Goal: Task Accomplishment & Management: Complete application form

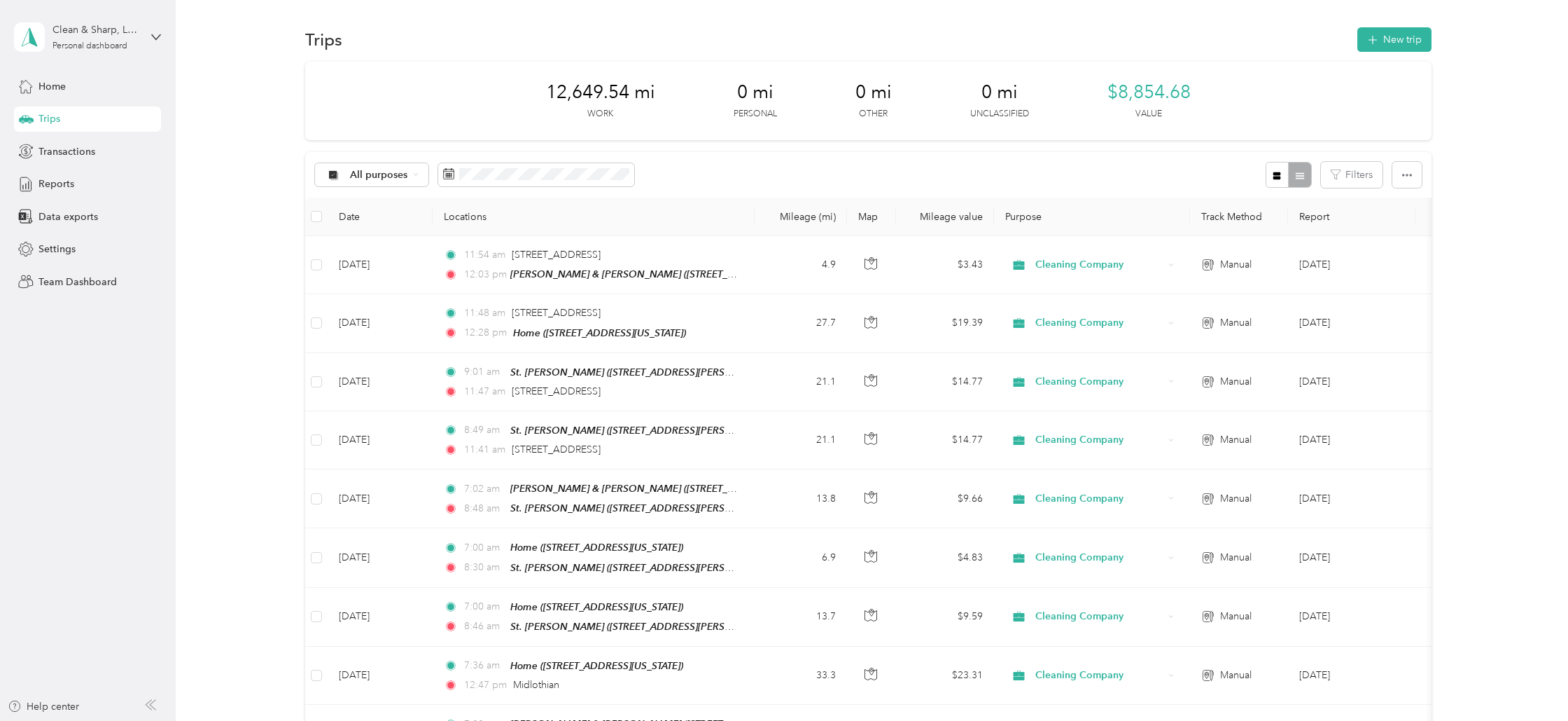
click at [490, 86] on div "12,649.54 mi Work 0 mi Personal 0 mi Other 0 mi Unclassified $8,854.68 Value" at bounding box center [868, 101] width 1125 height 78
click at [1410, 39] on button "New trip" at bounding box center [1394, 39] width 74 height 24
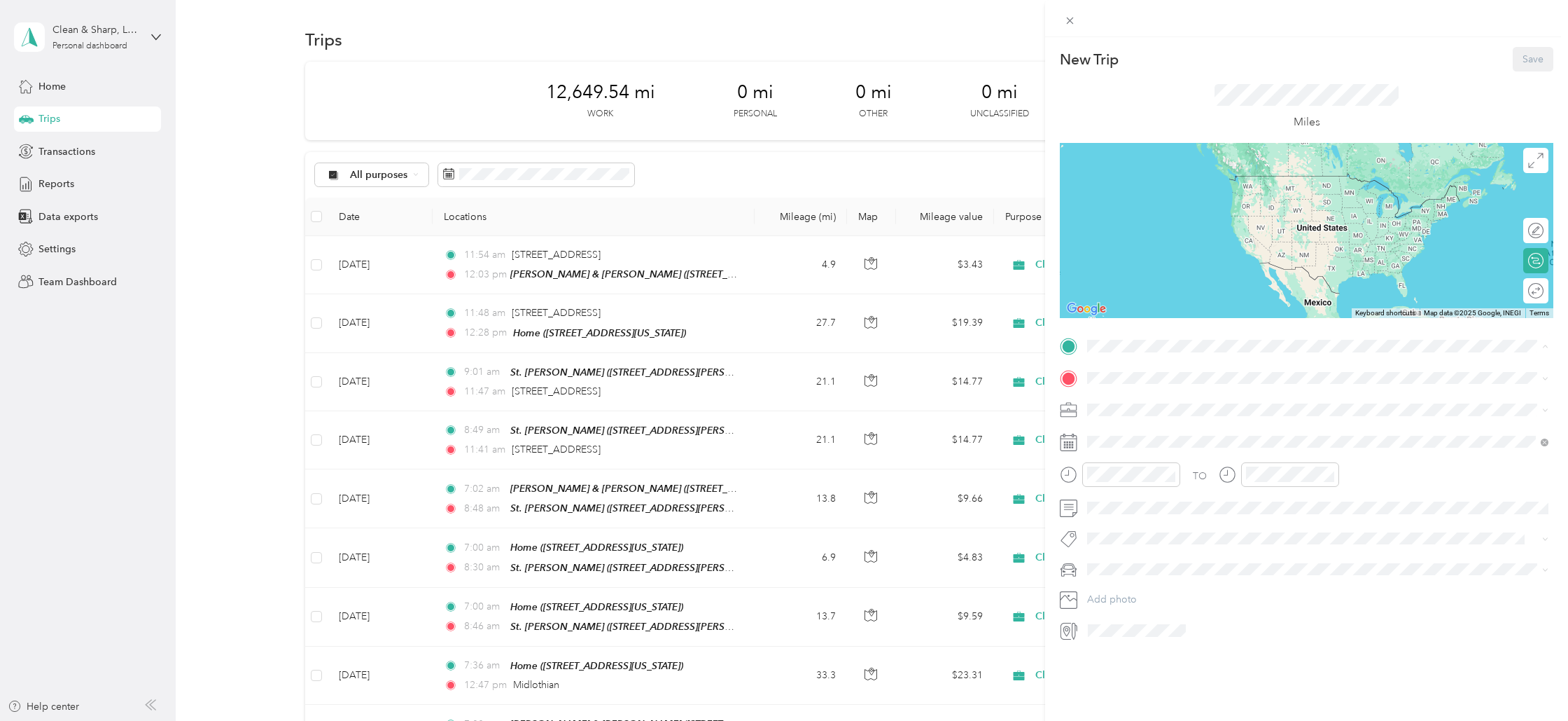
click at [1119, 403] on strong "[PERSON_NAME] & [PERSON_NAME]" at bounding box center [1203, 401] width 178 height 13
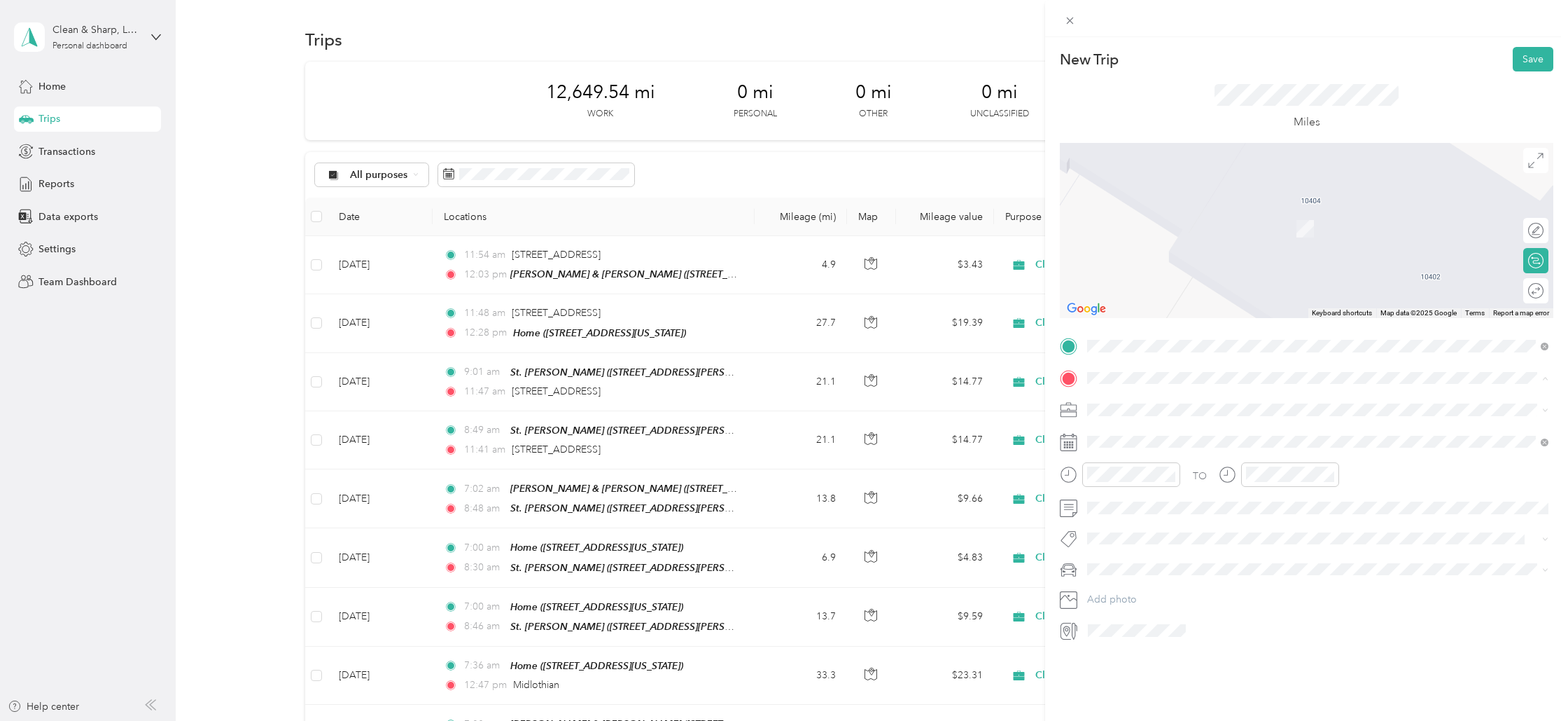
click at [1125, 566] on strong "Heritage" at bounding box center [1134, 566] width 40 height 13
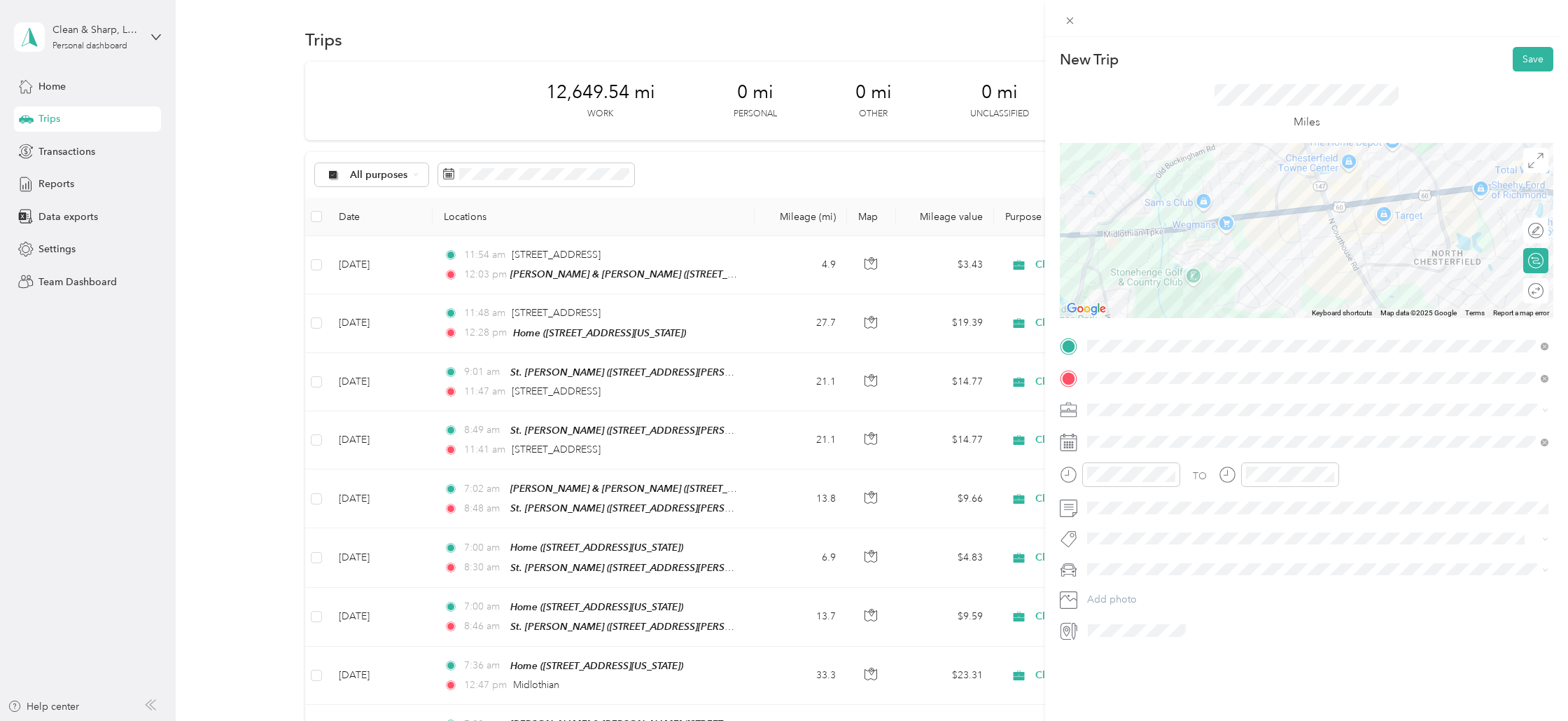
click at [1103, 483] on span "Cleaning Company" at bounding box center [1135, 483] width 85 height 12
click at [1149, 565] on div "2" at bounding box center [1153, 569] width 18 height 18
click at [1108, 558] on div "07" at bounding box center [1101, 559] width 33 height 20
click at [1137, 541] on div "30" at bounding box center [1141, 544] width 33 height 20
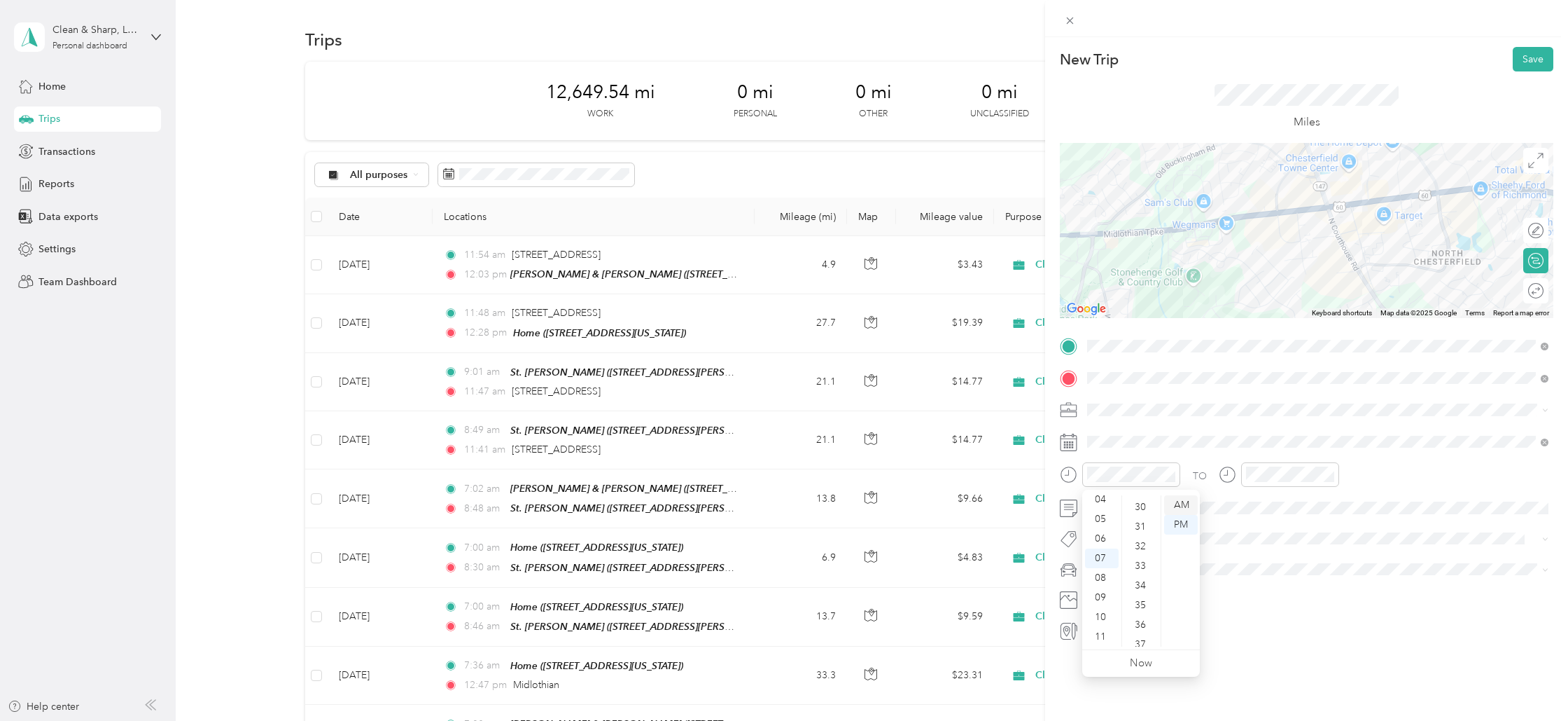
scroll to position [589, 0]
click at [1187, 502] on div "AM" at bounding box center [1180, 505] width 33 height 20
click at [1266, 574] on div "08" at bounding box center [1261, 578] width 33 height 20
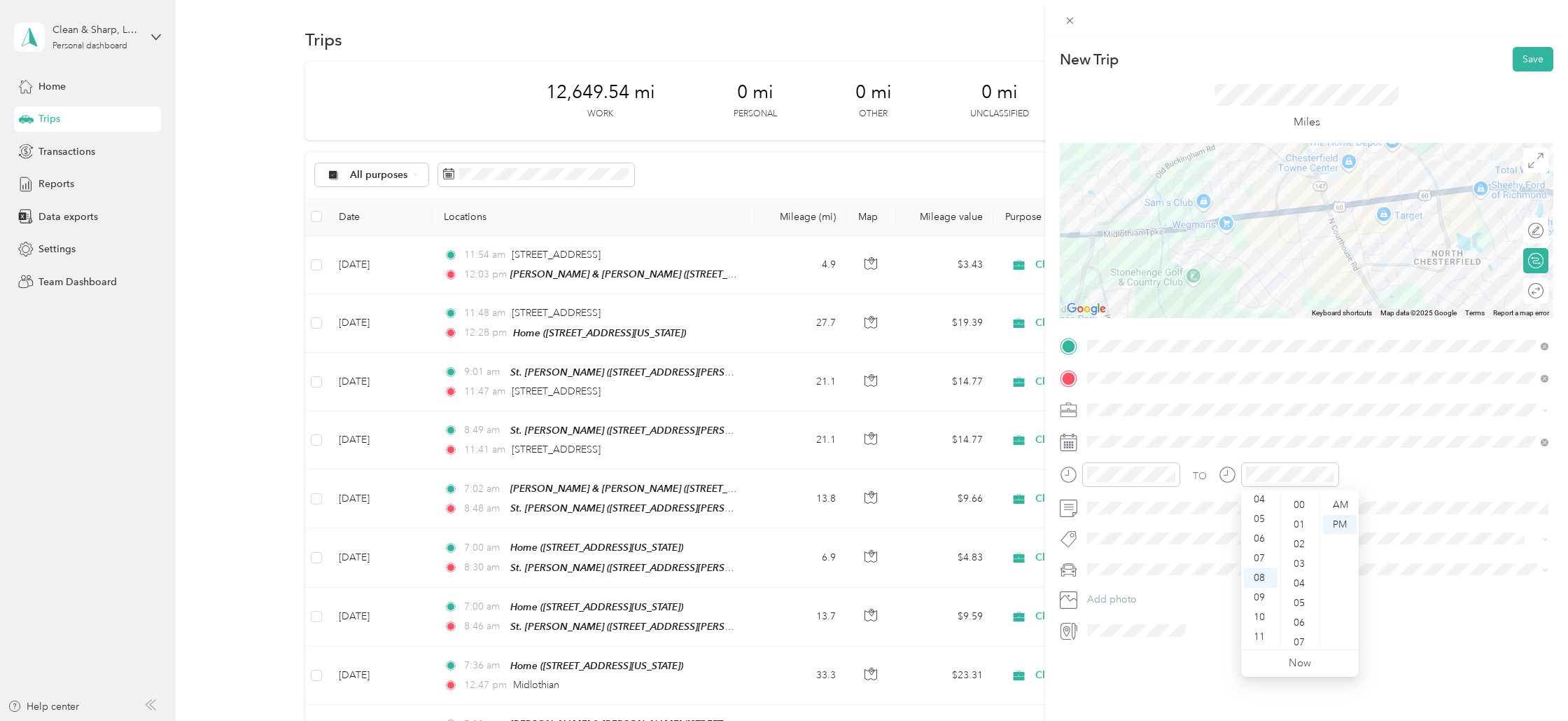
drag, startPoint x: 1293, startPoint y: 504, endPoint x: 1320, endPoint y: 502, distance: 27.1
click at [1293, 504] on div "00" at bounding box center [1301, 505] width 33 height 20
click at [1340, 499] on div "AM" at bounding box center [1340, 505] width 33 height 20
click at [1527, 59] on button "Save" at bounding box center [1533, 59] width 41 height 24
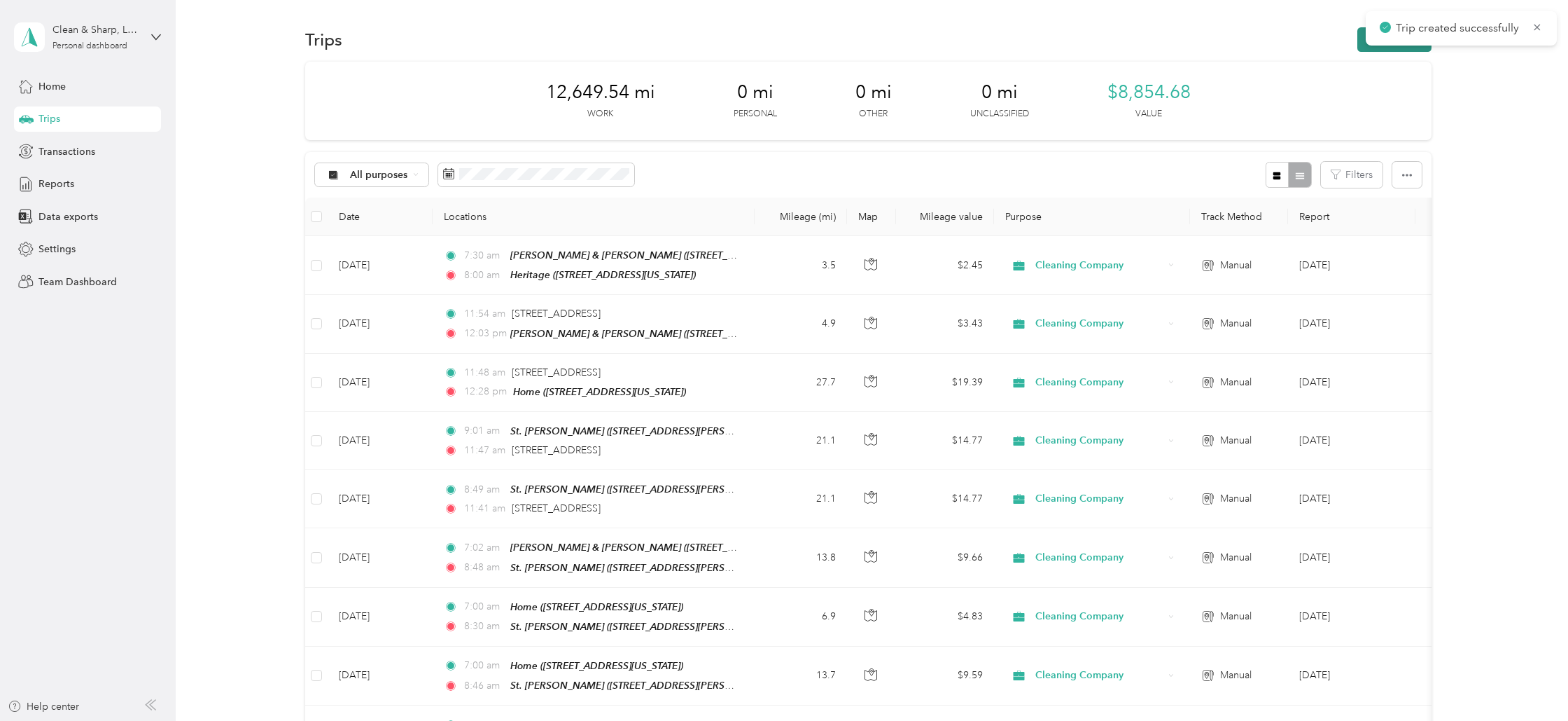
click at [1407, 48] on button "New trip" at bounding box center [1394, 39] width 74 height 24
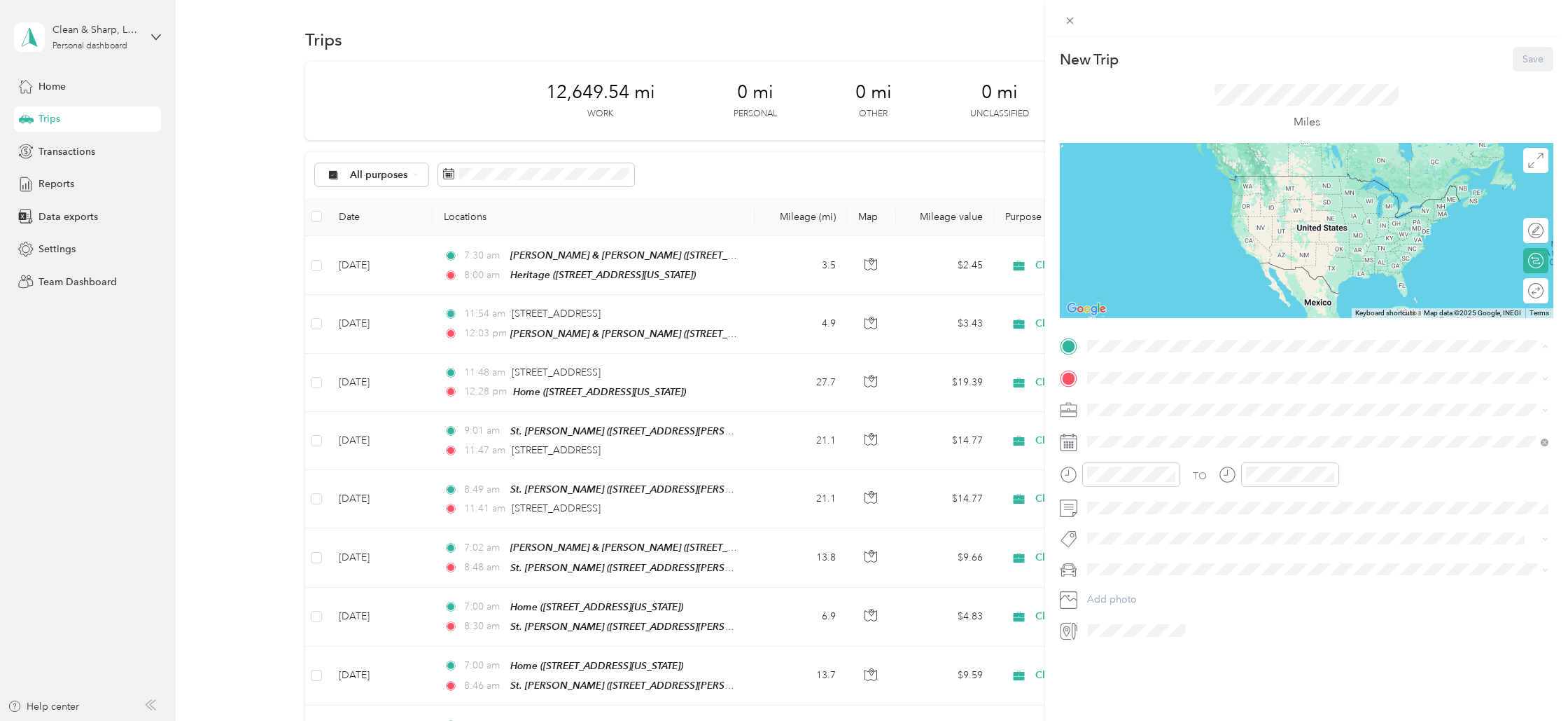
click at [1122, 538] on div "Heritage [STREET_ADDRESS][US_STATE]" at bounding box center [1184, 542] width 140 height 29
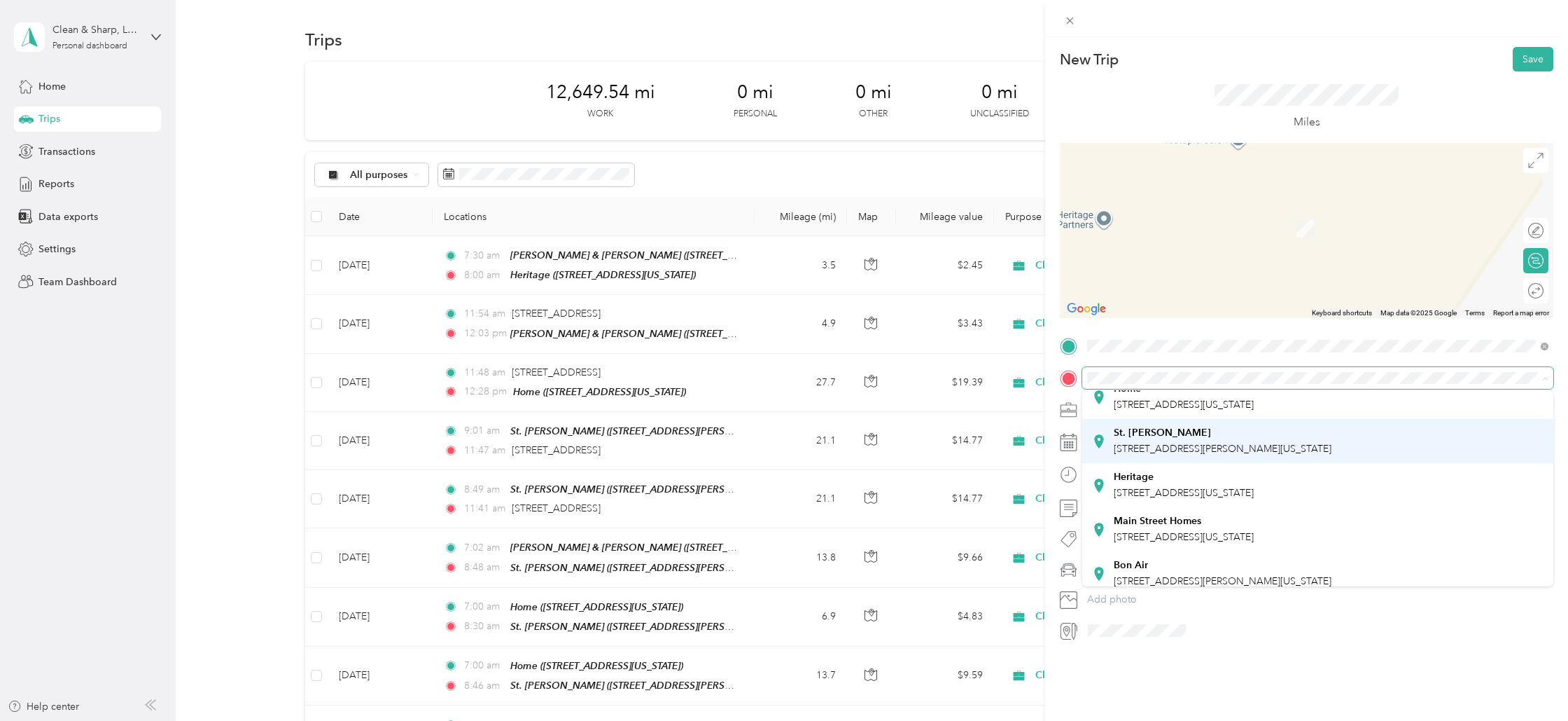
scroll to position [142, 0]
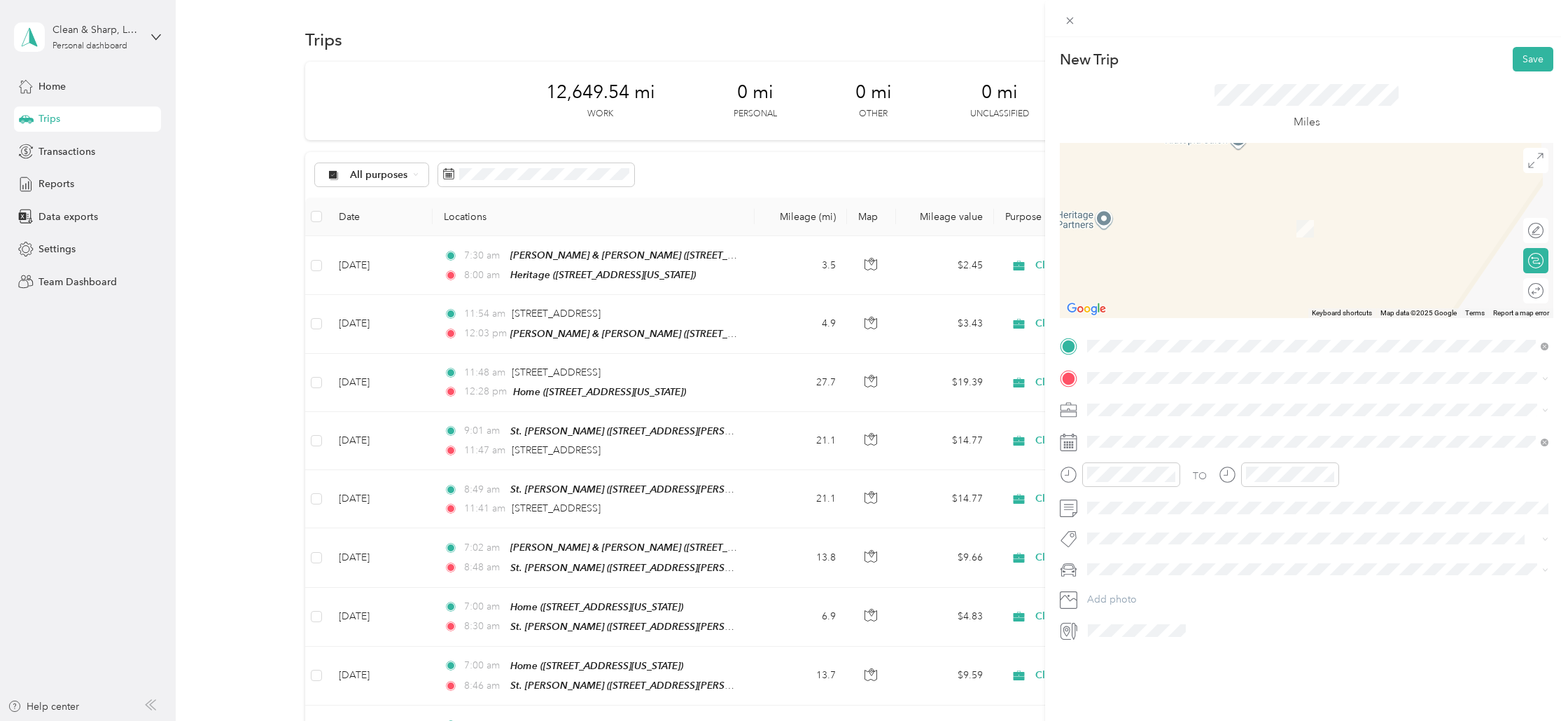
click at [1130, 507] on strong "Bon Air" at bounding box center [1131, 508] width 34 height 13
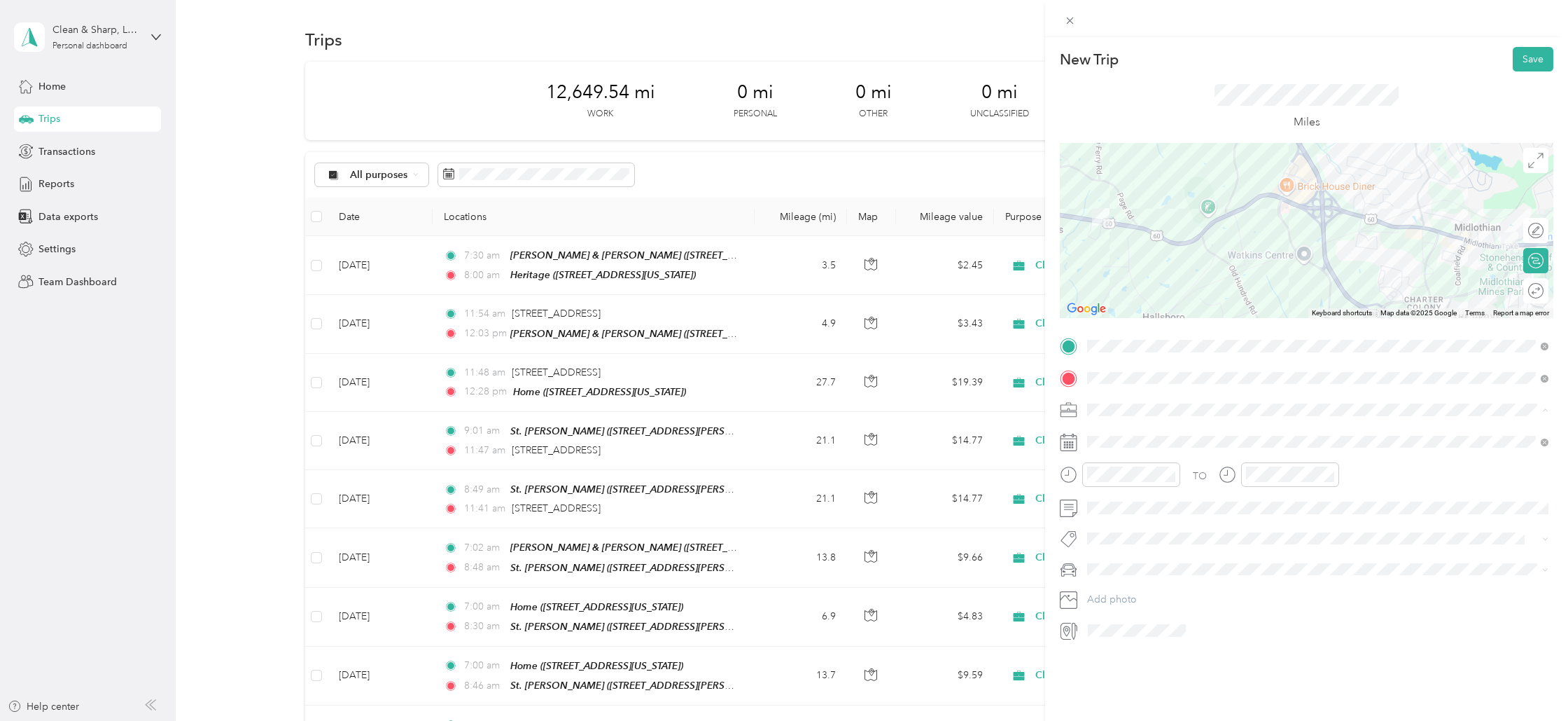
click at [1109, 485] on div "Cleaning Company" at bounding box center [1318, 483] width 452 height 15
click at [1153, 568] on div "2" at bounding box center [1153, 569] width 18 height 18
click at [1102, 576] on div "08" at bounding box center [1101, 578] width 33 height 20
click at [1138, 520] on div "30" at bounding box center [1141, 525] width 33 height 20
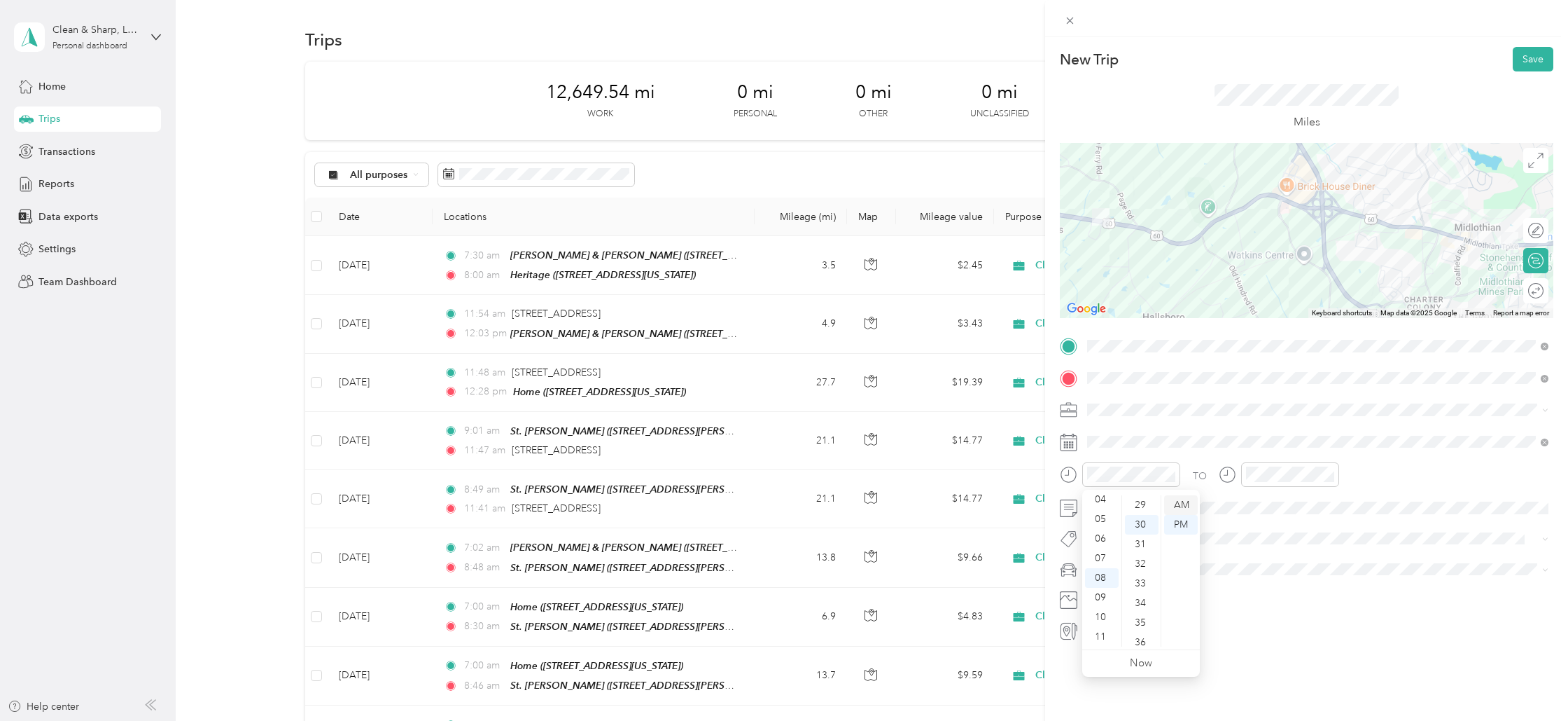
scroll to position [589, 0]
click at [1181, 500] on div "AM" at bounding box center [1180, 505] width 33 height 20
click at [1264, 615] on div "10" at bounding box center [1261, 617] width 33 height 20
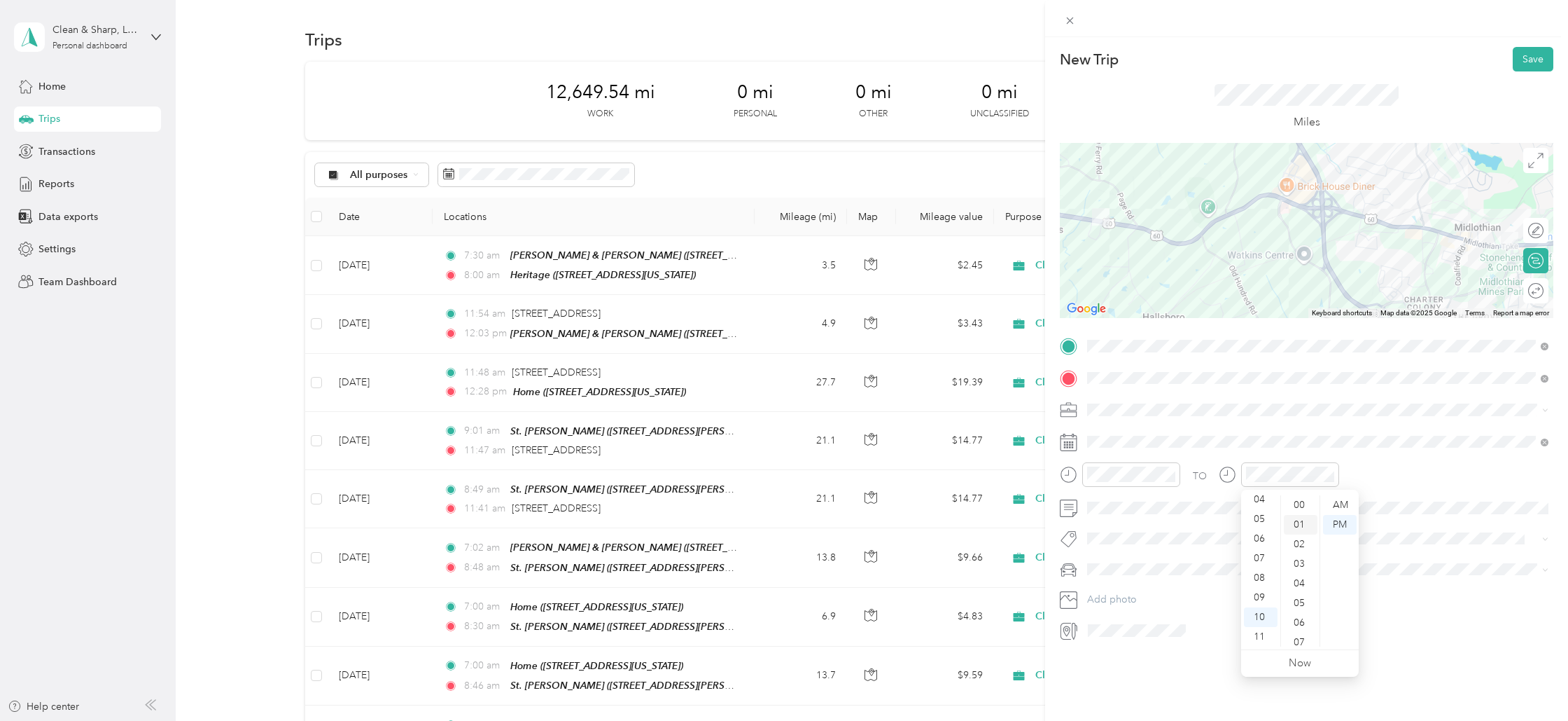
click at [1298, 527] on div "01" at bounding box center [1301, 525] width 33 height 20
click at [1342, 496] on div "AM" at bounding box center [1340, 505] width 33 height 20
click at [1532, 60] on button "Save" at bounding box center [1533, 59] width 41 height 24
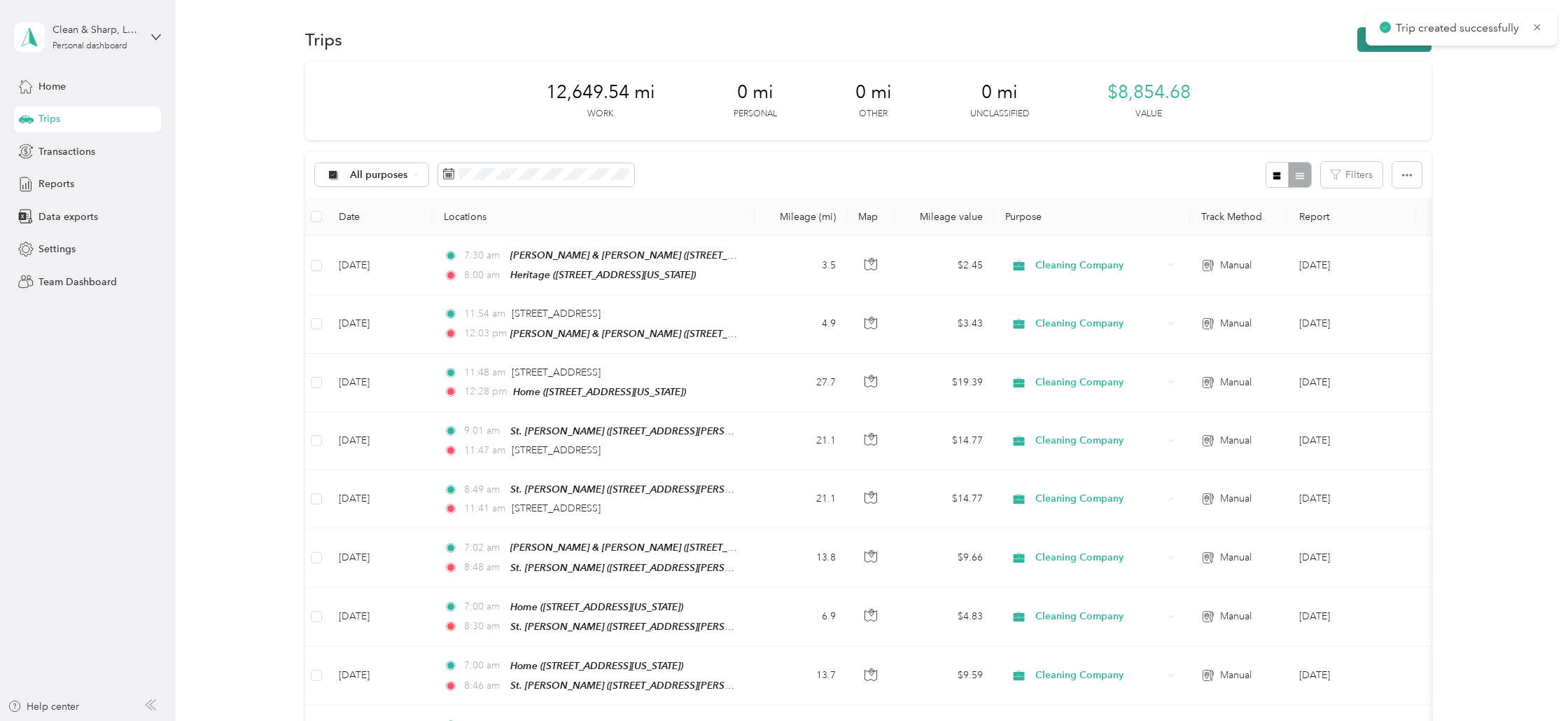
click at [1387, 49] on button "New trip" at bounding box center [1394, 39] width 74 height 24
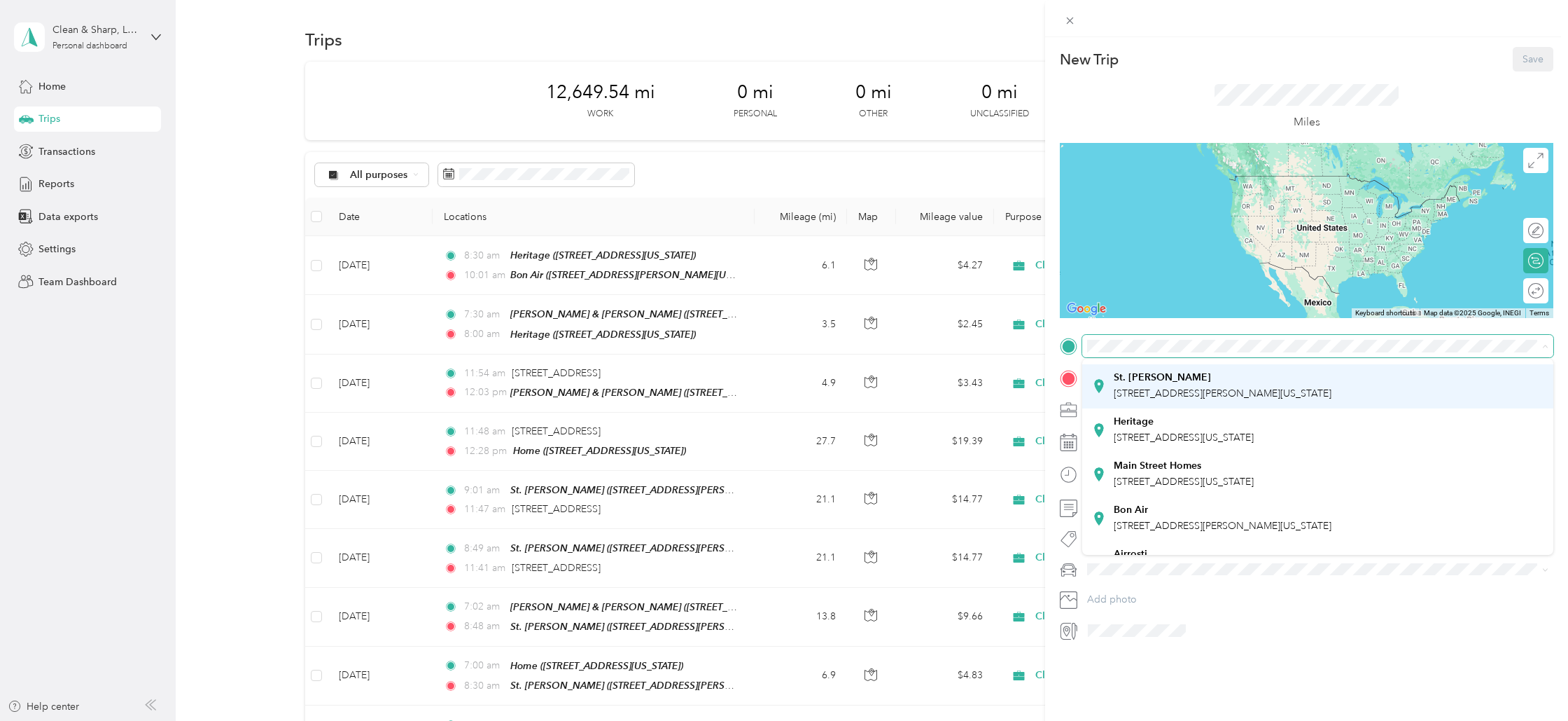
scroll to position [119, 0]
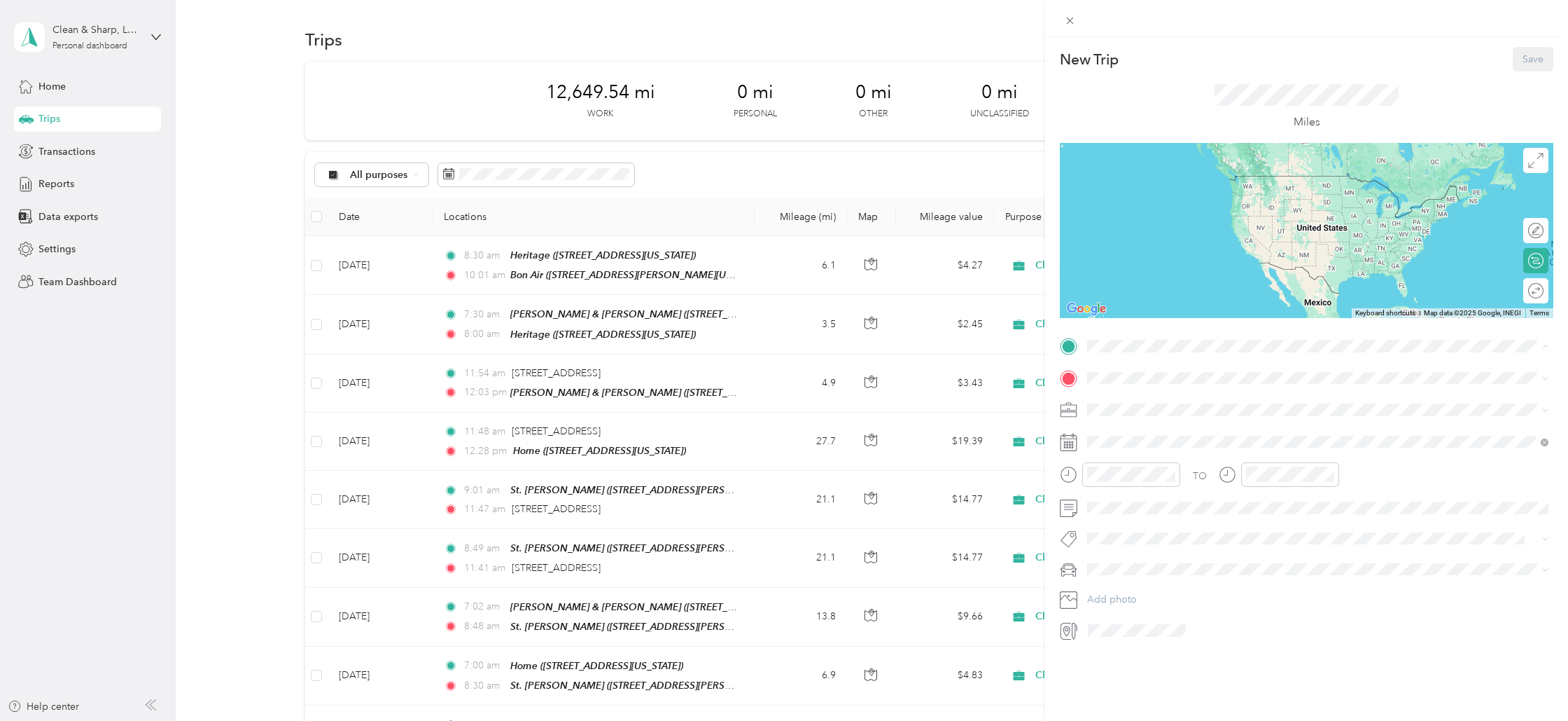
click at [1118, 502] on strong "Bon Air" at bounding box center [1131, 503] width 34 height 13
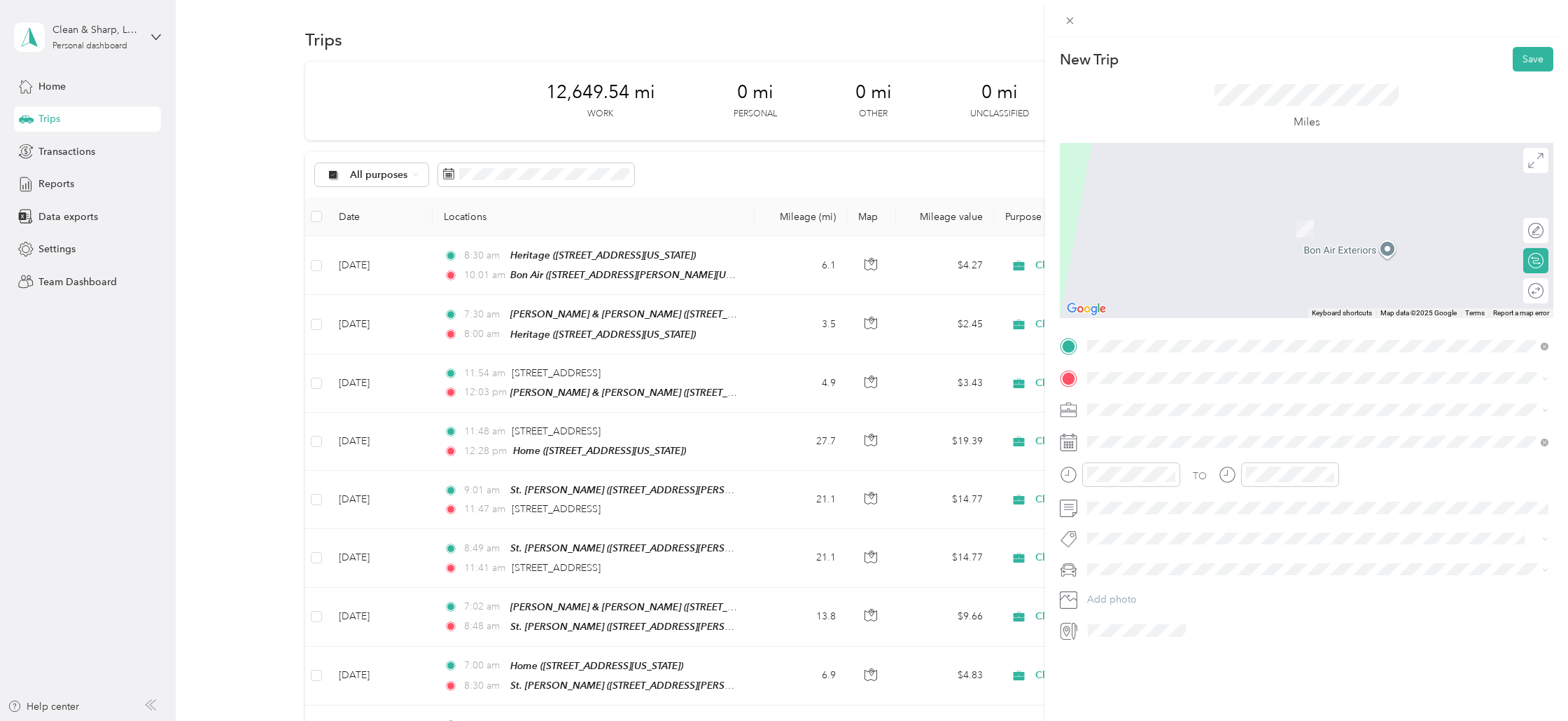
click at [1131, 528] on div "St. [PERSON_NAME] [STREET_ADDRESS][PERSON_NAME][US_STATE]" at bounding box center [1223, 526] width 218 height 29
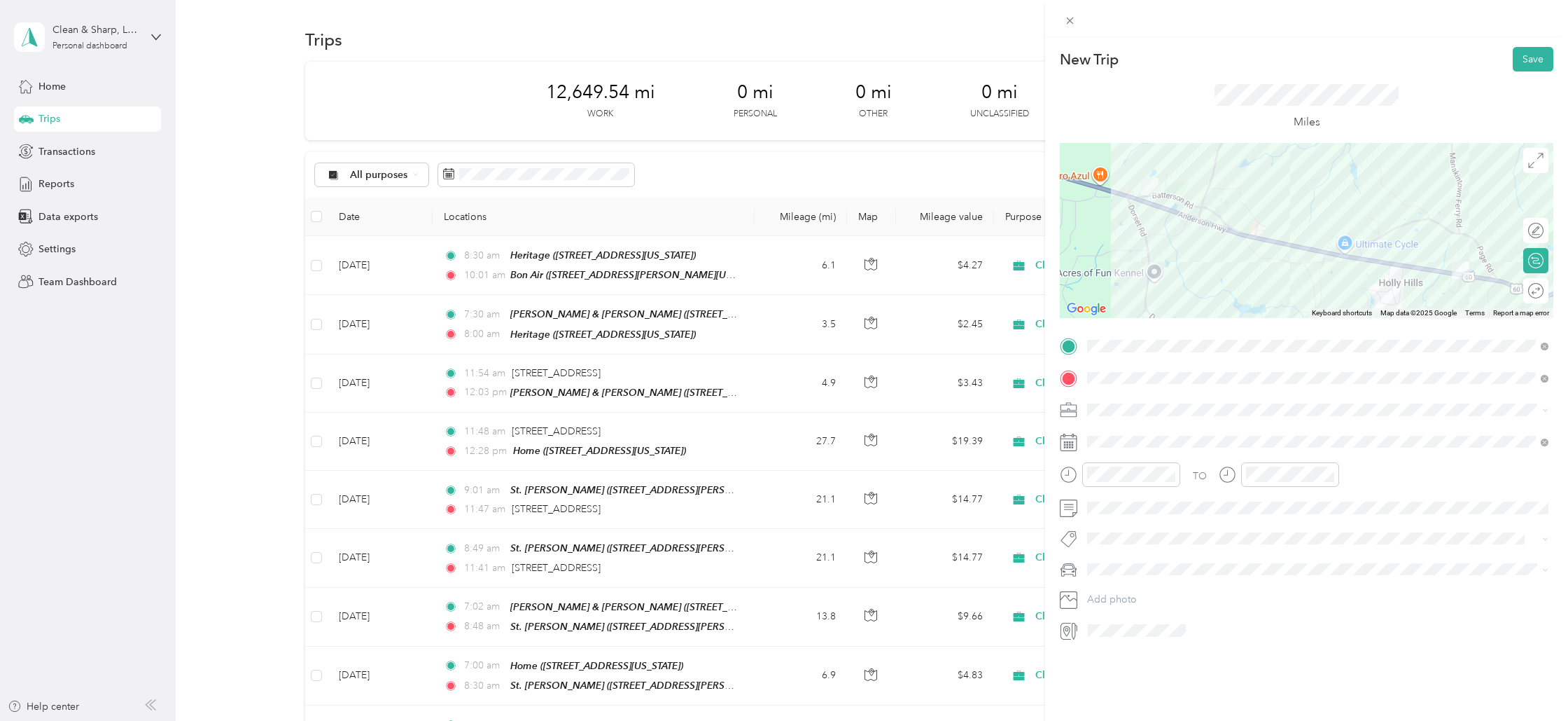
click at [1129, 482] on span "Cleaning Company" at bounding box center [1135, 480] width 85 height 12
click at [1150, 567] on div "2" at bounding box center [1153, 569] width 18 height 18
click at [1101, 614] on div "10" at bounding box center [1101, 617] width 33 height 20
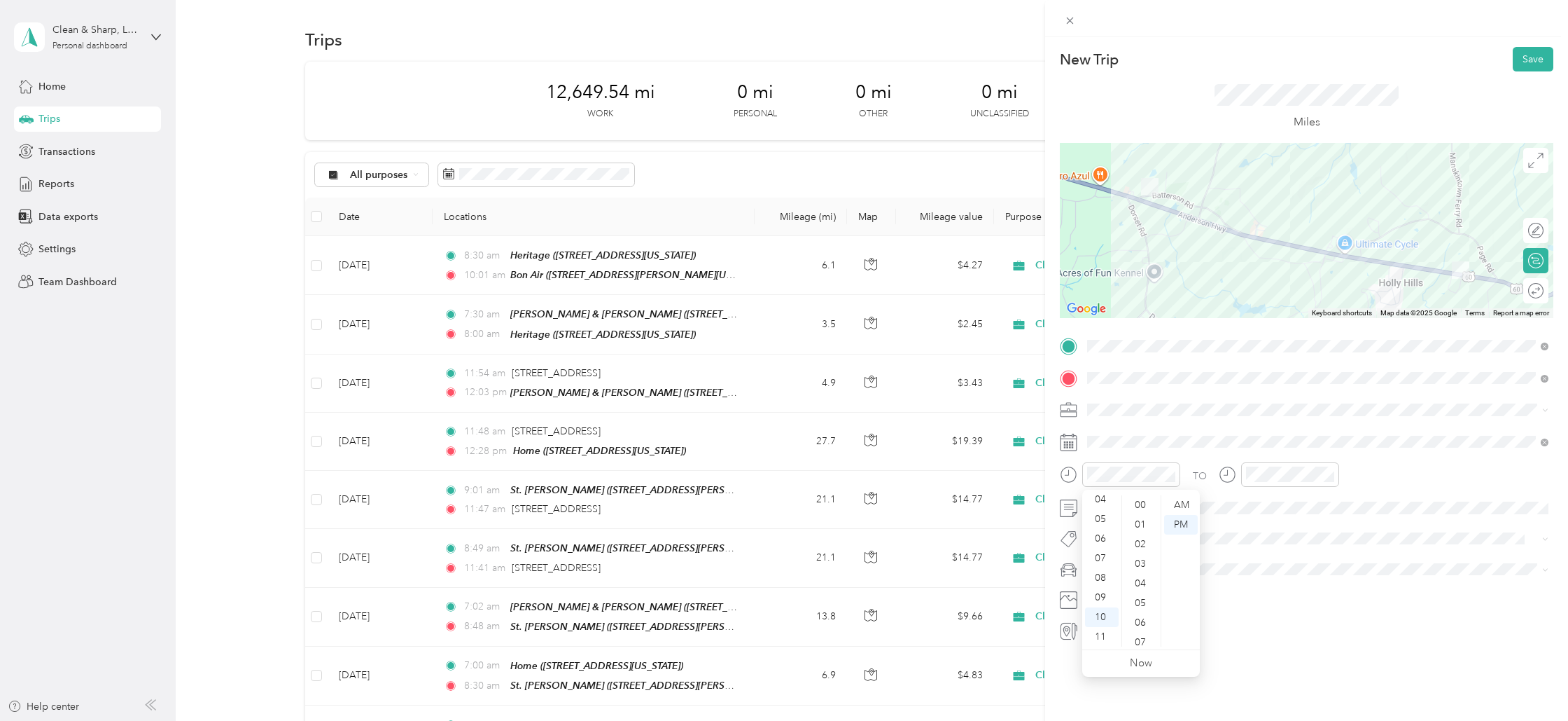
click at [1137, 518] on div "01" at bounding box center [1141, 525] width 33 height 20
click at [1179, 504] on div "AM" at bounding box center [1180, 505] width 33 height 20
drag, startPoint x: 1267, startPoint y: 631, endPoint x: 1269, endPoint y: 621, distance: 10.2
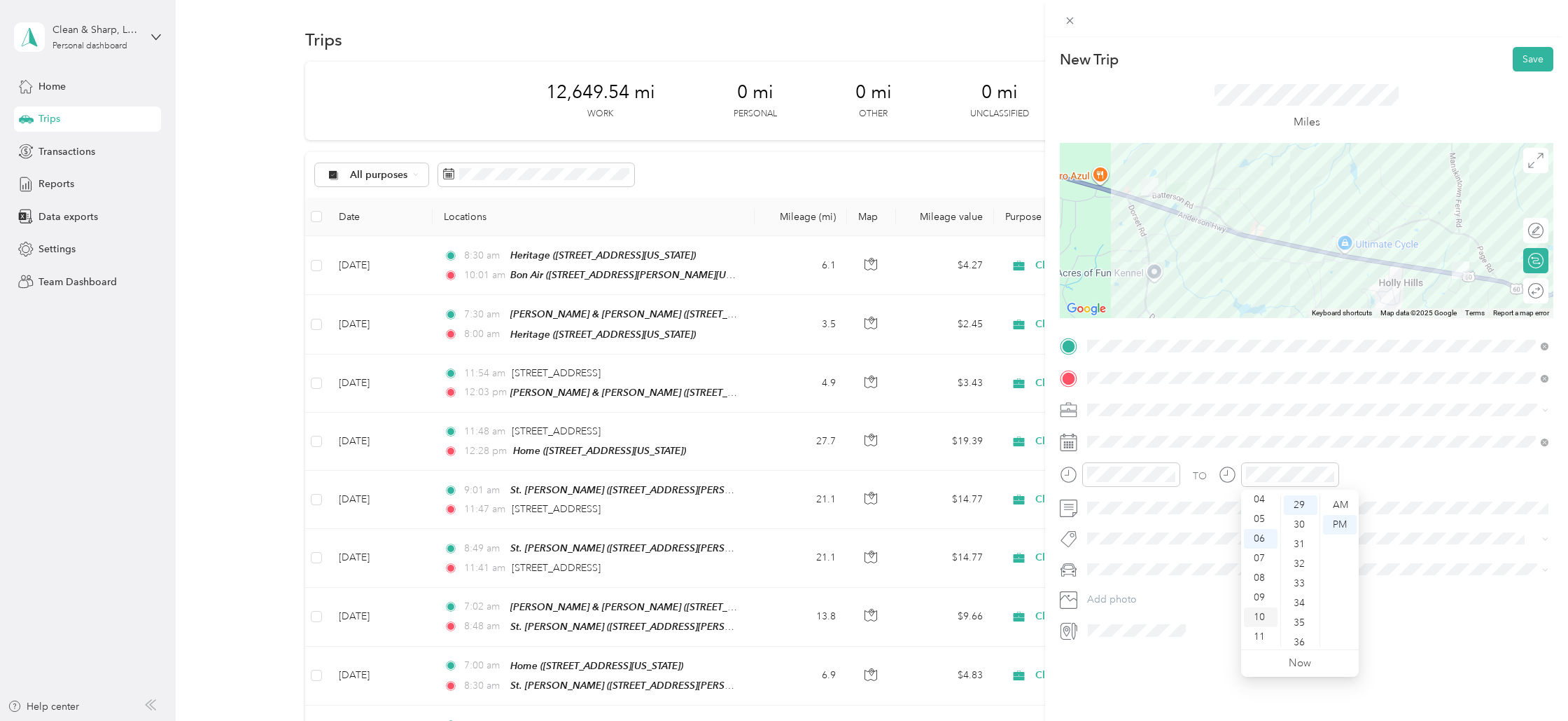
click at [1267, 630] on div "11" at bounding box center [1261, 637] width 33 height 20
click at [1298, 500] on div "00" at bounding box center [1301, 505] width 33 height 20
click at [1340, 501] on div "AM" at bounding box center [1340, 505] width 33 height 20
click at [1529, 60] on button "Save" at bounding box center [1533, 59] width 41 height 24
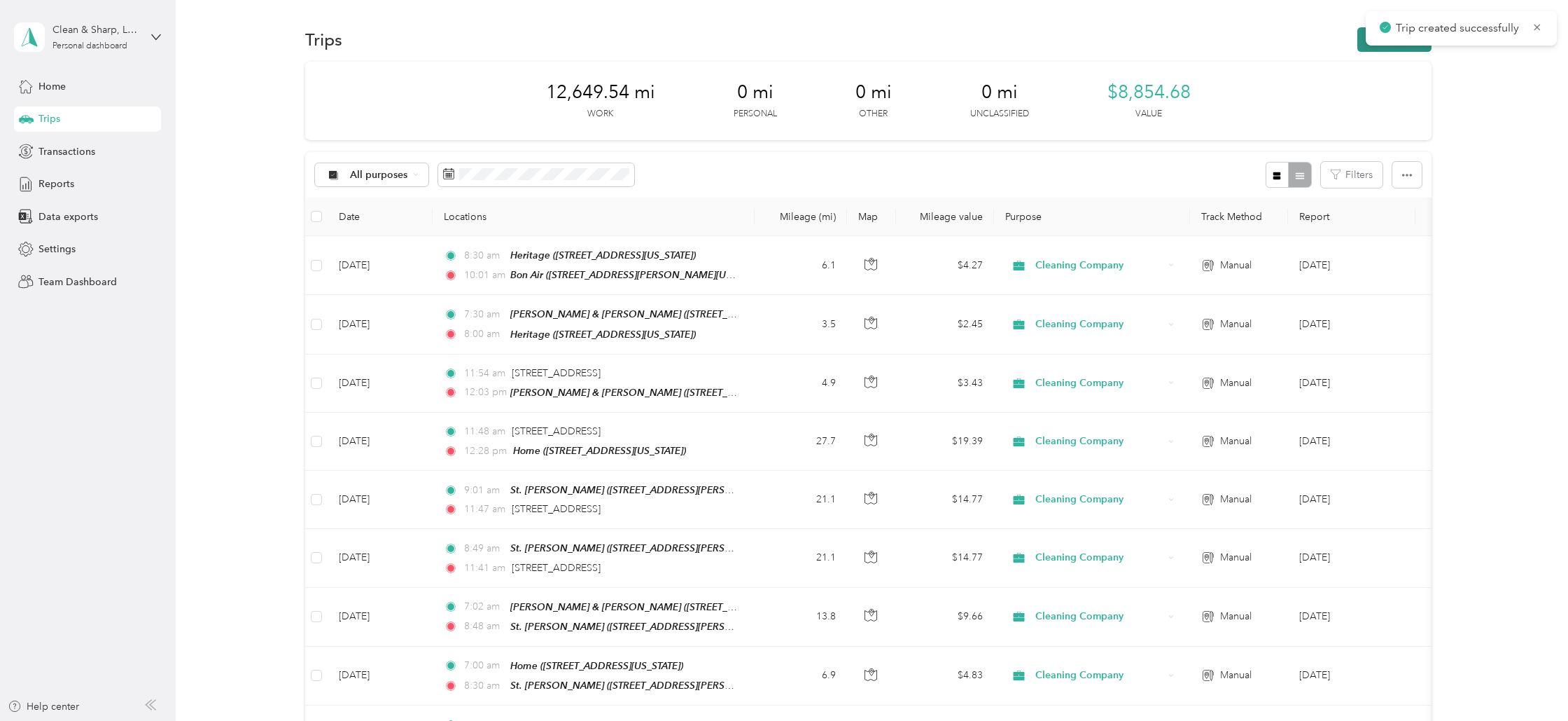
click at [1397, 48] on button "New trip" at bounding box center [1394, 39] width 74 height 24
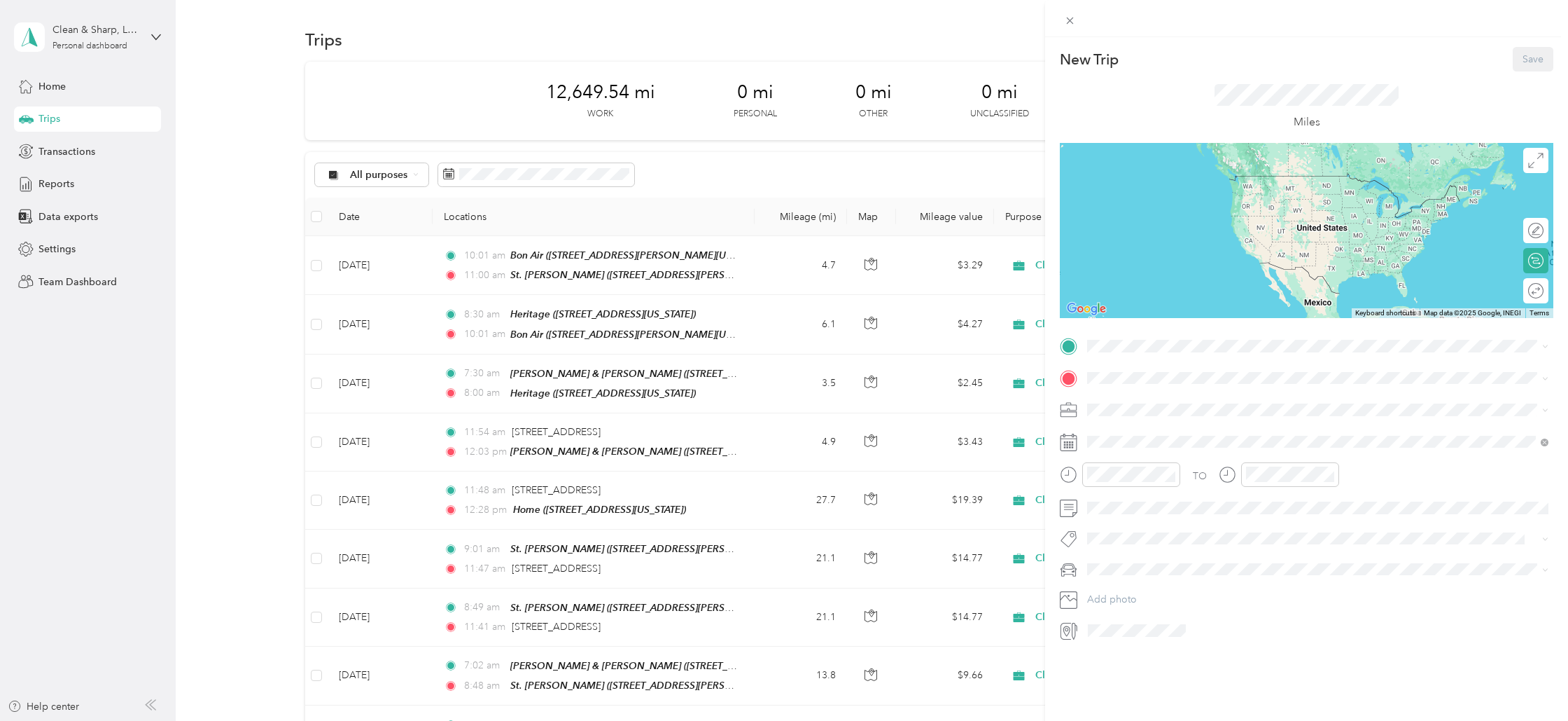
click at [1120, 499] on span "[STREET_ADDRESS][PERSON_NAME][US_STATE]" at bounding box center [1223, 502] width 218 height 12
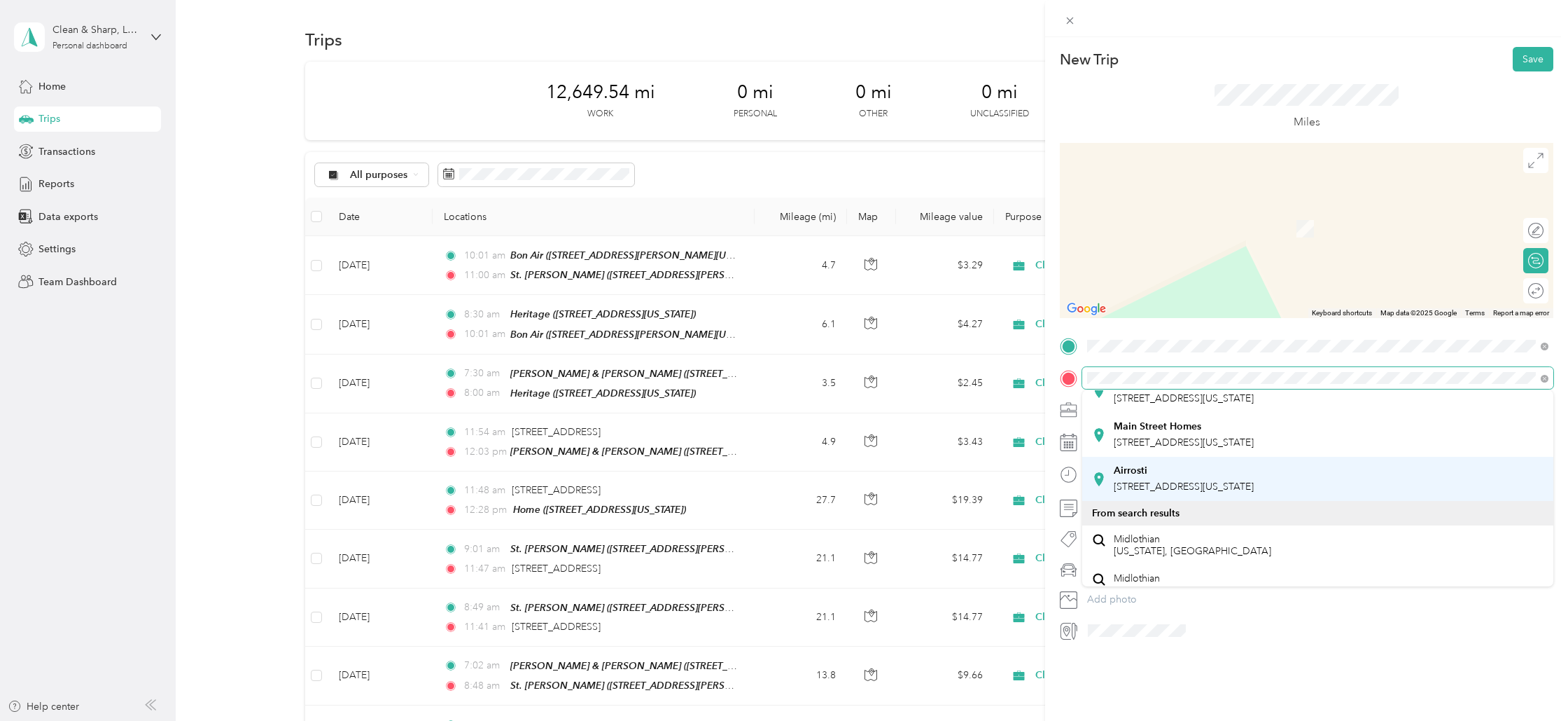
scroll to position [53, 0]
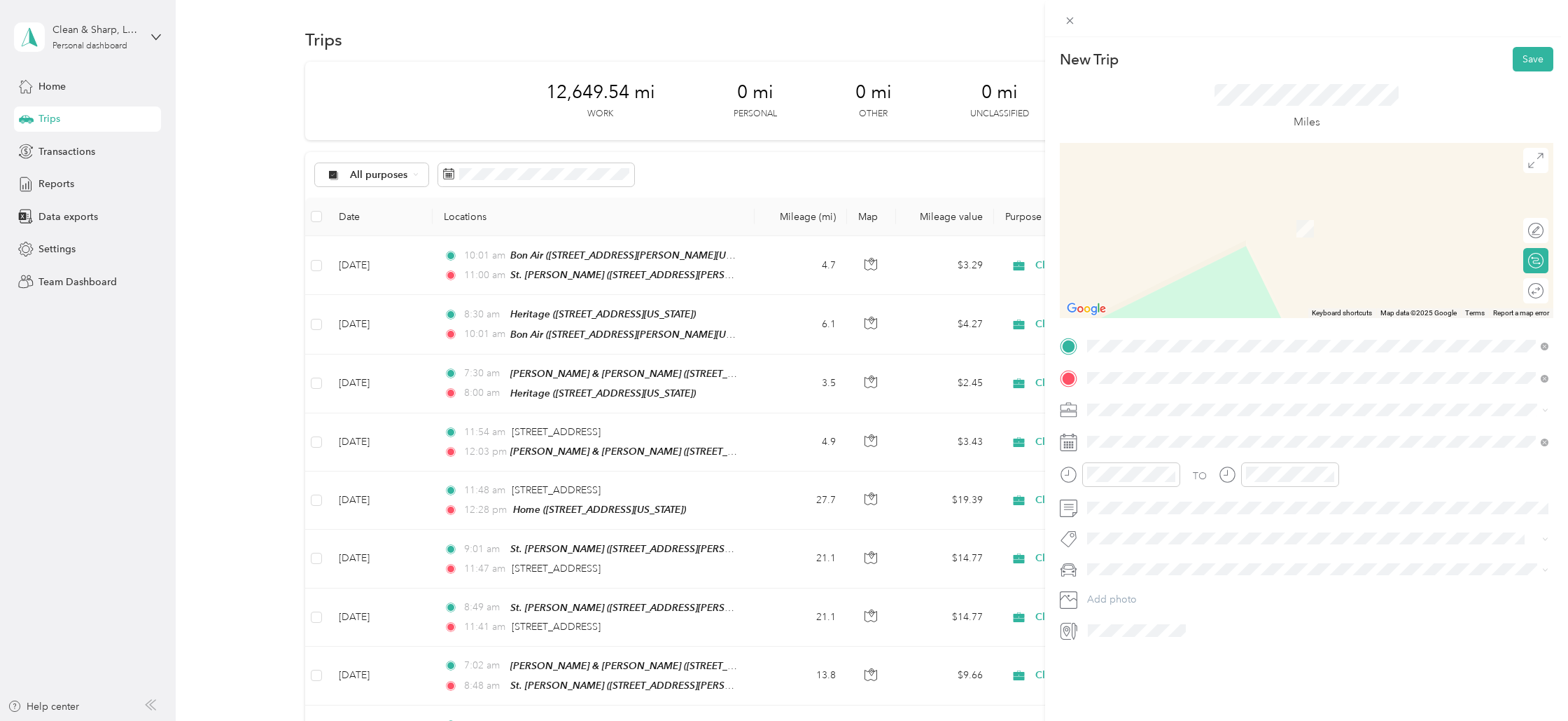
click at [1131, 530] on div "Midlothian [US_STATE], [GEOGRAPHIC_DATA]" at bounding box center [1318, 543] width 452 height 29
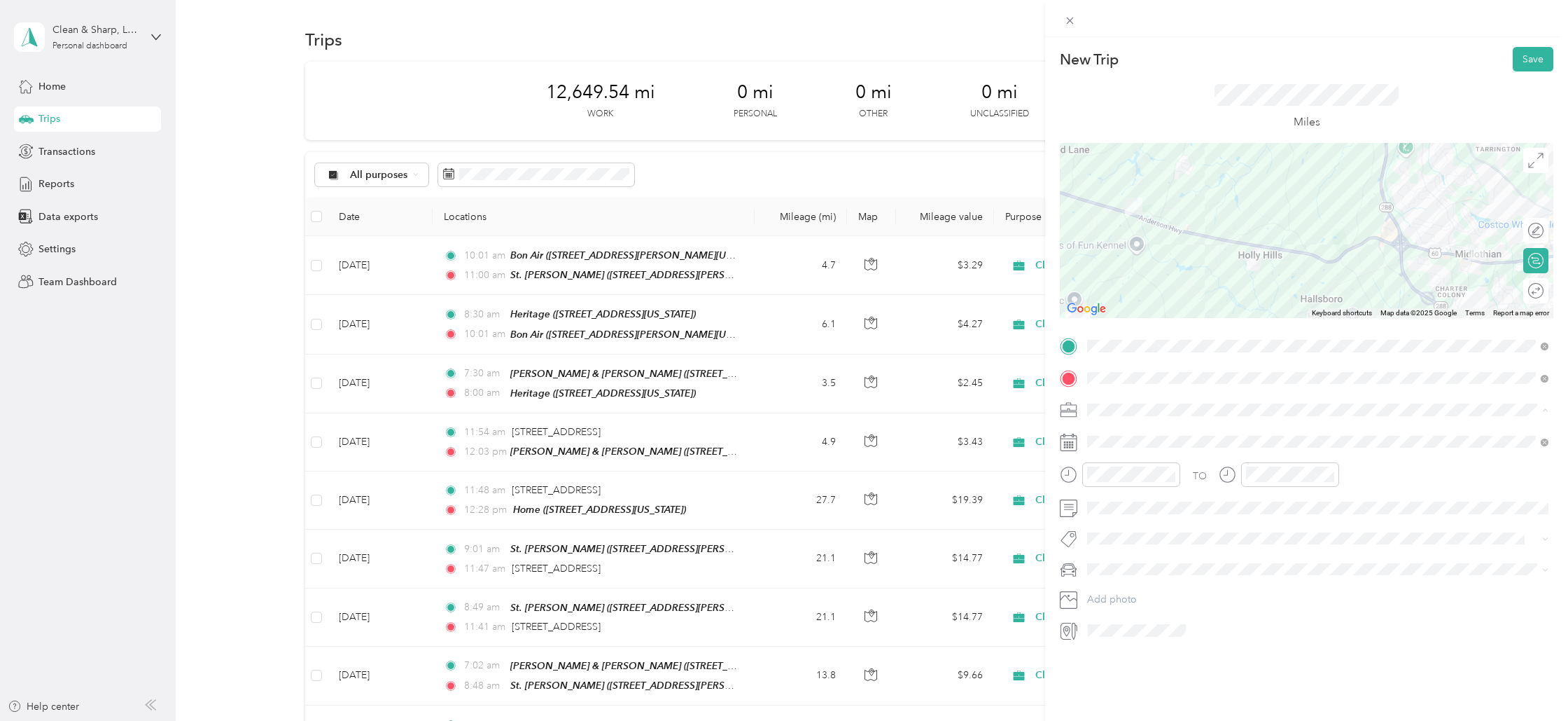
click at [1123, 484] on div "Cleaning Company" at bounding box center [1318, 483] width 452 height 15
click at [1151, 564] on div "2" at bounding box center [1153, 569] width 18 height 18
click at [1106, 636] on div "11" at bounding box center [1101, 637] width 33 height 20
click at [1185, 505] on div "AM" at bounding box center [1180, 505] width 33 height 20
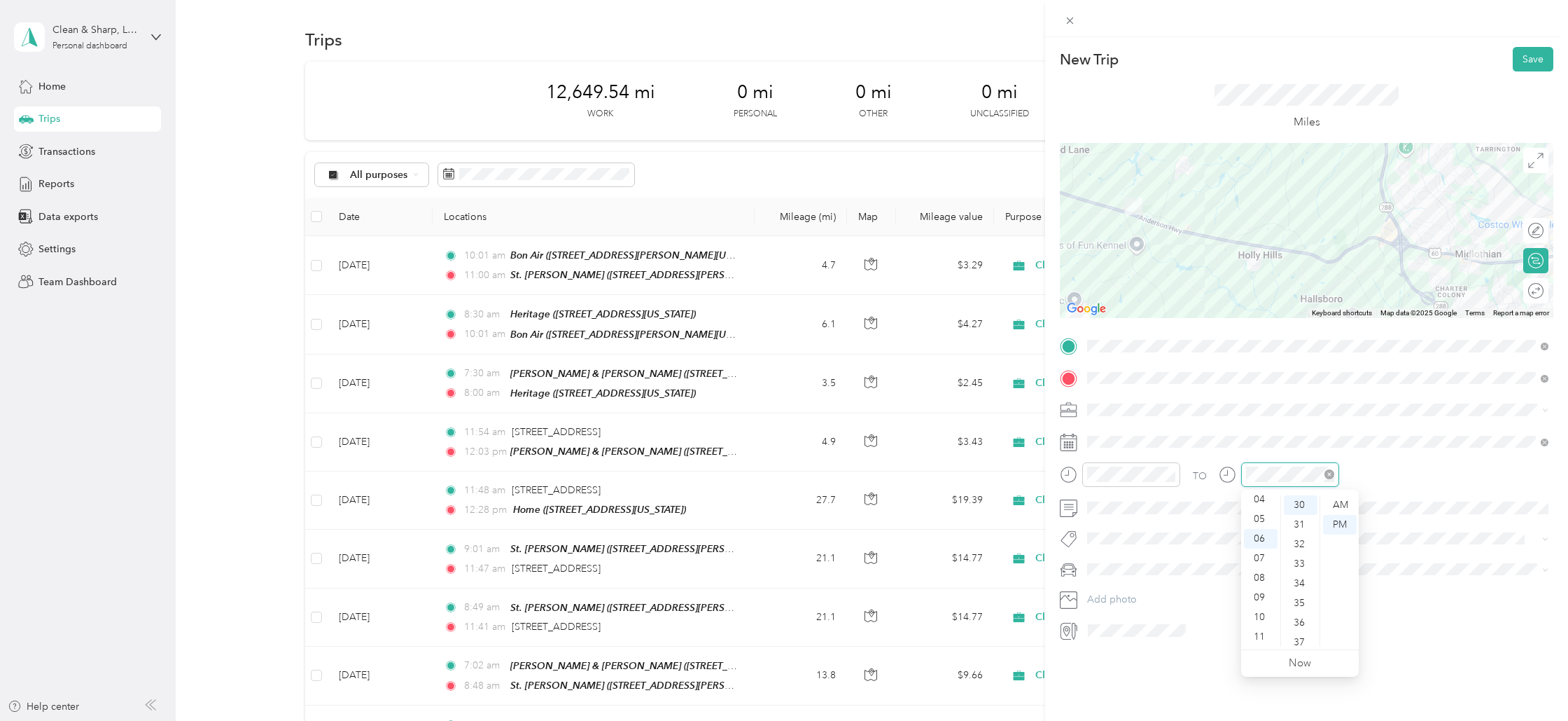
scroll to position [589, 0]
click at [1261, 519] on div "05" at bounding box center [1261, 519] width 33 height 20
click at [1528, 53] on button "Save" at bounding box center [1533, 59] width 41 height 24
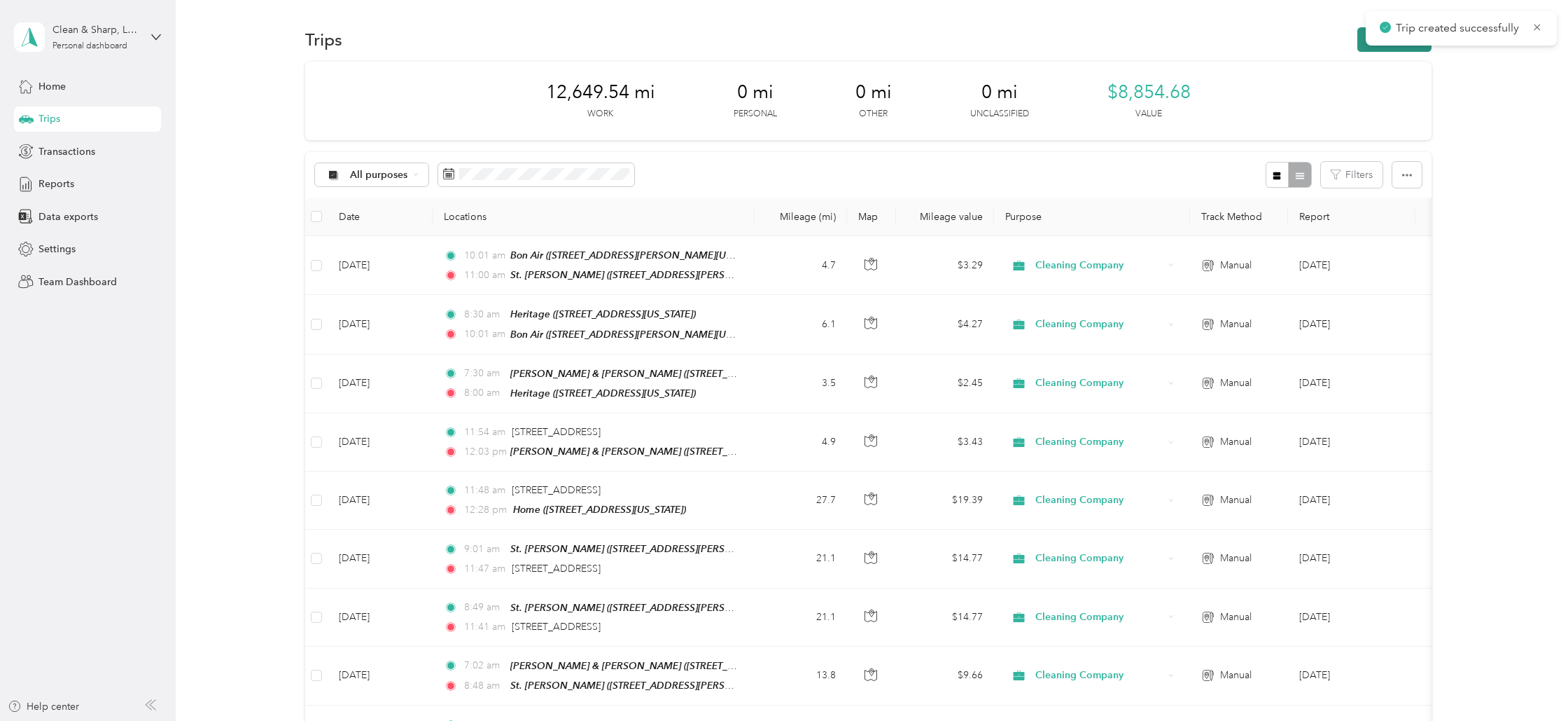
click at [1423, 51] on button "New trip" at bounding box center [1394, 39] width 74 height 24
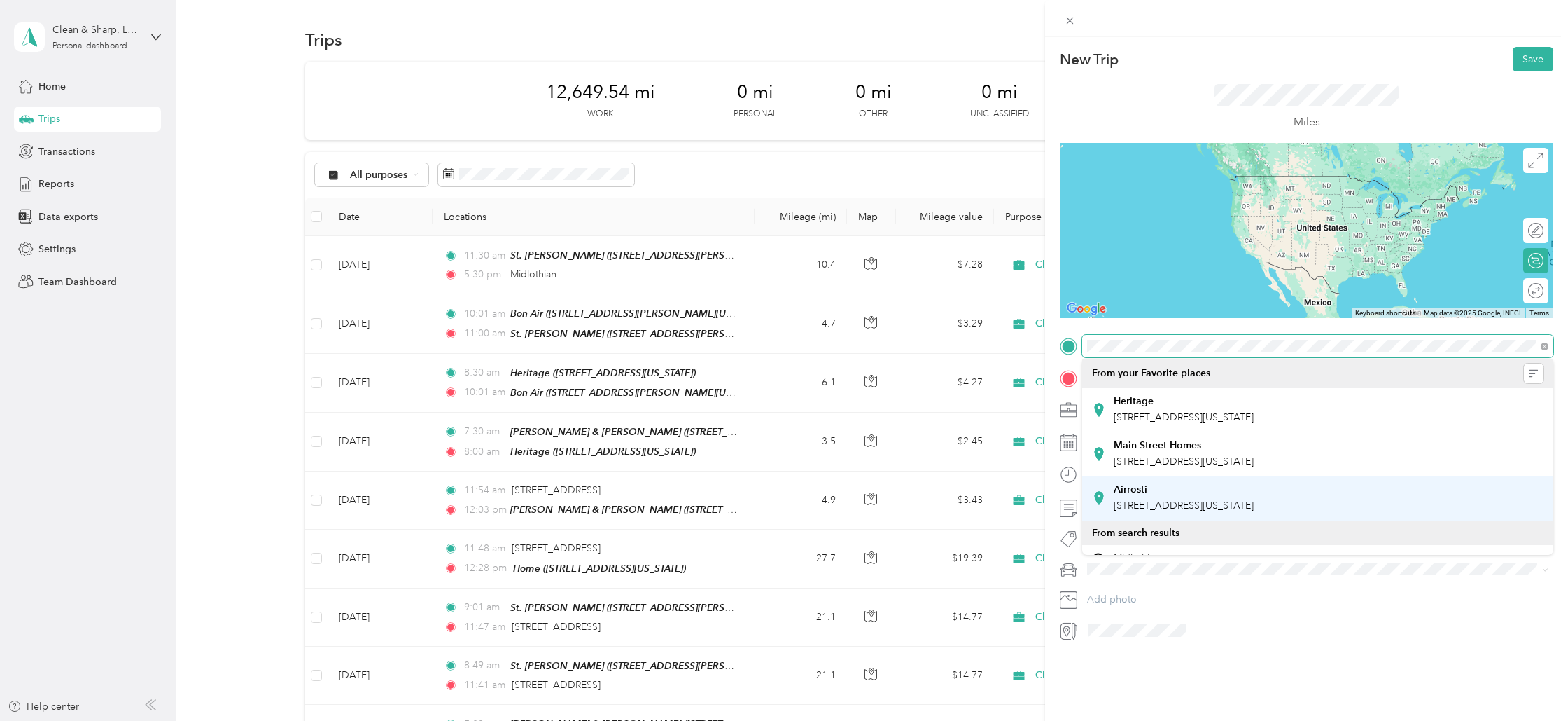
scroll to position [51, 0]
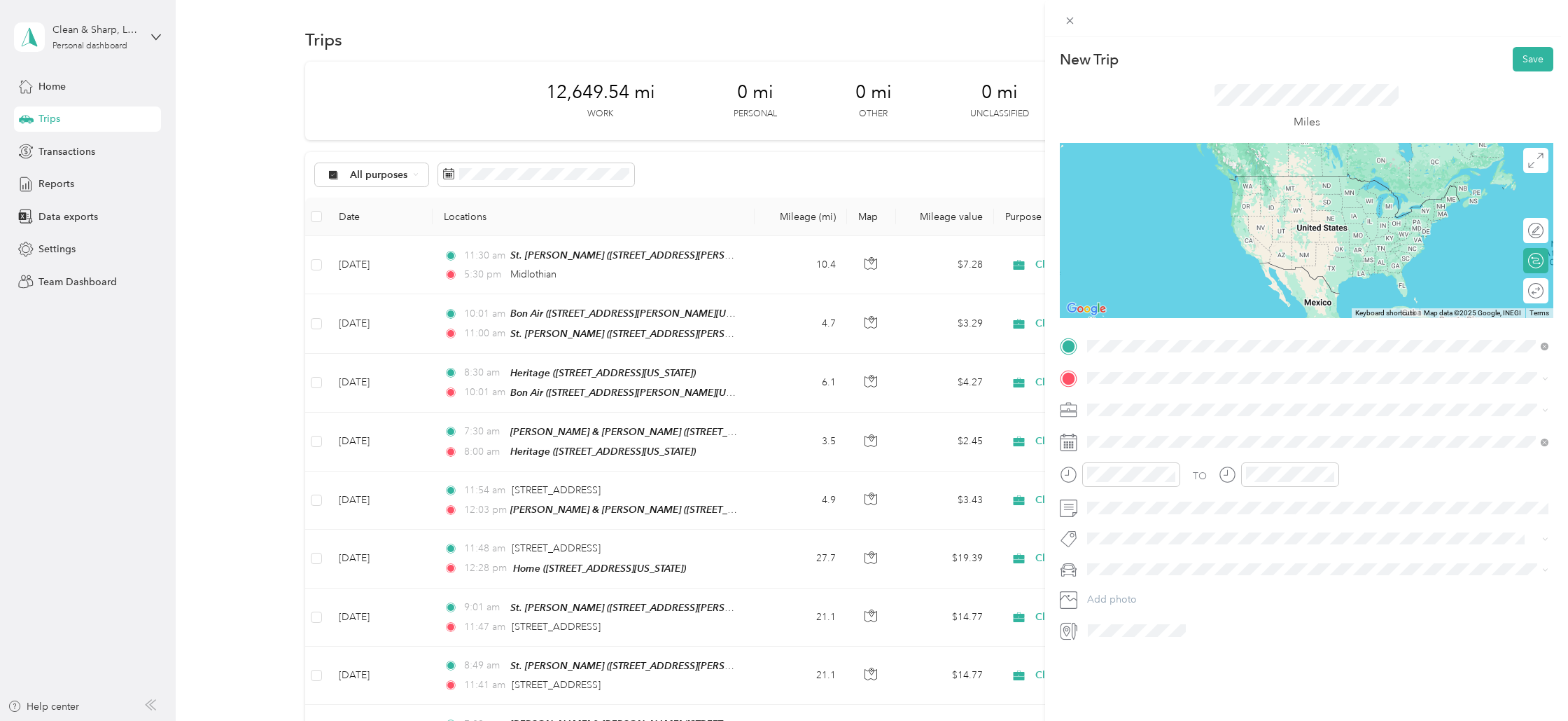
click at [1121, 502] on span "Midlothian [US_STATE], [GEOGRAPHIC_DATA]" at bounding box center [1192, 514] width 157 height 24
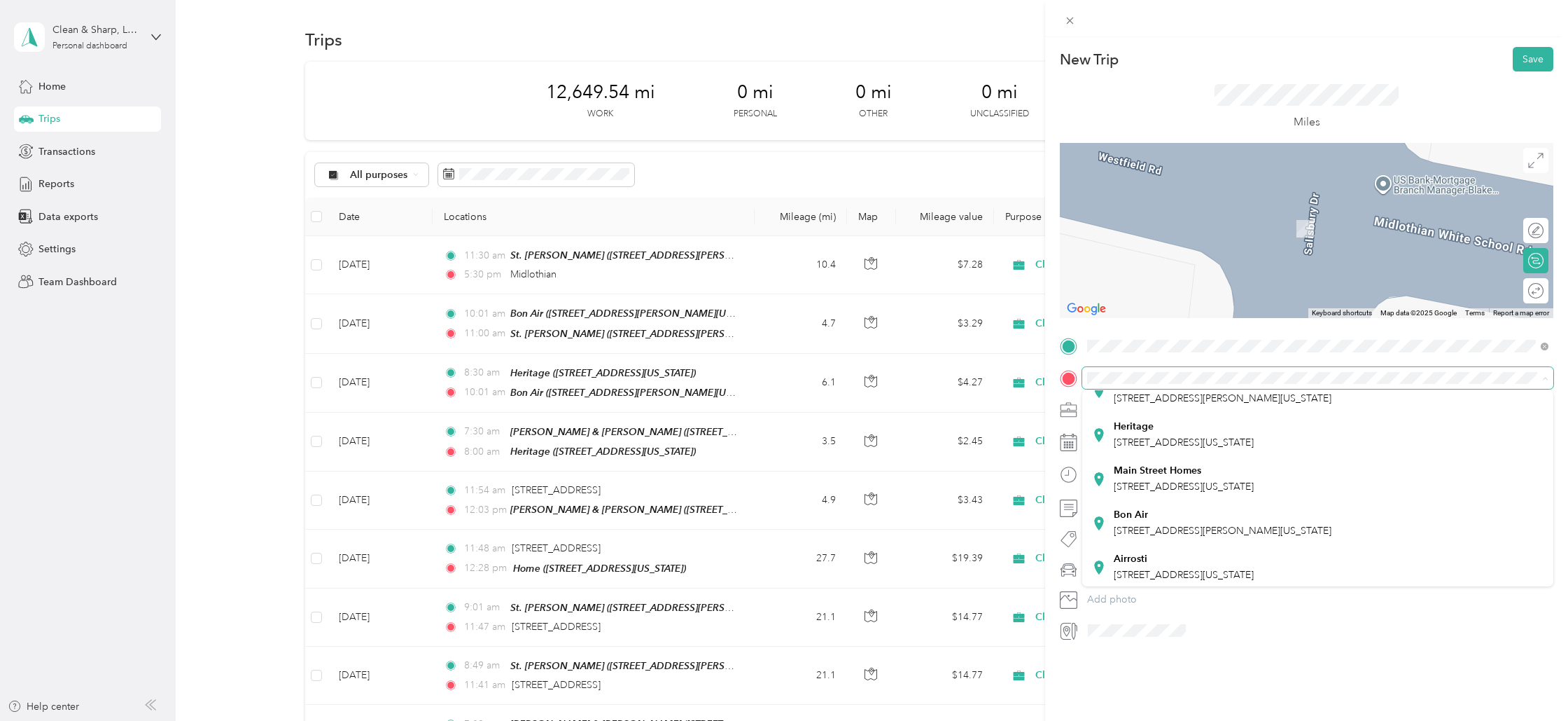
scroll to position [142, 0]
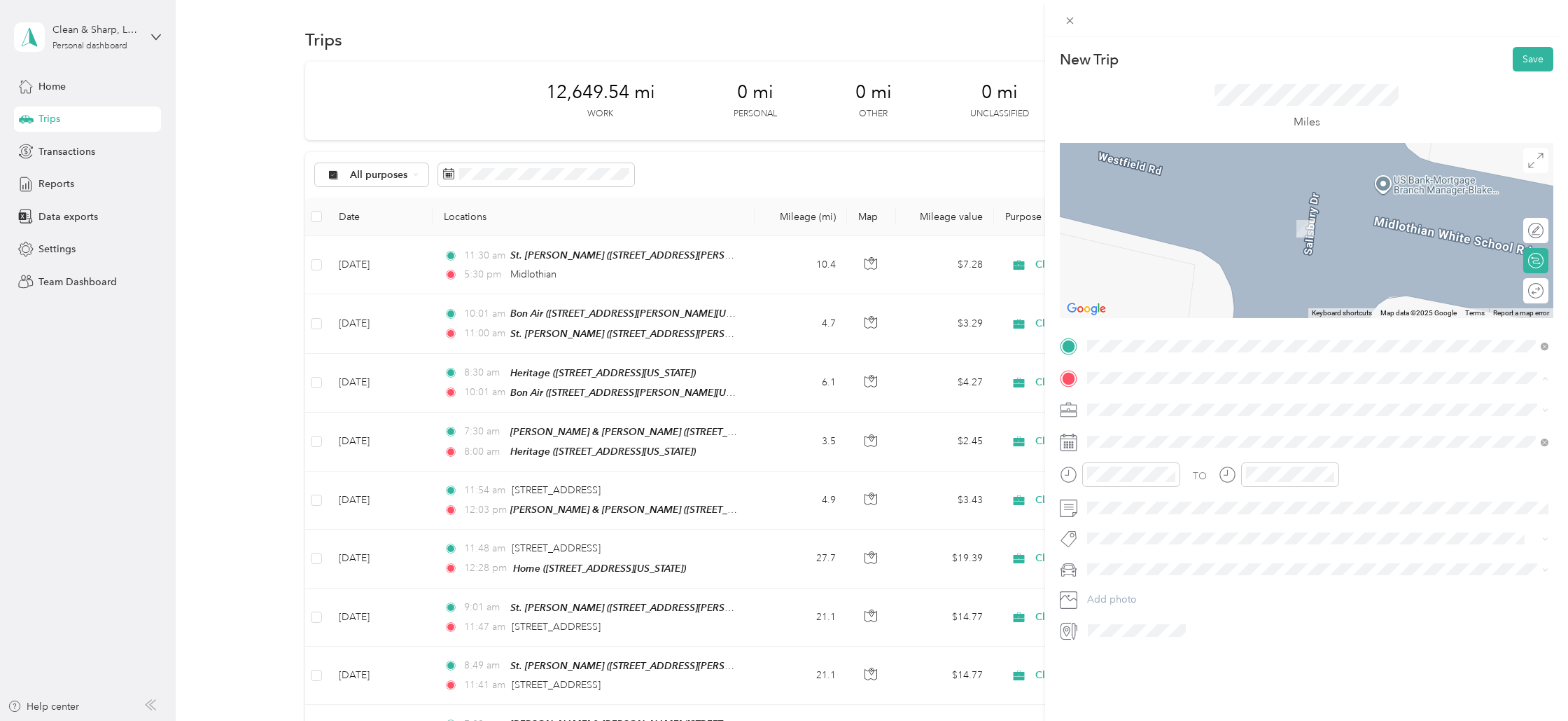
click at [1138, 557] on strong "Airrosti" at bounding box center [1130, 556] width 33 height 13
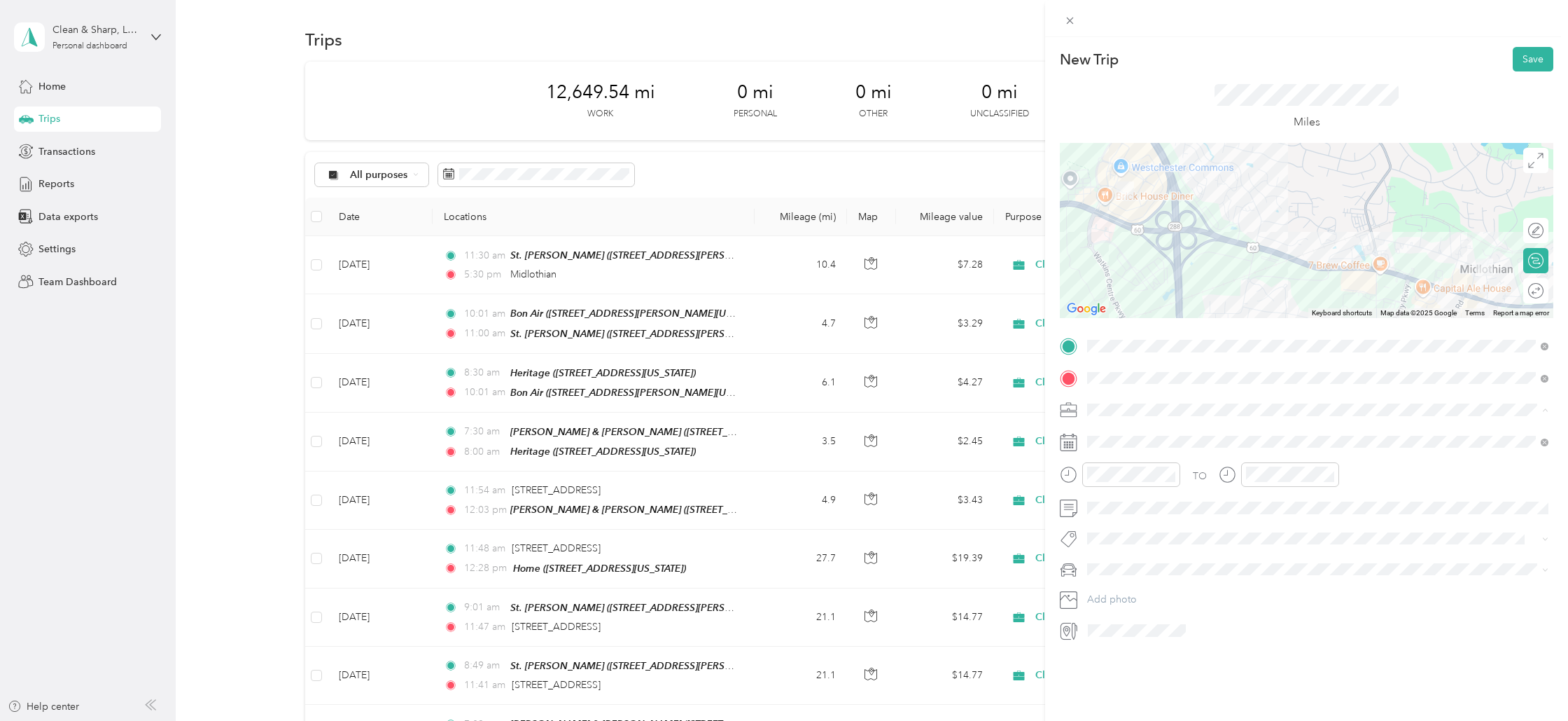
click at [1110, 487] on li "Cleaning Company" at bounding box center [1318, 483] width 471 height 24
click at [1152, 569] on div "2" at bounding box center [1153, 569] width 18 height 18
click at [1105, 517] on div "05" at bounding box center [1101, 519] width 33 height 20
click at [1529, 56] on button "Save" at bounding box center [1533, 59] width 41 height 24
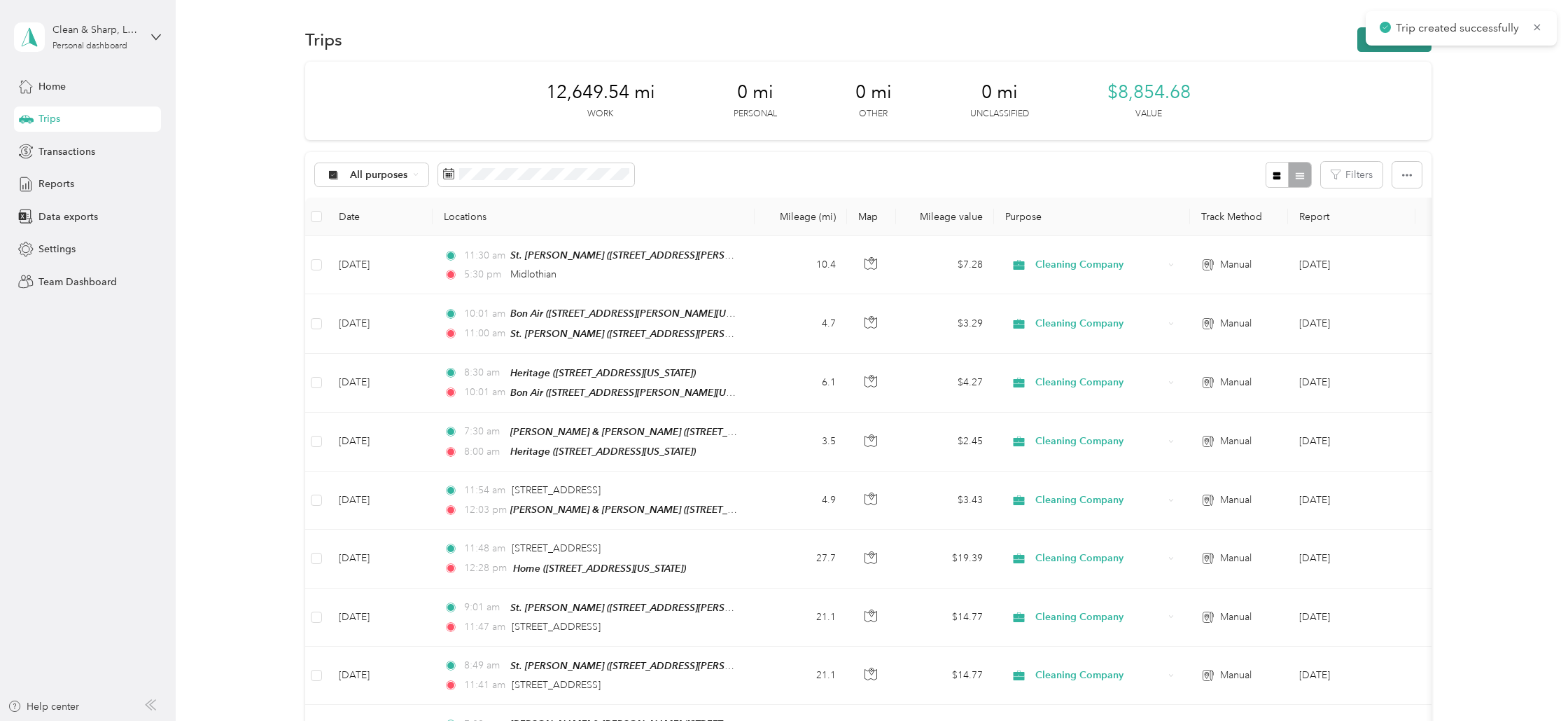
click at [1399, 46] on button "New trip" at bounding box center [1394, 39] width 74 height 24
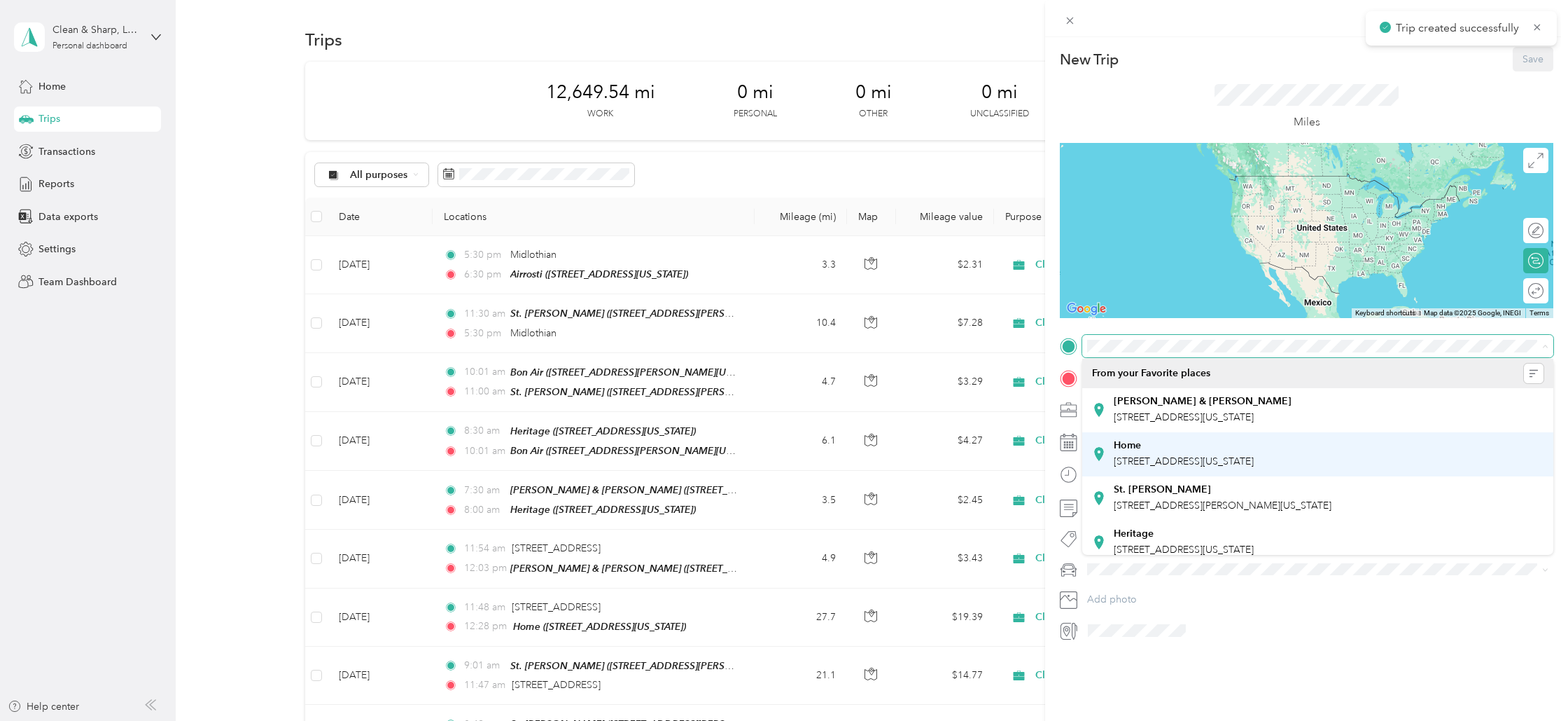
scroll to position [142, 0]
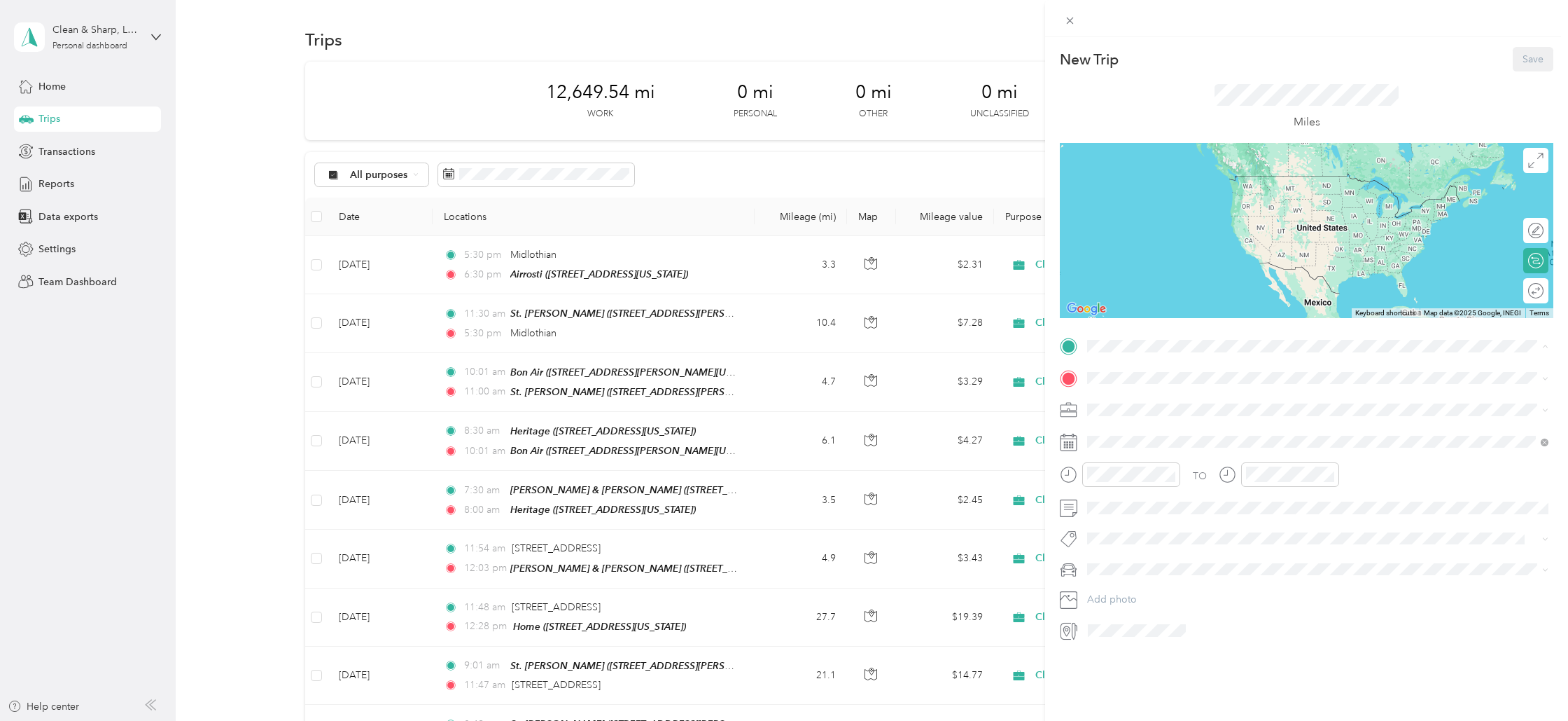
click at [1118, 521] on strong "Airrosti" at bounding box center [1130, 524] width 33 height 13
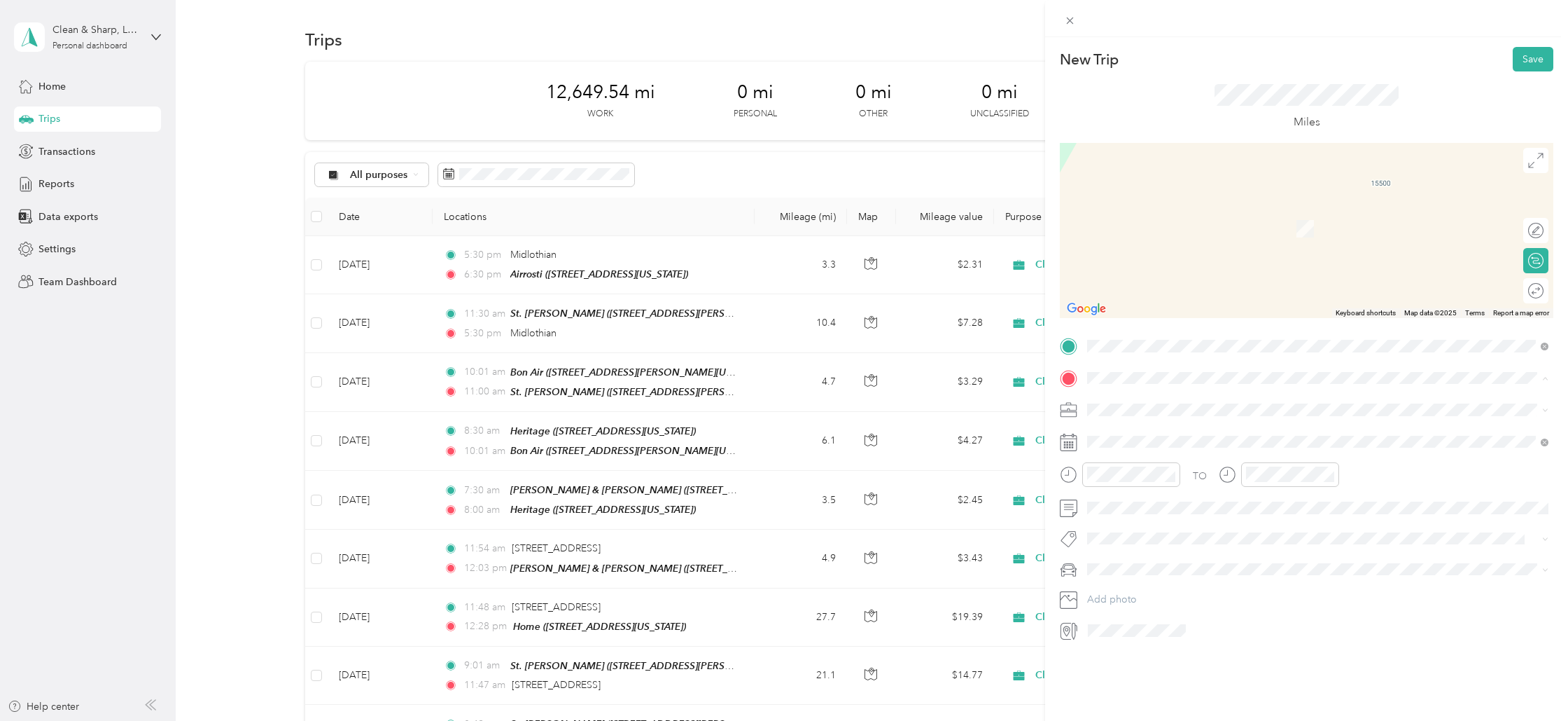
click at [1119, 438] on div "[PERSON_NAME] & [PERSON_NAME] [STREET_ADDRESS][US_STATE]" at bounding box center [1203, 441] width 178 height 29
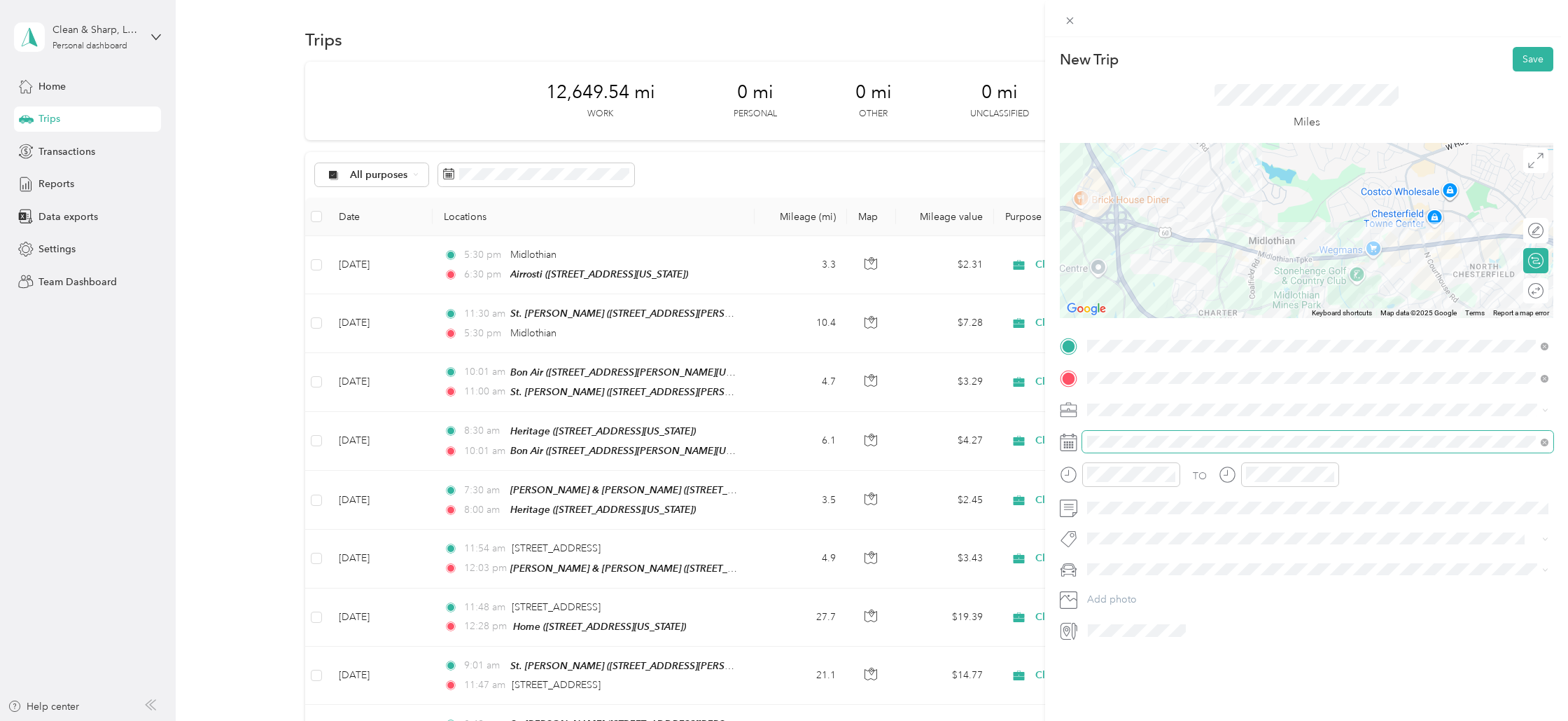
drag, startPoint x: 1113, startPoint y: 402, endPoint x: 1117, endPoint y: 433, distance: 31.3
click at [1113, 402] on span at bounding box center [1318, 409] width 471 height 22
click at [1120, 483] on span "Cleaning Company" at bounding box center [1135, 483] width 85 height 12
click at [1150, 569] on div "2" at bounding box center [1153, 569] width 18 height 18
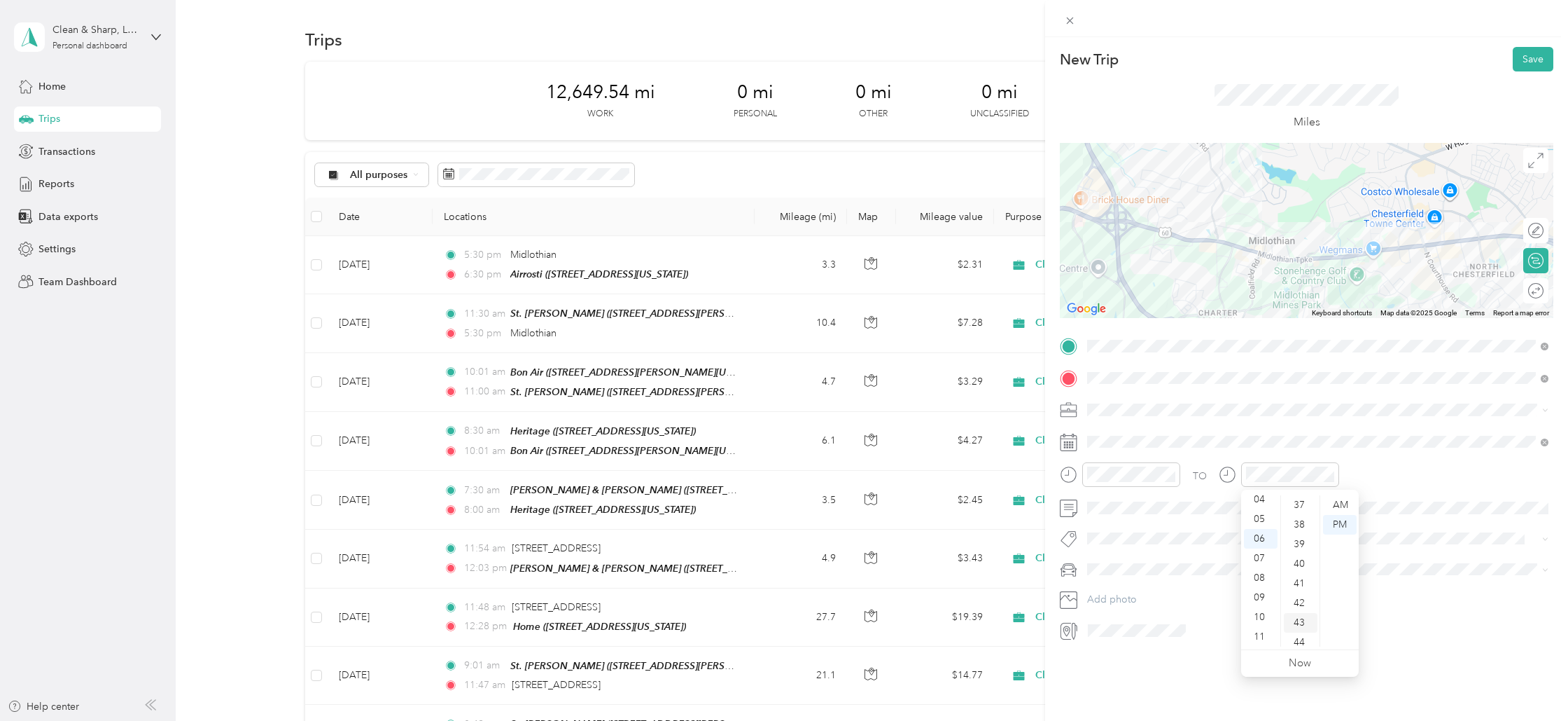
click at [1306, 622] on div "43" at bounding box center [1301, 623] width 33 height 20
click at [1530, 56] on button "Save" at bounding box center [1533, 59] width 41 height 24
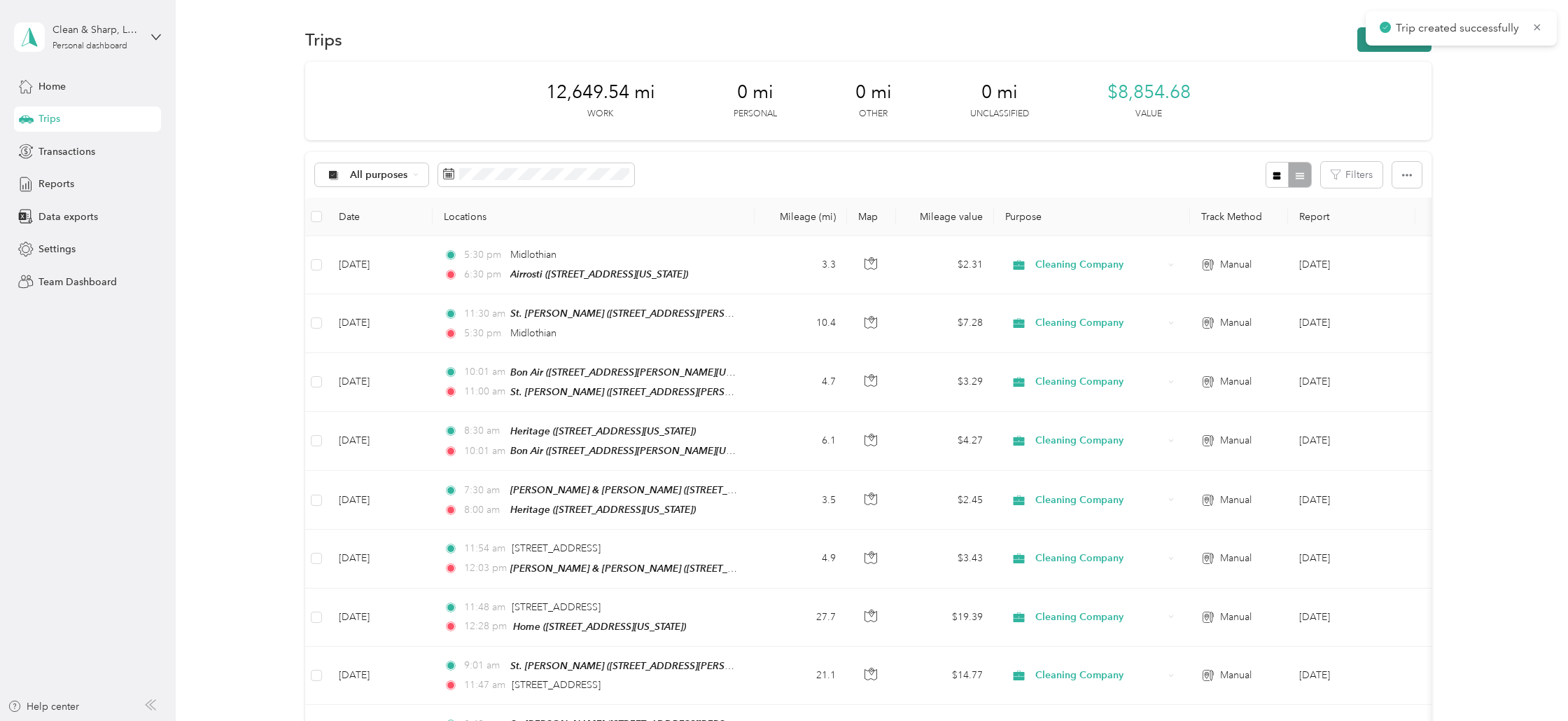
click at [1406, 46] on button "New trip" at bounding box center [1394, 39] width 74 height 24
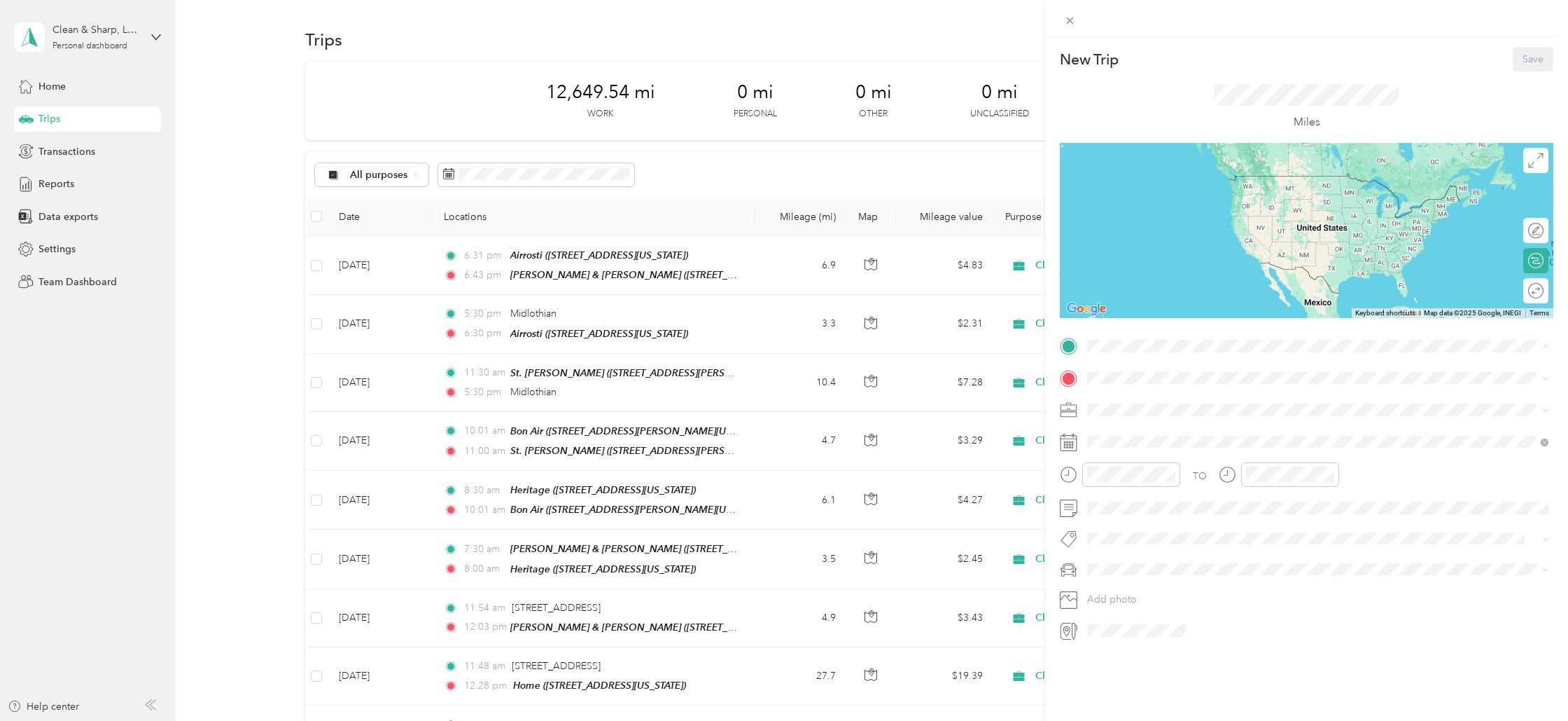
click at [1128, 457] on span "[STREET_ADDRESS][US_STATE]" at bounding box center [1184, 461] width 140 height 12
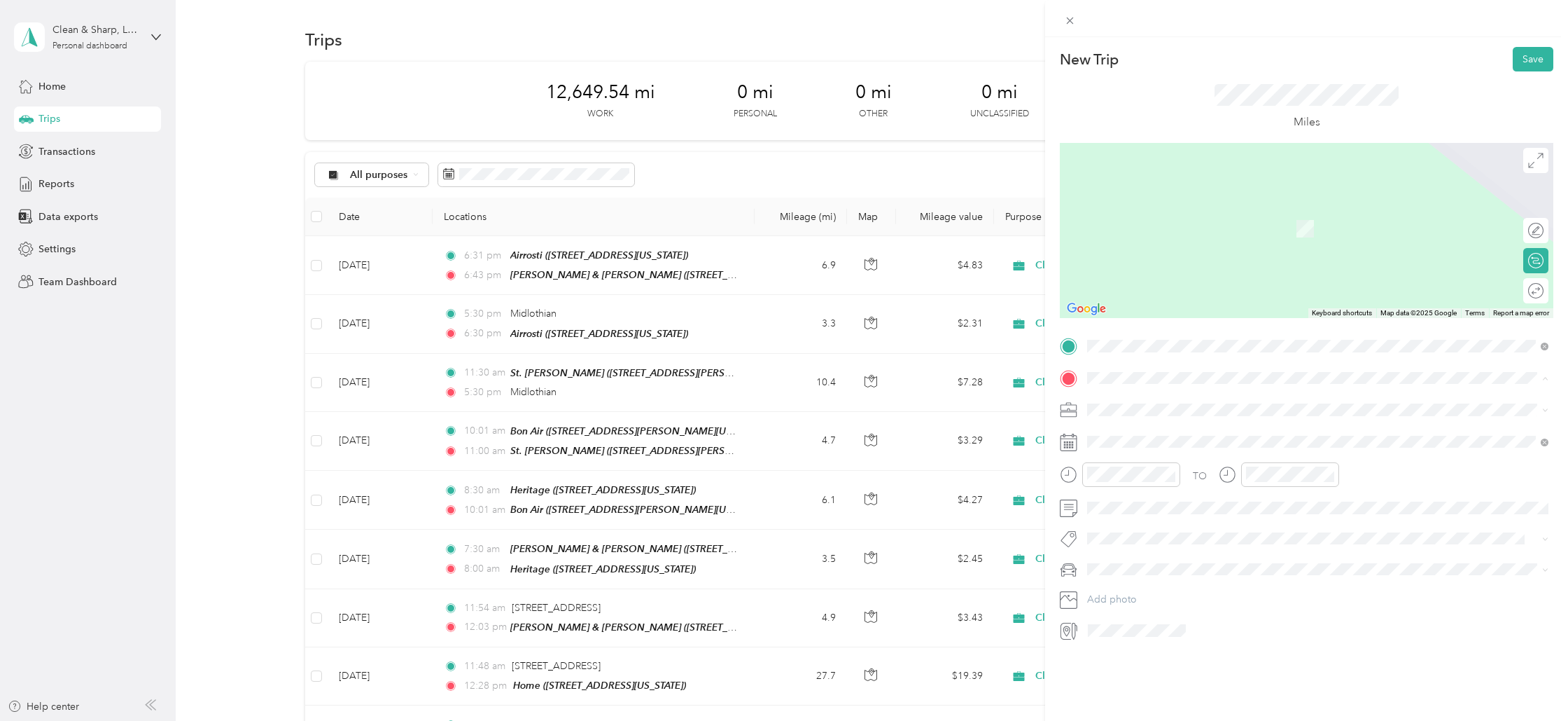
click at [1132, 518] on strong "St. [PERSON_NAME]" at bounding box center [1162, 522] width 97 height 13
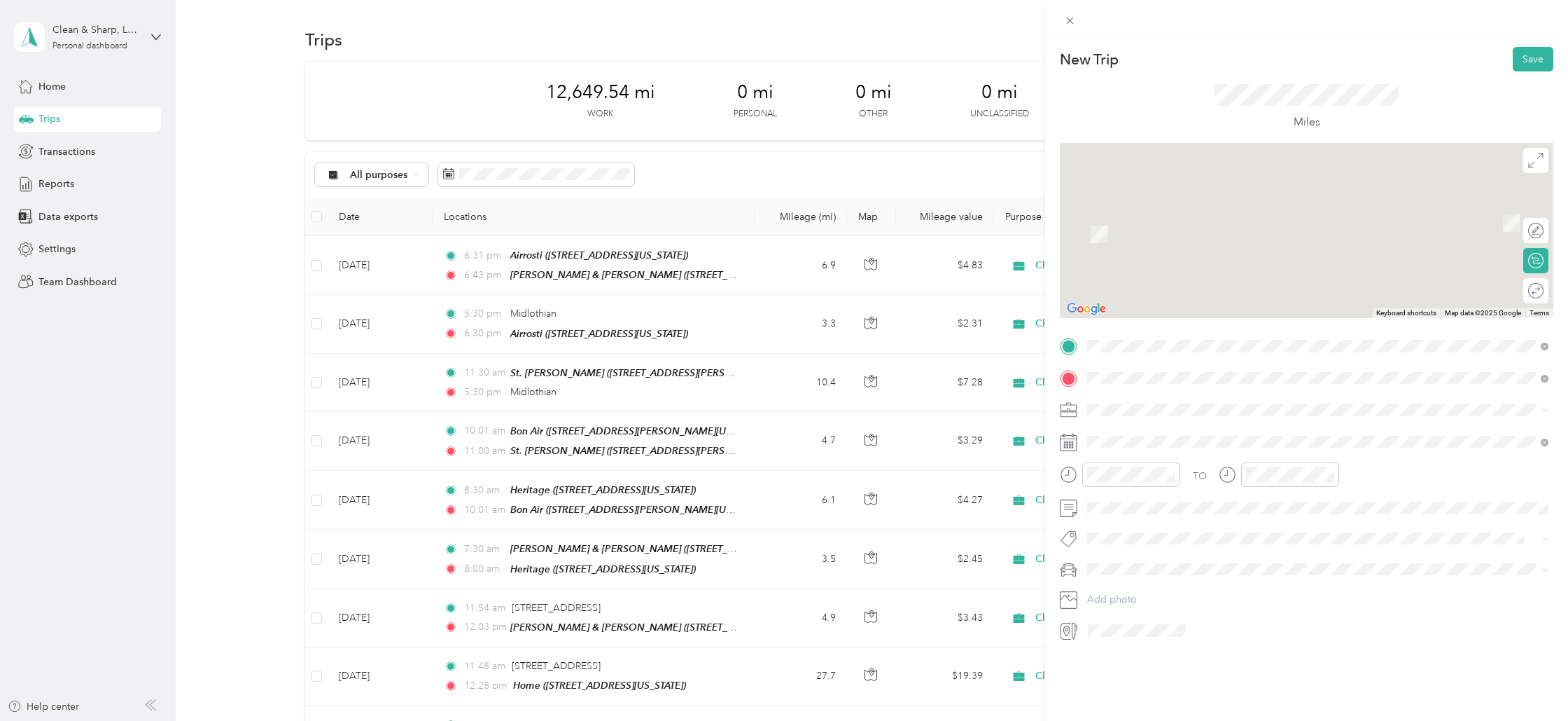
scroll to position [4, 0]
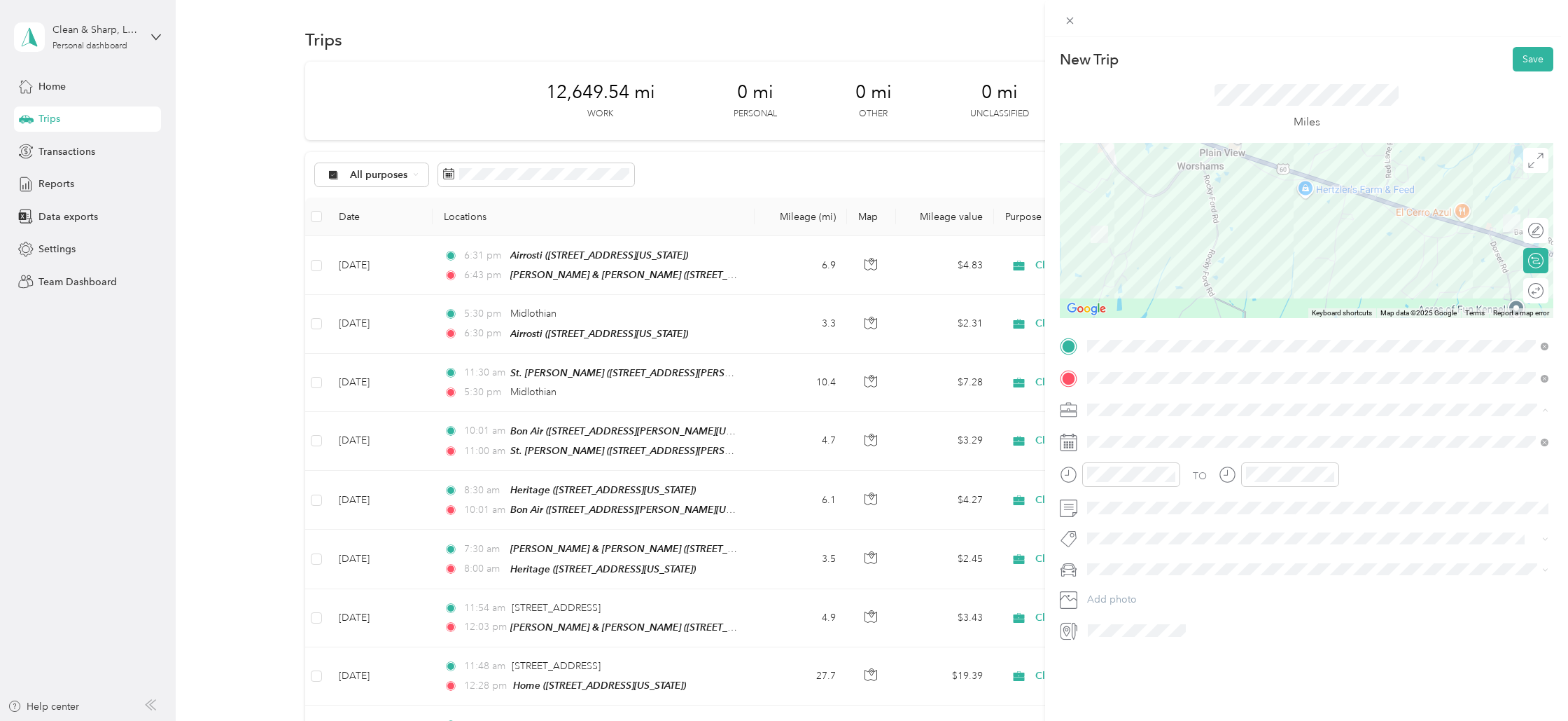
click at [1103, 483] on span "Cleaning Company" at bounding box center [1135, 483] width 85 height 12
click at [1156, 562] on div "2" at bounding box center [1153, 569] width 18 height 18
drag, startPoint x: 1103, startPoint y: 554, endPoint x: 1125, endPoint y: 540, distance: 26.1
click at [1103, 553] on div "07" at bounding box center [1101, 559] width 33 height 20
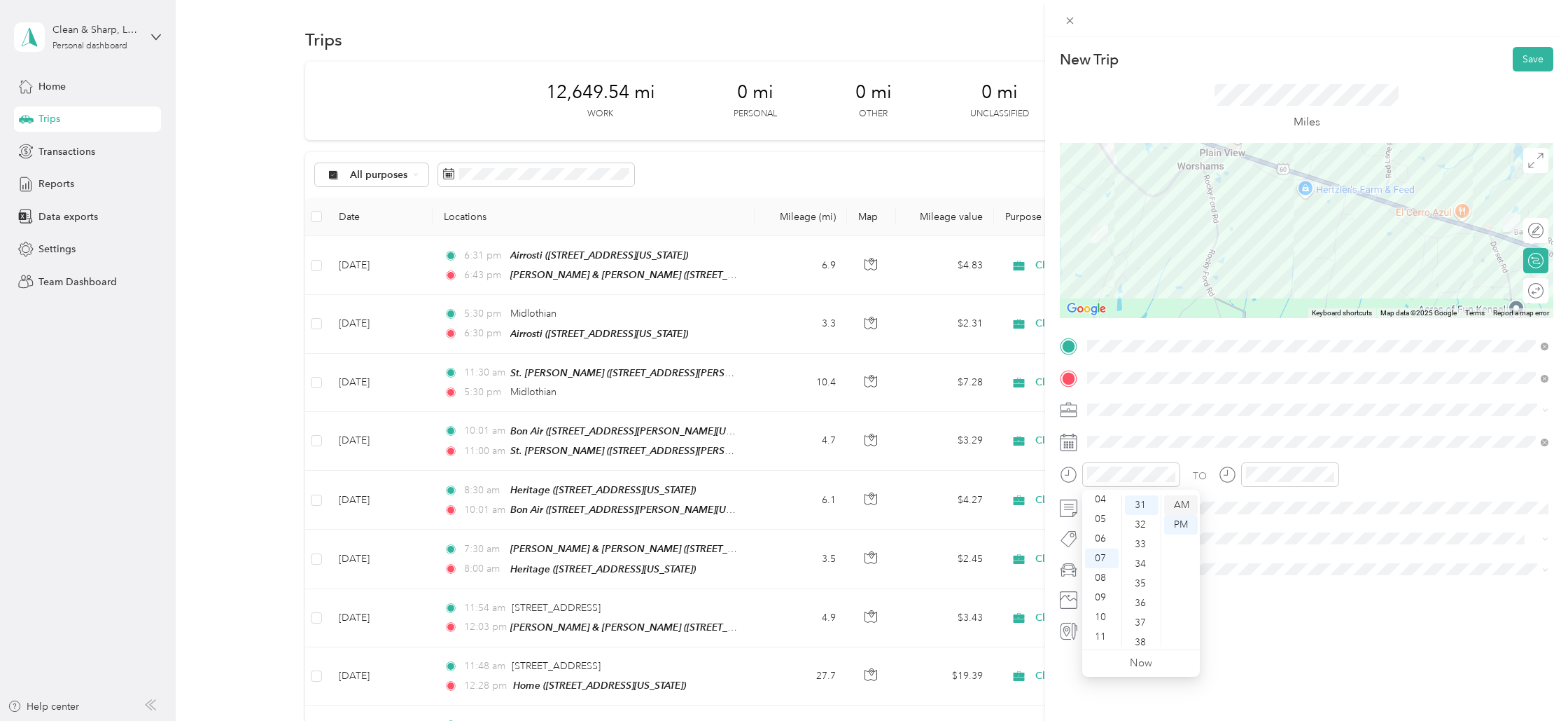
click at [1183, 501] on div "AM" at bounding box center [1180, 505] width 33 height 20
click at [1130, 509] on div "00" at bounding box center [1141, 505] width 33 height 20
click at [1266, 596] on div "09" at bounding box center [1261, 598] width 33 height 20
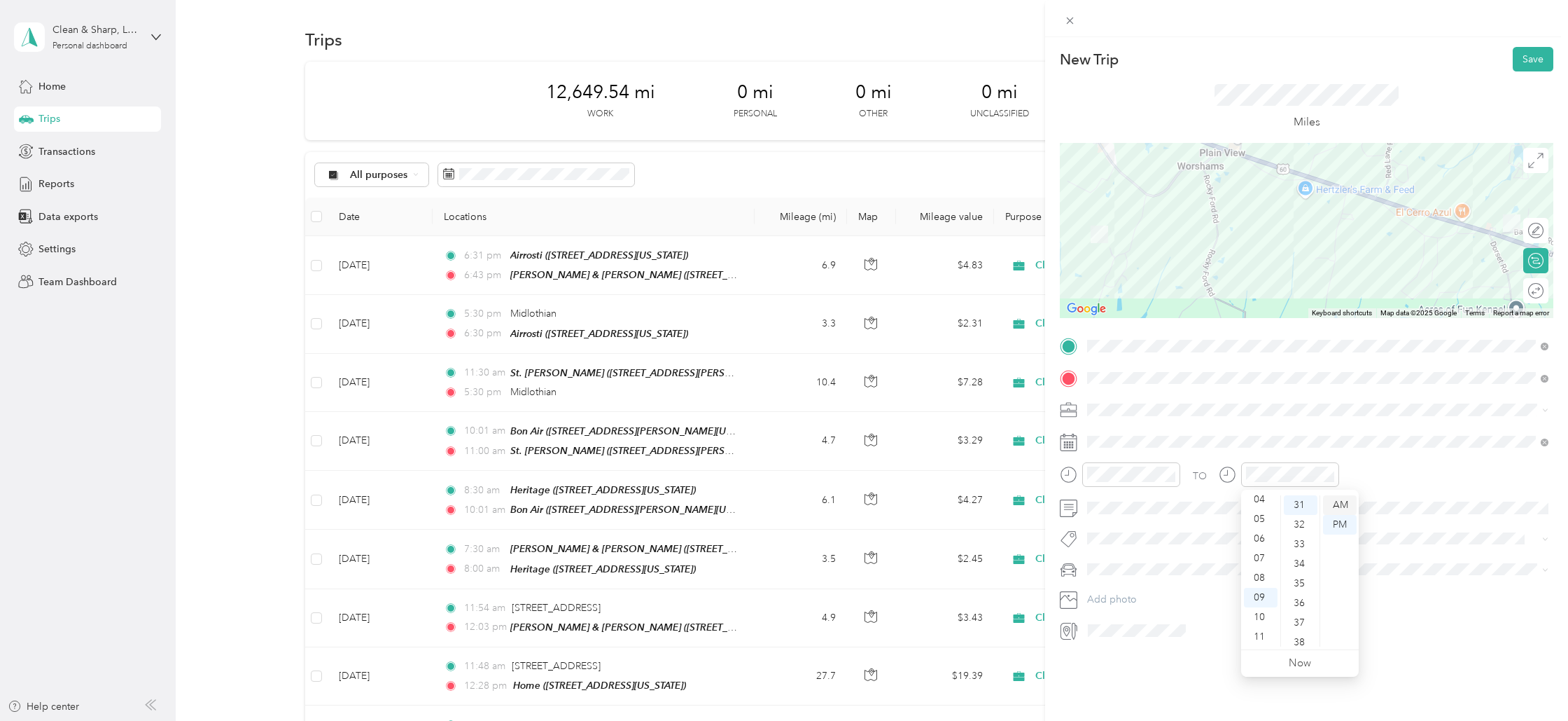
click at [1334, 501] on div "AM" at bounding box center [1340, 505] width 33 height 20
click at [1526, 61] on button "Save" at bounding box center [1533, 59] width 41 height 24
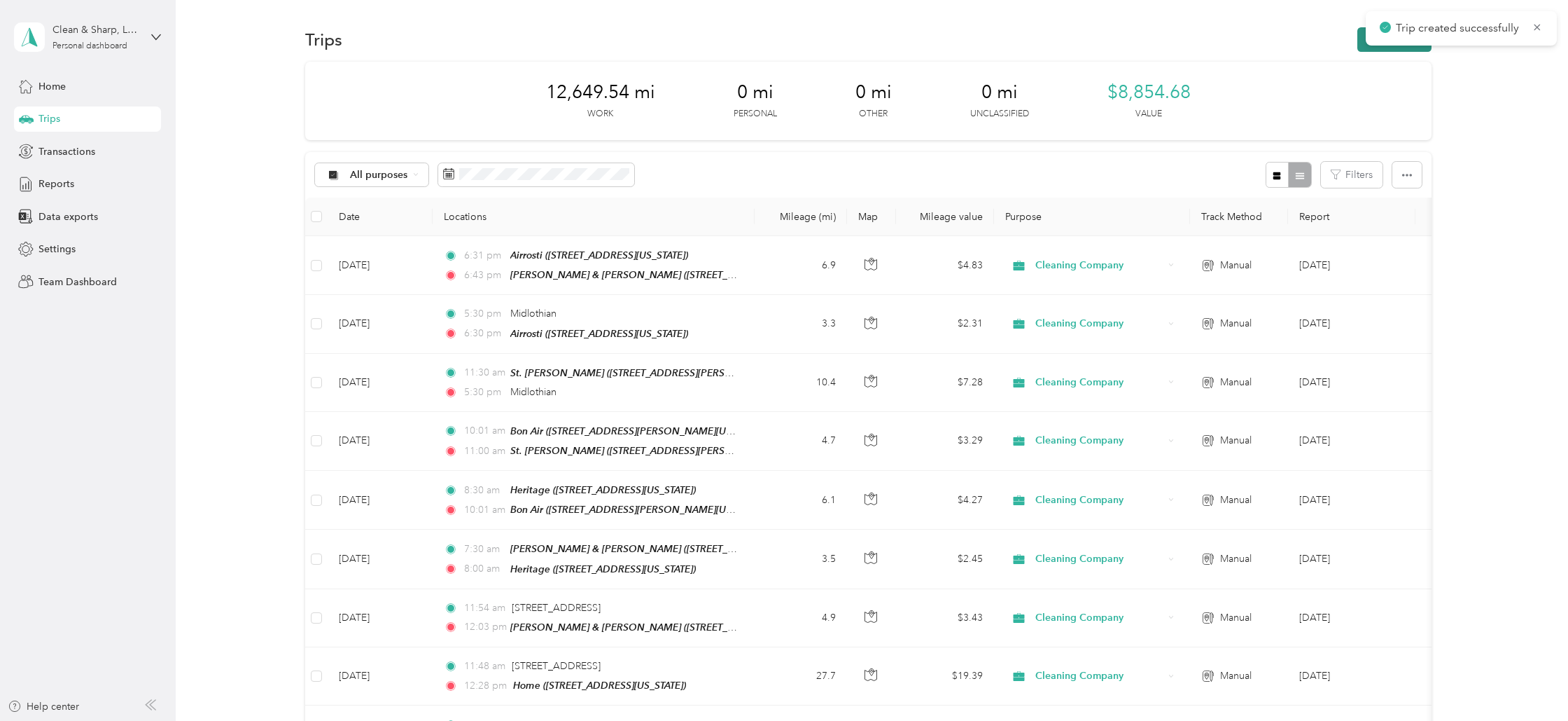
click at [1403, 47] on button "New trip" at bounding box center [1394, 39] width 74 height 24
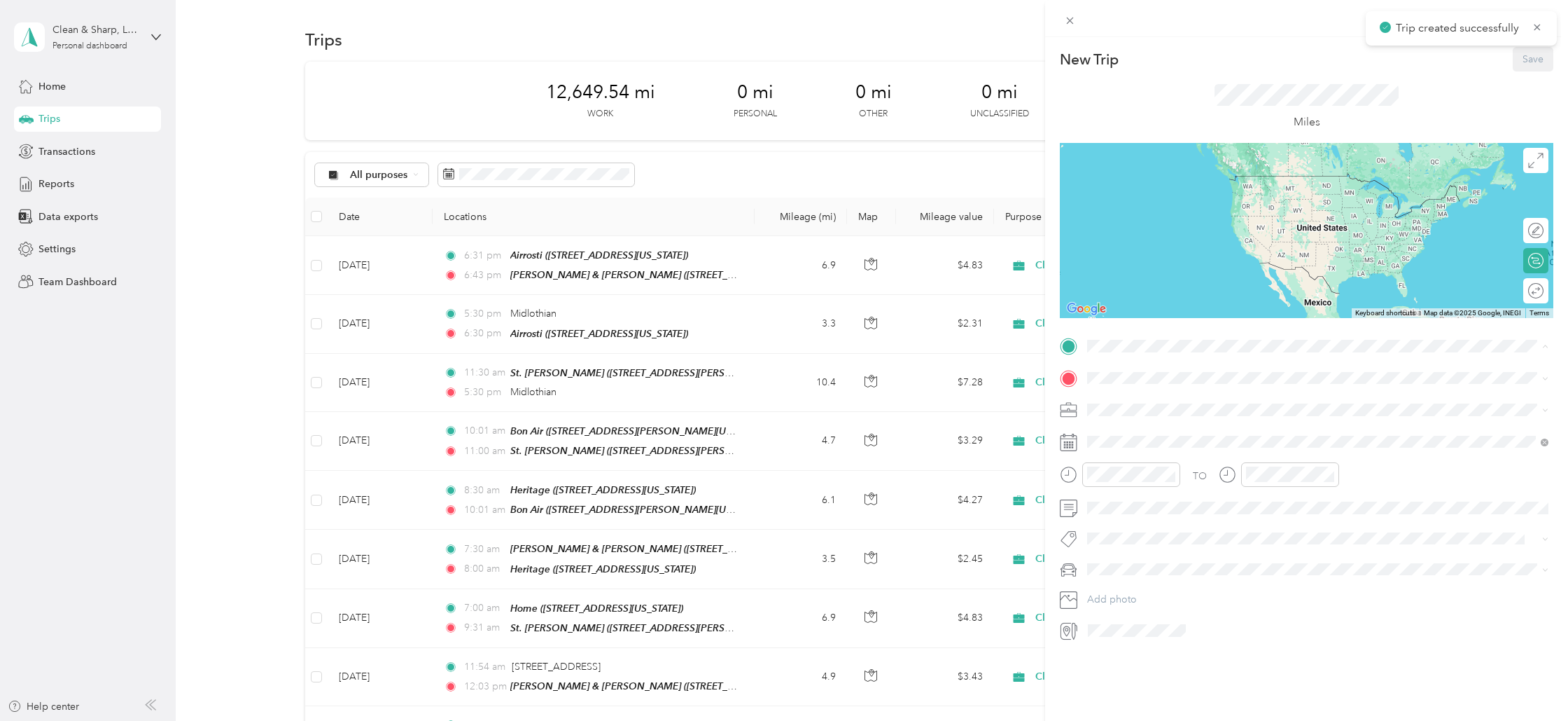
click at [1140, 491] on strong "St. [PERSON_NAME]" at bounding box center [1162, 490] width 97 height 13
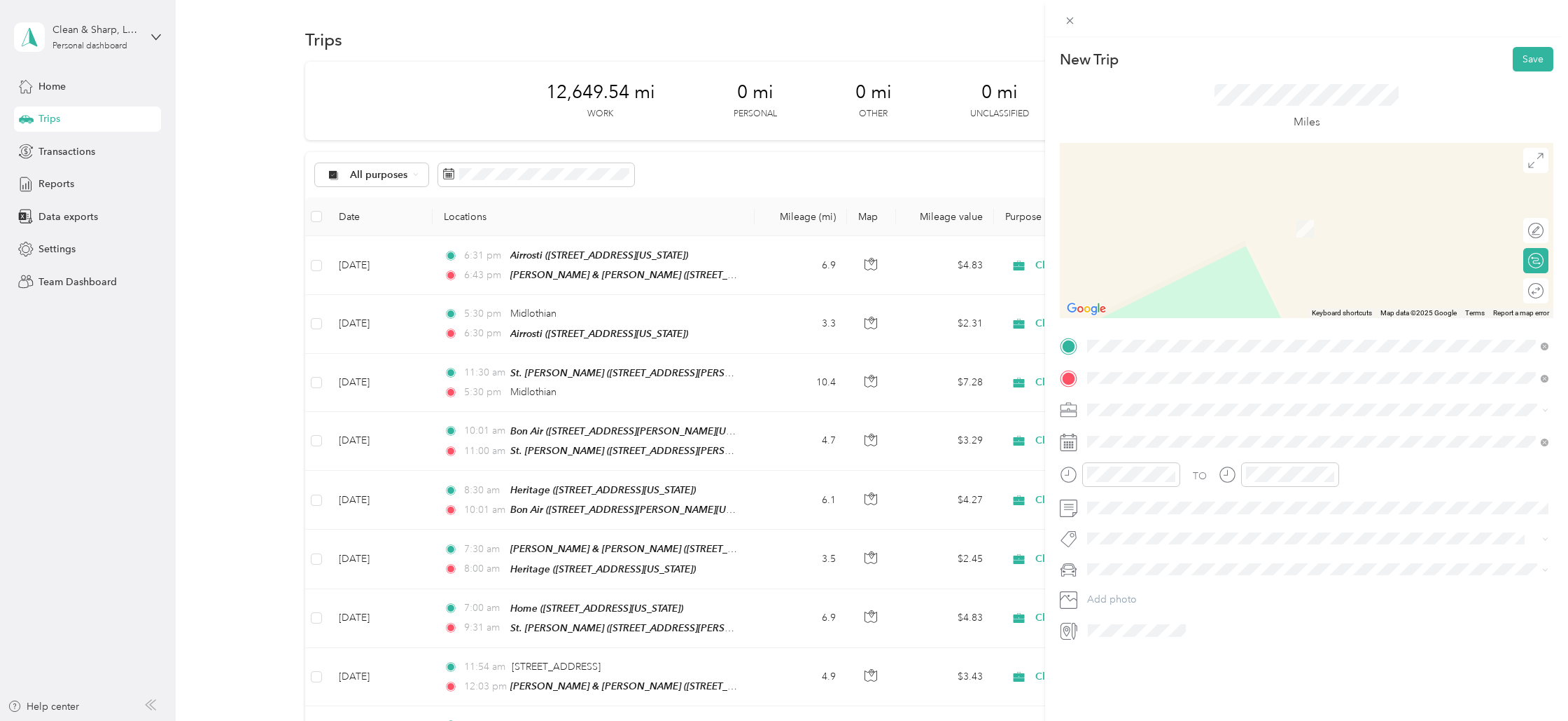
click at [1131, 579] on li "Midlothian [US_STATE], [GEOGRAPHIC_DATA]" at bounding box center [1318, 596] width 471 height 39
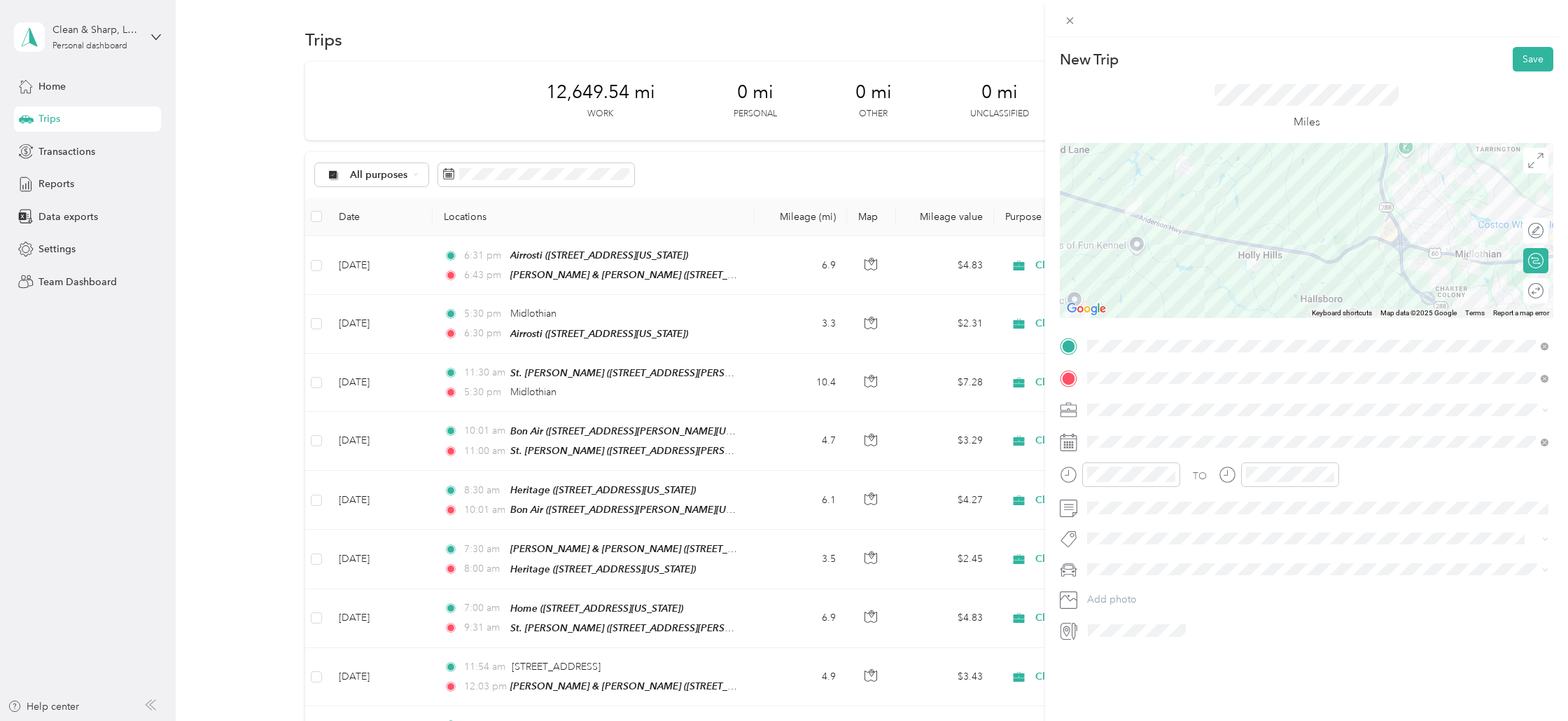
click at [1127, 480] on span "Cleaning Company" at bounding box center [1135, 483] width 85 height 12
click at [1148, 572] on div "2" at bounding box center [1153, 569] width 18 height 18
click at [1105, 593] on div "09" at bounding box center [1101, 598] width 33 height 20
click at [1186, 499] on div "AM" at bounding box center [1180, 505] width 33 height 20
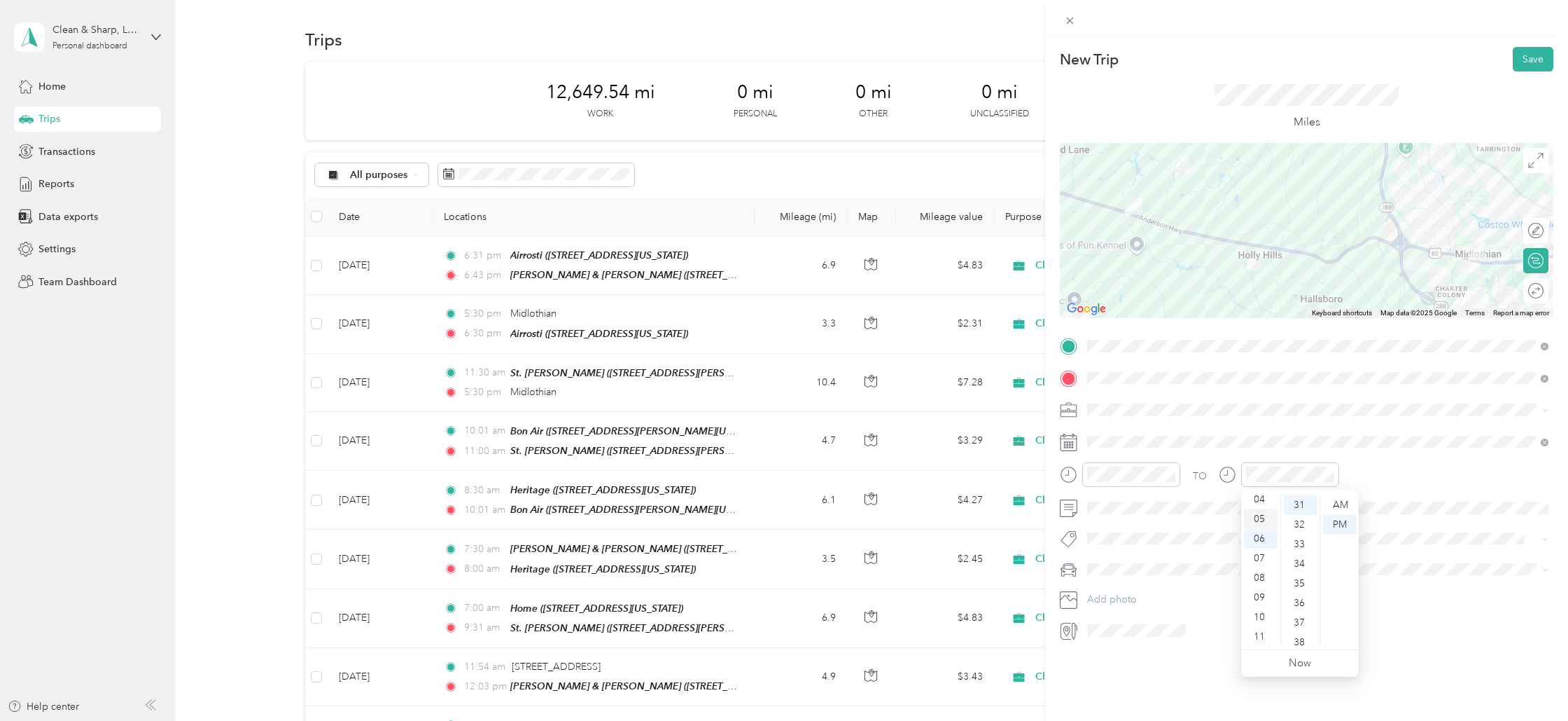
click at [1255, 517] on div "05" at bounding box center [1261, 519] width 33 height 20
click at [1299, 539] on div "33" at bounding box center [1301, 544] width 33 height 20
click at [1541, 57] on button "Save" at bounding box center [1533, 59] width 41 height 24
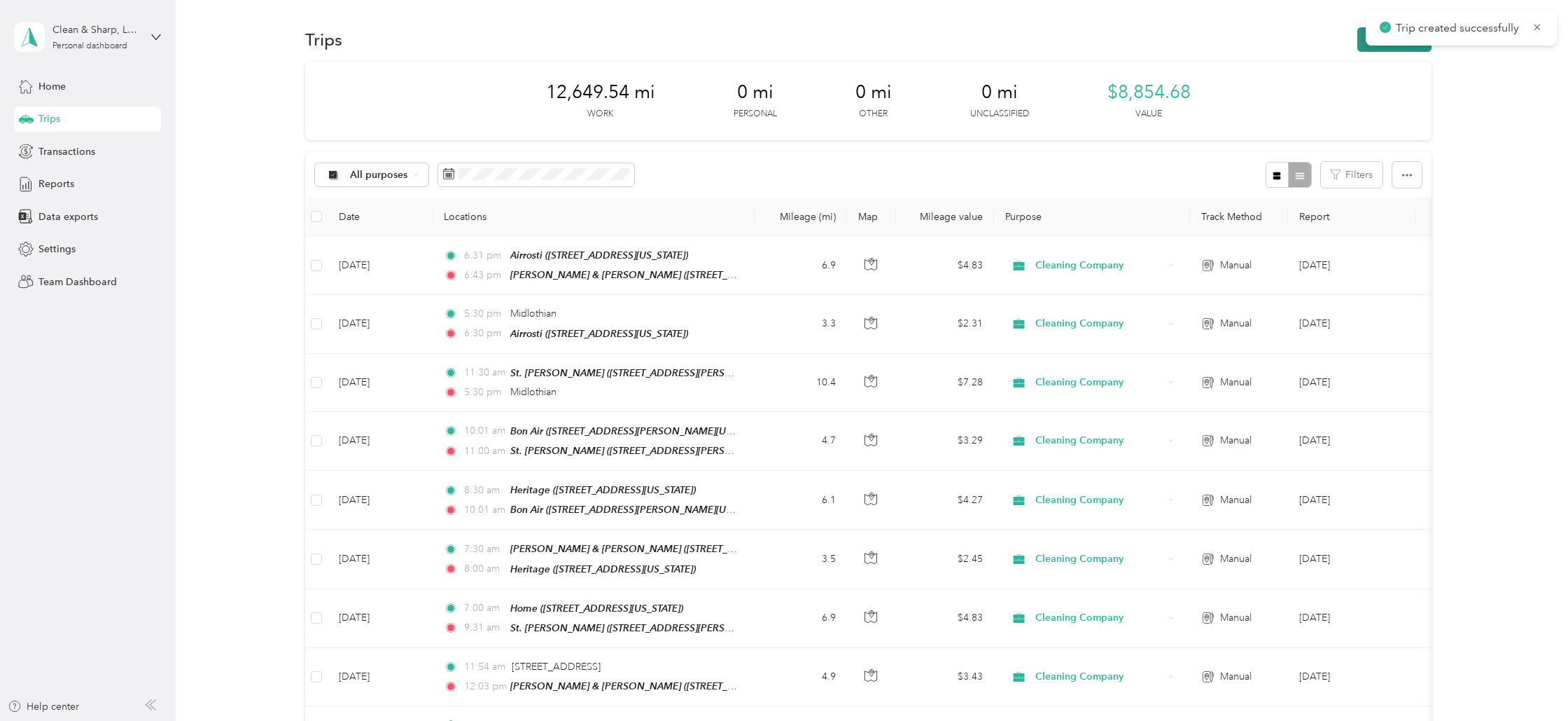
click at [1417, 46] on button "New trip" at bounding box center [1394, 39] width 74 height 24
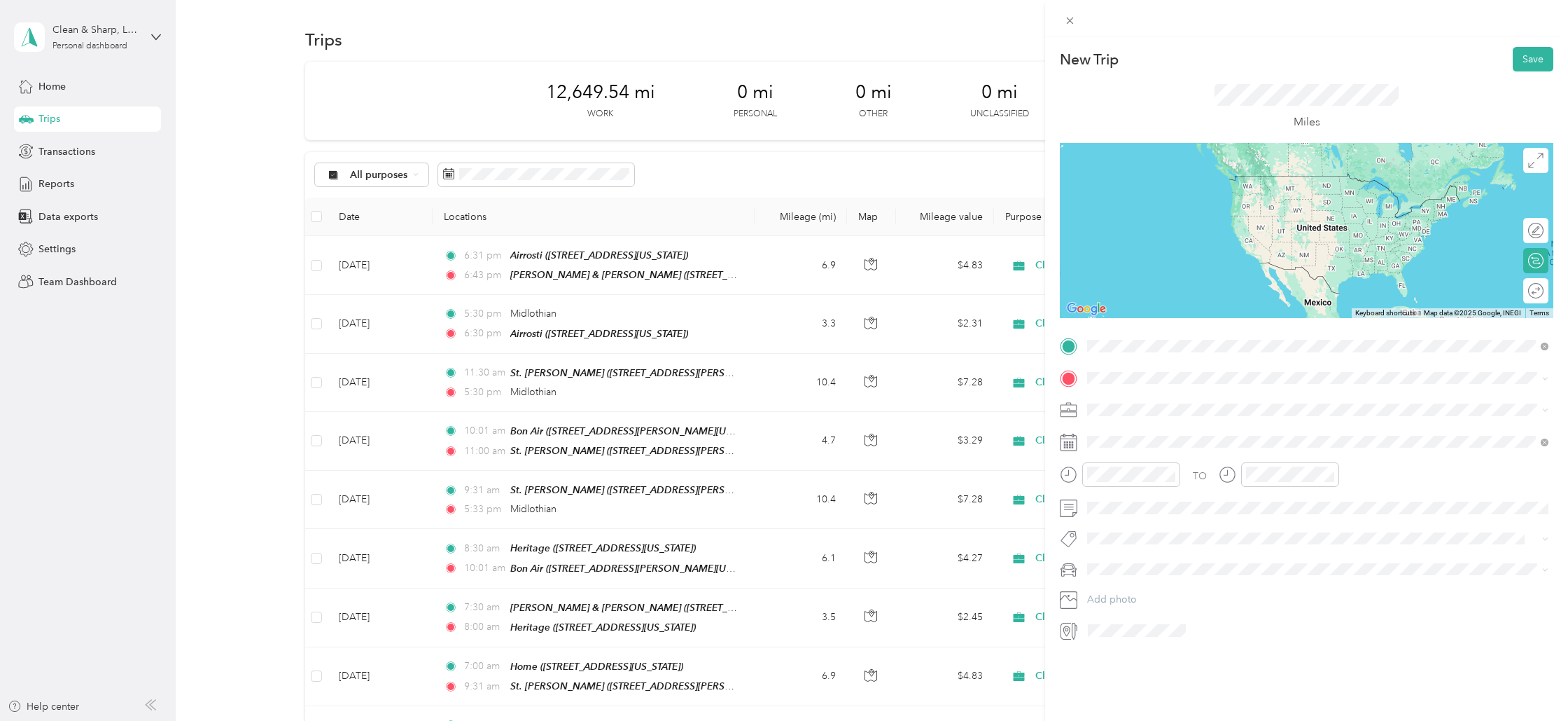
click at [1121, 720] on div "New Trip Save This trip cannot be edited because it is either under review, app…" at bounding box center [780, 721] width 1561 height 0
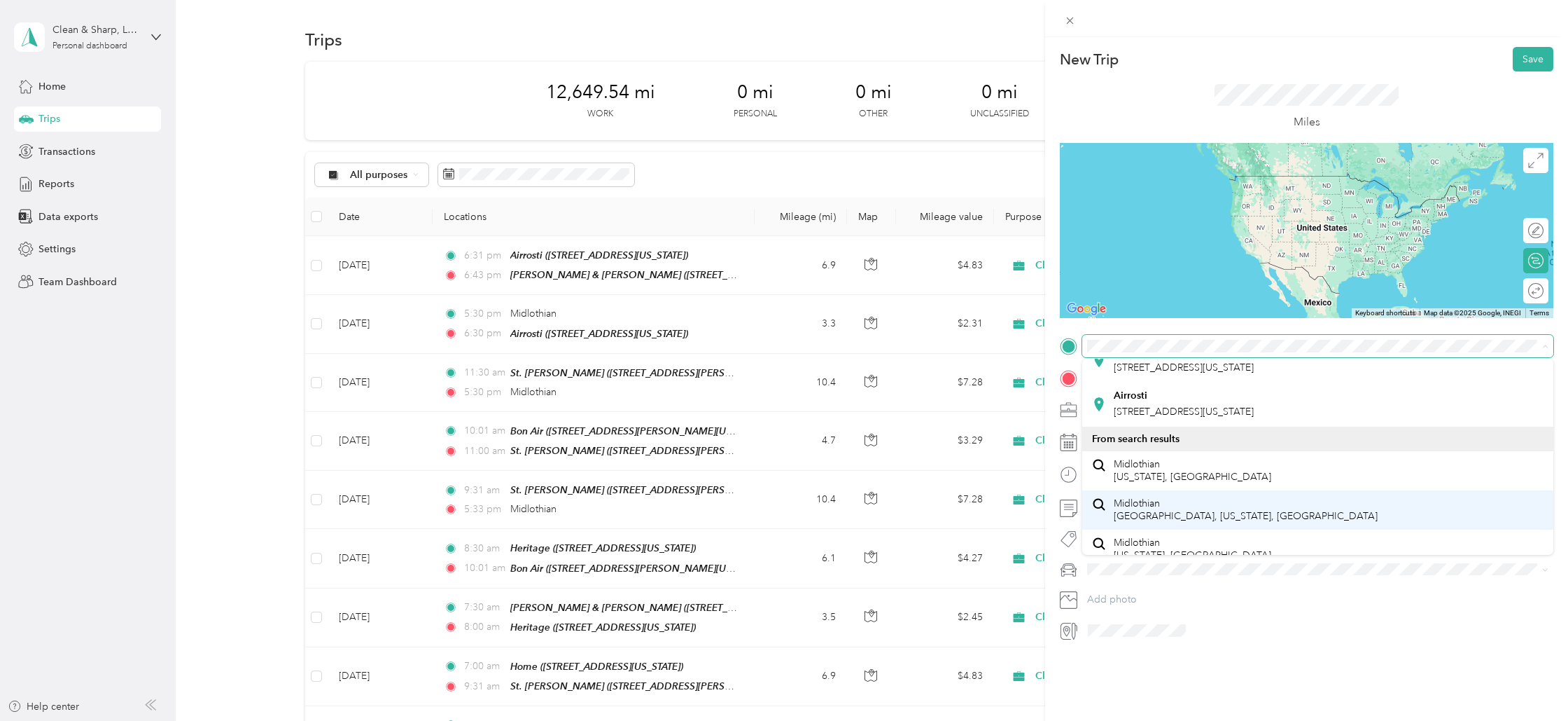
scroll to position [137, 0]
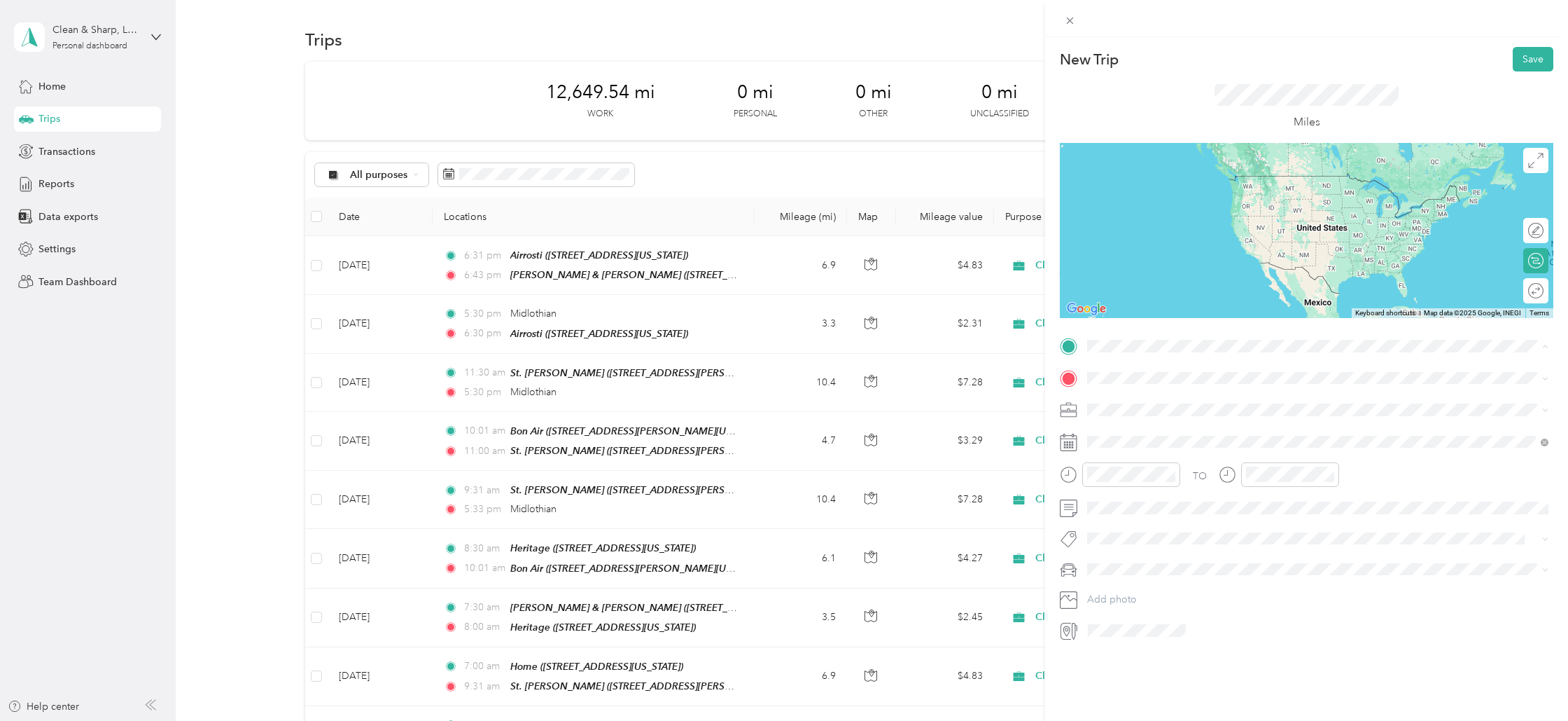
click at [1130, 419] on span "Midlothian [US_STATE], [GEOGRAPHIC_DATA]" at bounding box center [1192, 428] width 157 height 24
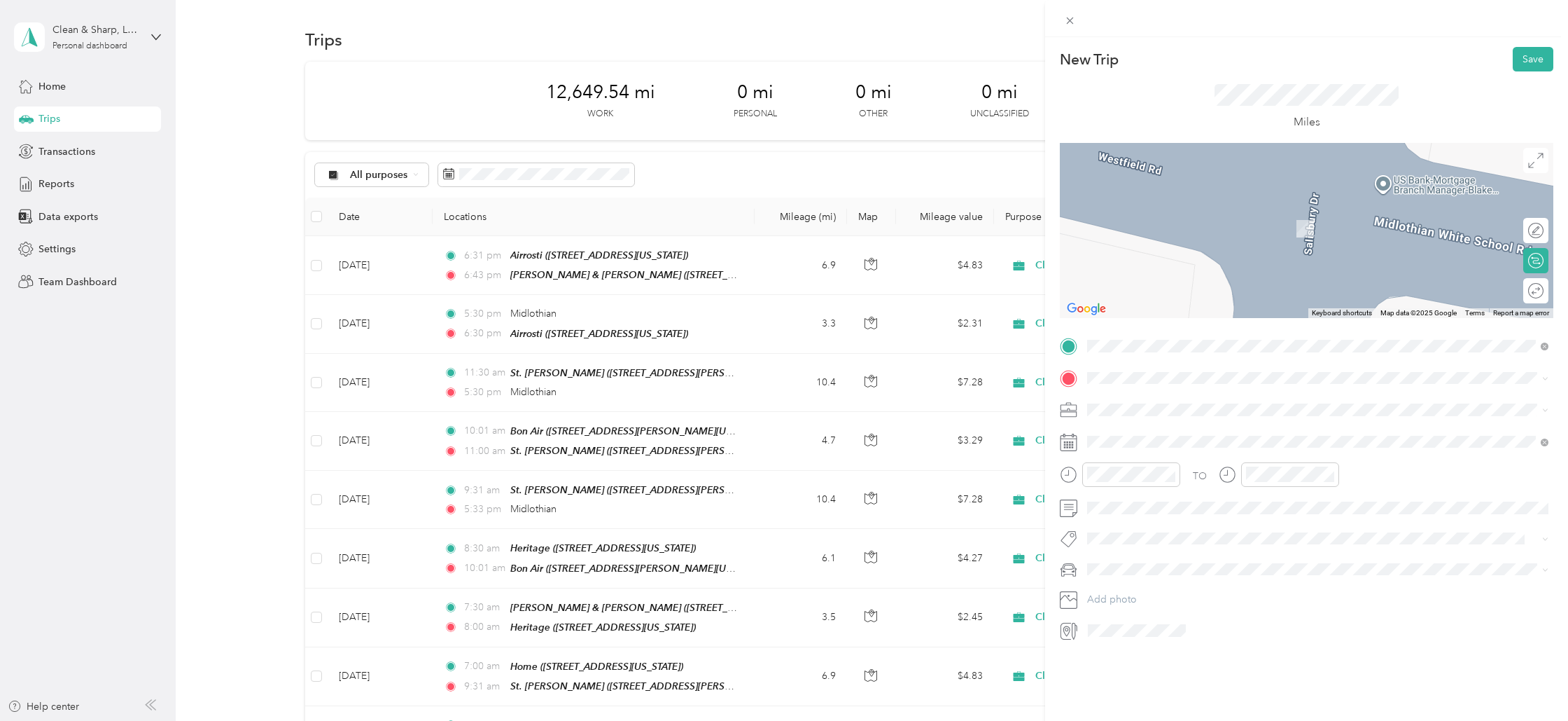
click at [1130, 480] on div "Home [STREET_ADDRESS][US_STATE]" at bounding box center [1184, 485] width 140 height 29
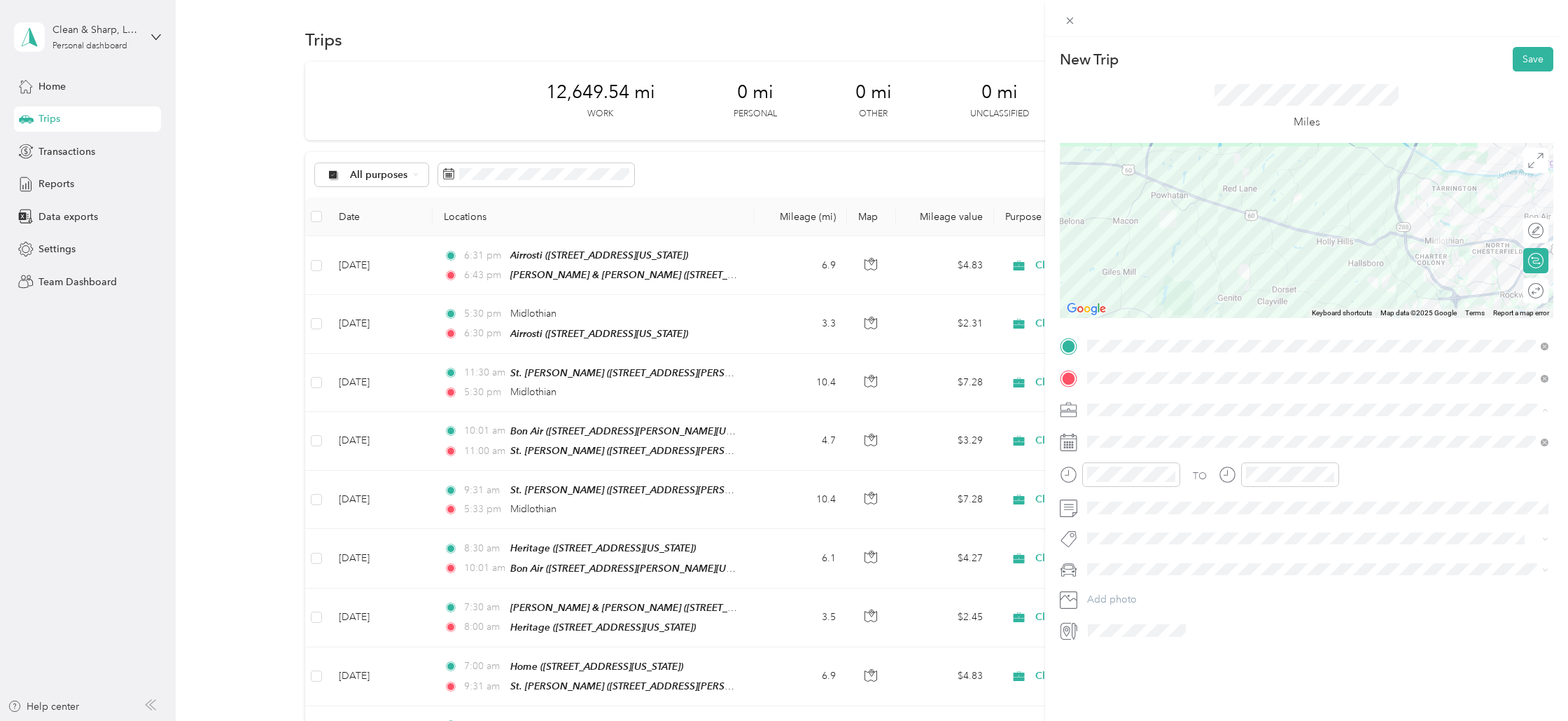
click at [1114, 481] on span "Cleaning Company" at bounding box center [1135, 483] width 85 height 12
click at [1145, 567] on div "2" at bounding box center [1153, 569] width 18 height 18
click at [1103, 520] on div "05" at bounding box center [1101, 519] width 33 height 20
click at [1131, 590] on div "36" at bounding box center [1141, 584] width 33 height 20
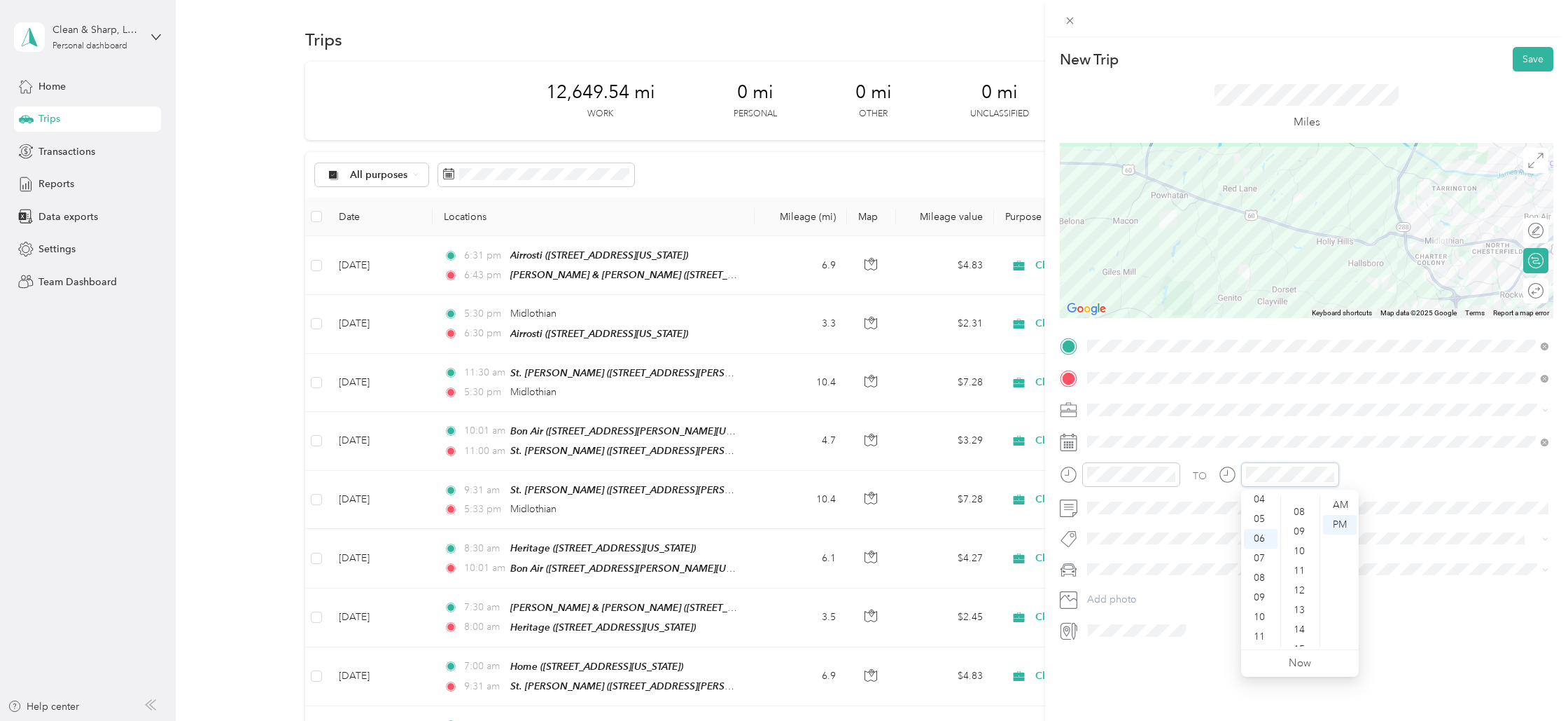
scroll to position [154, 0]
click at [1297, 520] on div "09" at bounding box center [1301, 528] width 33 height 20
click at [1533, 55] on button "Save" at bounding box center [1533, 59] width 41 height 24
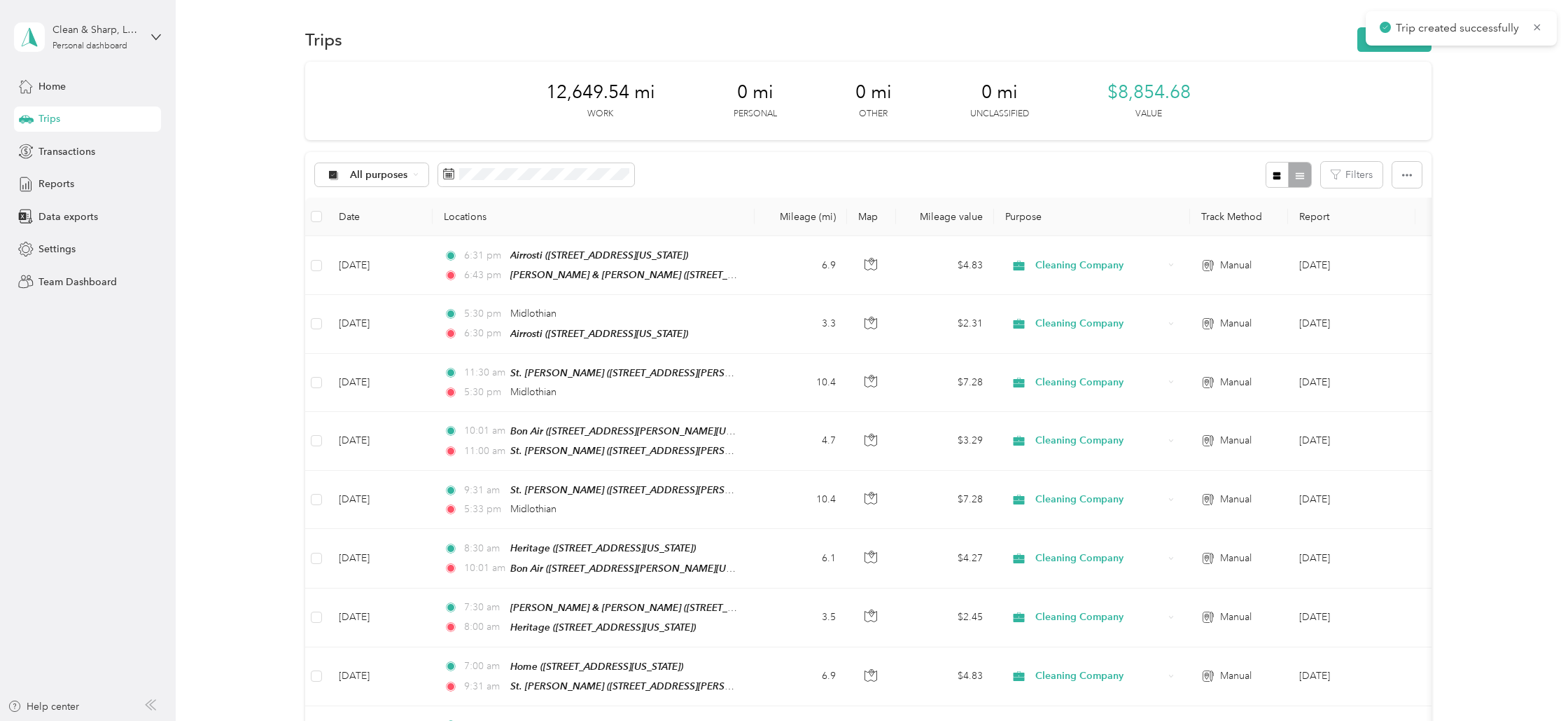
click at [1403, 52] on div "Trips New trip" at bounding box center [868, 38] width 1125 height 29
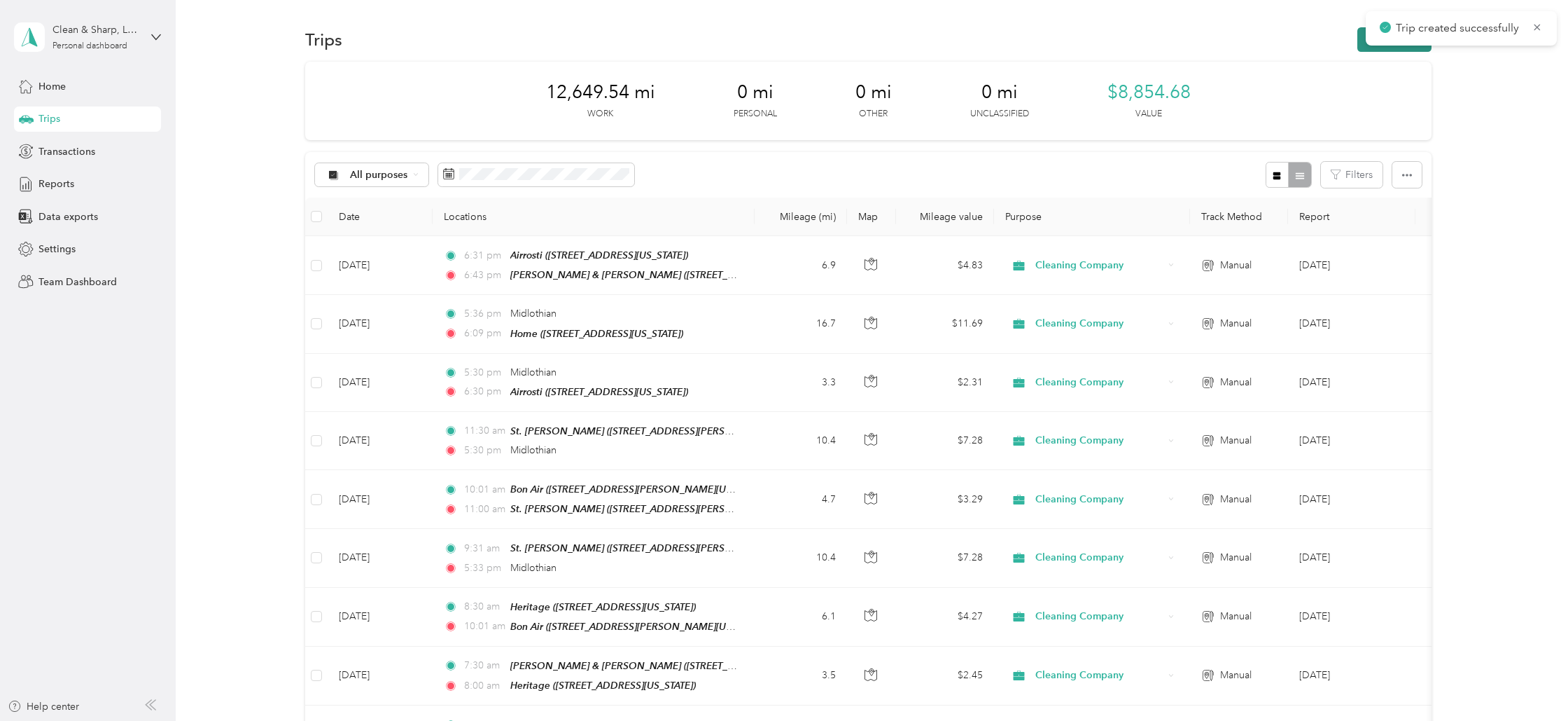
click at [1404, 48] on button "New trip" at bounding box center [1394, 39] width 74 height 24
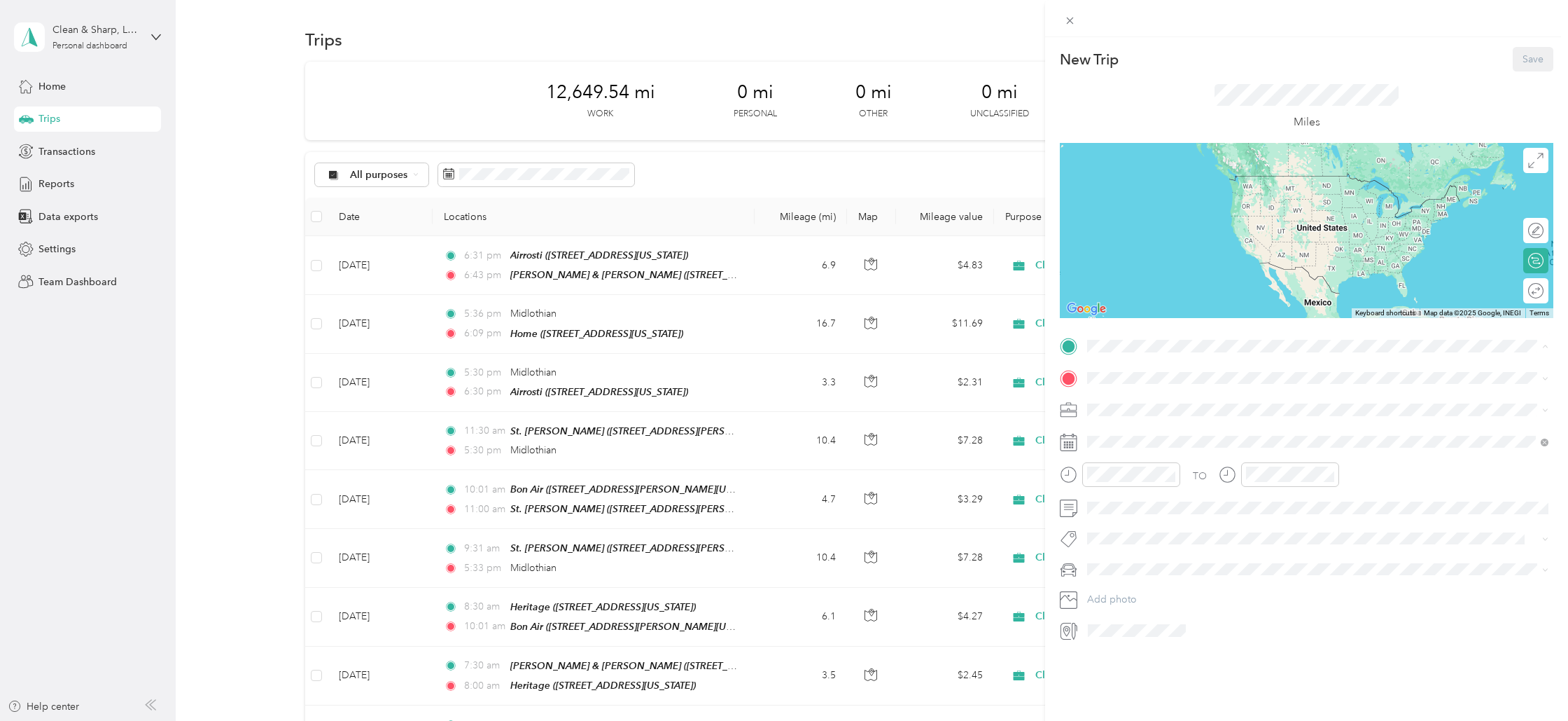
drag, startPoint x: 1124, startPoint y: 456, endPoint x: 1128, endPoint y: 441, distance: 15.5
click at [1124, 456] on span "[STREET_ADDRESS][US_STATE]" at bounding box center [1184, 461] width 140 height 12
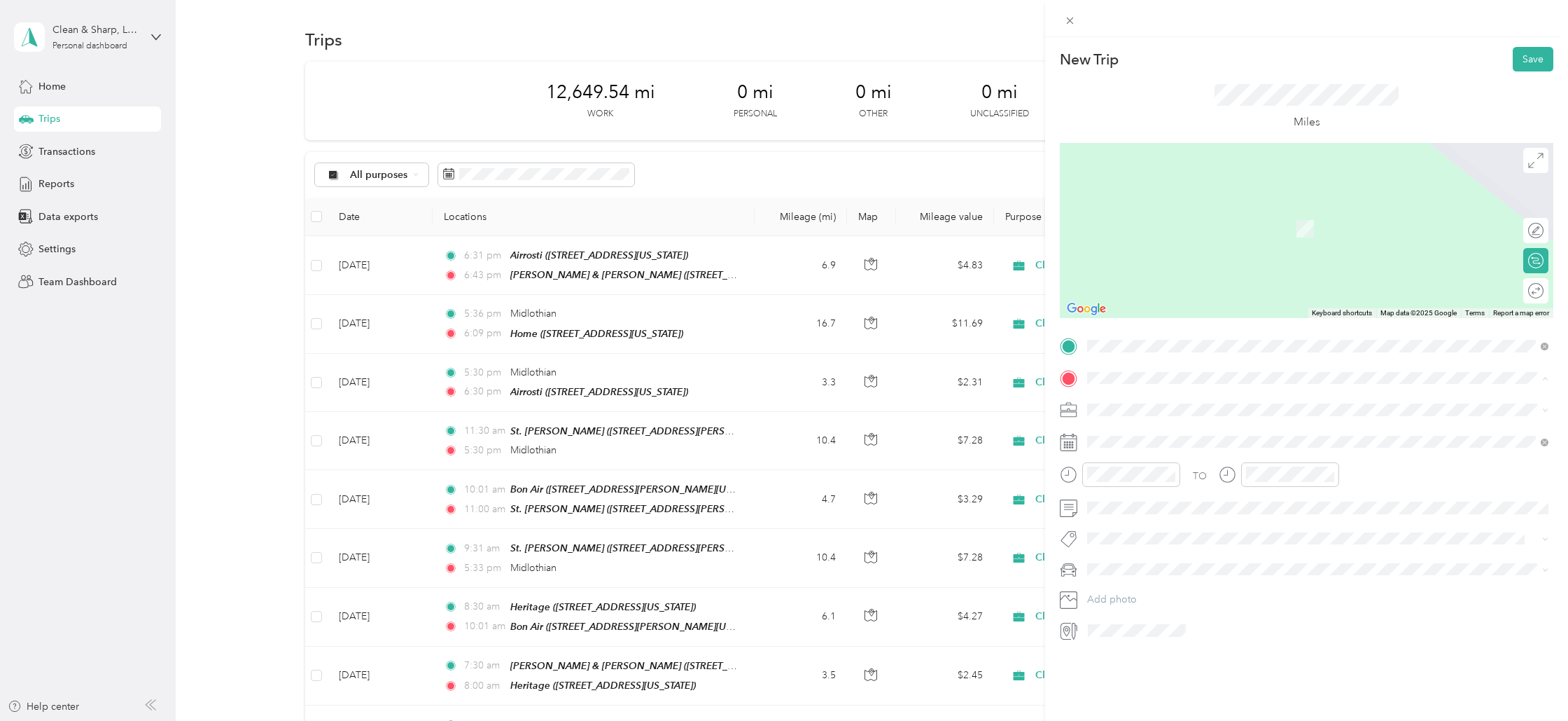
click at [1116, 516] on strong "St. [PERSON_NAME]" at bounding box center [1162, 522] width 97 height 13
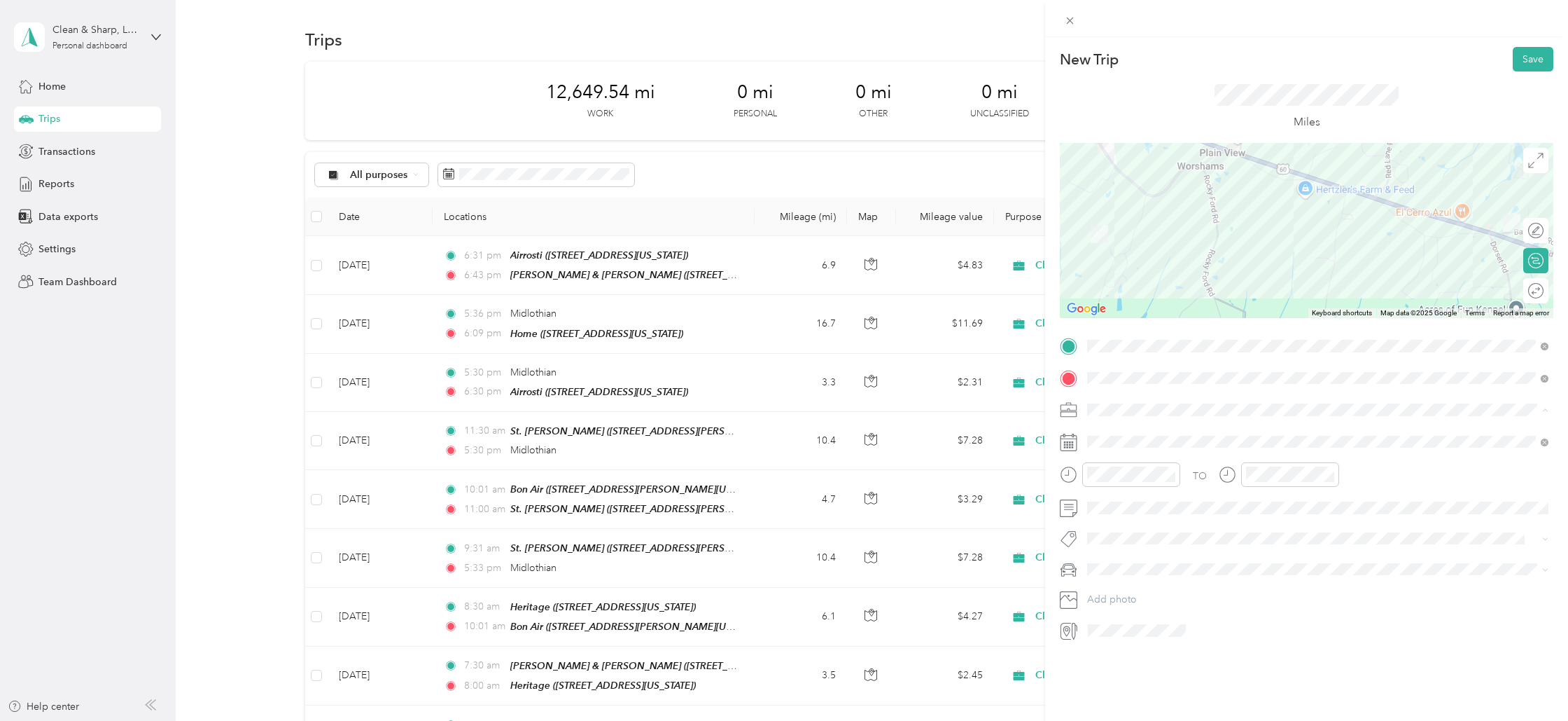
click at [1121, 486] on li "Cleaning Company" at bounding box center [1318, 483] width 471 height 24
click at [1151, 569] on div "2" at bounding box center [1153, 569] width 18 height 18
click at [1108, 560] on div "07" at bounding box center [1101, 559] width 33 height 20
click at [1186, 501] on div "AM" at bounding box center [1180, 505] width 33 height 20
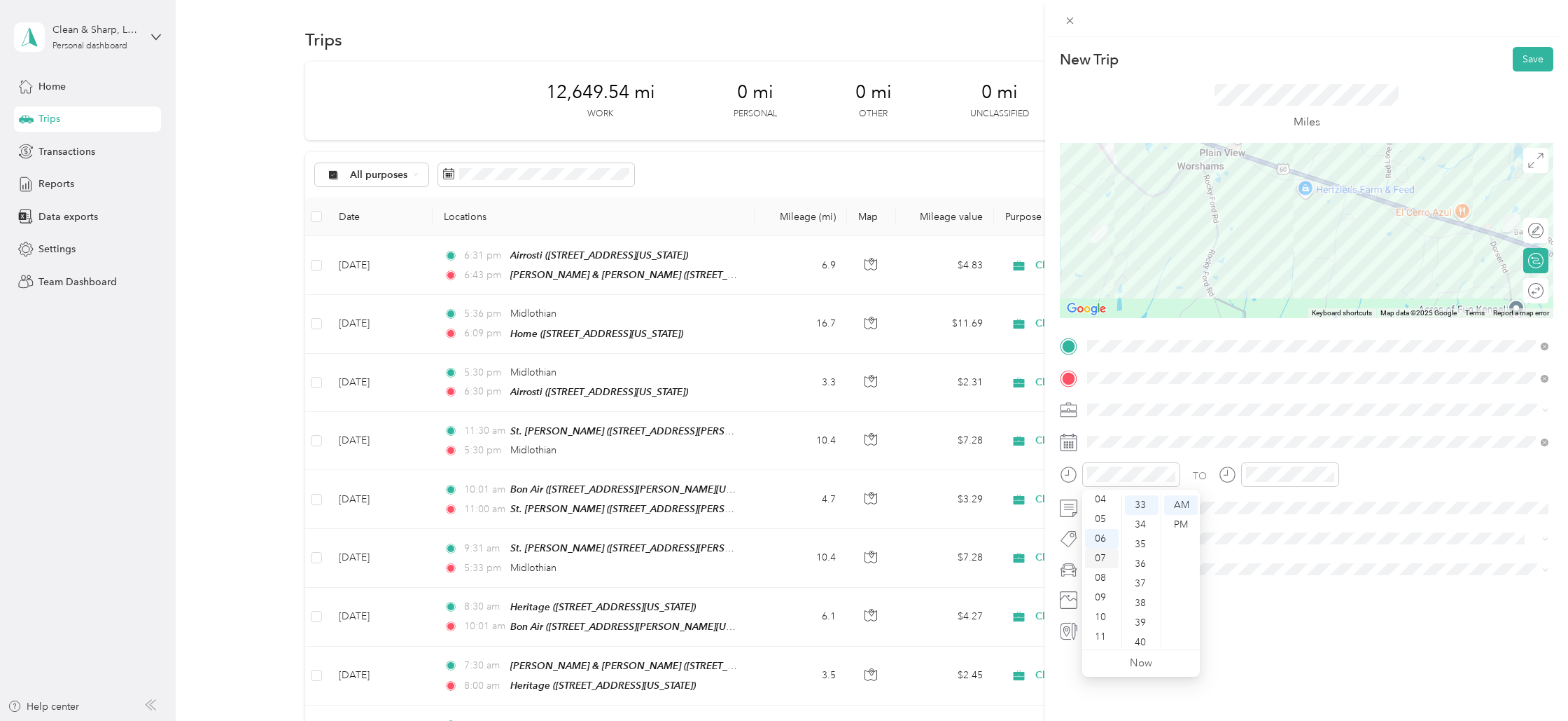
click at [1103, 555] on div "07" at bounding box center [1101, 559] width 33 height 20
click at [1271, 613] on div "10" at bounding box center [1261, 617] width 33 height 20
click at [1294, 621] on div "39" at bounding box center [1301, 623] width 33 height 20
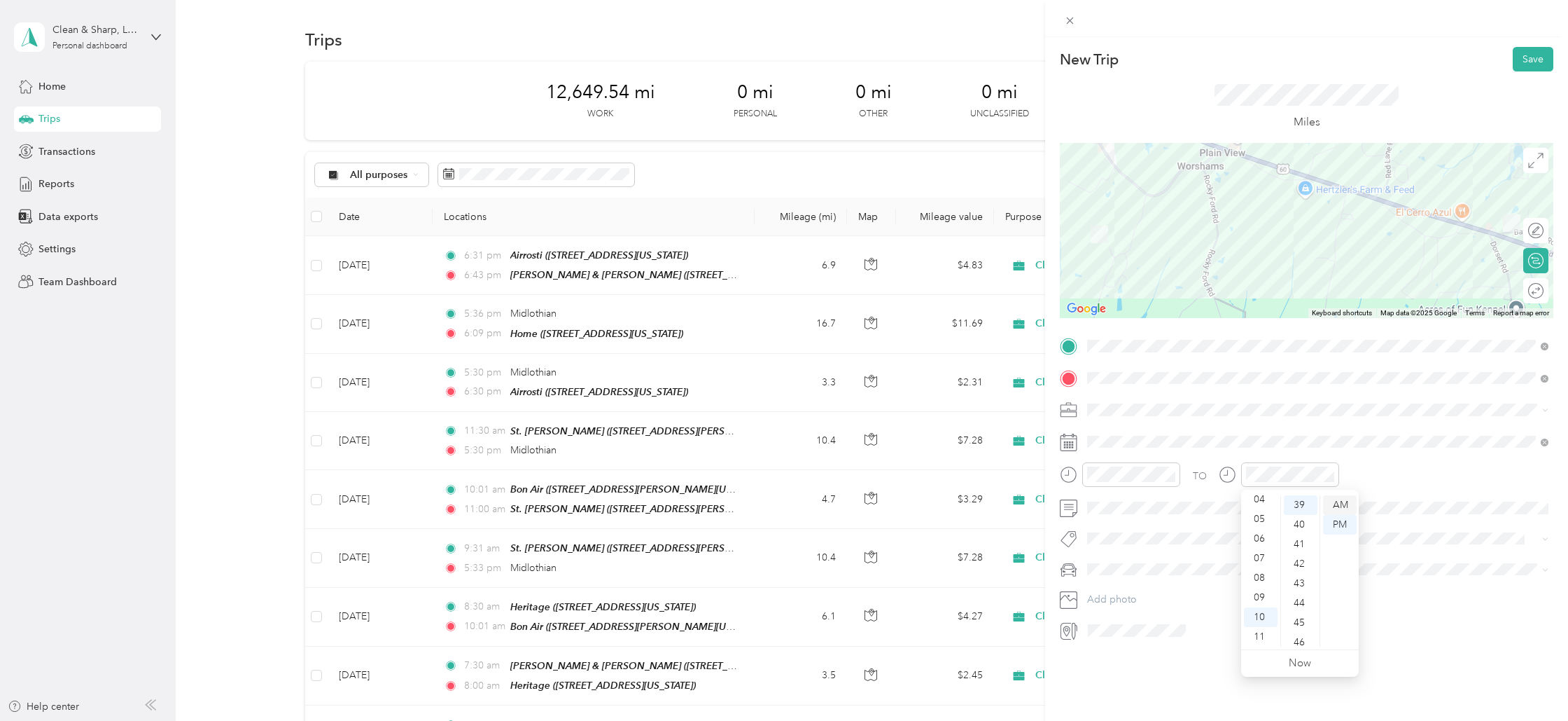
click at [1345, 502] on div "AM" at bounding box center [1340, 505] width 33 height 20
click at [1533, 286] on div at bounding box center [1528, 290] width 29 height 15
click at [1534, 54] on button "Save" at bounding box center [1533, 59] width 41 height 24
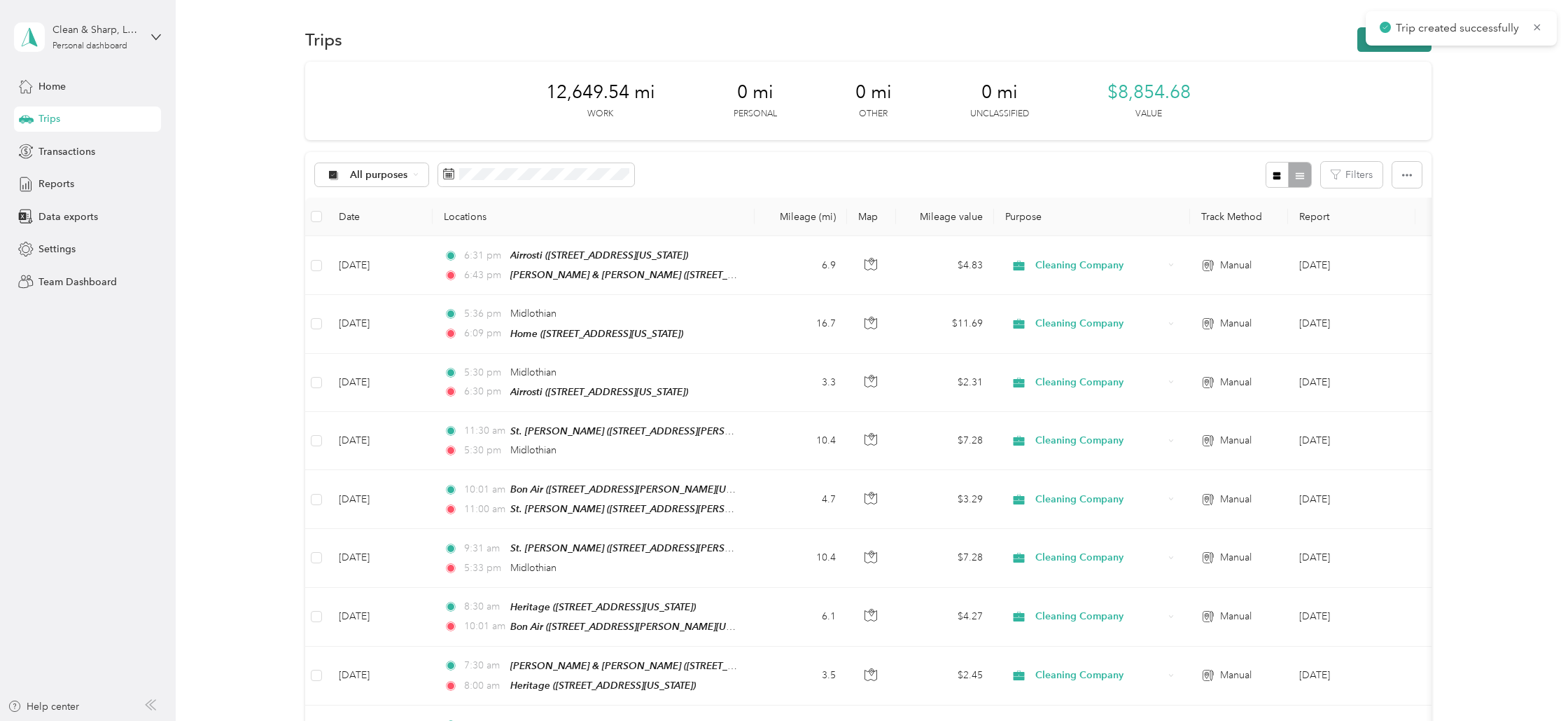
click at [1403, 50] on button "New trip" at bounding box center [1394, 39] width 74 height 24
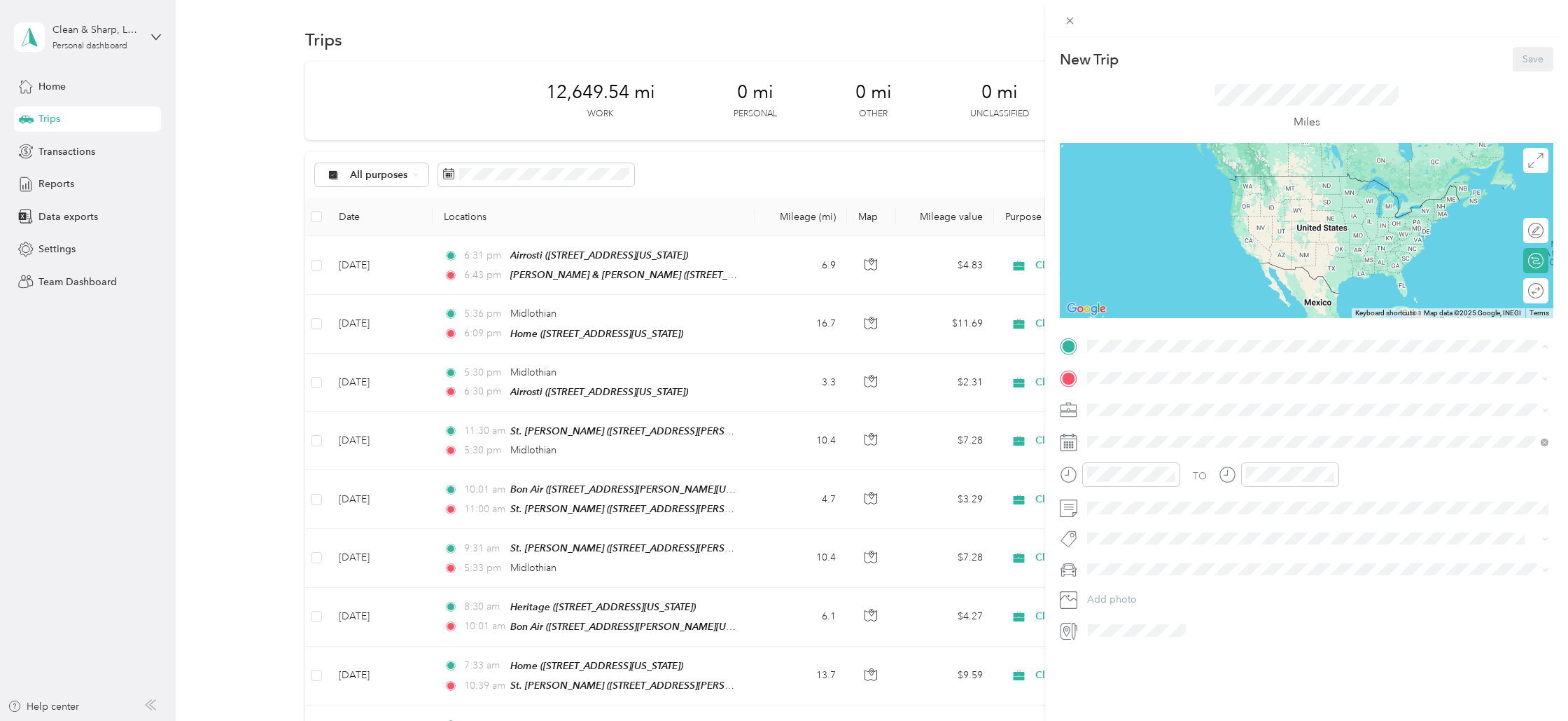
drag, startPoint x: 1121, startPoint y: 424, endPoint x: 1114, endPoint y: 387, distance: 37.7
click at [1121, 421] on div "[PERSON_NAME] & [PERSON_NAME] [STREET_ADDRESS][US_STATE]" at bounding box center [1318, 410] width 452 height 34
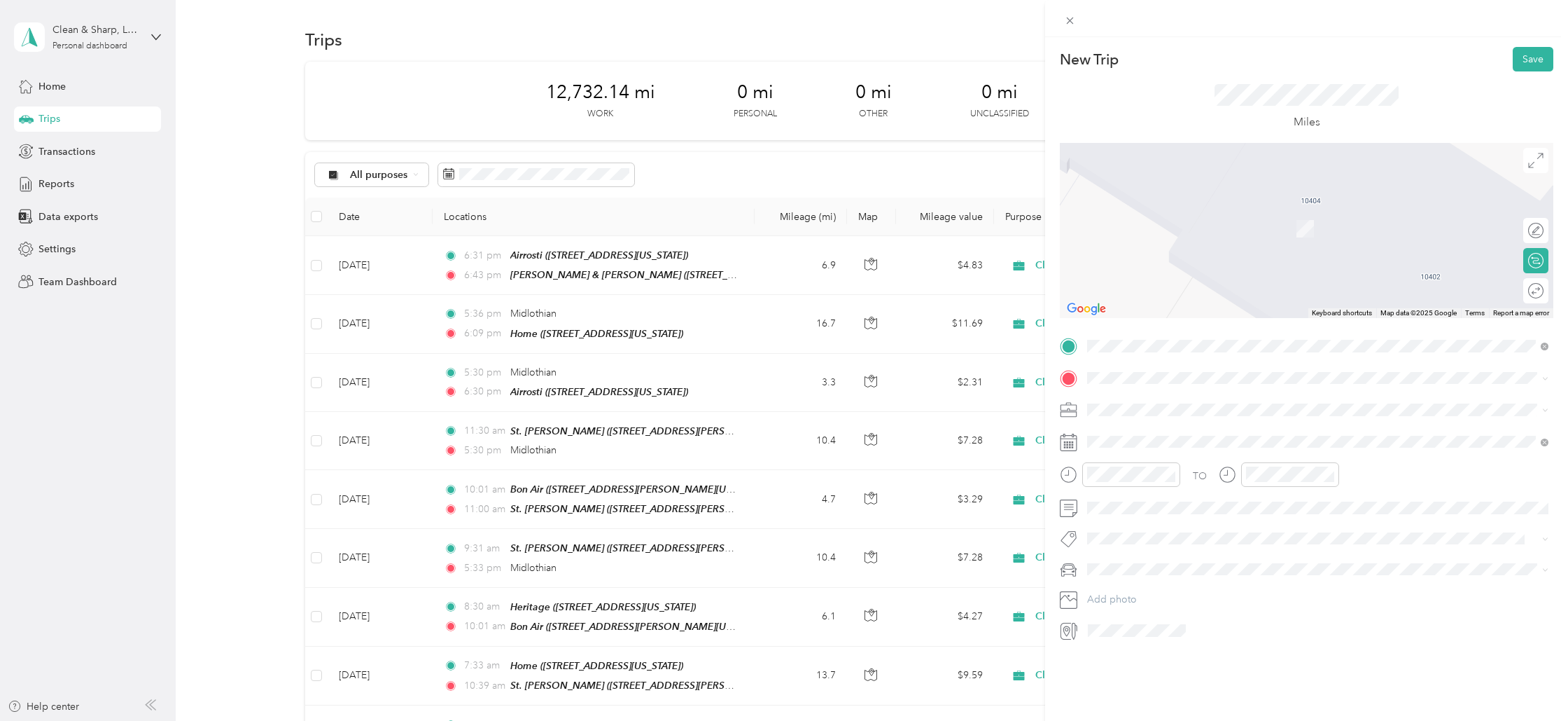
click at [1138, 432] on span "[STREET_ADDRESS][PERSON_NAME][US_STATE]" at bounding box center [1223, 426] width 218 height 13
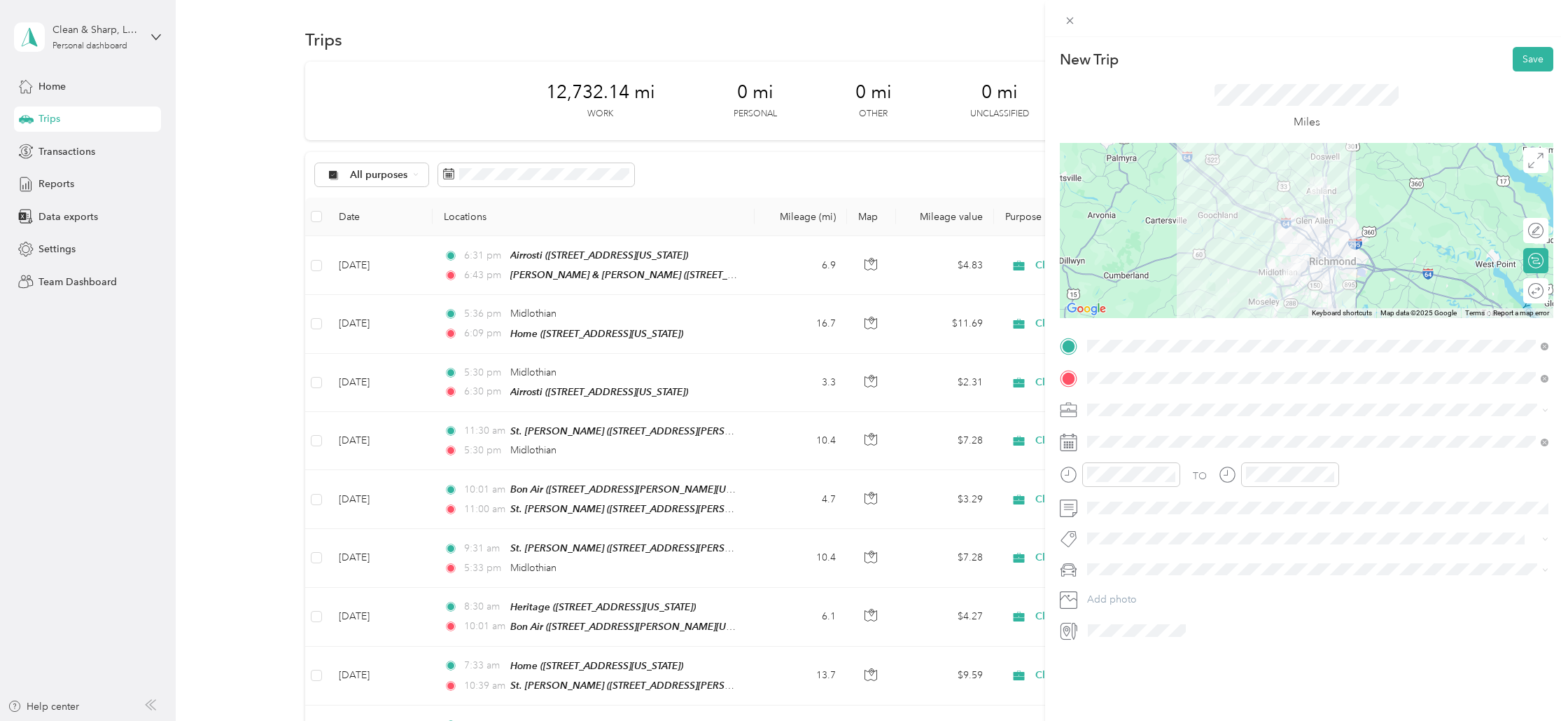
click at [1123, 479] on span "Cleaning Company" at bounding box center [1135, 475] width 85 height 12
click at [1095, 561] on div "07" at bounding box center [1101, 559] width 33 height 20
click at [1186, 500] on div "AM" at bounding box center [1180, 505] width 33 height 20
click at [1264, 593] on div "09" at bounding box center [1261, 598] width 33 height 20
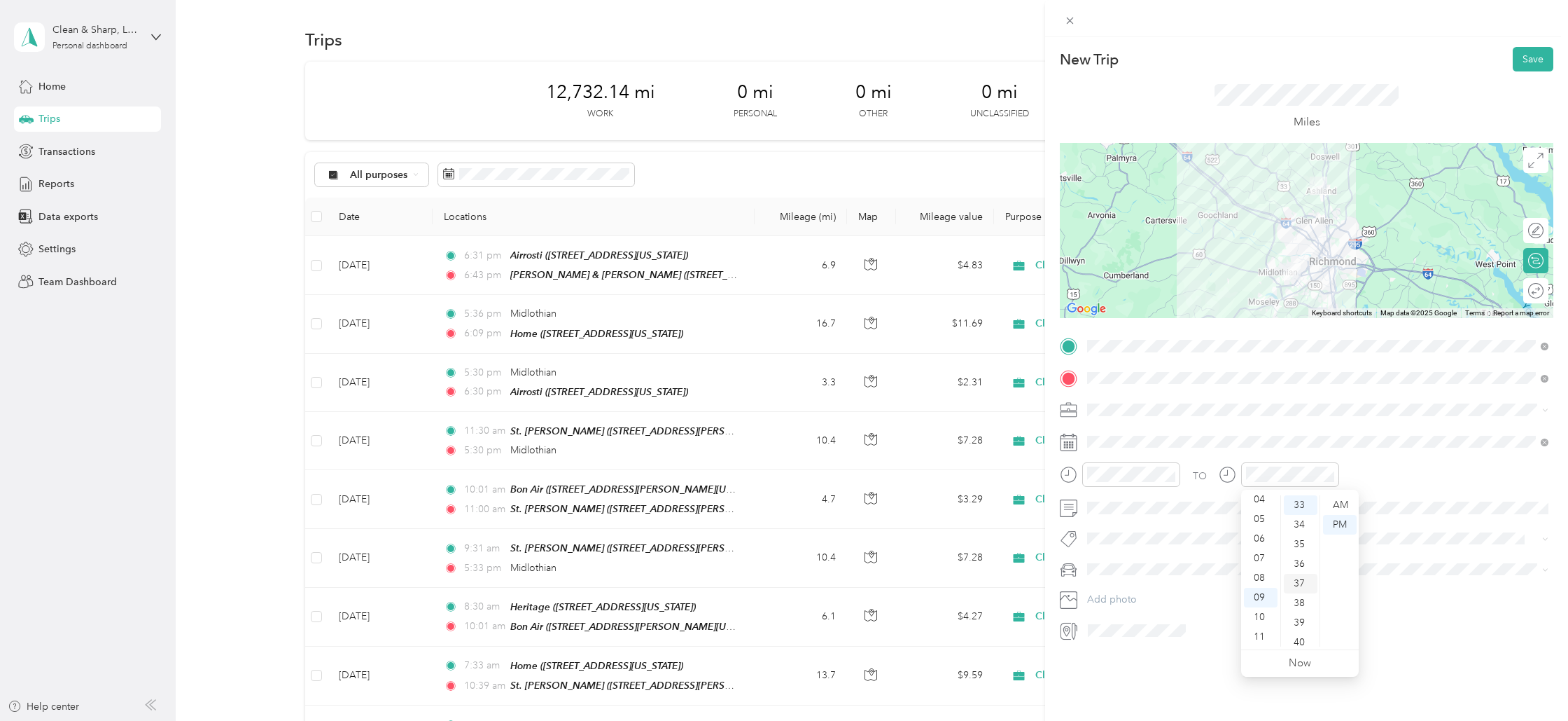
click at [1293, 581] on div "37" at bounding box center [1301, 584] width 33 height 20
click at [1341, 503] on div "AM" at bounding box center [1340, 505] width 33 height 20
click at [1541, 49] on button "Save" at bounding box center [1533, 59] width 41 height 24
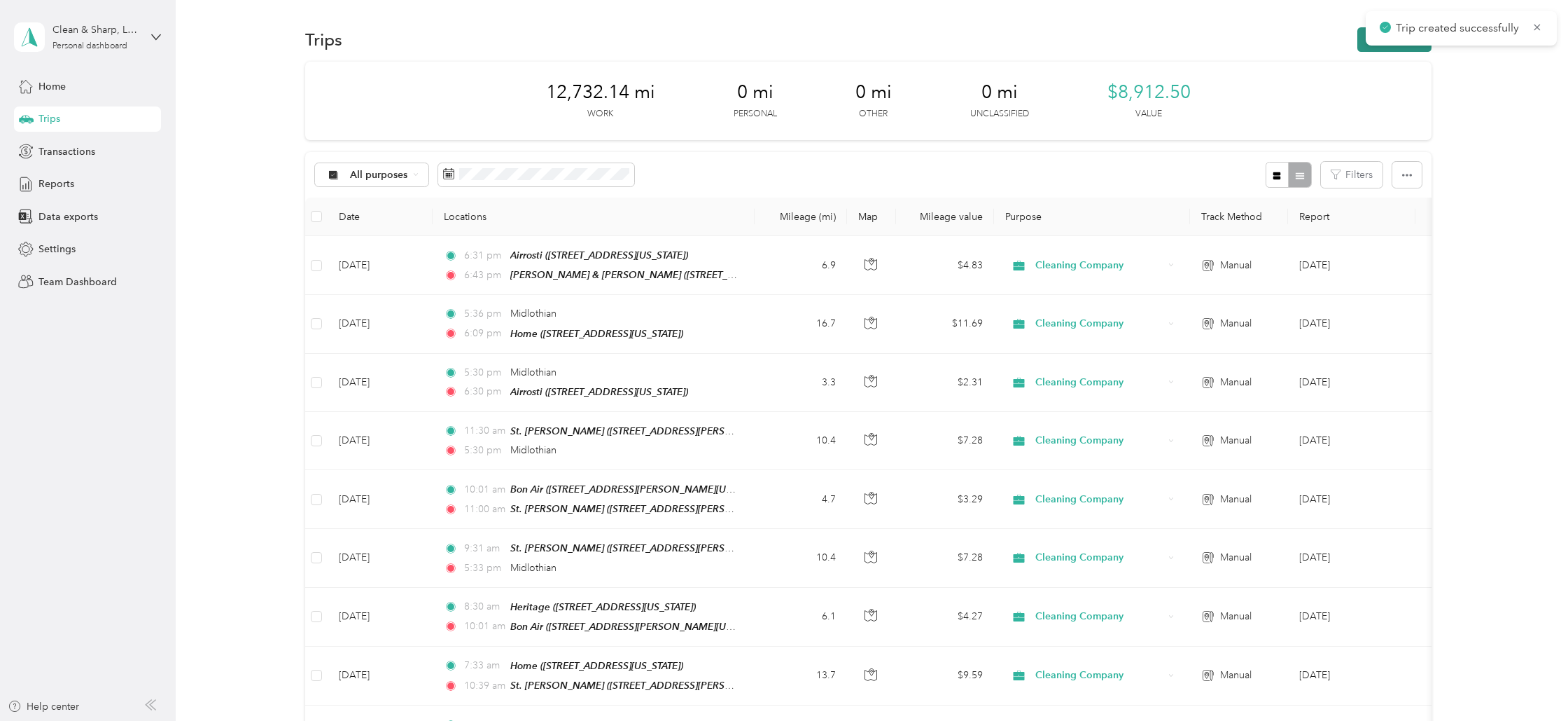
click at [1397, 48] on button "New trip" at bounding box center [1394, 39] width 74 height 24
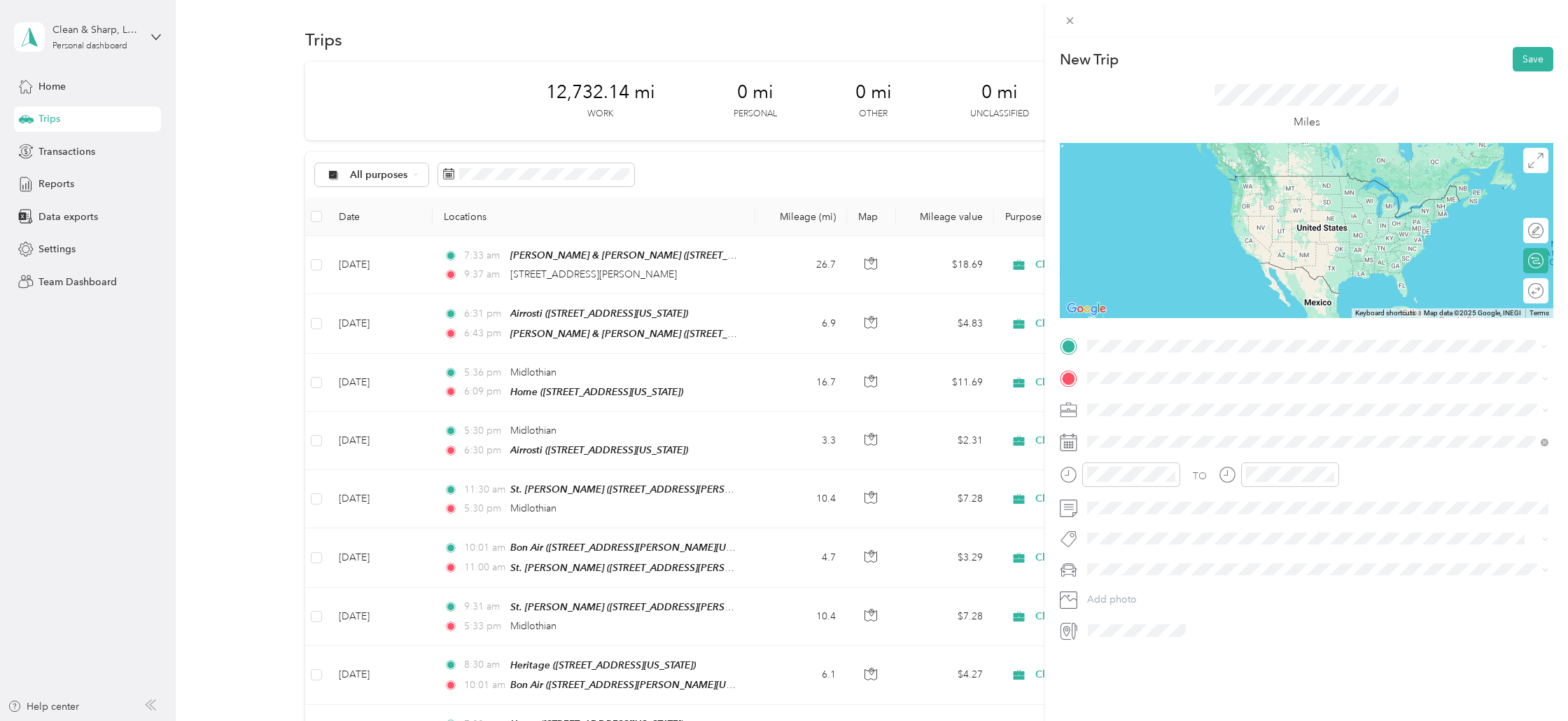
click at [1128, 403] on span "[STREET_ADDRESS][PERSON_NAME][US_STATE]" at bounding box center [1223, 396] width 218 height 13
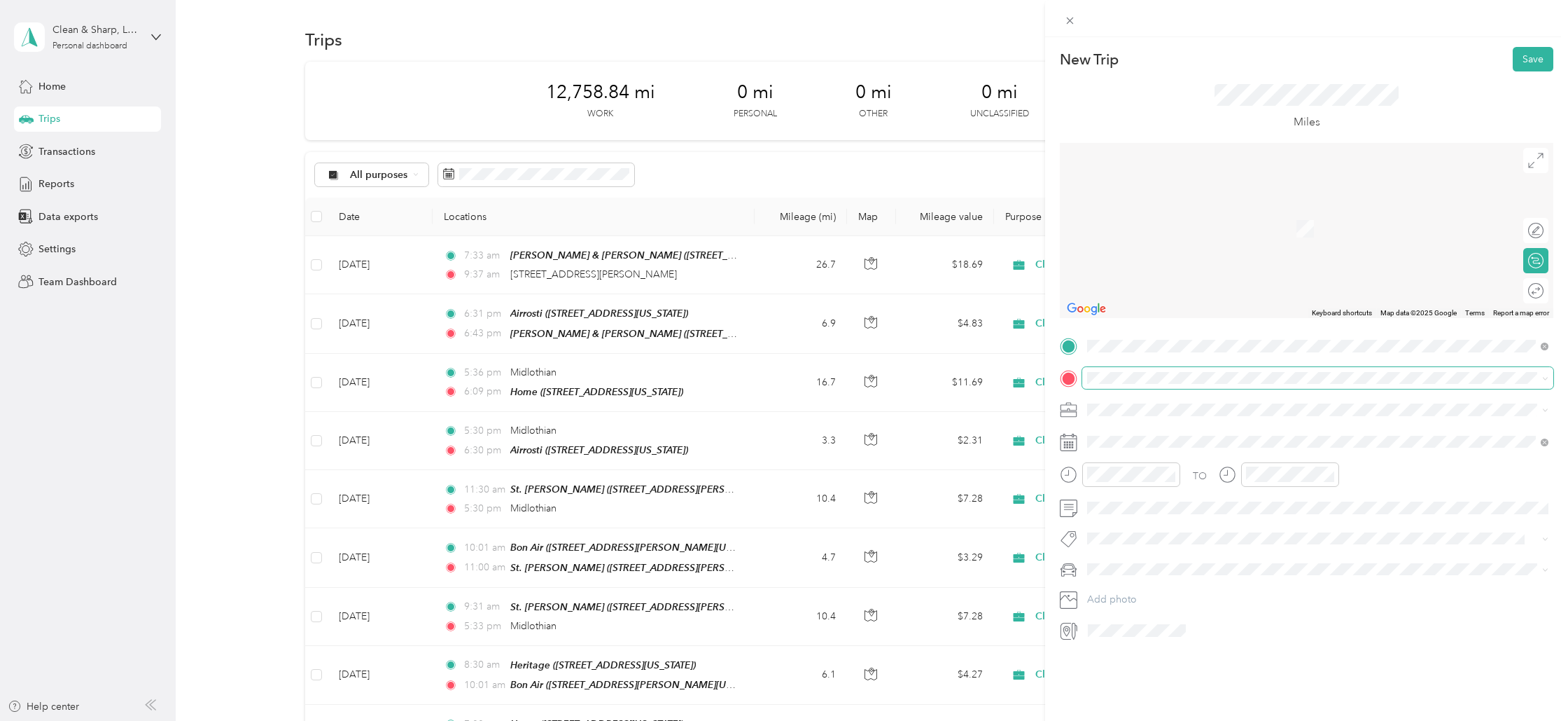
click at [1126, 384] on span at bounding box center [1318, 378] width 471 height 22
click at [1128, 431] on span "[STREET_ADDRESS][US_STATE]" at bounding box center [1184, 428] width 140 height 13
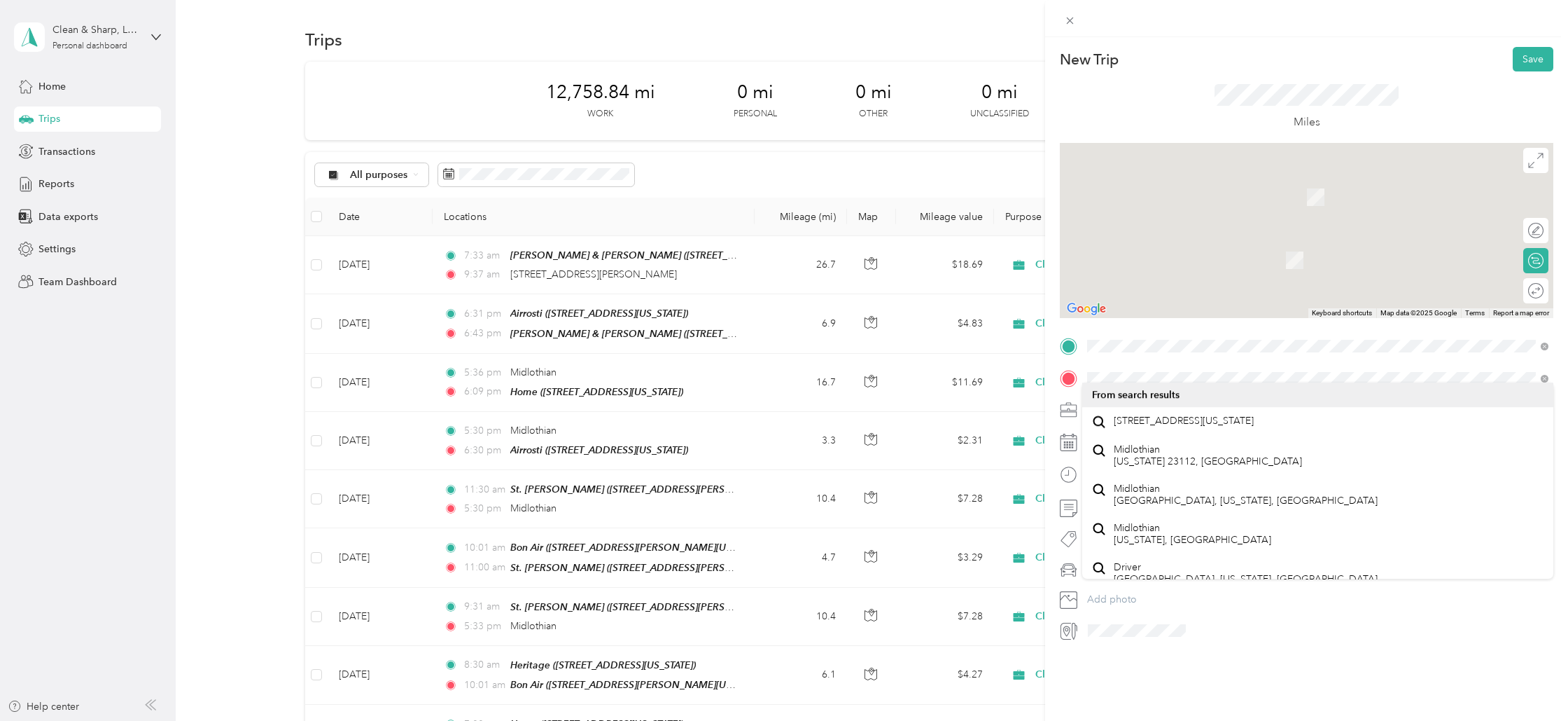
scroll to position [0, 0]
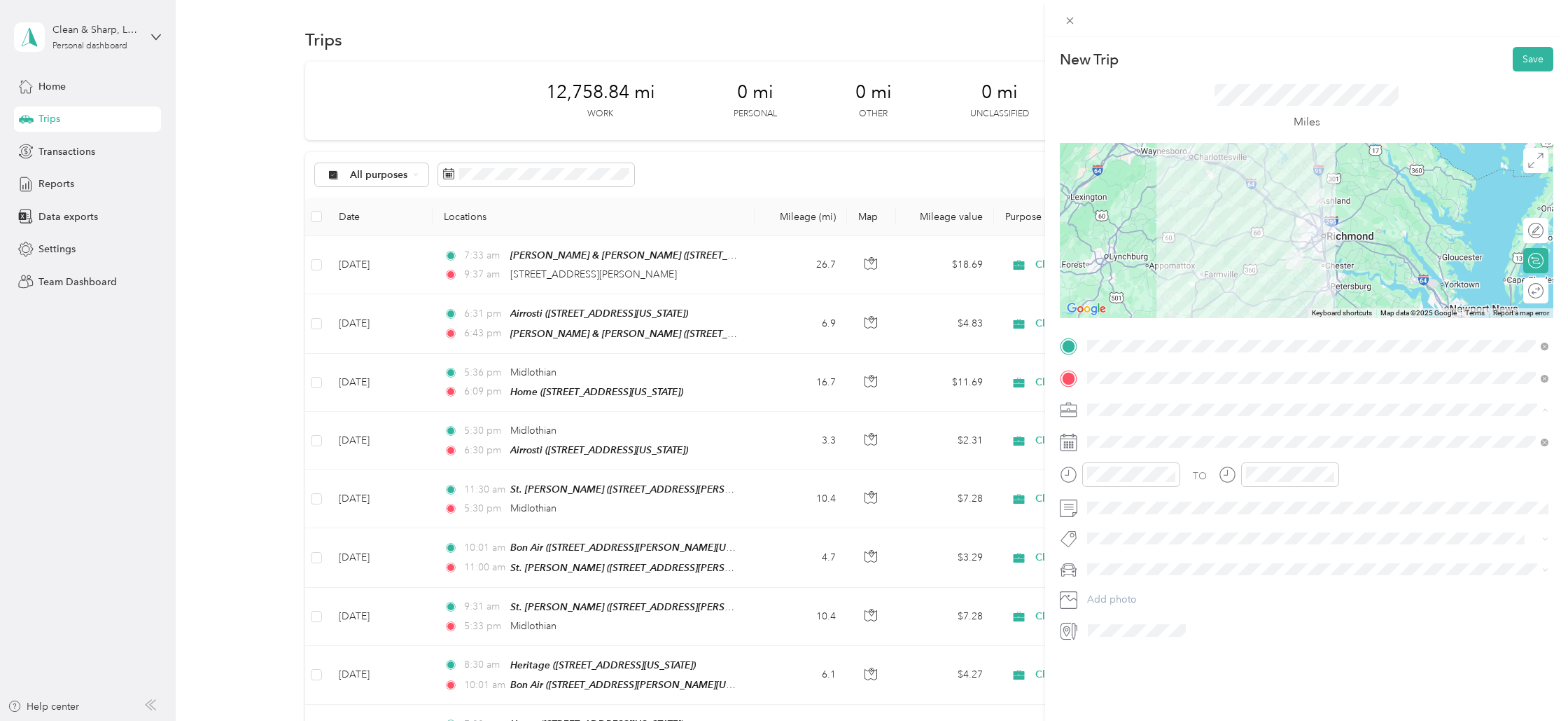
click at [1119, 478] on span "Cleaning Company" at bounding box center [1135, 483] width 85 height 12
click at [1384, 478] on div "TO" at bounding box center [1307, 479] width 494 height 34
click at [1108, 593] on div "09" at bounding box center [1101, 598] width 33 height 20
click at [1185, 498] on div "AM" at bounding box center [1180, 505] width 33 height 20
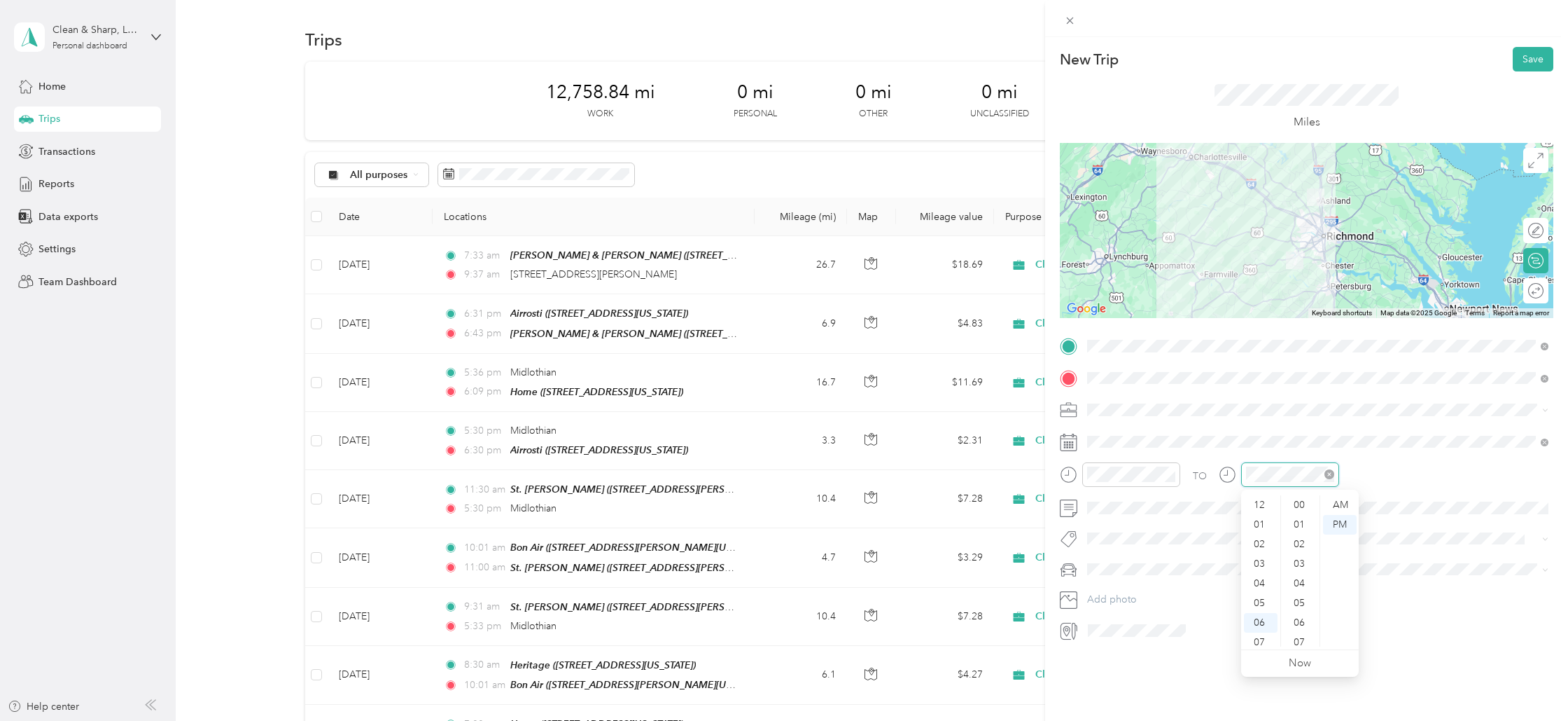
scroll to position [84, 0]
click at [1262, 613] on div "10" at bounding box center [1261, 617] width 33 height 20
click at [1295, 561] on div "37" at bounding box center [1301, 564] width 33 height 20
click at [1335, 504] on div "AM" at bounding box center [1340, 505] width 33 height 20
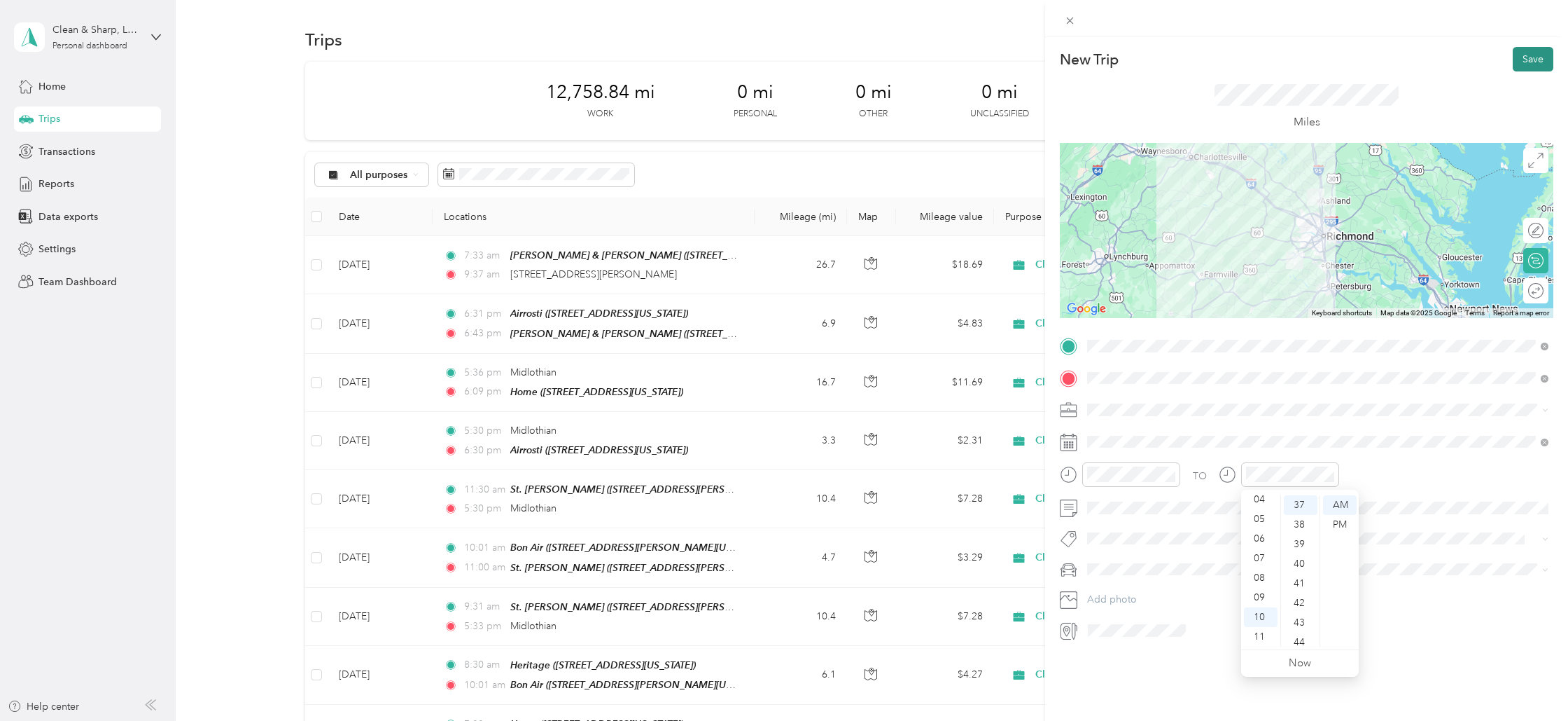
click at [1531, 58] on button "Save" at bounding box center [1533, 59] width 41 height 24
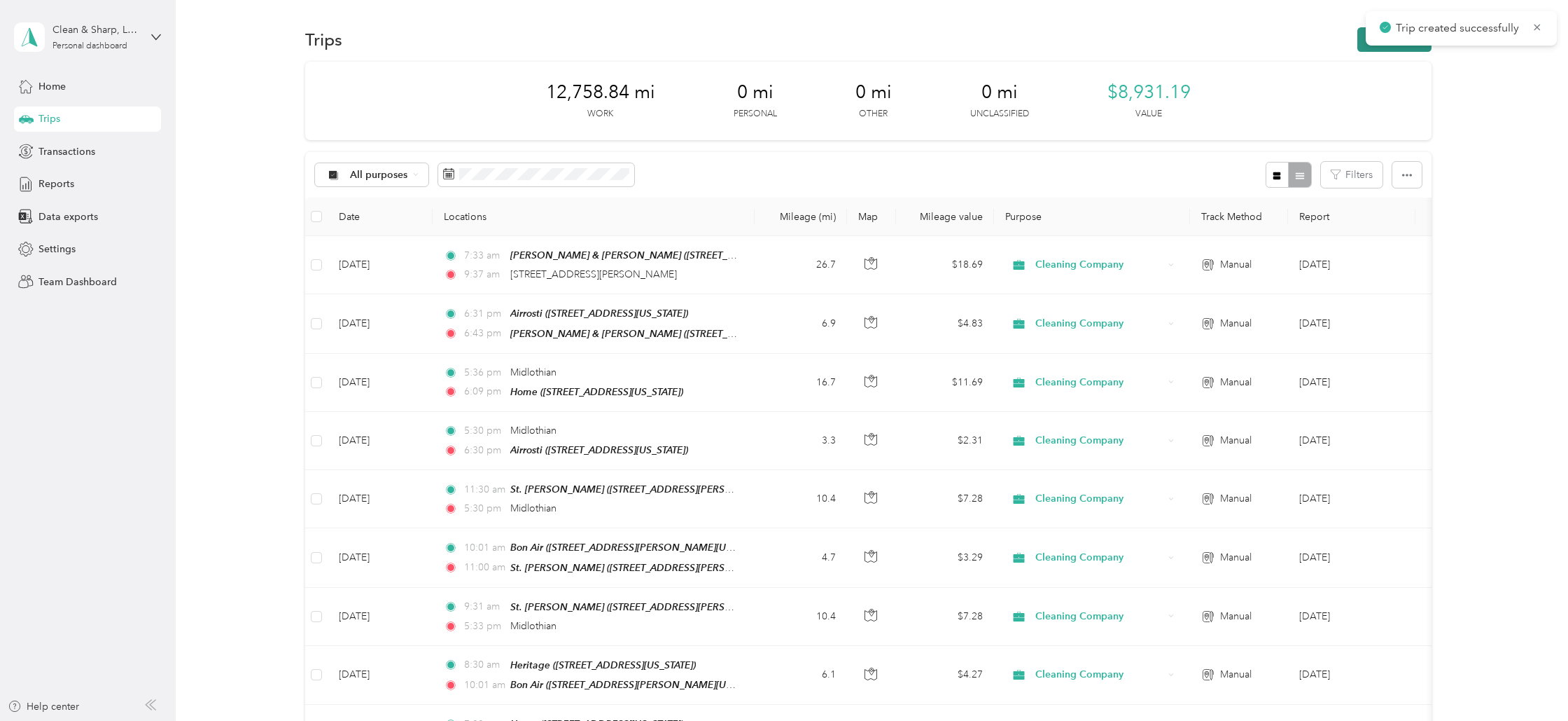
click at [1411, 46] on button "New trip" at bounding box center [1394, 39] width 74 height 24
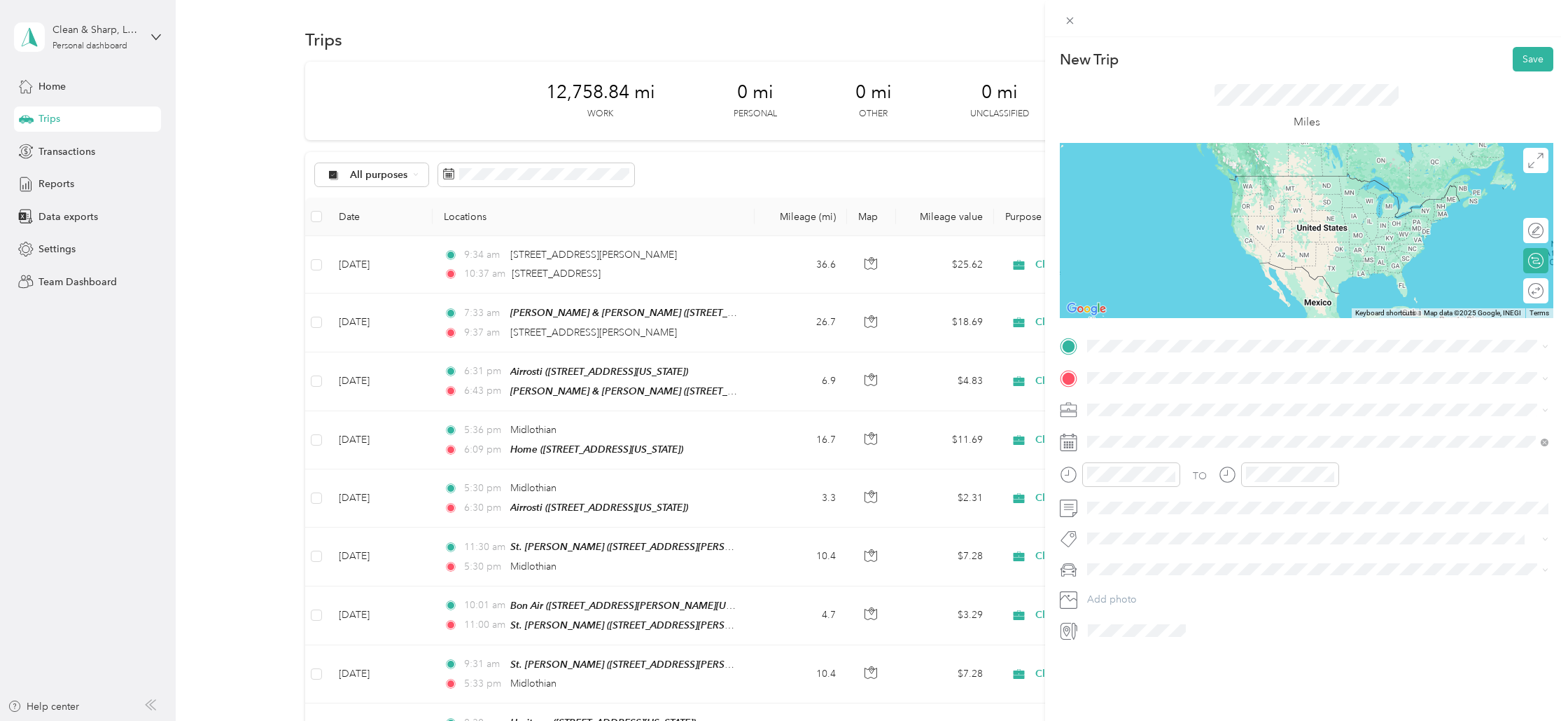
click at [1140, 400] on span "[STREET_ADDRESS][US_STATE]" at bounding box center [1184, 394] width 140 height 13
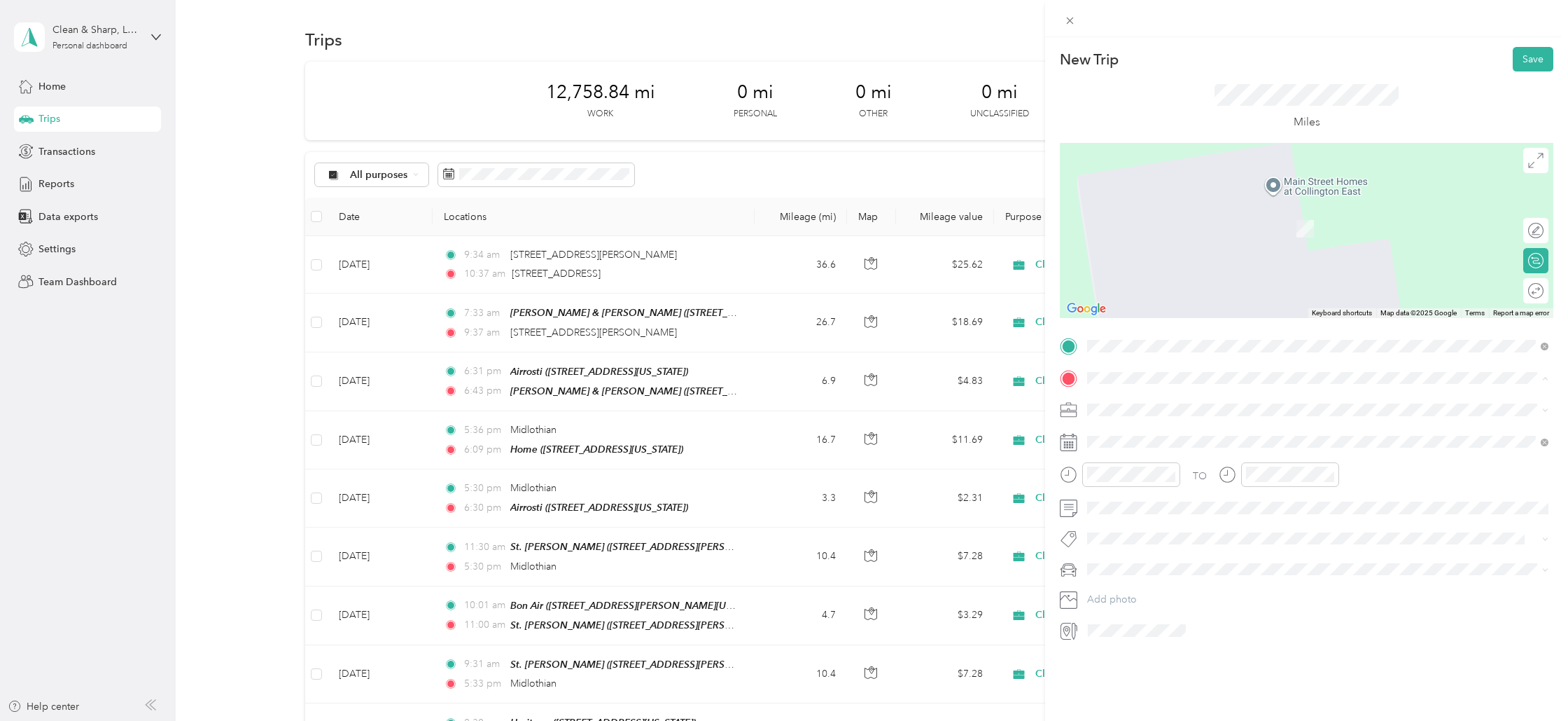
click at [1119, 441] on div "[PERSON_NAME] & [PERSON_NAME] [STREET_ADDRESS][US_STATE]" at bounding box center [1203, 441] width 178 height 29
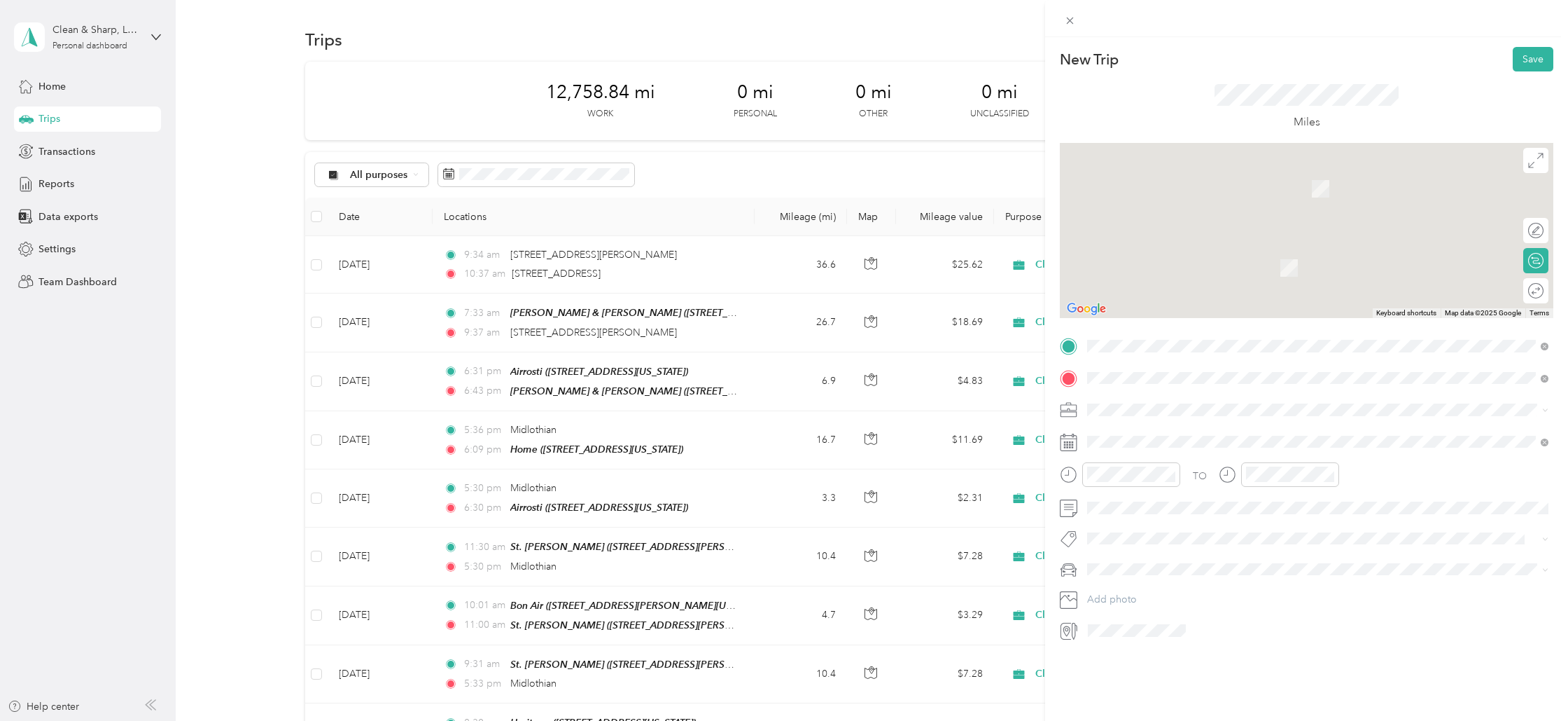
scroll to position [2, 0]
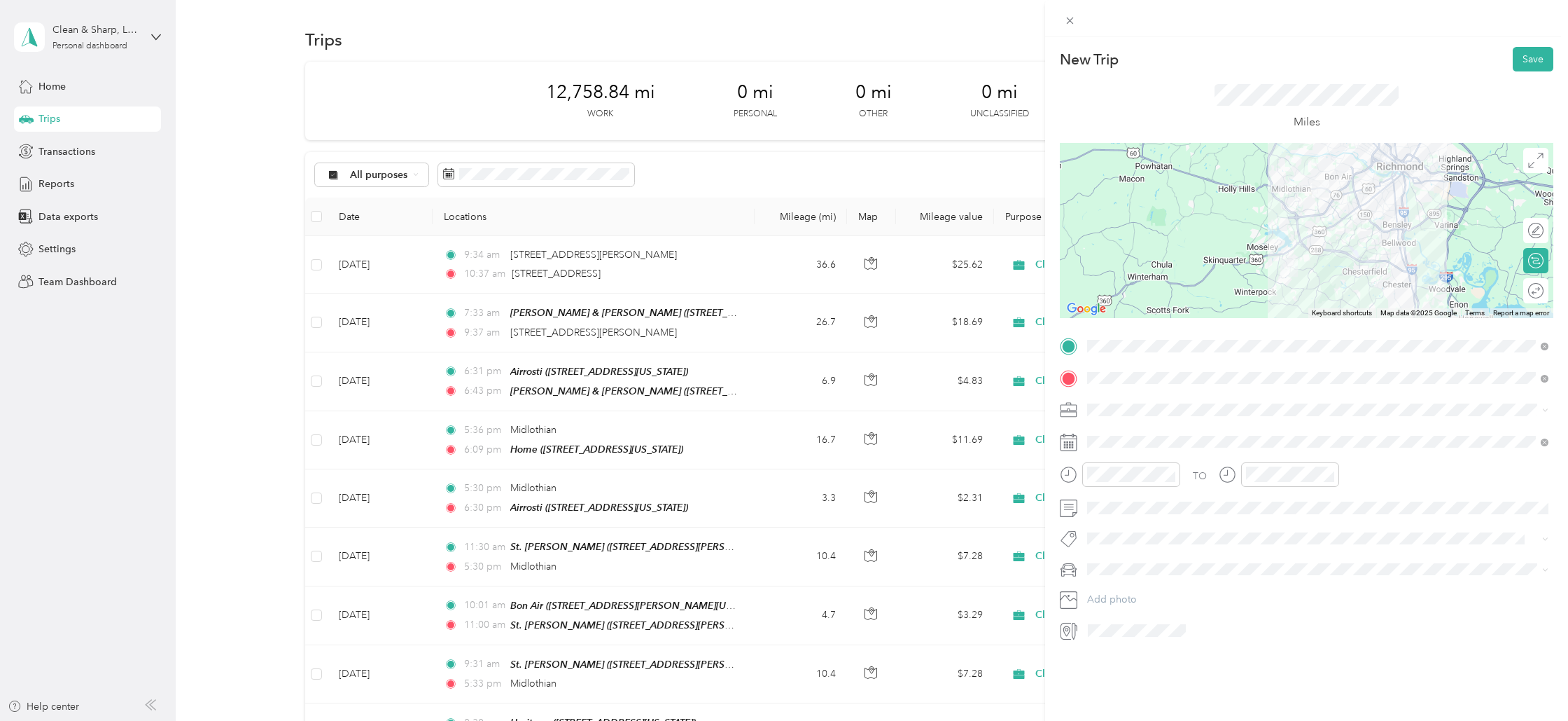
click at [1098, 416] on span at bounding box center [1318, 409] width 471 height 22
click at [1102, 480] on span "Cleaning Company" at bounding box center [1135, 478] width 85 height 12
click at [1106, 614] on div "10" at bounding box center [1101, 617] width 33 height 20
click at [1137, 619] on div "40" at bounding box center [1141, 623] width 33 height 20
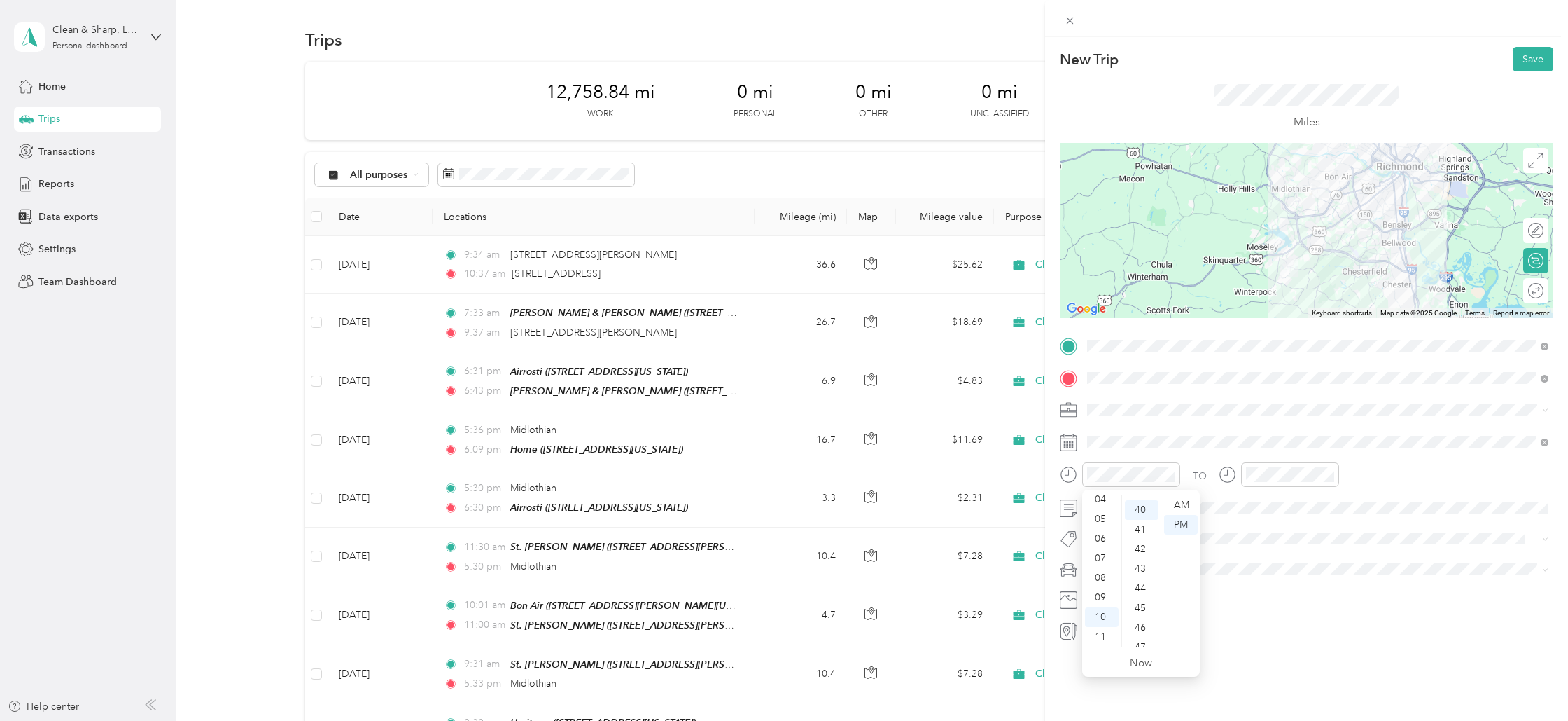
scroll to position [784, 0]
click at [1189, 500] on div "AM" at bounding box center [1180, 505] width 33 height 20
click at [1269, 633] on div "11" at bounding box center [1261, 637] width 33 height 20
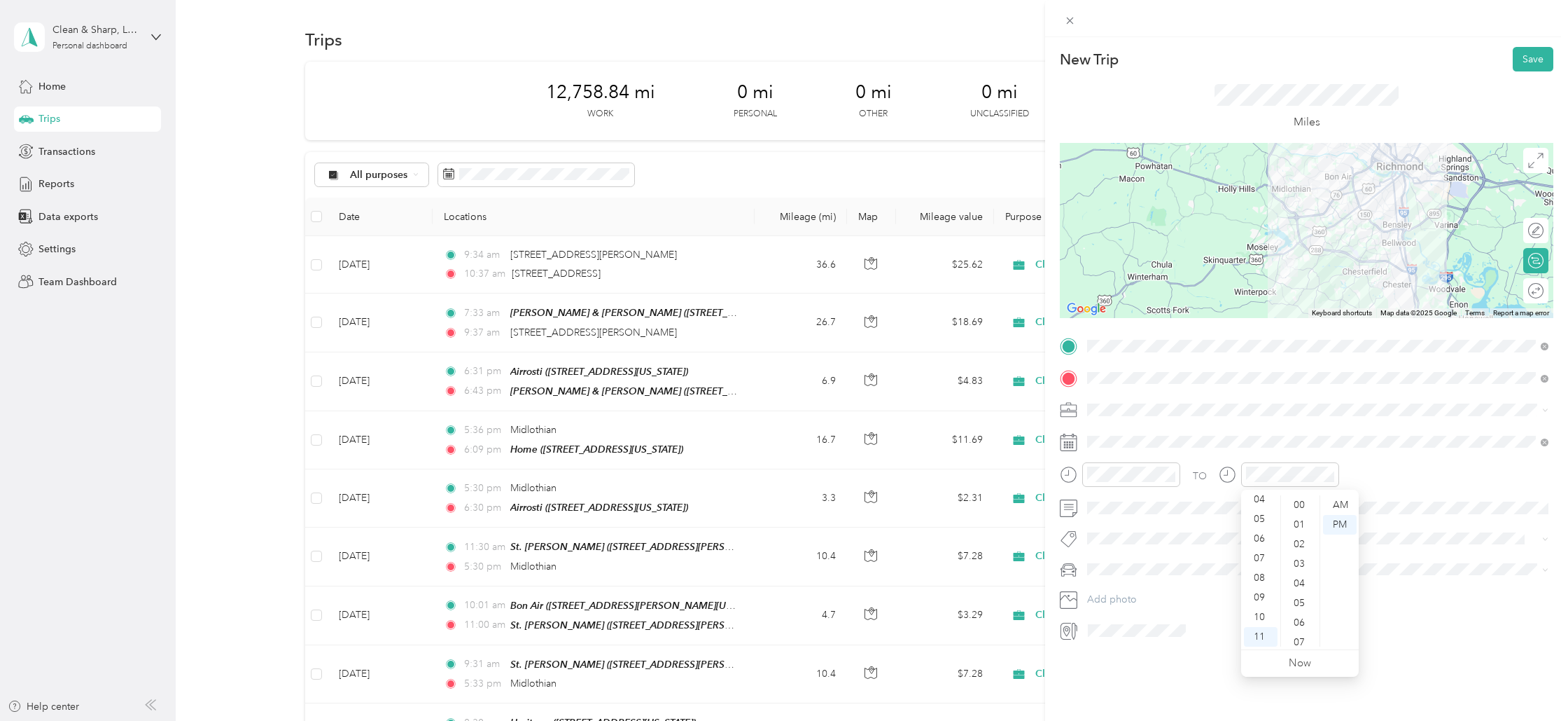
click at [1299, 545] on div "02" at bounding box center [1301, 544] width 33 height 20
click at [1346, 502] on div "AM" at bounding box center [1340, 505] width 33 height 20
click at [1539, 56] on button "Save" at bounding box center [1533, 59] width 41 height 24
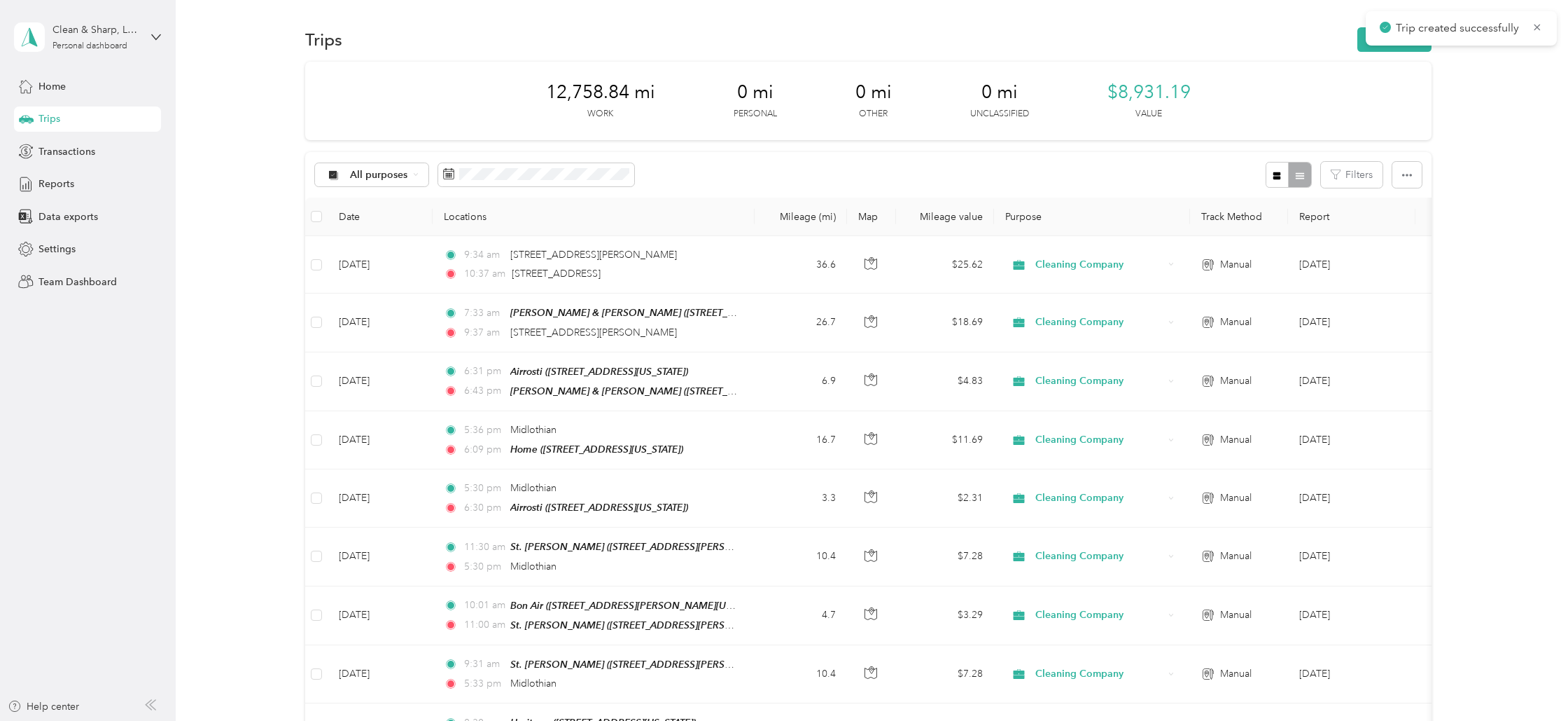
click at [1392, 52] on div "Trips New trip" at bounding box center [868, 38] width 1125 height 29
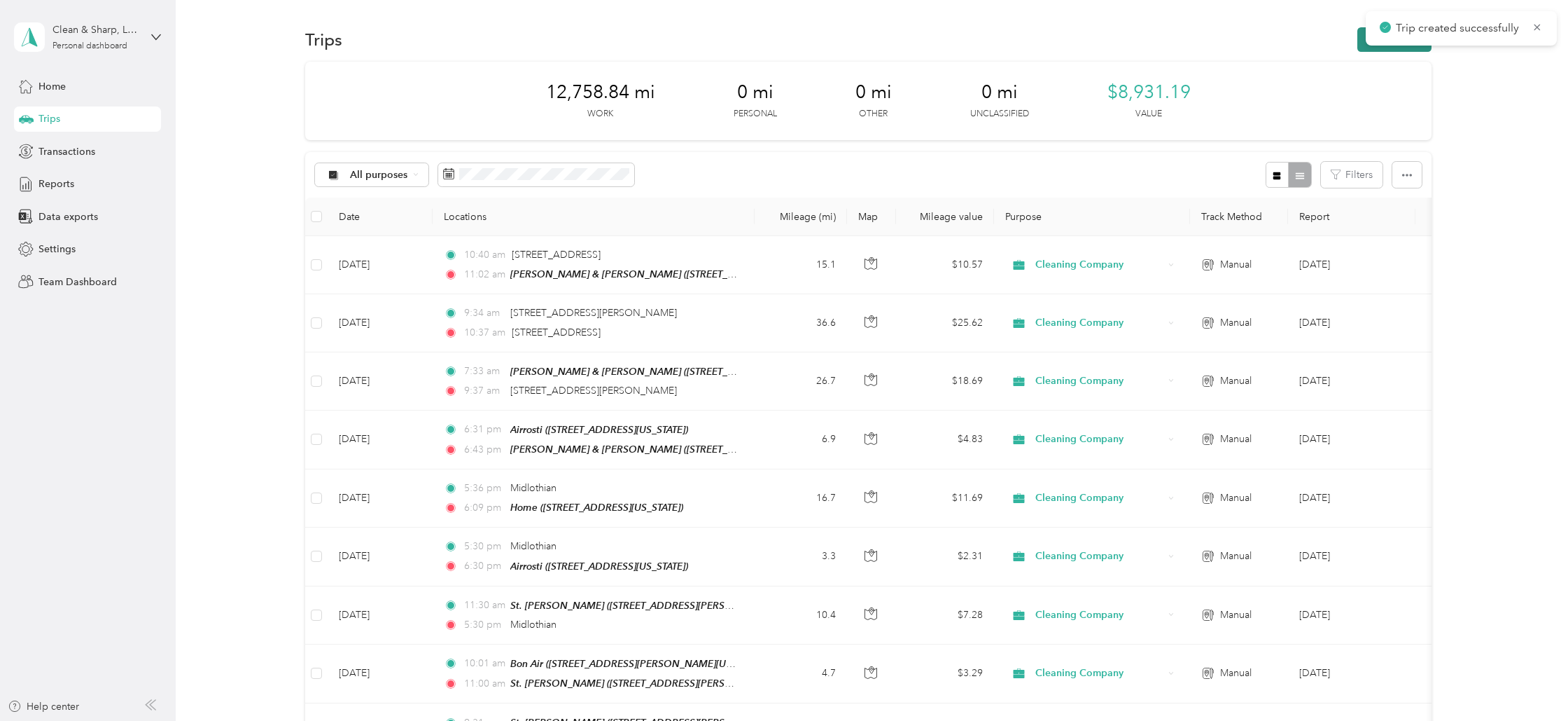
click at [1388, 47] on button "New trip" at bounding box center [1394, 39] width 74 height 24
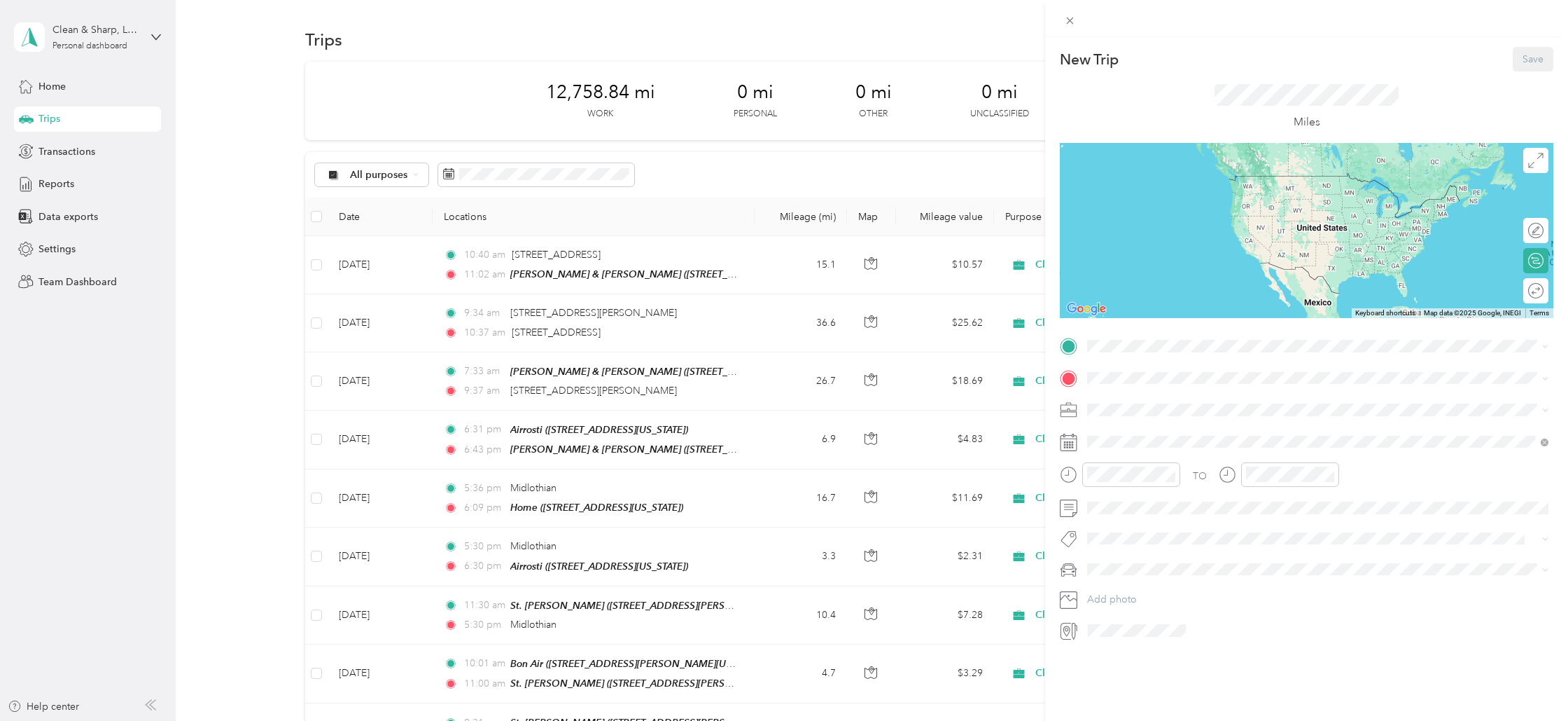
click at [1127, 460] on span "[STREET_ADDRESS][US_STATE]" at bounding box center [1184, 461] width 140 height 12
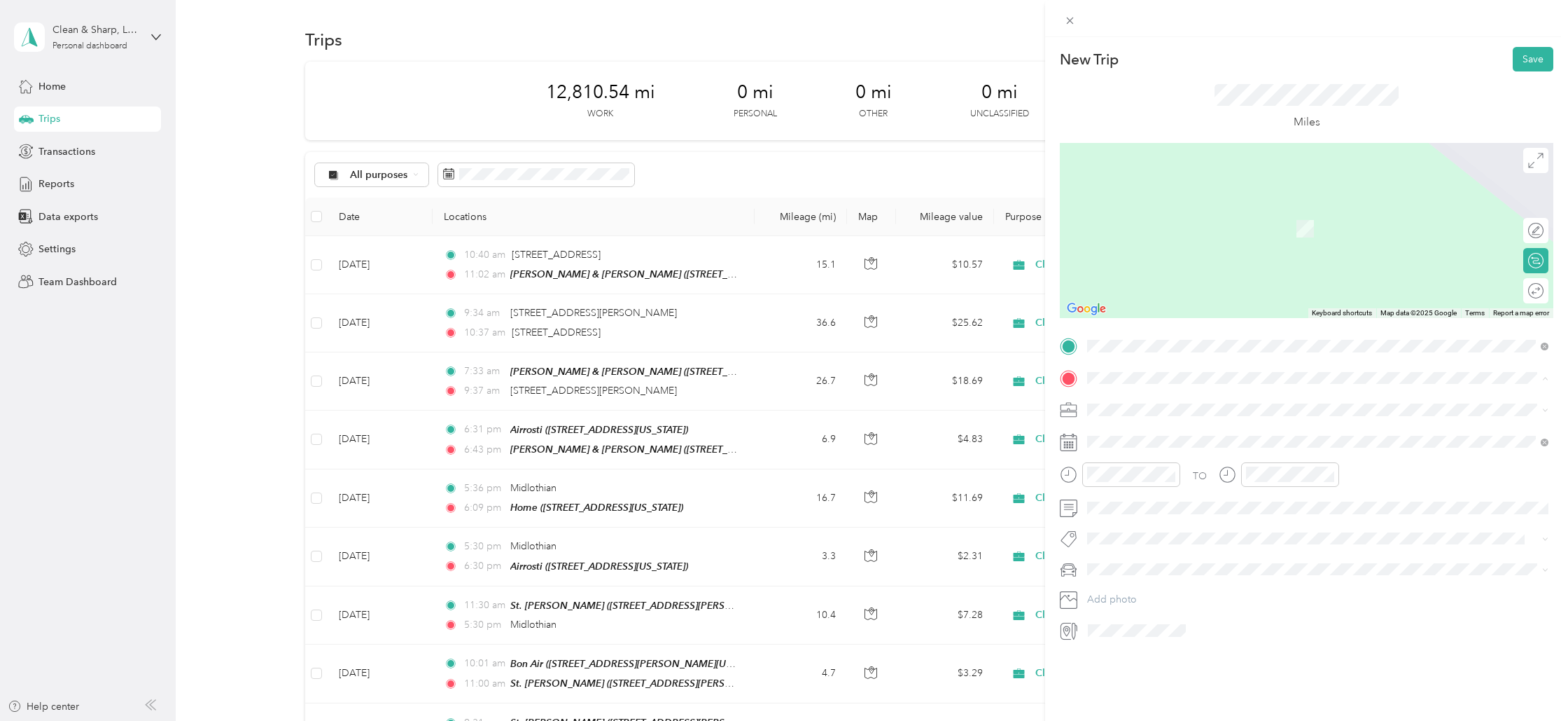
click at [1128, 435] on span "[STREET_ADDRESS][PERSON_NAME][US_STATE]" at bounding box center [1223, 428] width 218 height 13
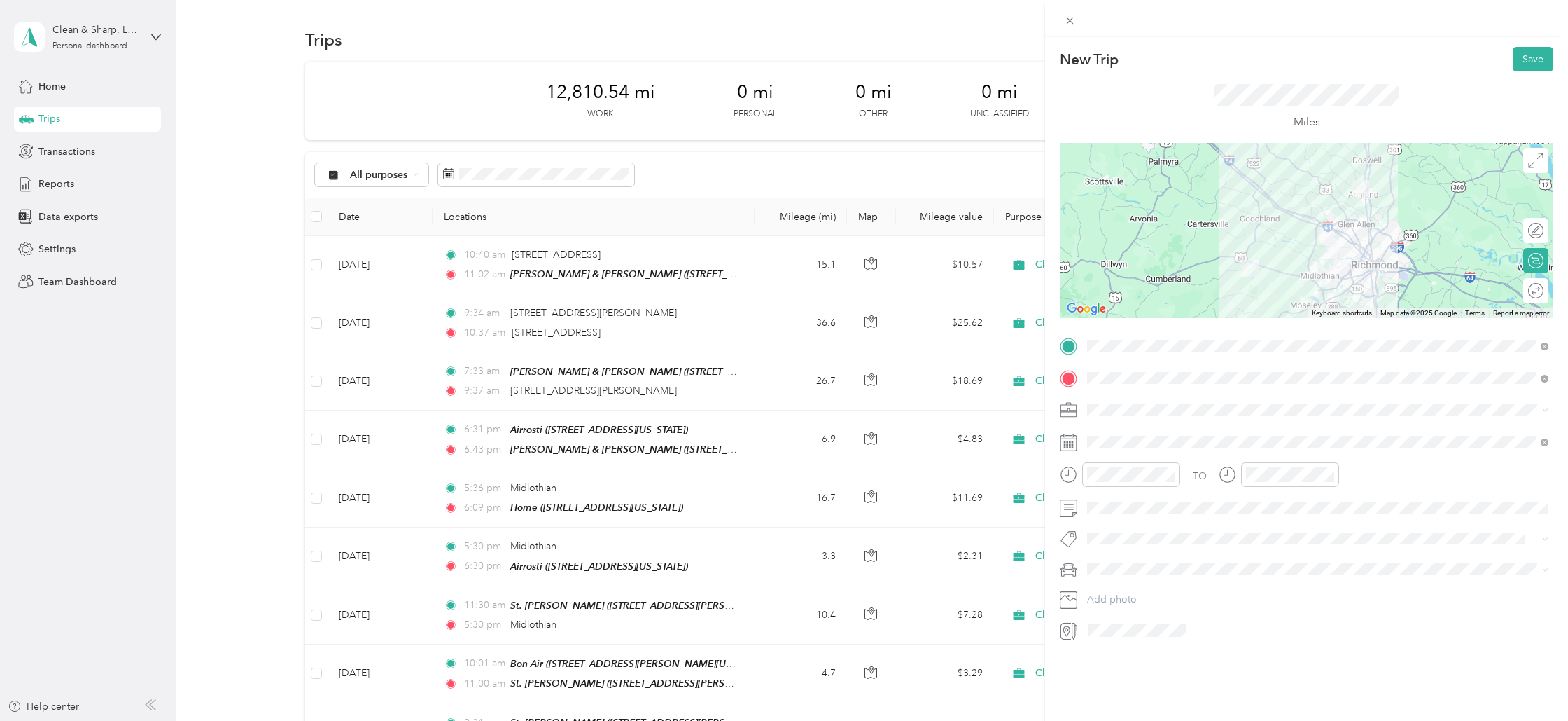
click at [1115, 483] on div "Cleaning Company" at bounding box center [1318, 483] width 452 height 15
click at [1108, 555] on div "07" at bounding box center [1101, 559] width 33 height 20
click at [1140, 514] on div "31" at bounding box center [1141, 510] width 33 height 20
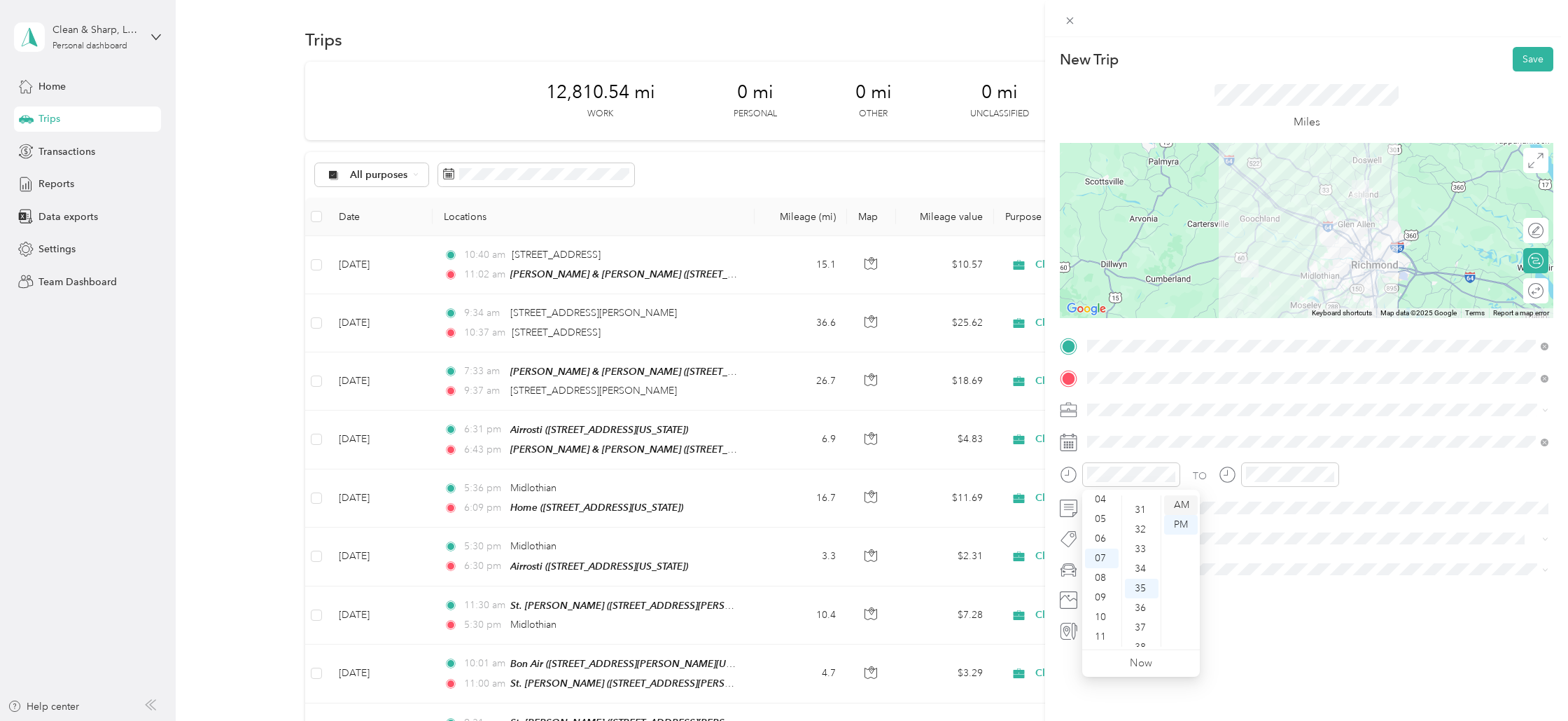
scroll to position [608, 0]
click at [1182, 502] on div "AM" at bounding box center [1180, 505] width 33 height 20
click at [1266, 594] on div "09" at bounding box center [1261, 598] width 33 height 20
drag, startPoint x: 1343, startPoint y: 497, endPoint x: 1368, endPoint y: 520, distance: 34.0
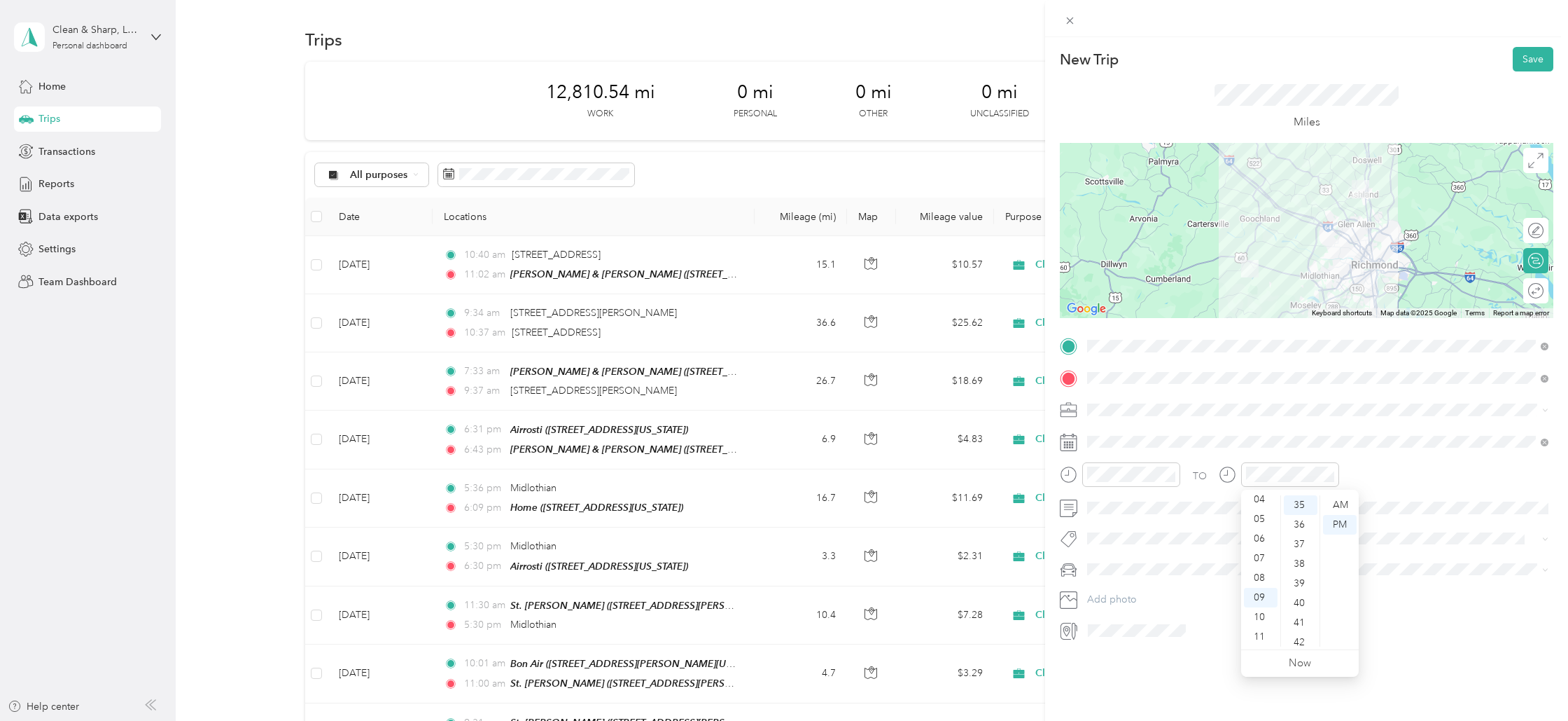
click at [1343, 497] on div "AM" at bounding box center [1340, 505] width 33 height 20
click at [1528, 56] on button "Save" at bounding box center [1533, 59] width 41 height 24
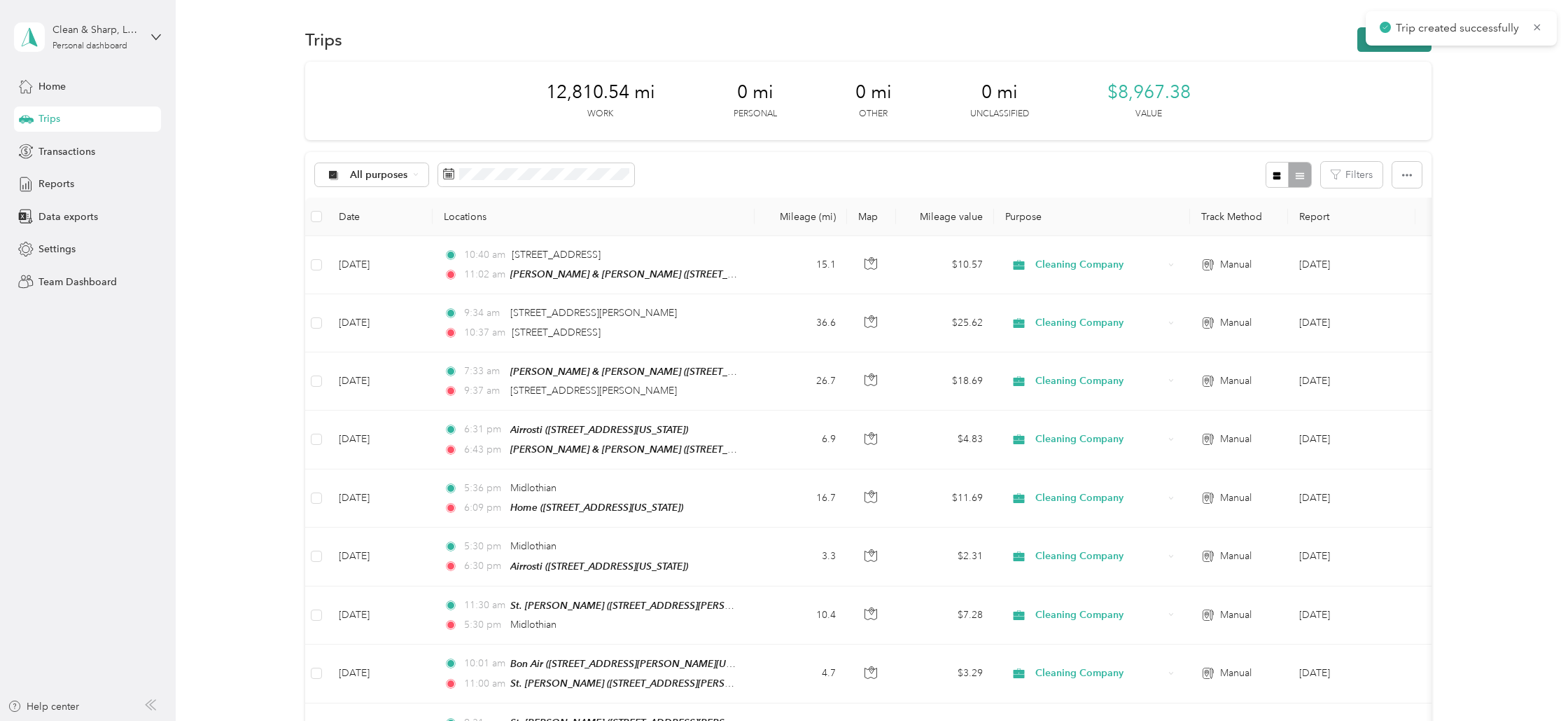
click at [1412, 49] on button "New trip" at bounding box center [1394, 39] width 74 height 24
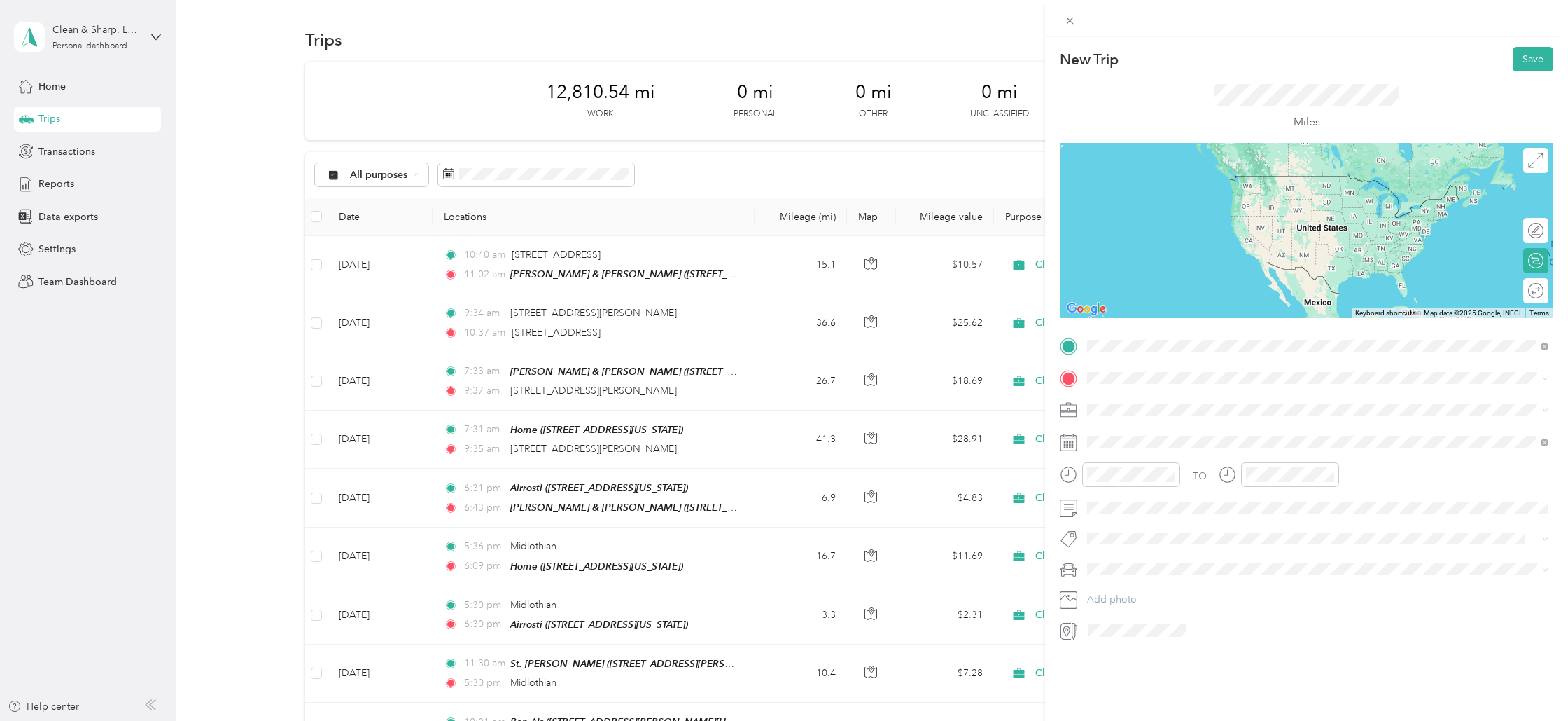
click at [1122, 401] on span "[STREET_ADDRESS][PERSON_NAME][US_STATE]" at bounding box center [1223, 396] width 218 height 13
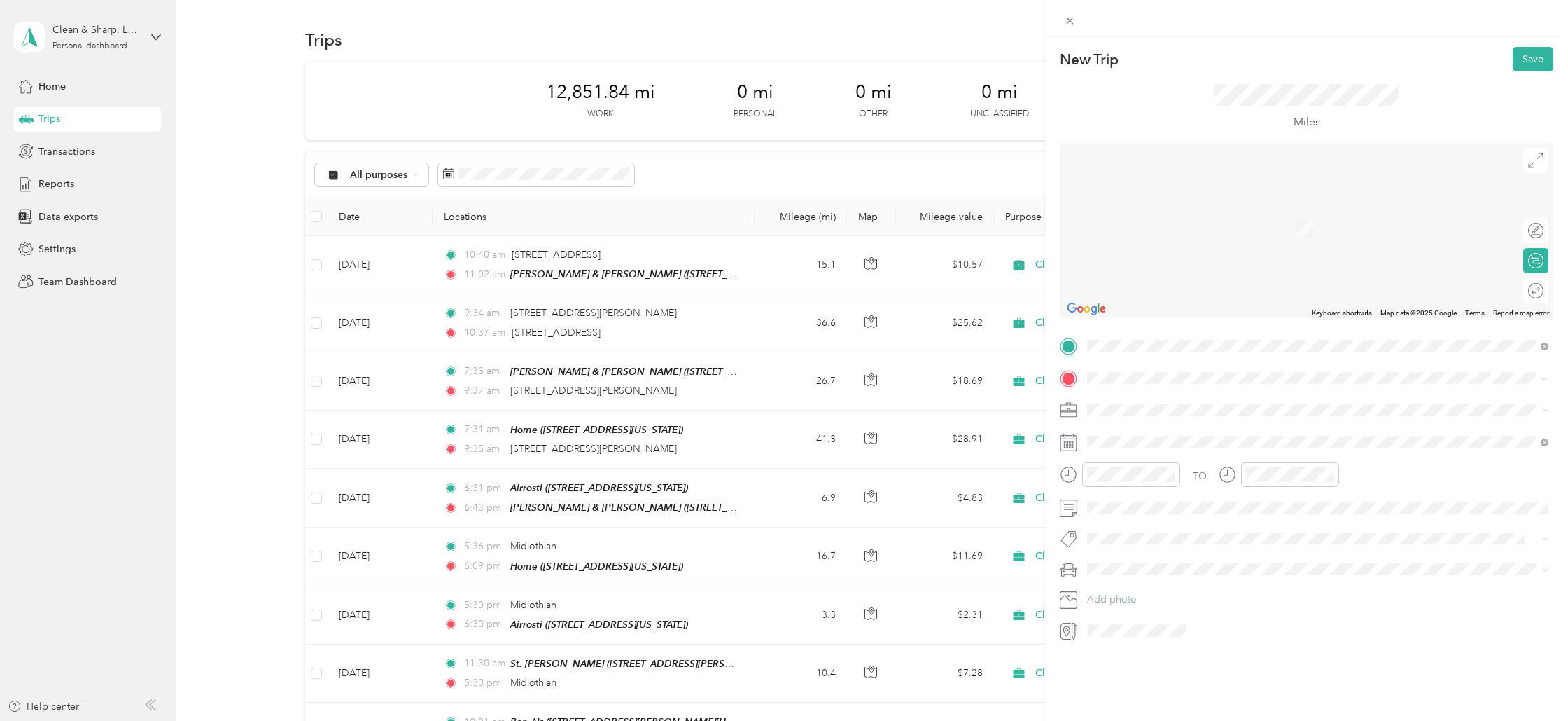
click at [1148, 432] on span "[STREET_ADDRESS][US_STATE]" at bounding box center [1184, 428] width 140 height 13
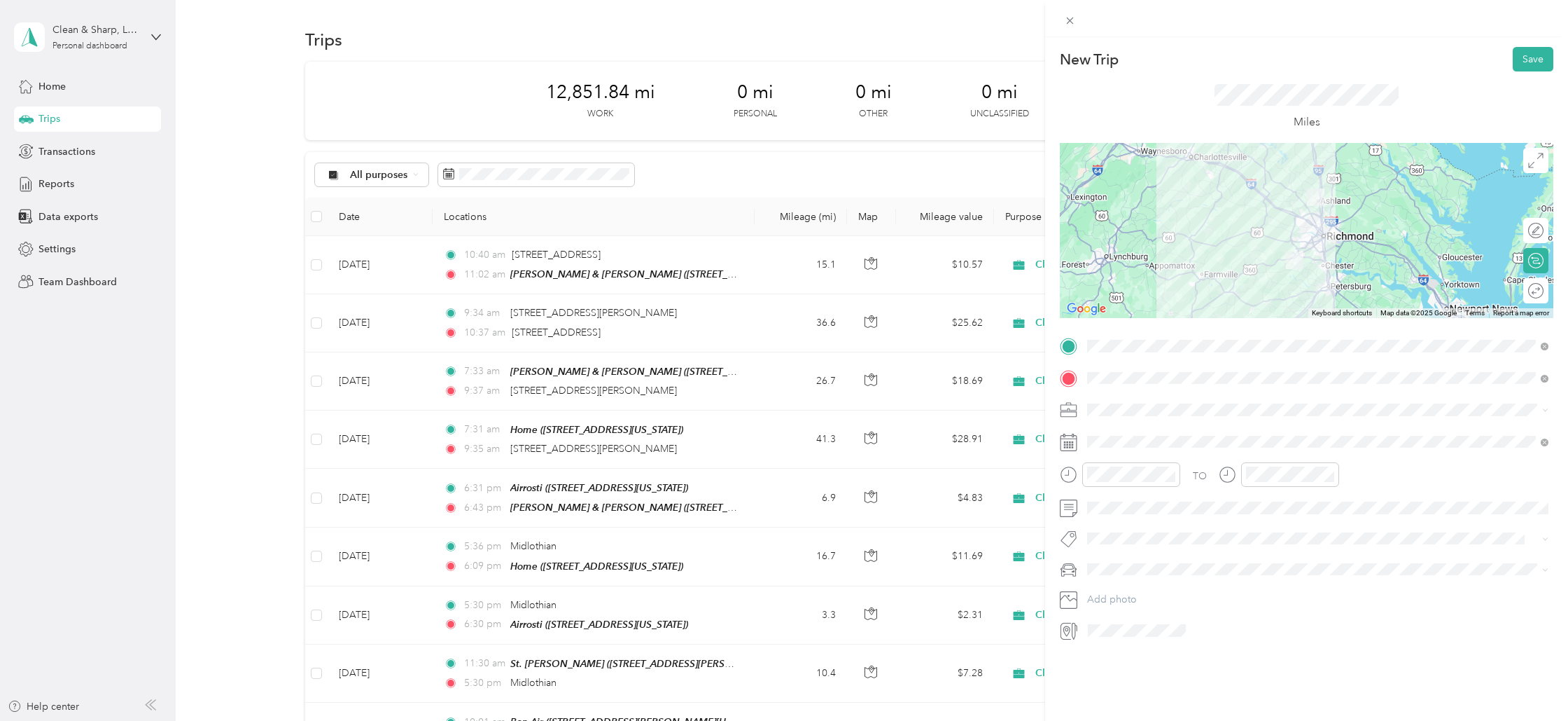
click at [1128, 478] on span "Cleaning Company" at bounding box center [1135, 483] width 85 height 12
click at [1107, 592] on div "09" at bounding box center [1101, 598] width 33 height 20
click at [1145, 580] on div "40" at bounding box center [1141, 584] width 33 height 20
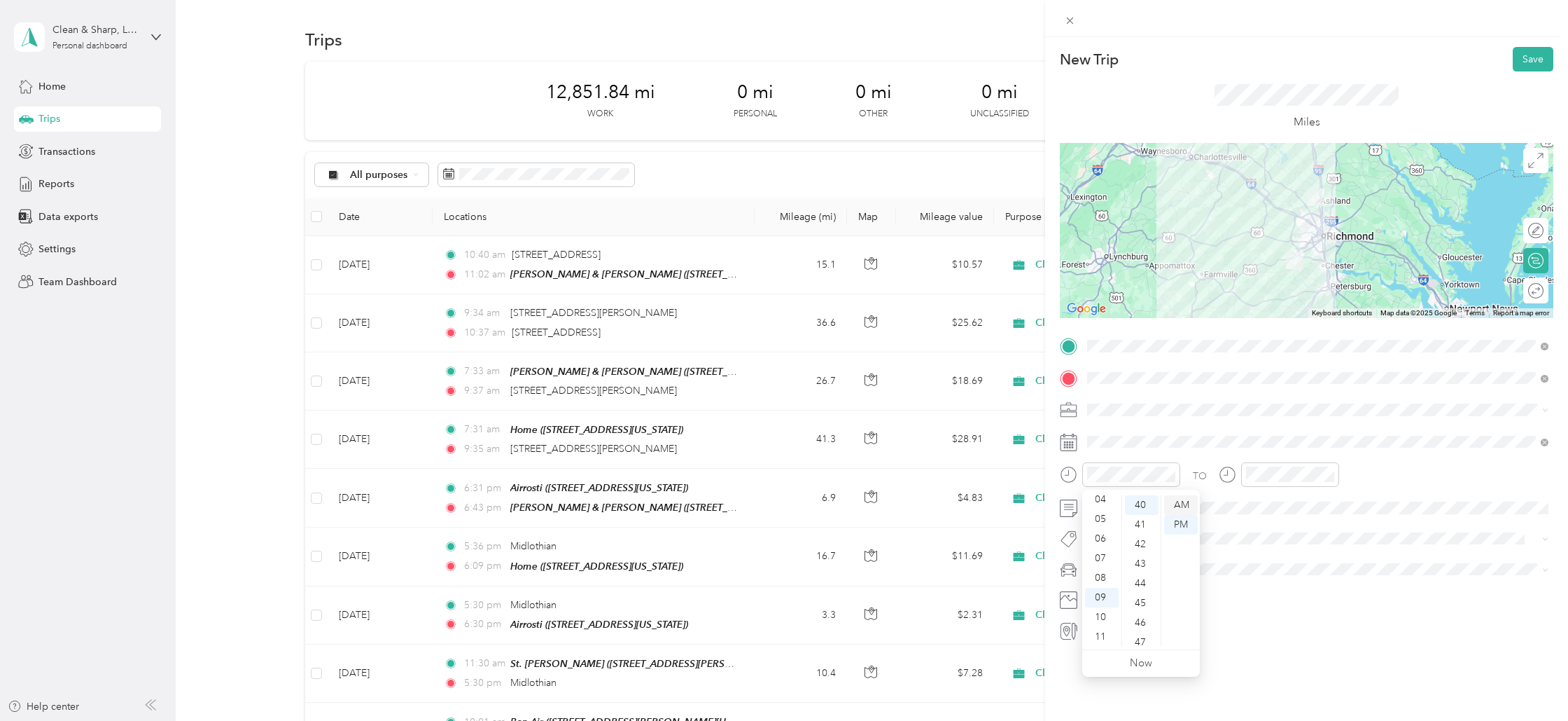
click at [1185, 501] on div "AM" at bounding box center [1180, 505] width 33 height 20
click at [1271, 616] on div "10" at bounding box center [1261, 617] width 33 height 20
click at [1297, 601] on div "41" at bounding box center [1301, 603] width 33 height 20
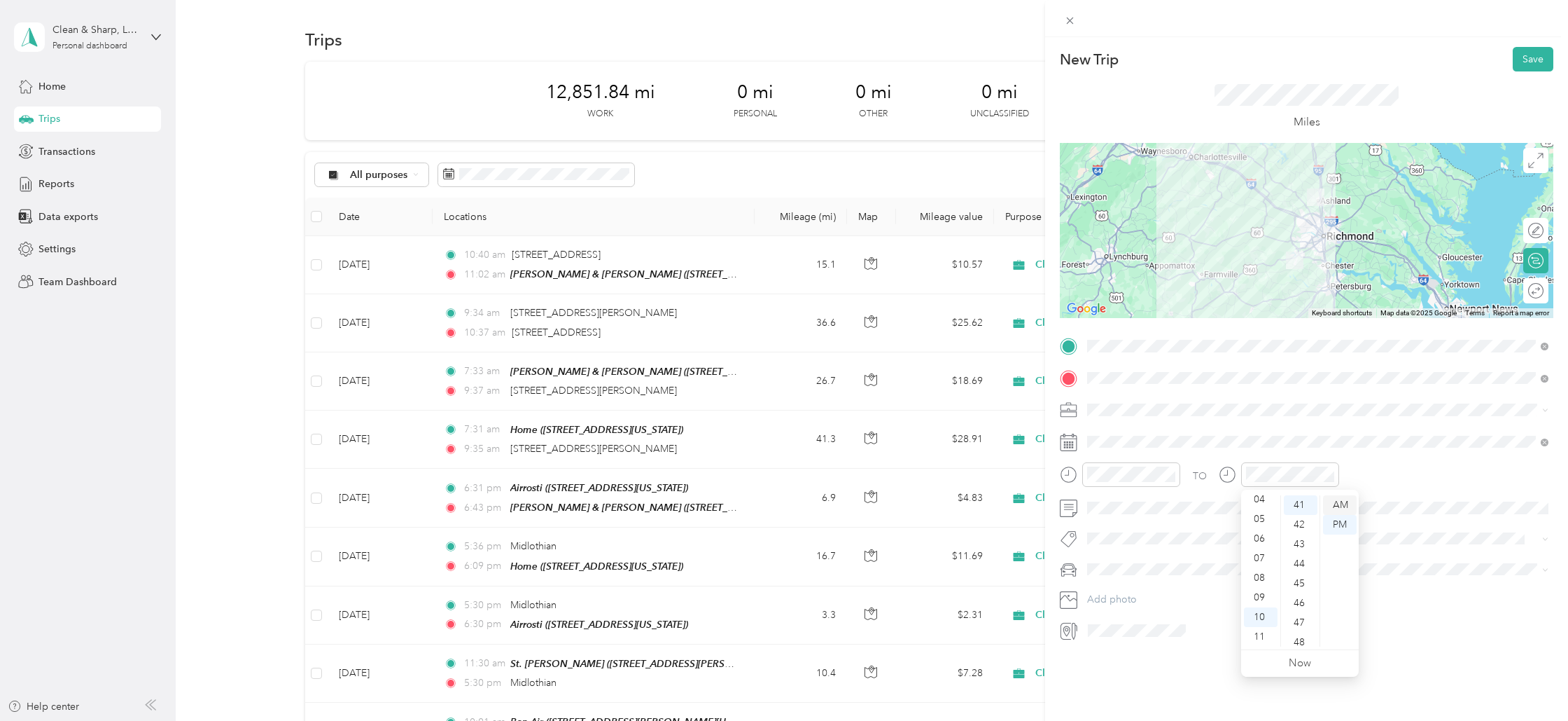
click at [1338, 497] on div "AM" at bounding box center [1340, 505] width 33 height 20
click at [1527, 57] on button "Save" at bounding box center [1533, 59] width 41 height 24
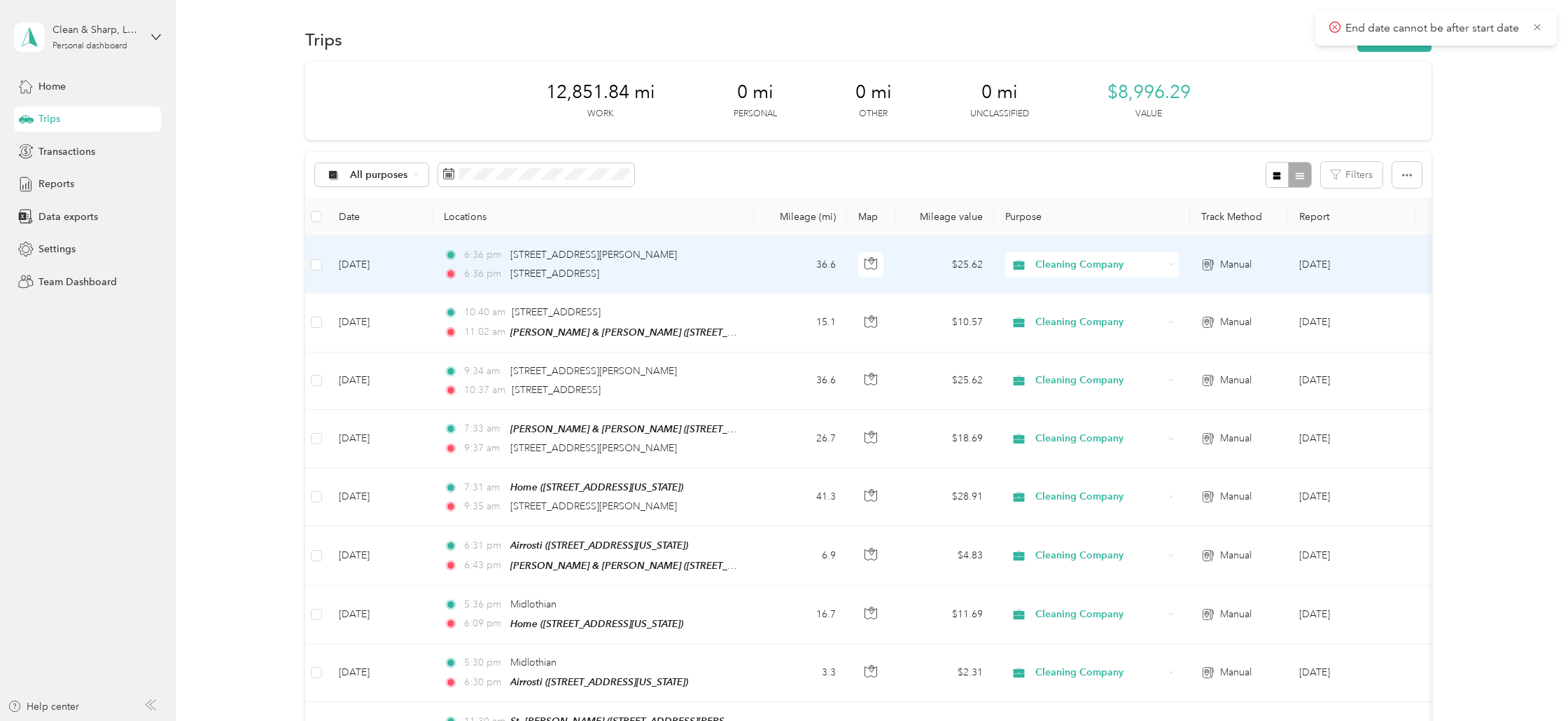
click at [785, 270] on td "36.6" at bounding box center [801, 265] width 92 height 58
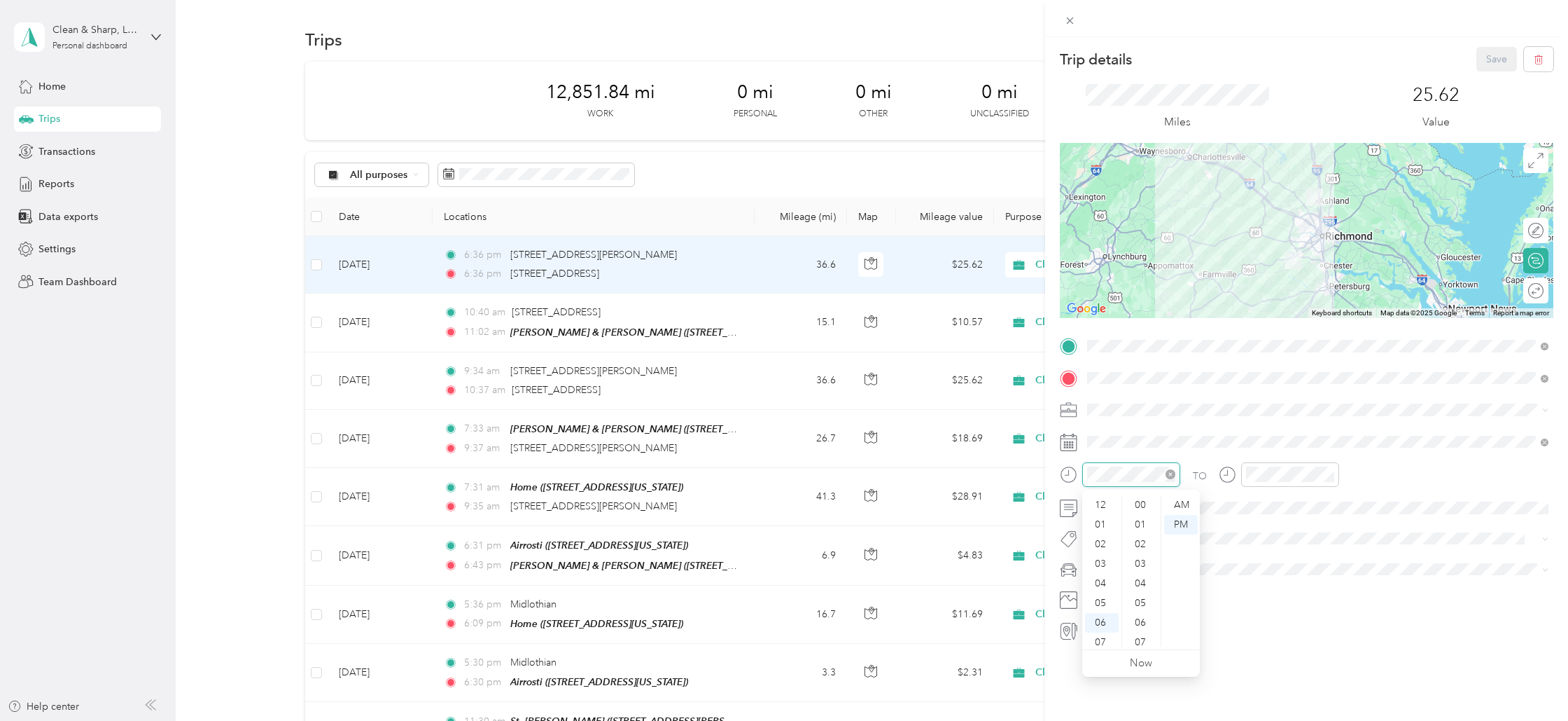
scroll to position [84, 0]
click at [1116, 593] on div "09" at bounding box center [1101, 598] width 33 height 20
click at [1142, 586] on div "40" at bounding box center [1141, 584] width 33 height 20
click at [1185, 502] on div "AM" at bounding box center [1180, 505] width 33 height 20
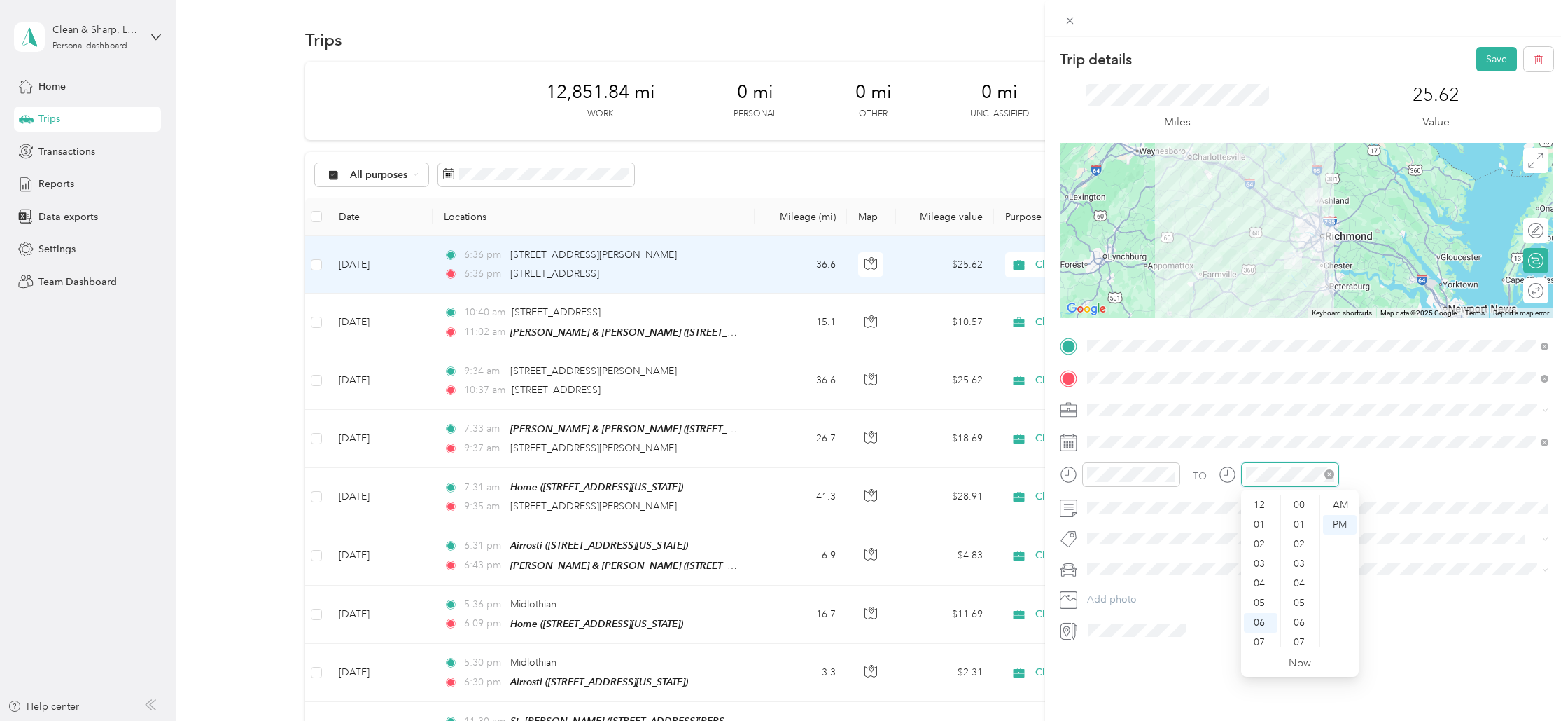
scroll to position [84, 0]
click at [1268, 614] on div "10" at bounding box center [1261, 617] width 33 height 20
click at [1298, 619] on div "42" at bounding box center [1301, 623] width 33 height 20
click at [1334, 500] on div "AM" at bounding box center [1340, 505] width 33 height 20
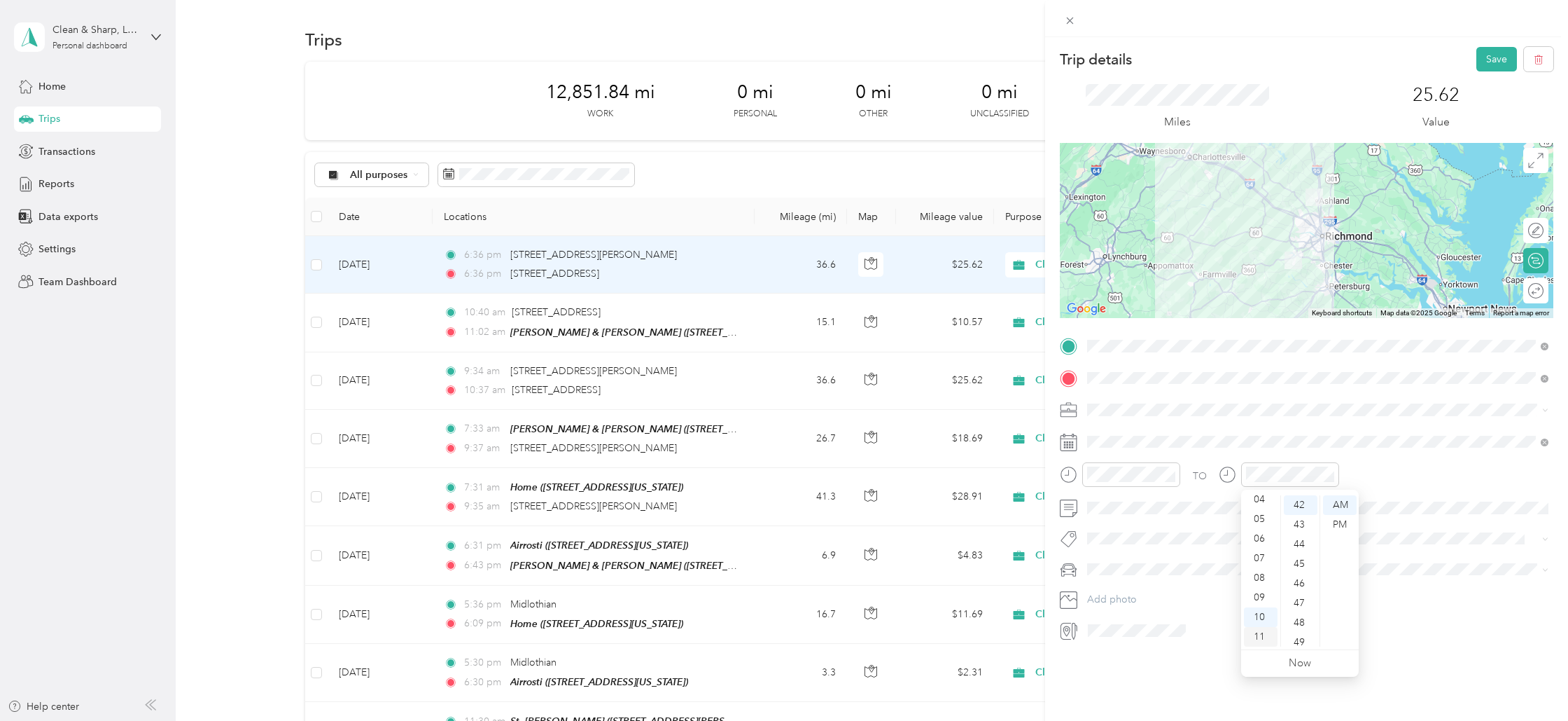
click at [1260, 638] on div "11" at bounding box center [1261, 637] width 33 height 20
click at [1491, 55] on button "Save" at bounding box center [1496, 59] width 41 height 24
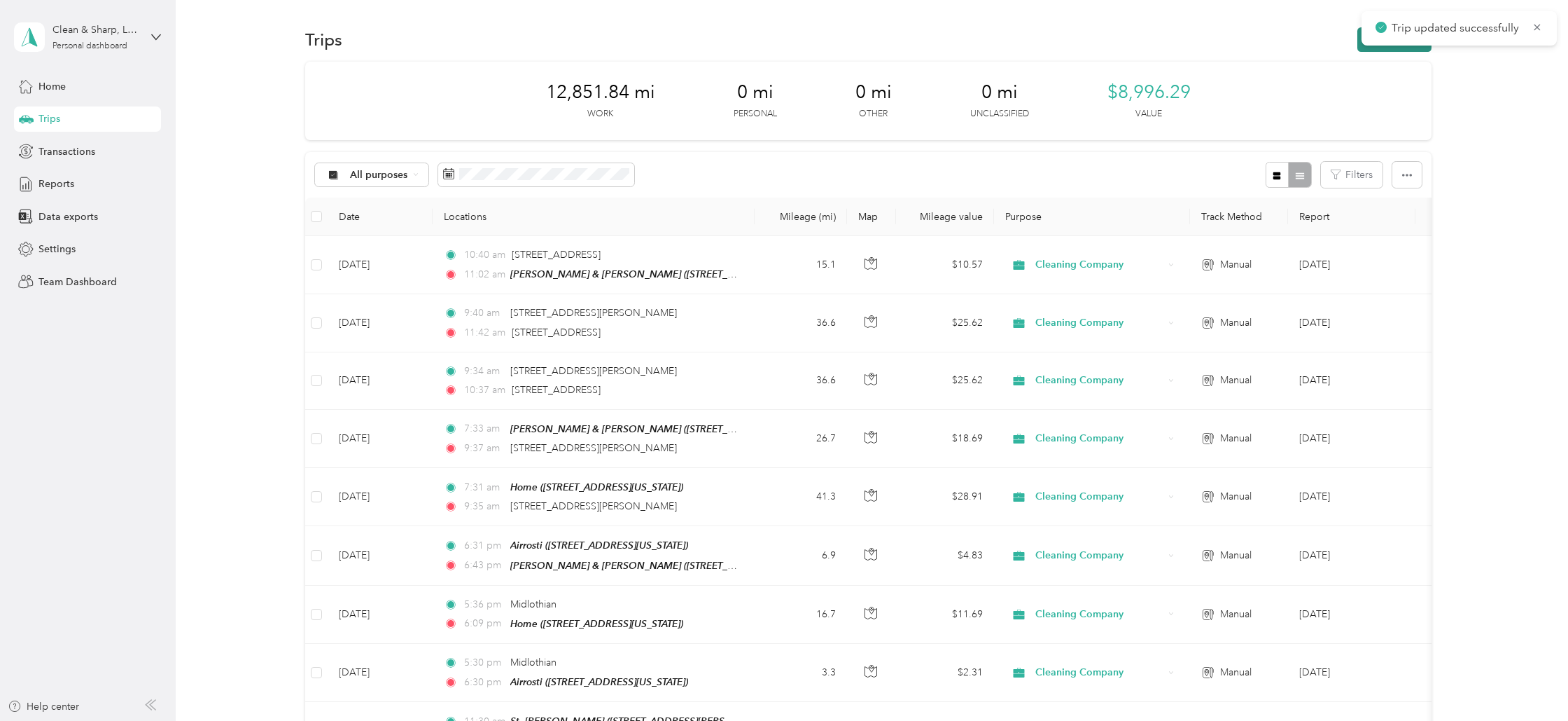
click at [1396, 50] on button "New trip" at bounding box center [1394, 39] width 74 height 24
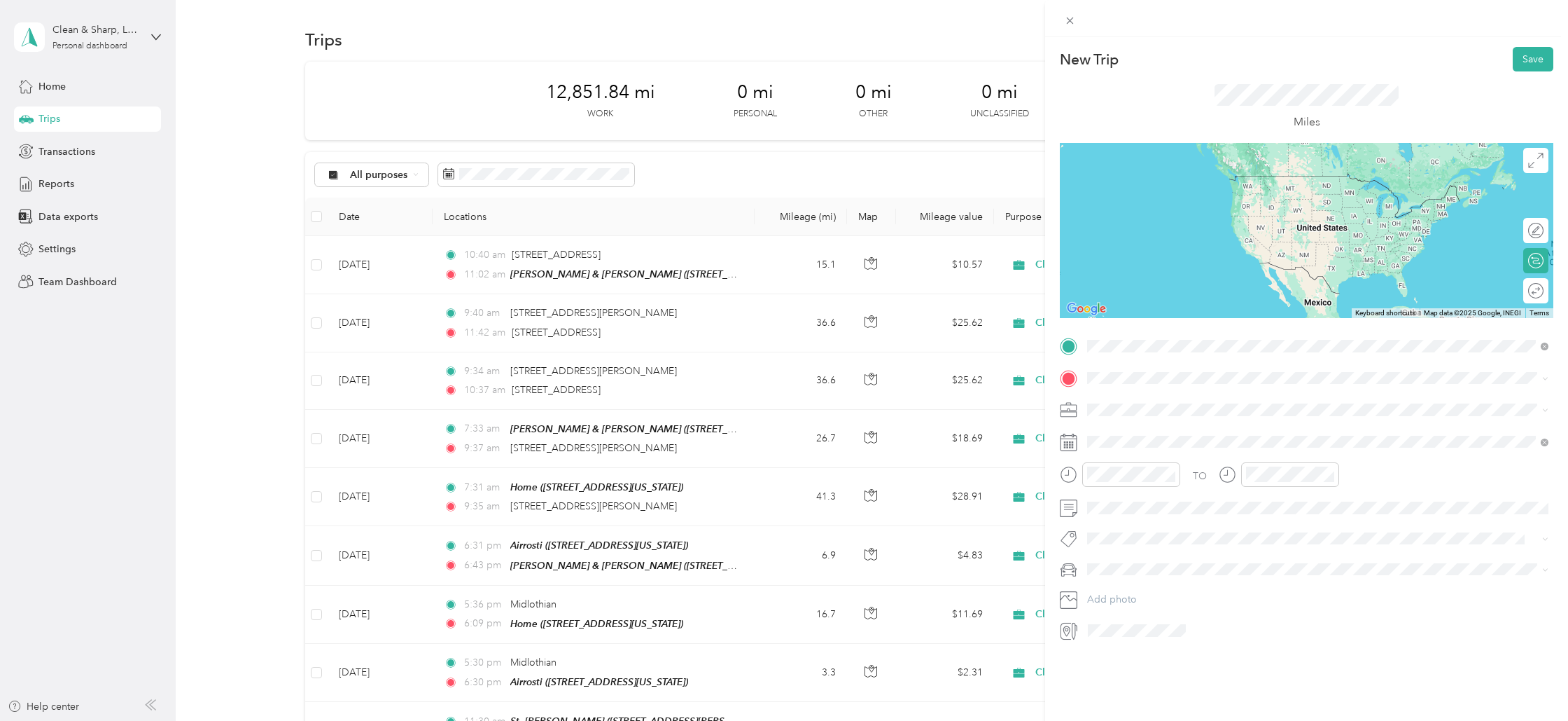
click at [1133, 400] on span "[STREET_ADDRESS][US_STATE]" at bounding box center [1184, 396] width 140 height 13
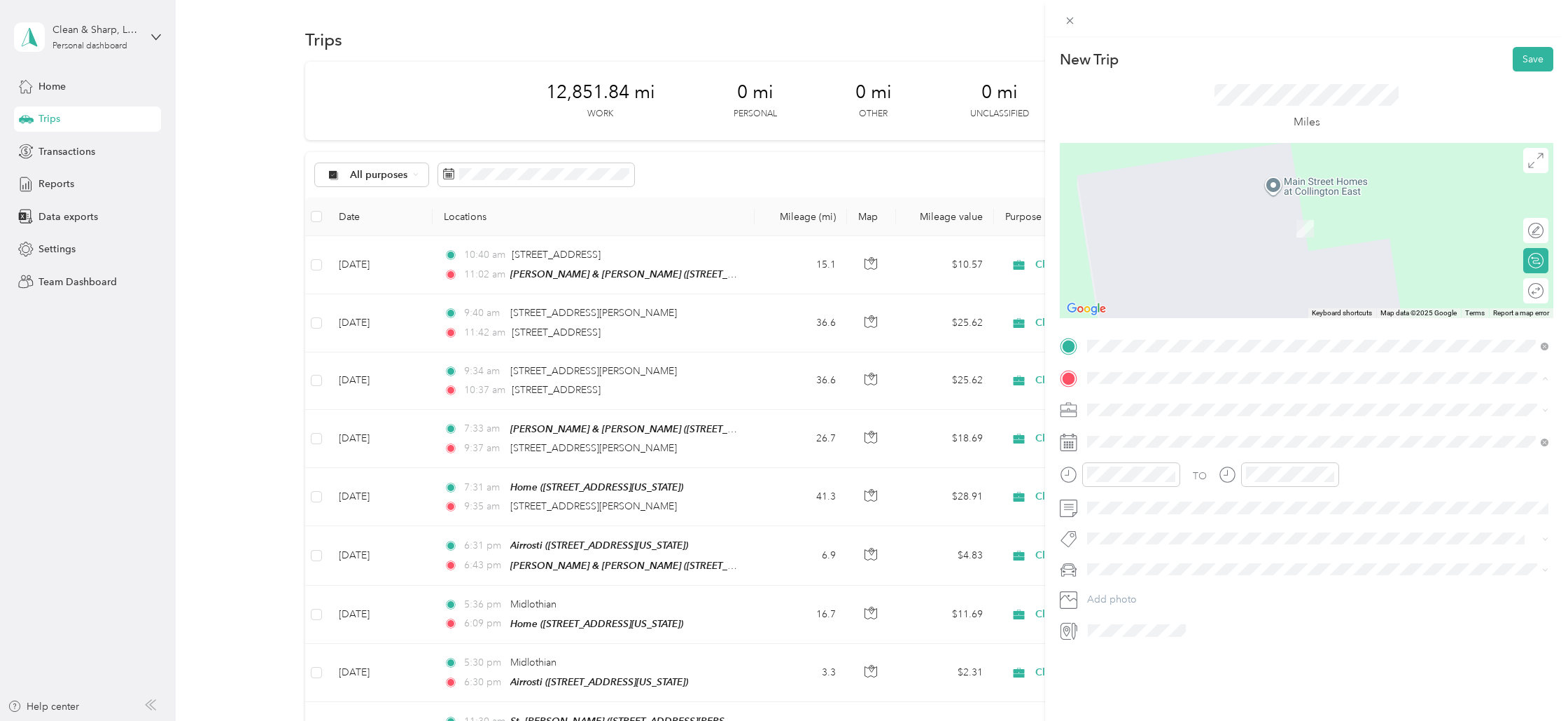
click at [1121, 480] on div "Home [STREET_ADDRESS][US_STATE]" at bounding box center [1184, 485] width 140 height 29
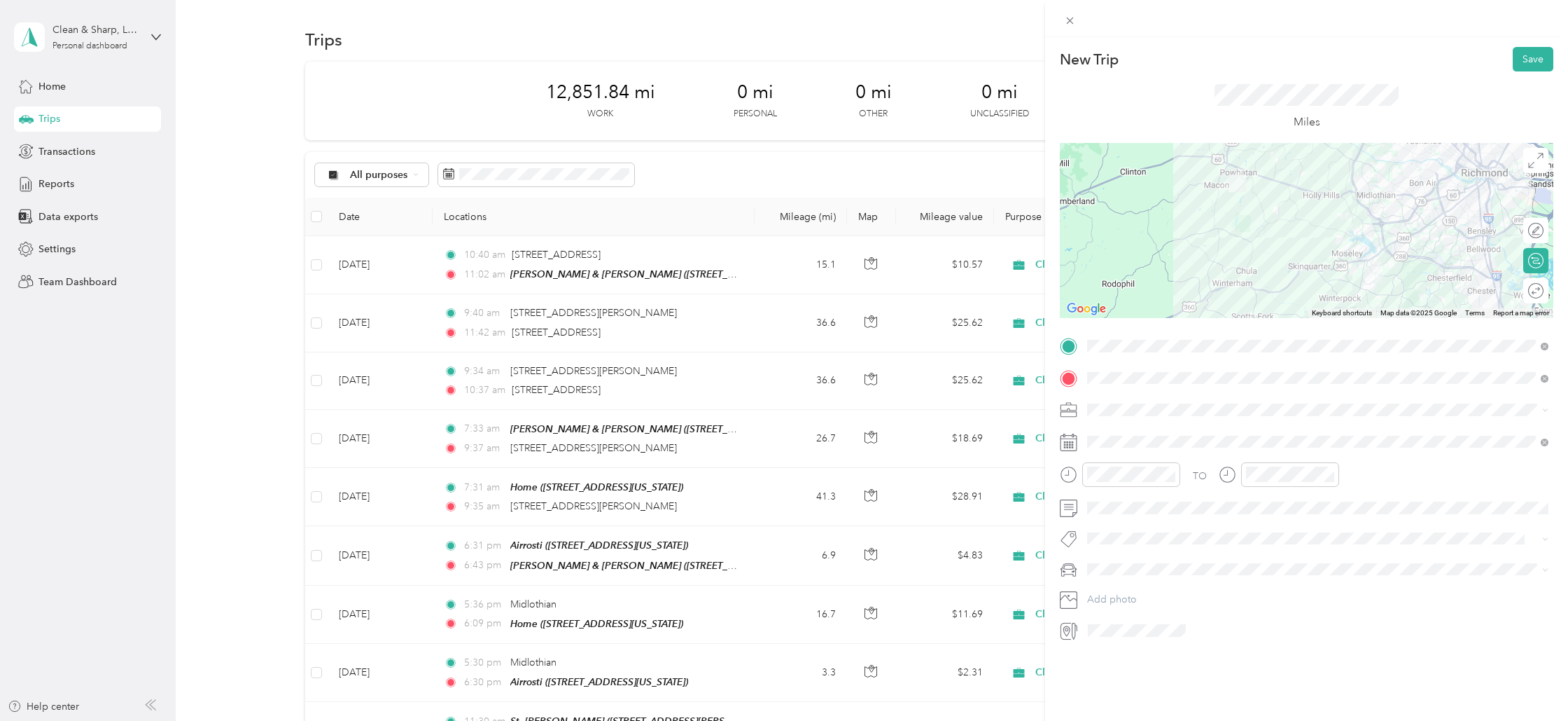
click at [1114, 478] on span "Cleaning Company" at bounding box center [1135, 483] width 85 height 12
click at [1108, 636] on div "11" at bounding box center [1101, 637] width 33 height 20
click at [1142, 619] on div "43" at bounding box center [1141, 623] width 33 height 20
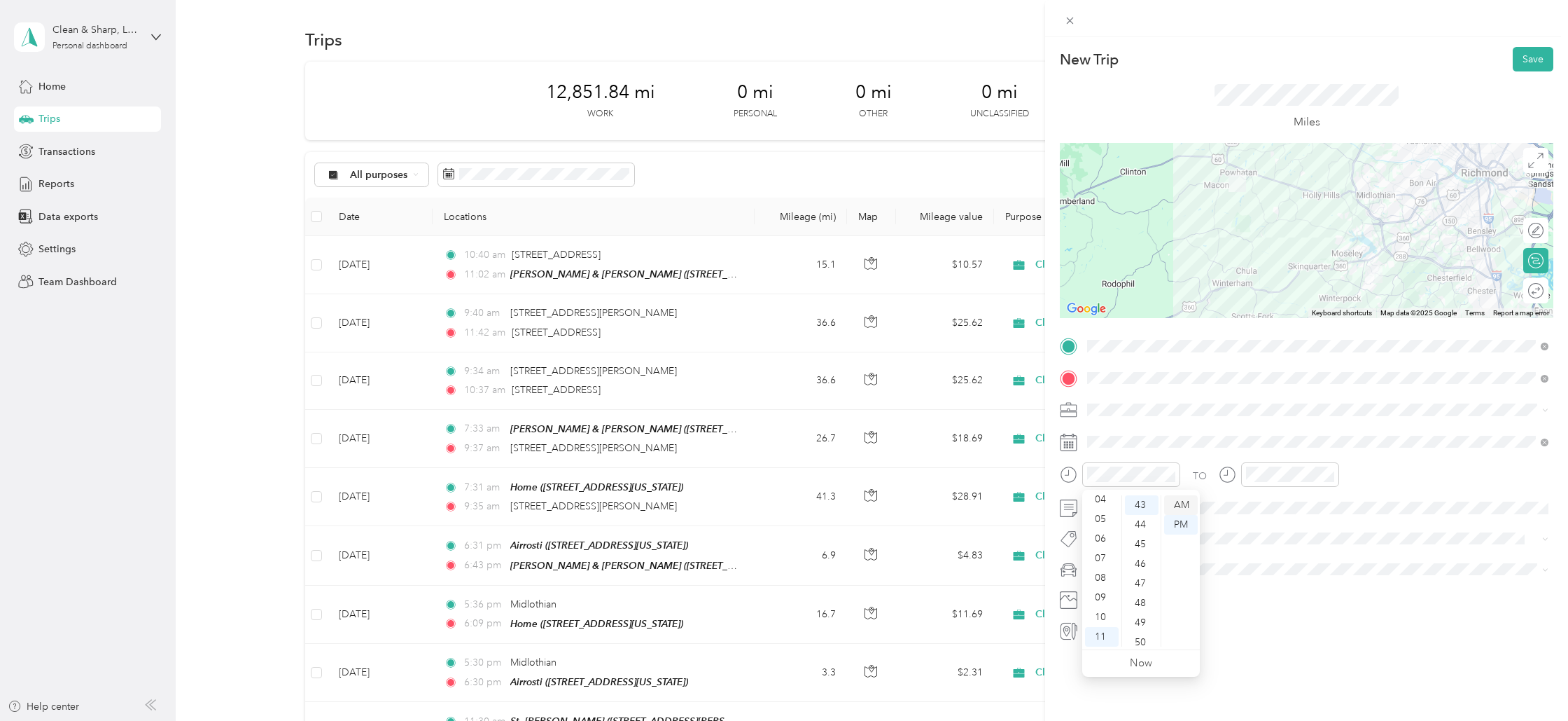
click at [1187, 504] on div "AM" at bounding box center [1180, 505] width 33 height 20
click at [1256, 499] on div "12" at bounding box center [1261, 505] width 33 height 20
click at [1296, 521] on div "08" at bounding box center [1301, 528] width 33 height 20
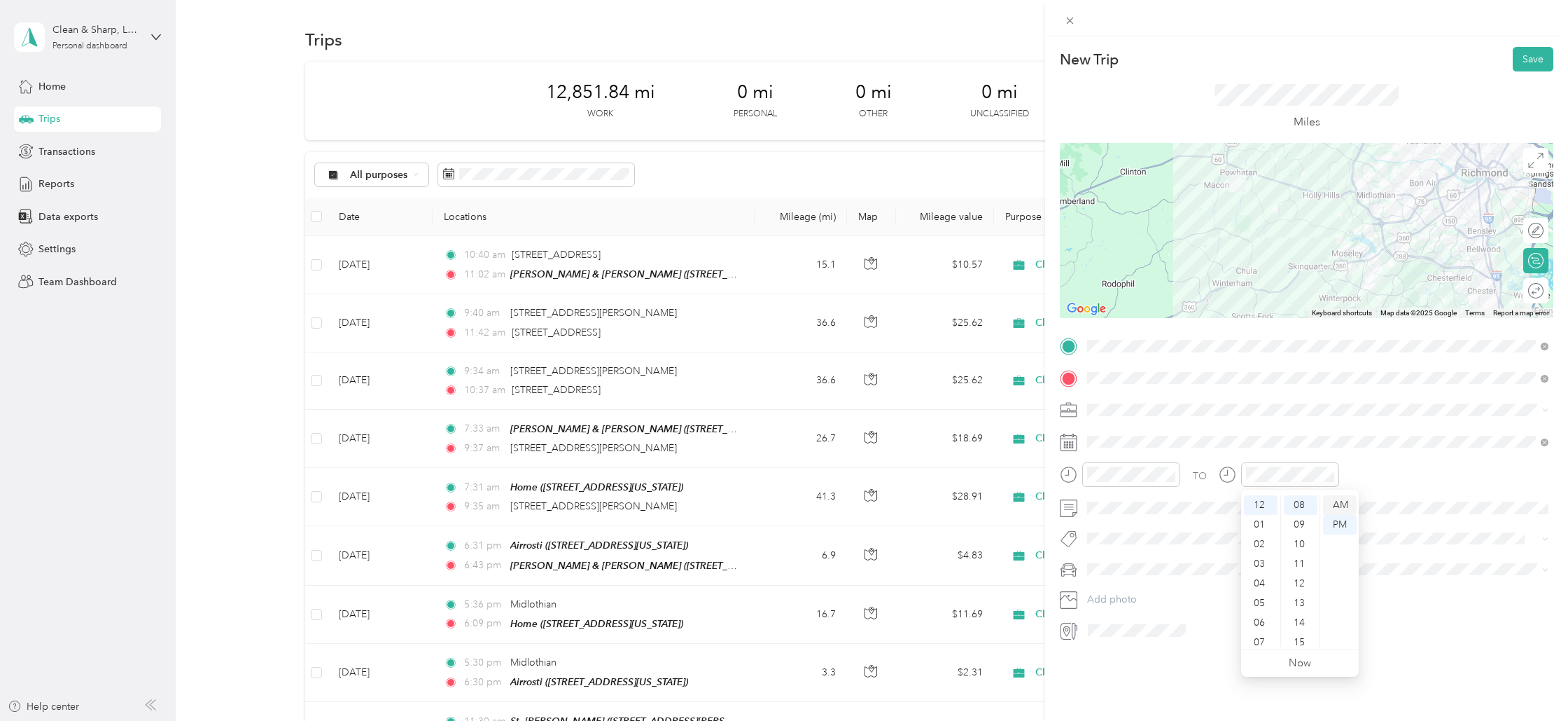
click at [1334, 500] on div "AM" at bounding box center [1340, 505] width 33 height 20
click at [1531, 56] on button "Save" at bounding box center [1533, 59] width 41 height 24
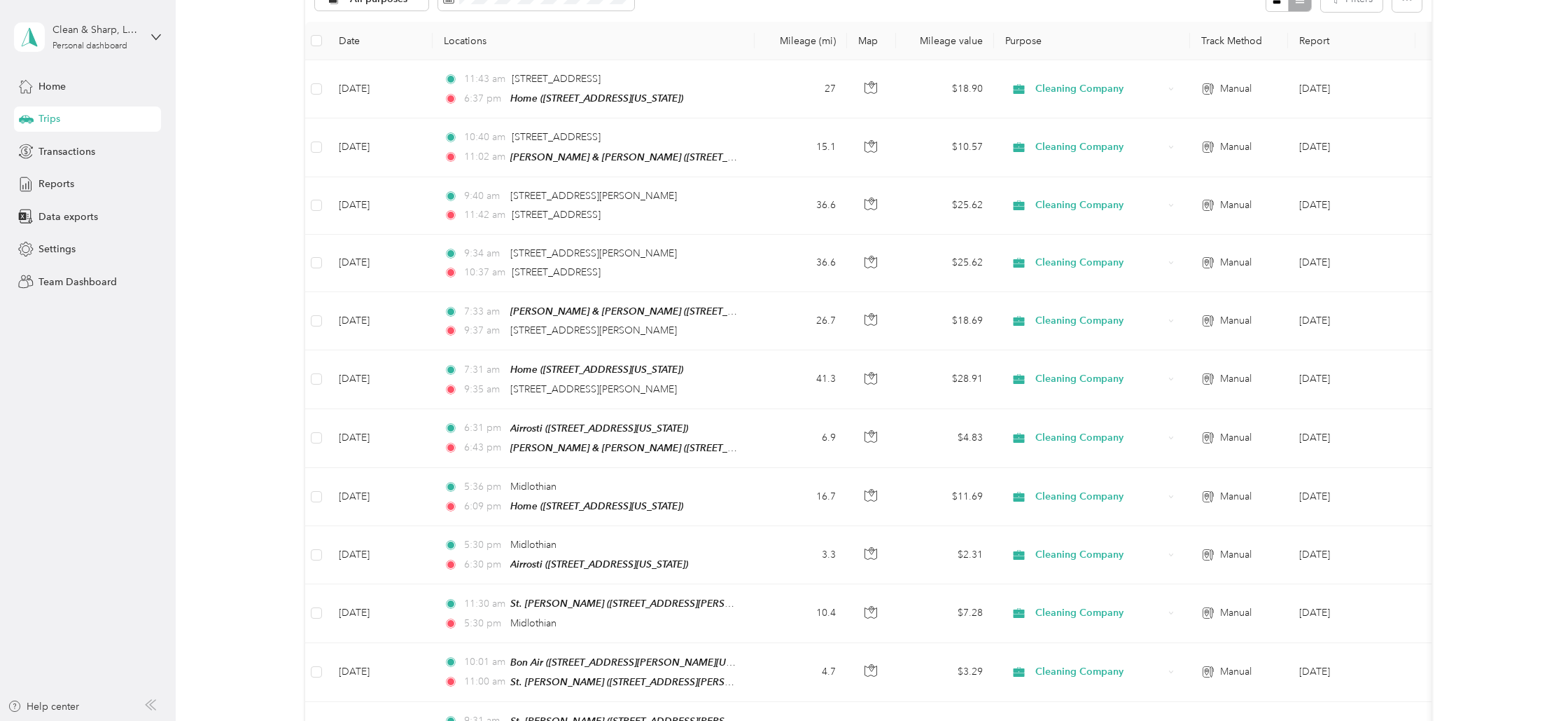
scroll to position [0, 0]
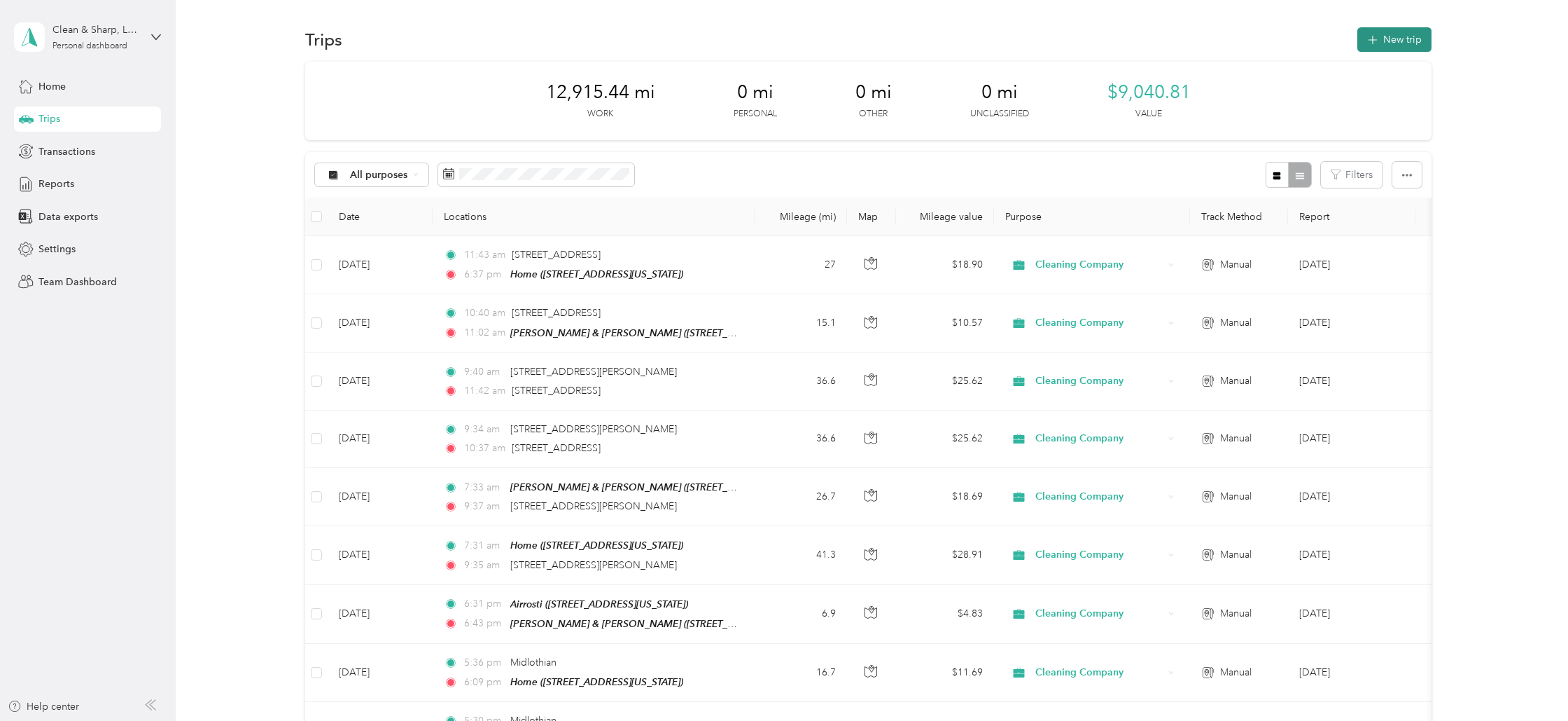
click at [1381, 36] on icon "button" at bounding box center [1372, 40] width 16 height 16
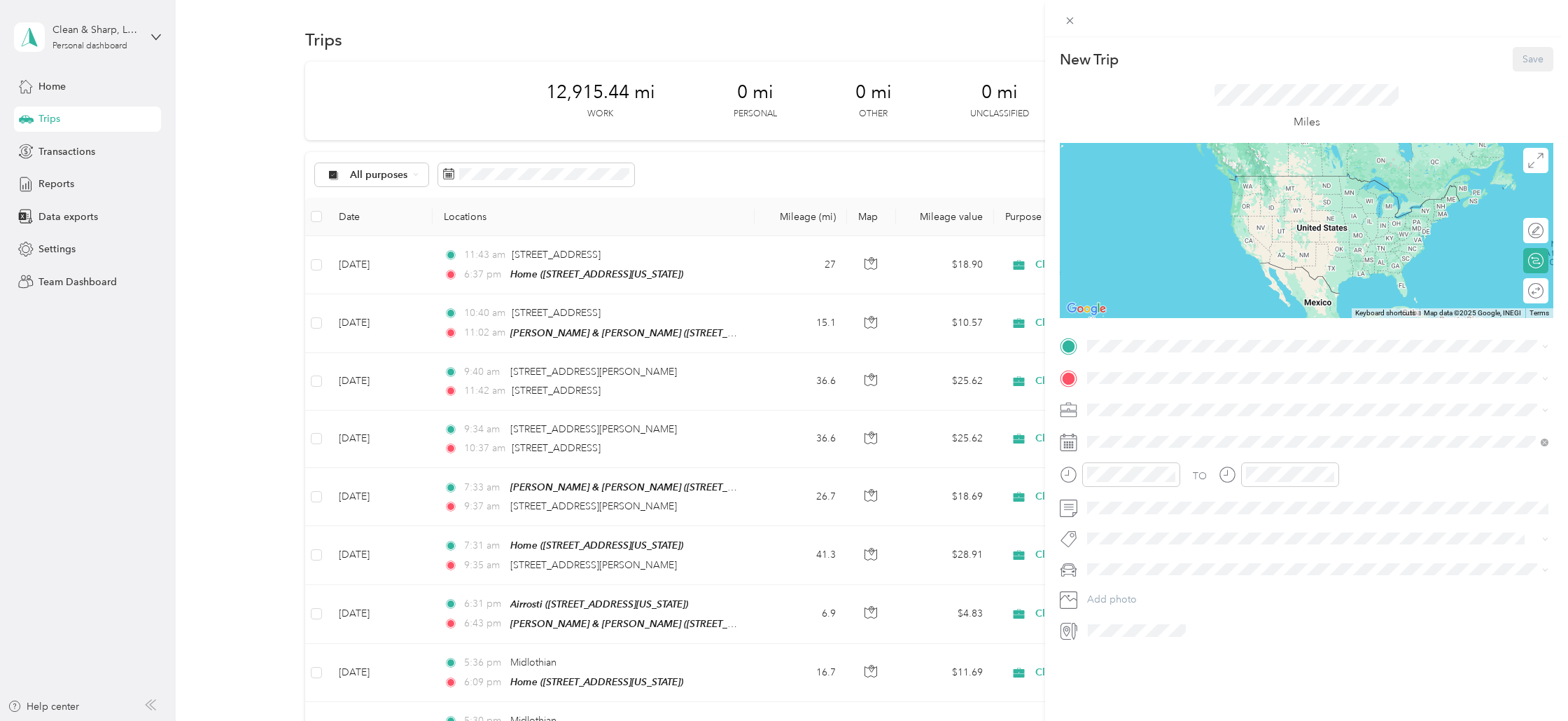
click at [1127, 416] on span "[STREET_ADDRESS][US_STATE]" at bounding box center [1184, 412] width 140 height 12
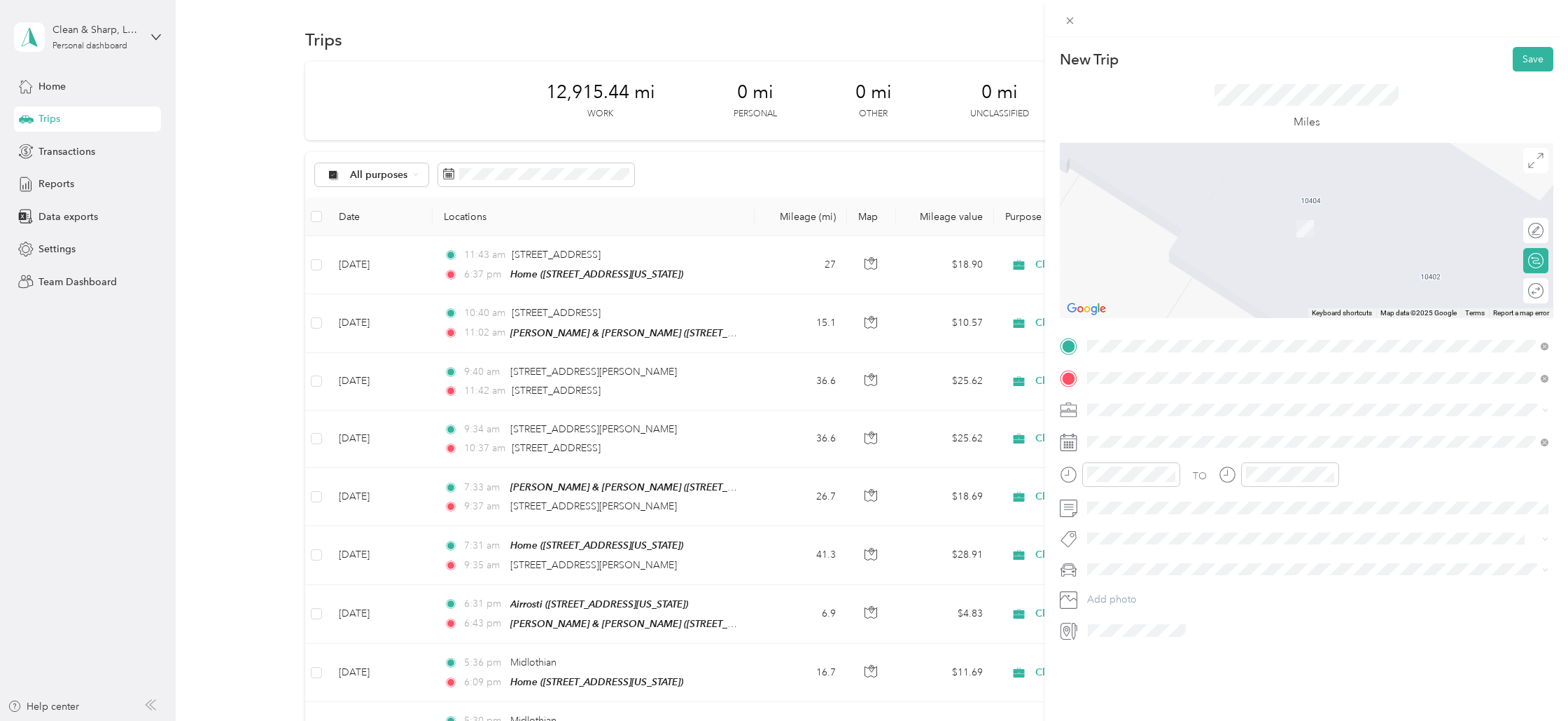
click at [1124, 552] on span "Midlothian [US_STATE], [GEOGRAPHIC_DATA]" at bounding box center [1192, 549] width 157 height 24
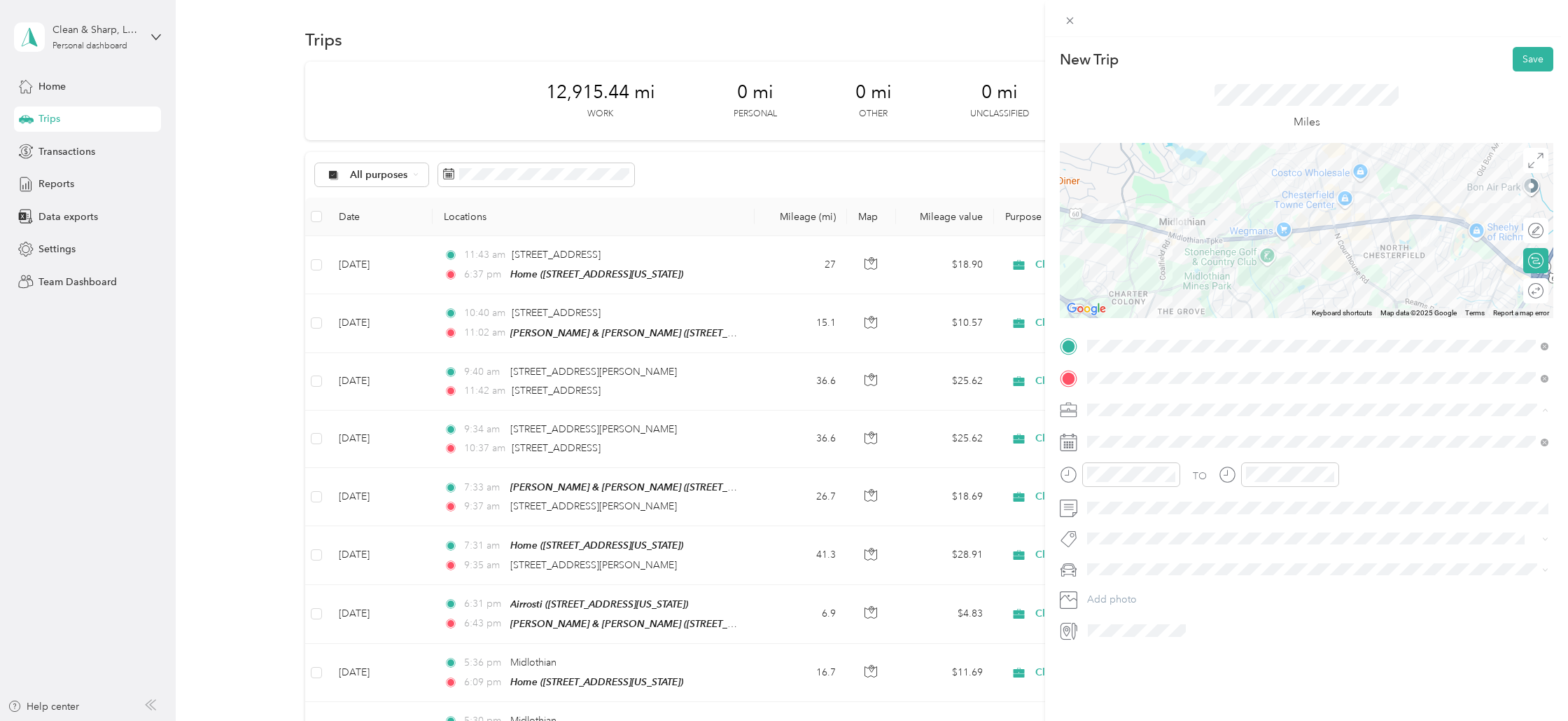
click at [1121, 484] on span "Cleaning Company" at bounding box center [1135, 483] width 85 height 12
click at [1189, 569] on div "4" at bounding box center [1189, 569] width 18 height 18
click at [1108, 554] on div "07" at bounding box center [1101, 559] width 33 height 20
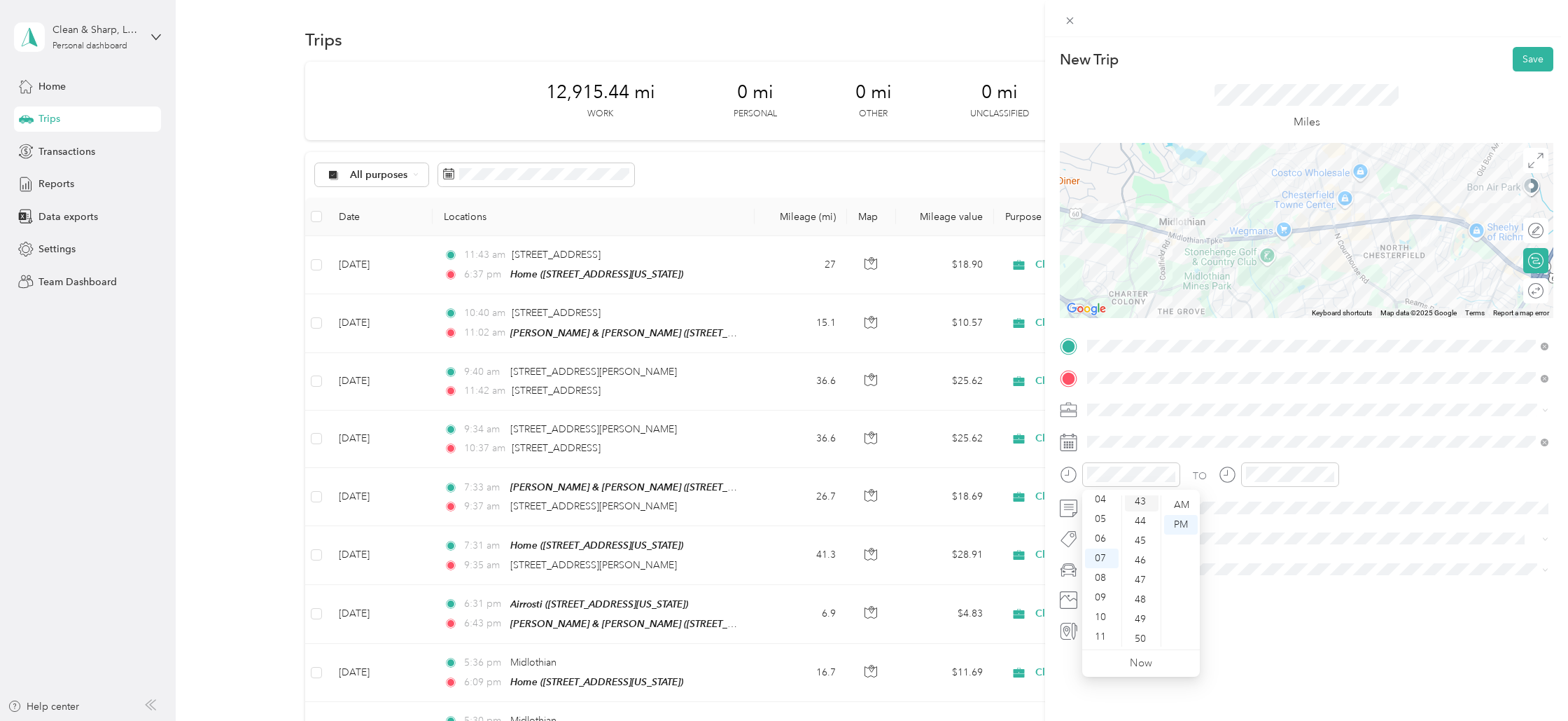
click at [1140, 498] on div "43" at bounding box center [1141, 502] width 33 height 20
click at [1185, 498] on div "AM" at bounding box center [1180, 505] width 33 height 20
click at [1262, 524] on div "01" at bounding box center [1261, 525] width 33 height 20
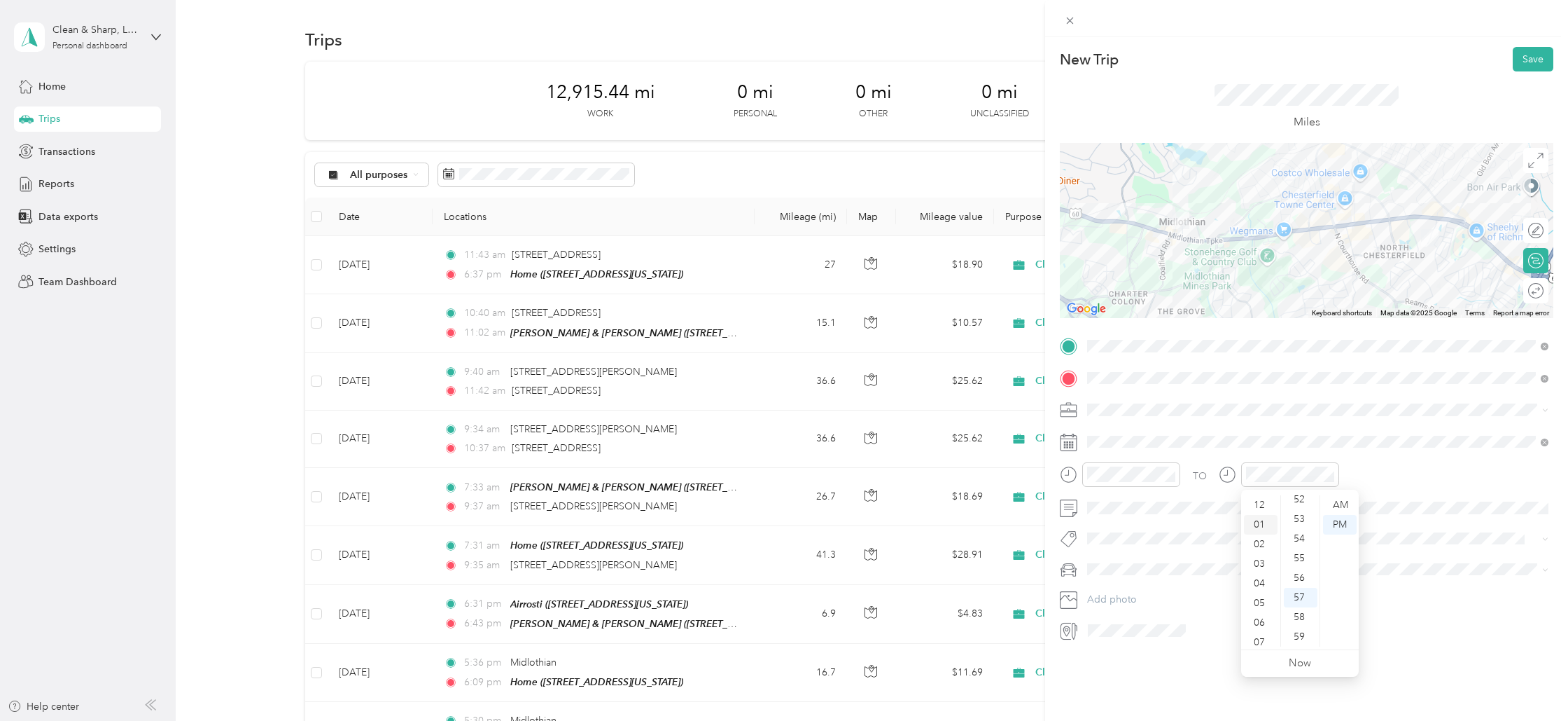
scroll to position [20, 0]
click at [1537, 288] on div at bounding box center [1528, 290] width 29 height 15
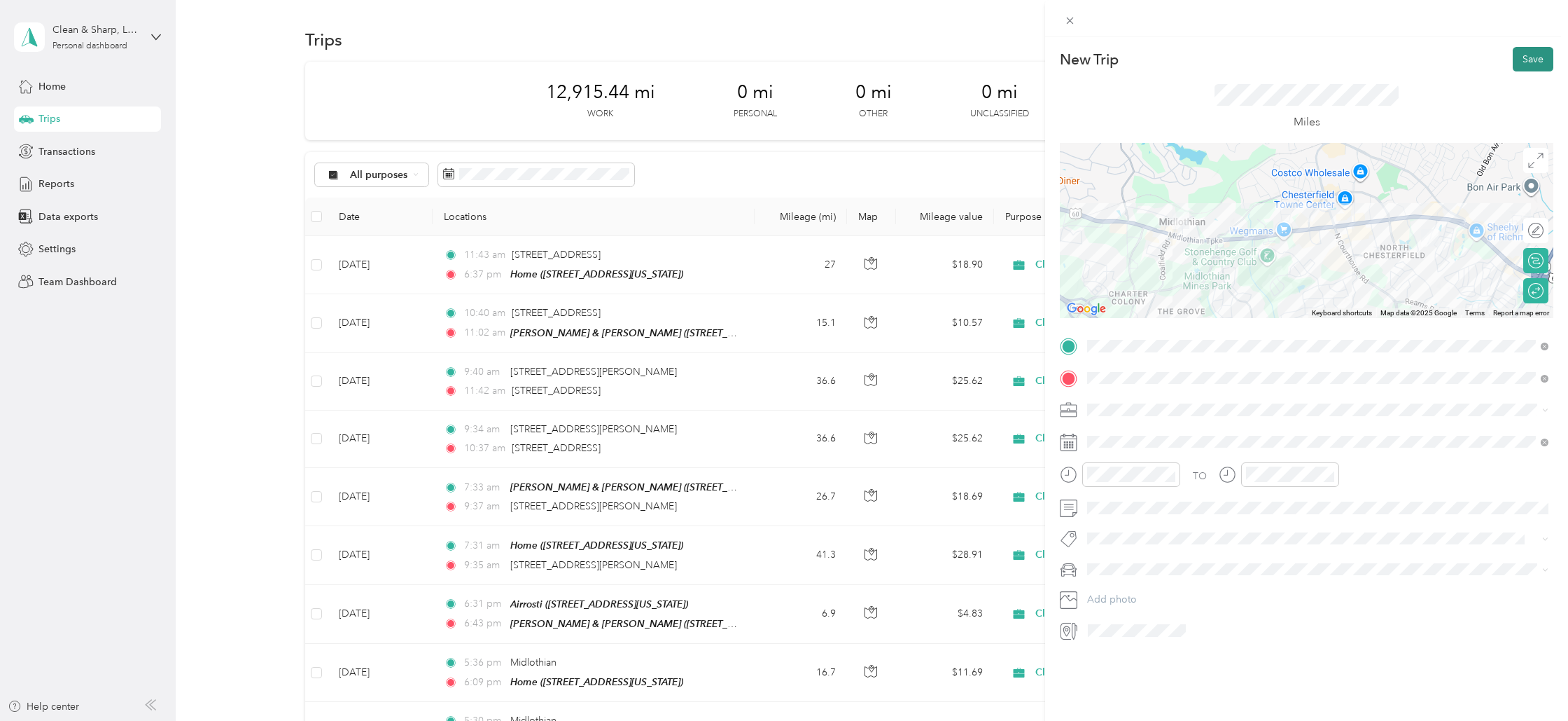
click at [1540, 55] on button "Save" at bounding box center [1533, 59] width 41 height 24
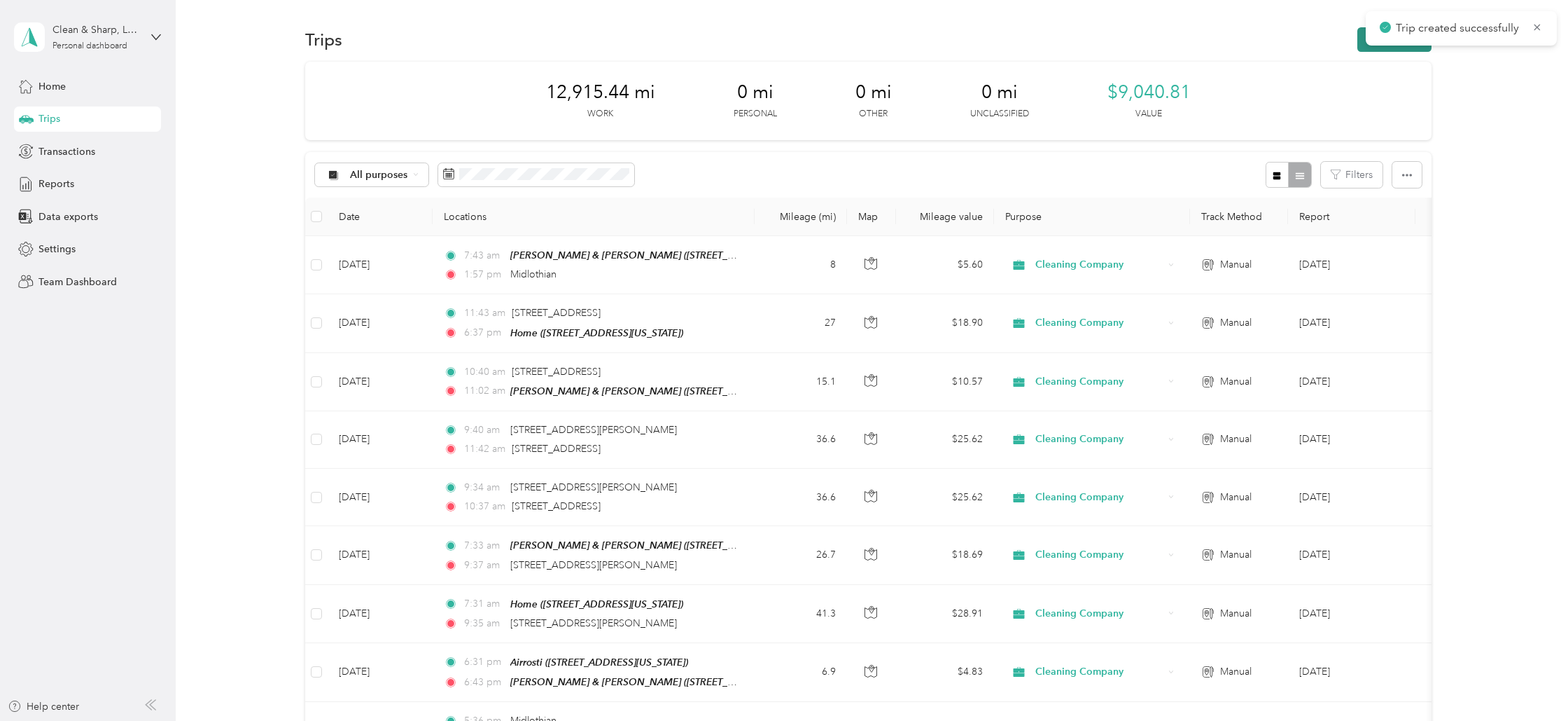
click at [1375, 47] on button "New trip" at bounding box center [1394, 39] width 74 height 24
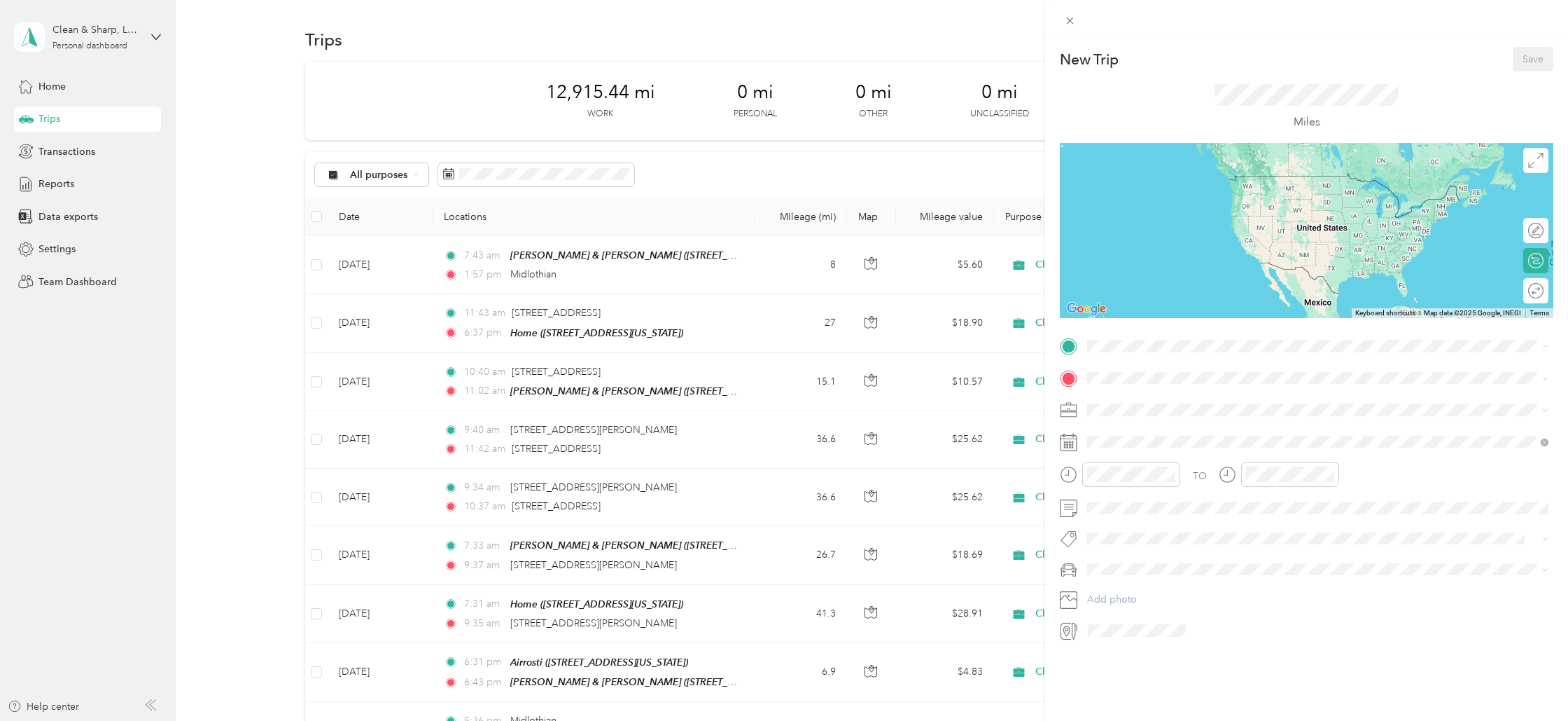
click at [1122, 451] on div "Home [STREET_ADDRESS][US_STATE]" at bounding box center [1184, 453] width 140 height 29
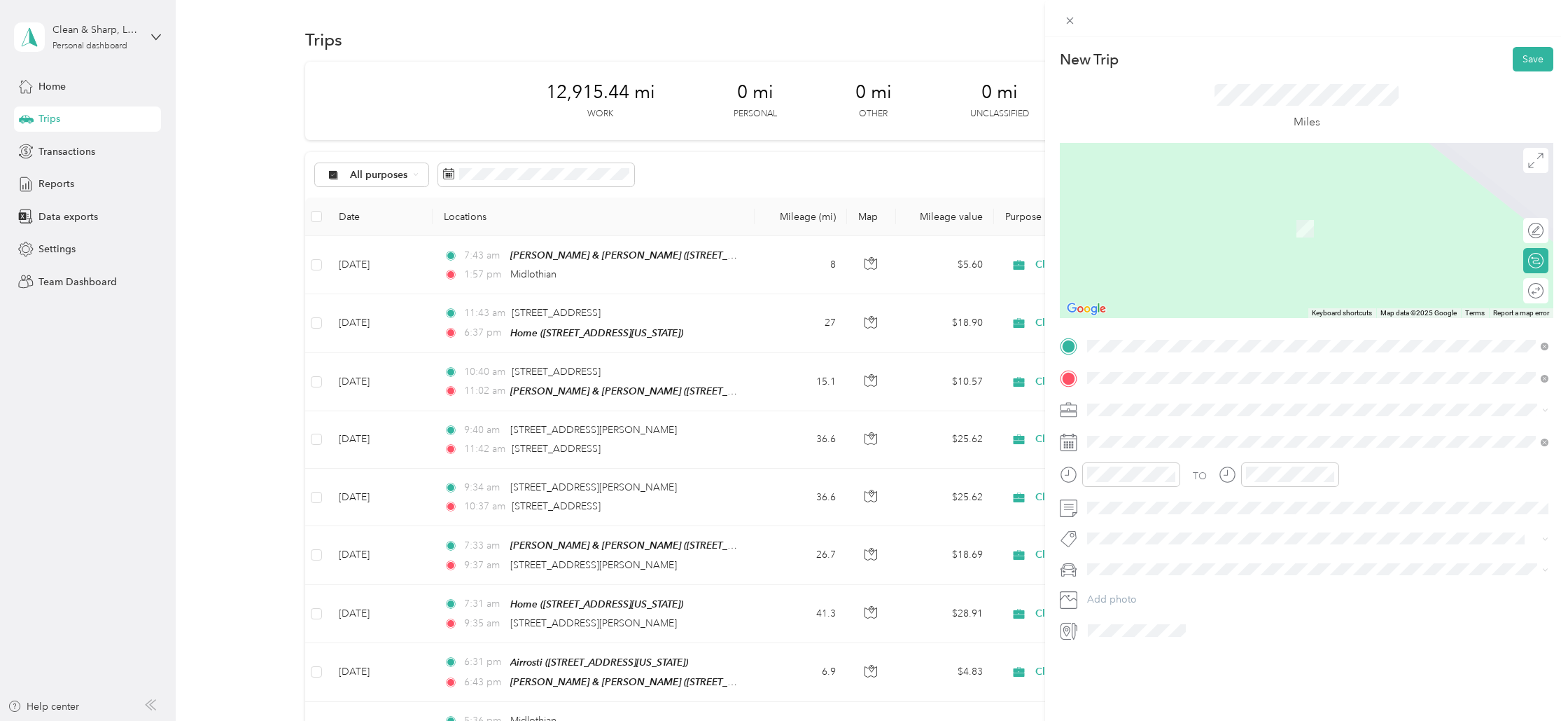
click at [1145, 521] on li "Midlothian [US_STATE], [GEOGRAPHIC_DATA]" at bounding box center [1318, 538] width 471 height 39
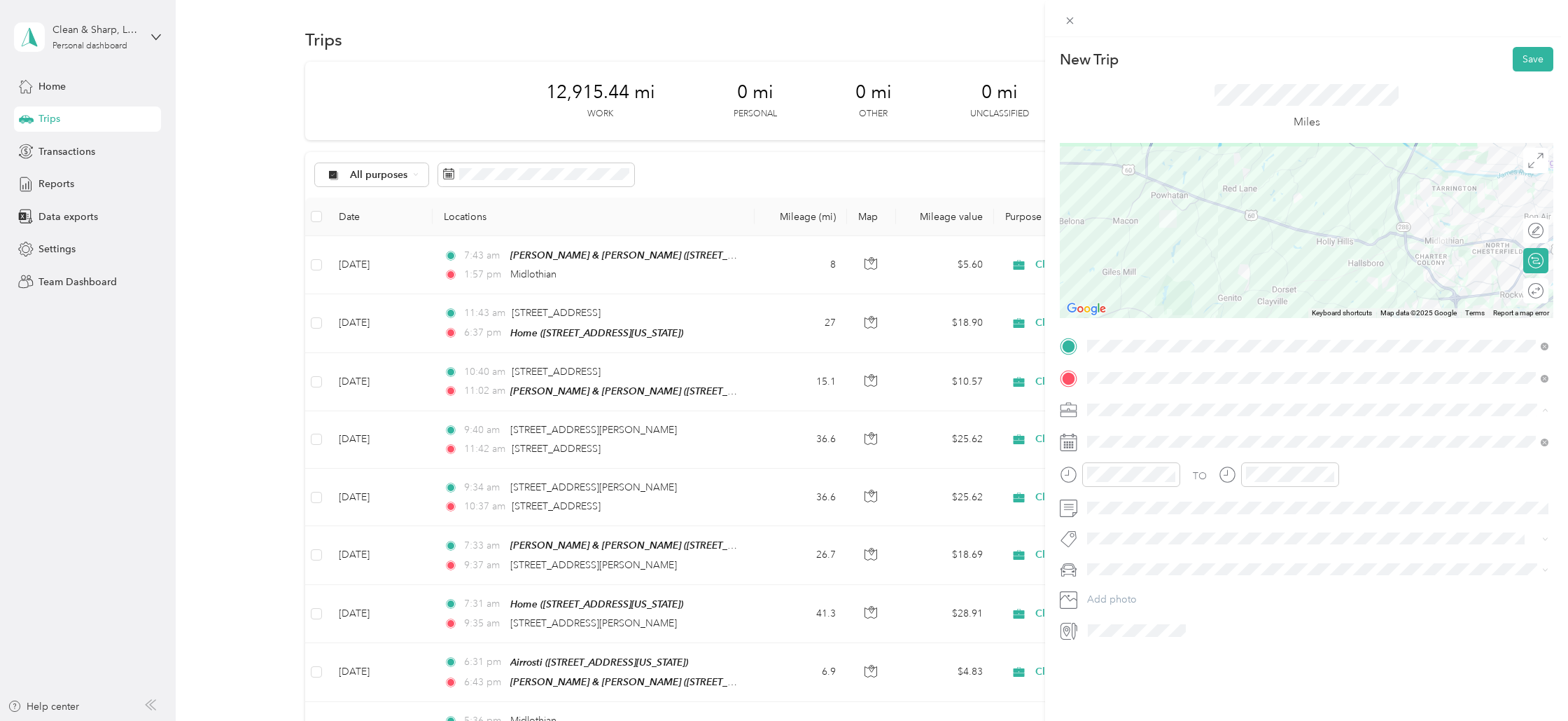
click at [1125, 479] on span "Cleaning Company" at bounding box center [1135, 483] width 85 height 12
click at [1193, 567] on div "4" at bounding box center [1189, 569] width 18 height 18
click at [1102, 560] on div "07" at bounding box center [1101, 559] width 33 height 20
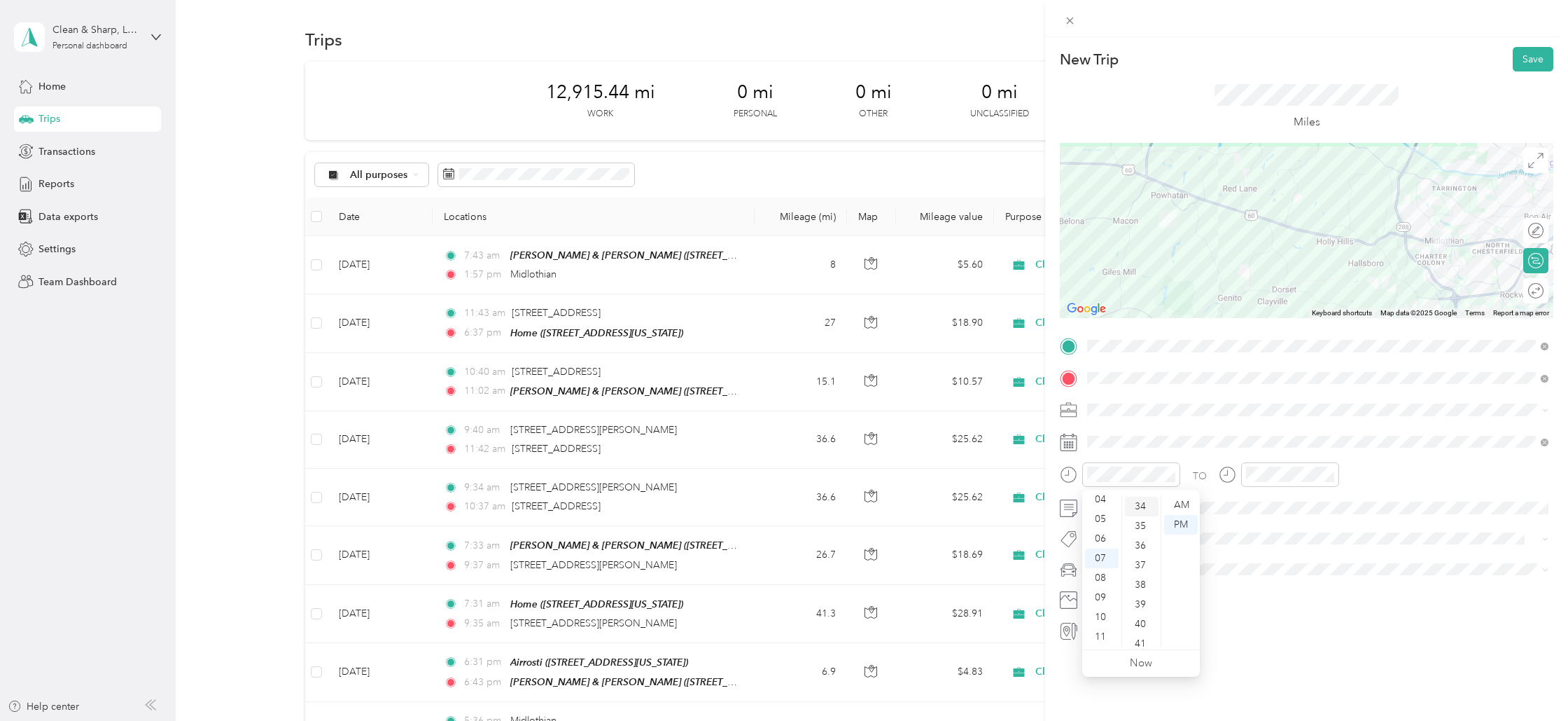
click at [1136, 504] on div "34" at bounding box center [1141, 507] width 33 height 20
click at [1192, 502] on div "AM" at bounding box center [1180, 505] width 33 height 20
click at [1259, 522] on div "01" at bounding box center [1261, 525] width 33 height 20
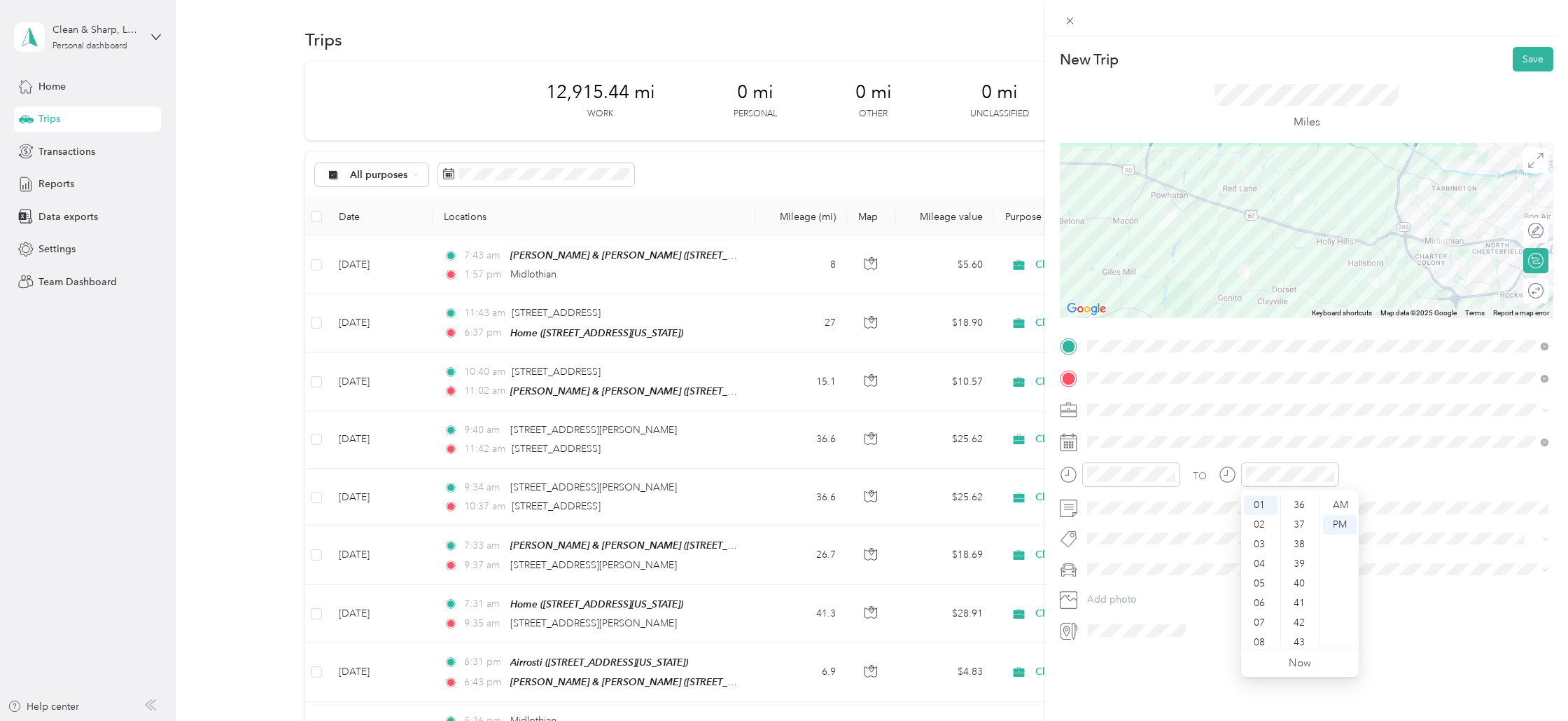
scroll to position [661, 0]
click at [1295, 512] on div "34" at bounding box center [1301, 512] width 33 height 20
click at [1526, 285] on div at bounding box center [1528, 290] width 29 height 15
click at [1525, 56] on button "Save" at bounding box center [1533, 59] width 41 height 24
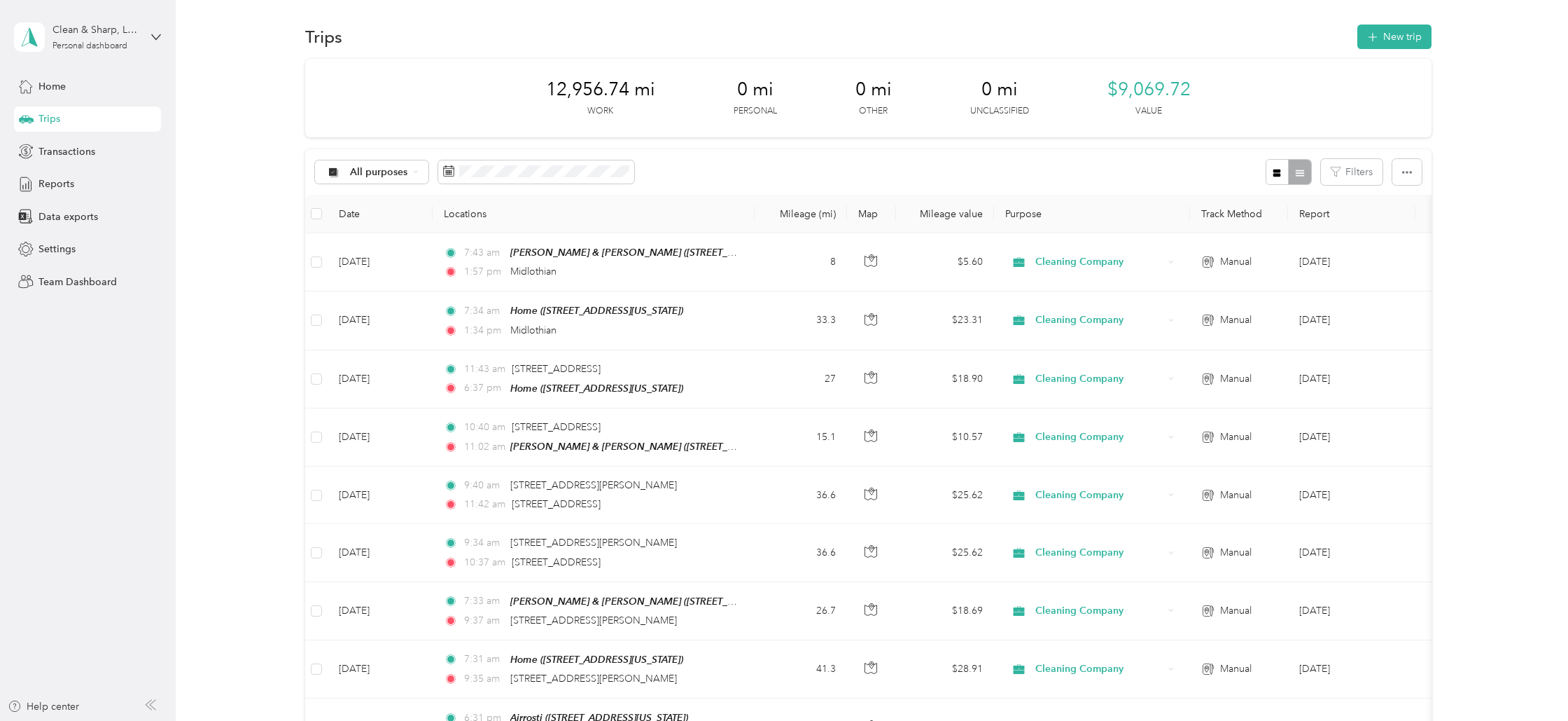
scroll to position [2, 0]
click at [1397, 36] on button "New trip" at bounding box center [1394, 37] width 74 height 24
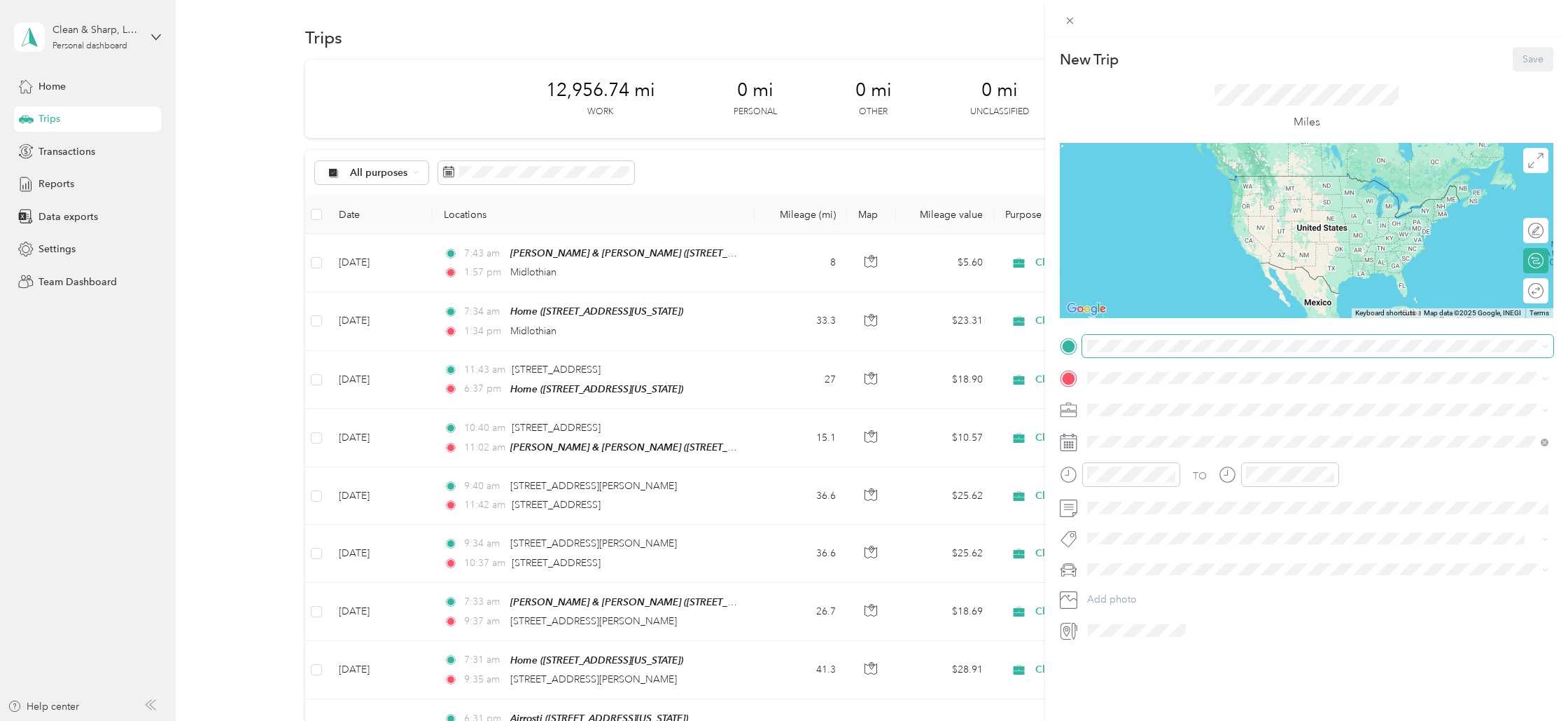
click at [1098, 335] on span at bounding box center [1318, 345] width 471 height 22
click at [1146, 409] on div "[PERSON_NAME] & [PERSON_NAME] [STREET_ADDRESS][US_STATE]" at bounding box center [1203, 409] width 178 height 29
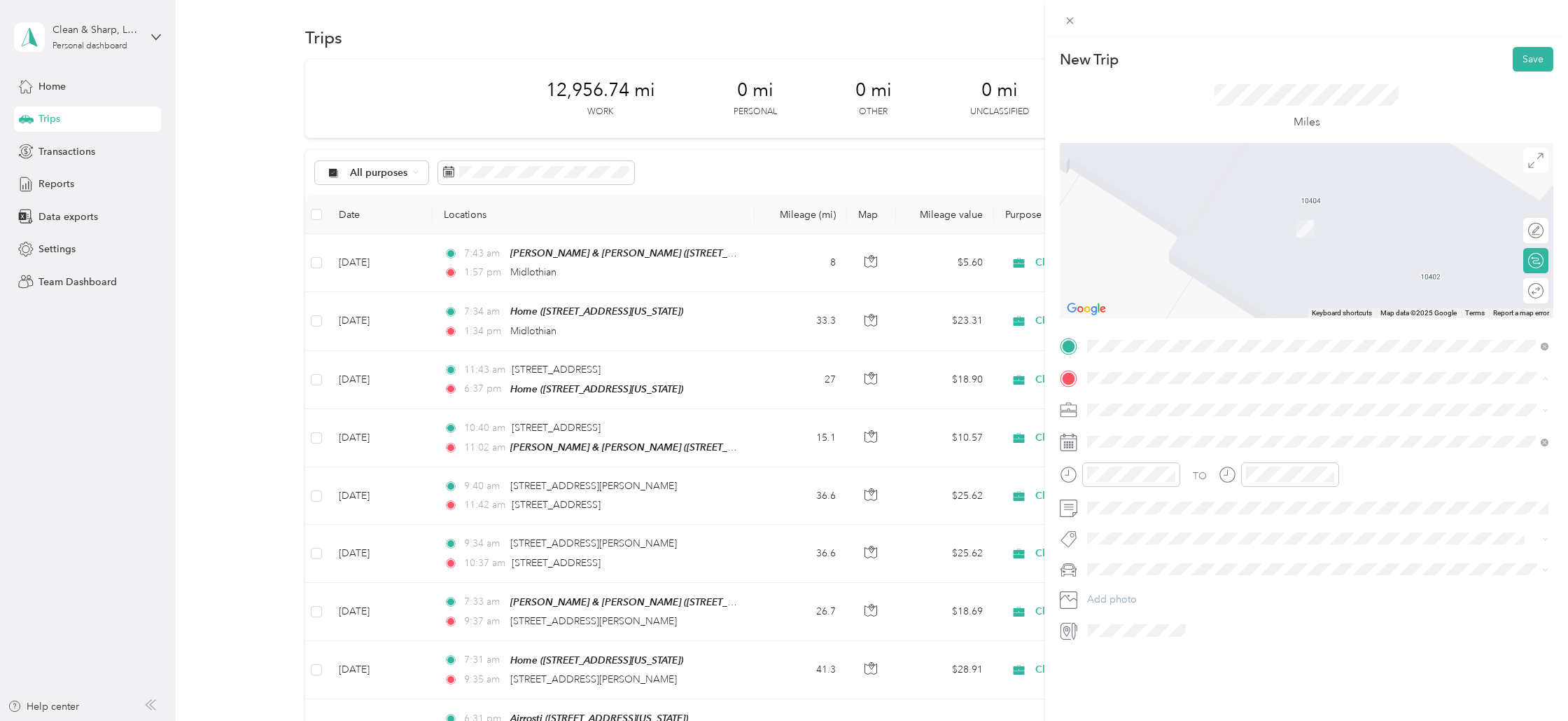
click at [1119, 515] on strong "St. [PERSON_NAME]" at bounding box center [1162, 522] width 97 height 13
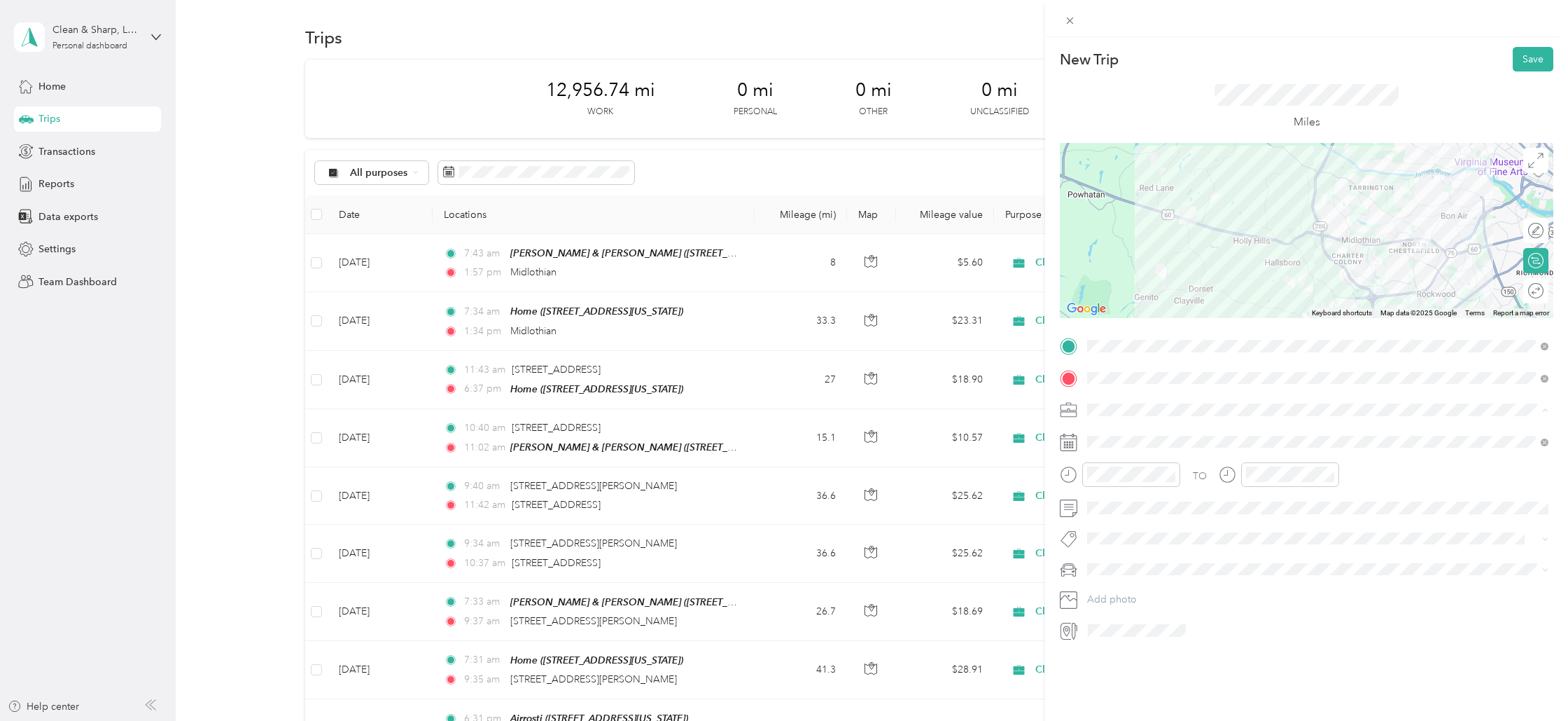
click at [1112, 485] on li "Cleaning Company" at bounding box center [1318, 483] width 471 height 24
click at [1205, 568] on div "5" at bounding box center [1207, 569] width 18 height 18
click at [1178, 501] on div "AM" at bounding box center [1180, 505] width 33 height 20
click at [1266, 594] on div "09" at bounding box center [1261, 598] width 33 height 20
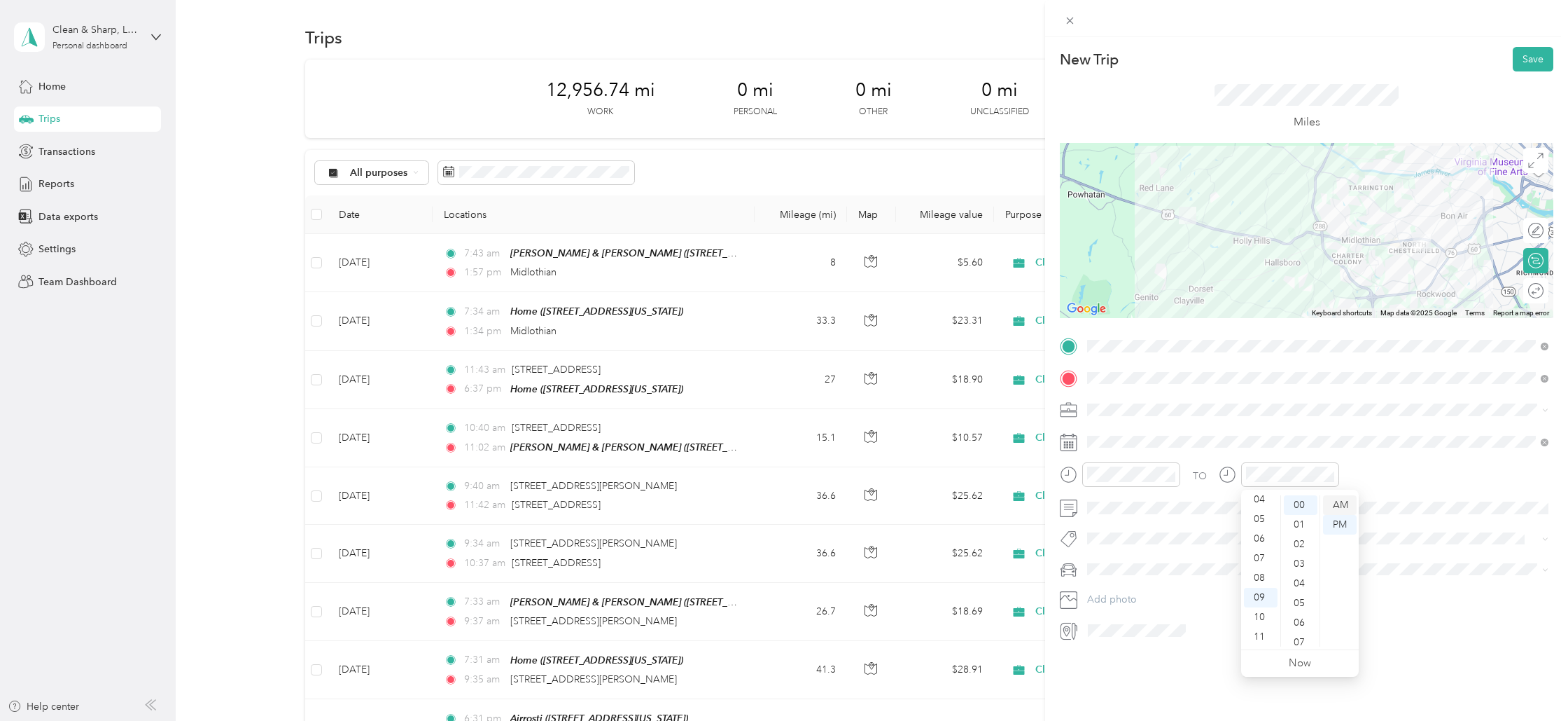
click at [1337, 502] on div "AM" at bounding box center [1340, 505] width 33 height 20
drag, startPoint x: 1529, startPoint y: 288, endPoint x: 1523, endPoint y: 310, distance: 22.8
click at [1529, 288] on div at bounding box center [1528, 290] width 29 height 15
click at [1531, 53] on button "Save" at bounding box center [1533, 59] width 41 height 24
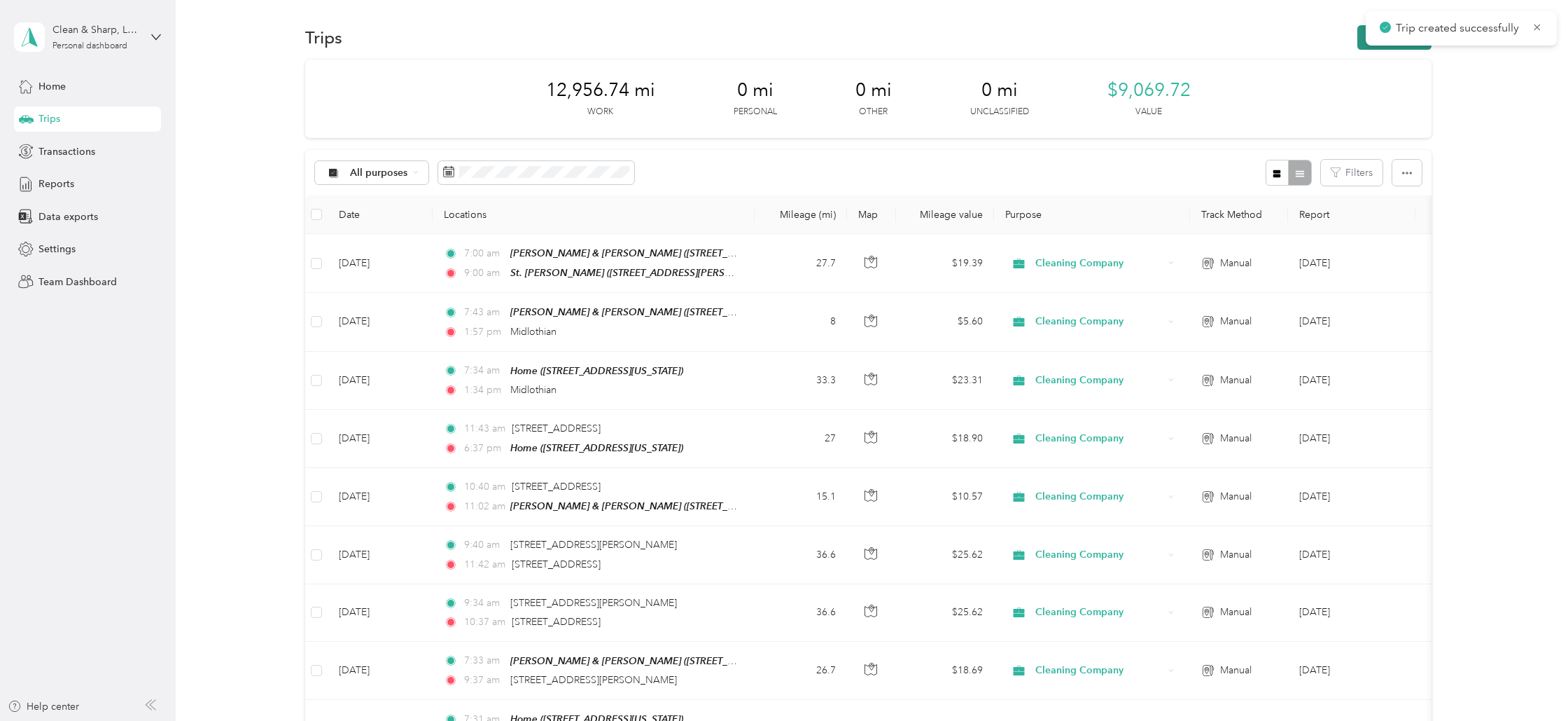
click at [1402, 48] on button "New trip" at bounding box center [1394, 37] width 74 height 24
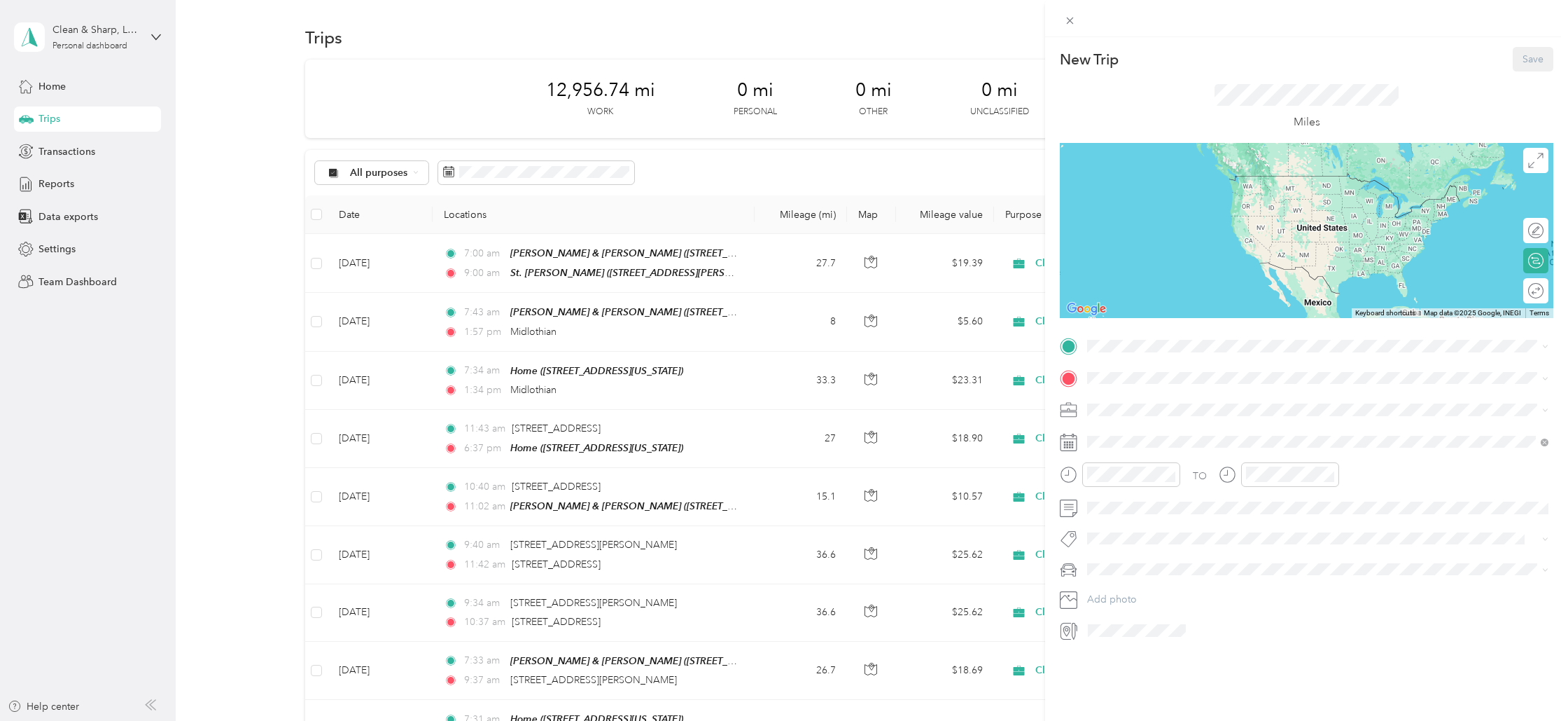
click at [1121, 451] on div "Home [STREET_ADDRESS][US_STATE]" at bounding box center [1184, 453] width 140 height 29
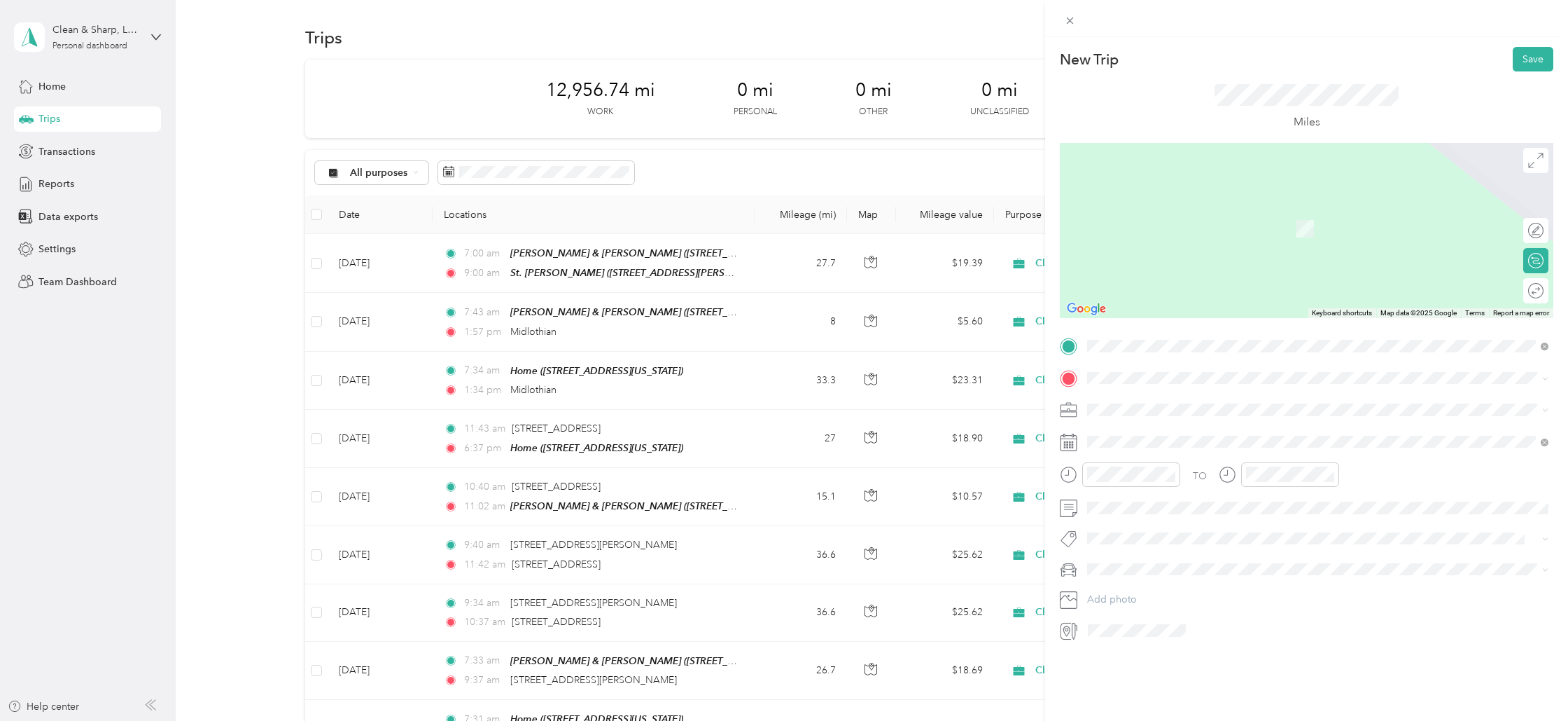
click at [1118, 527] on div "St. [PERSON_NAME] [STREET_ADDRESS][PERSON_NAME][US_STATE]" at bounding box center [1223, 522] width 218 height 29
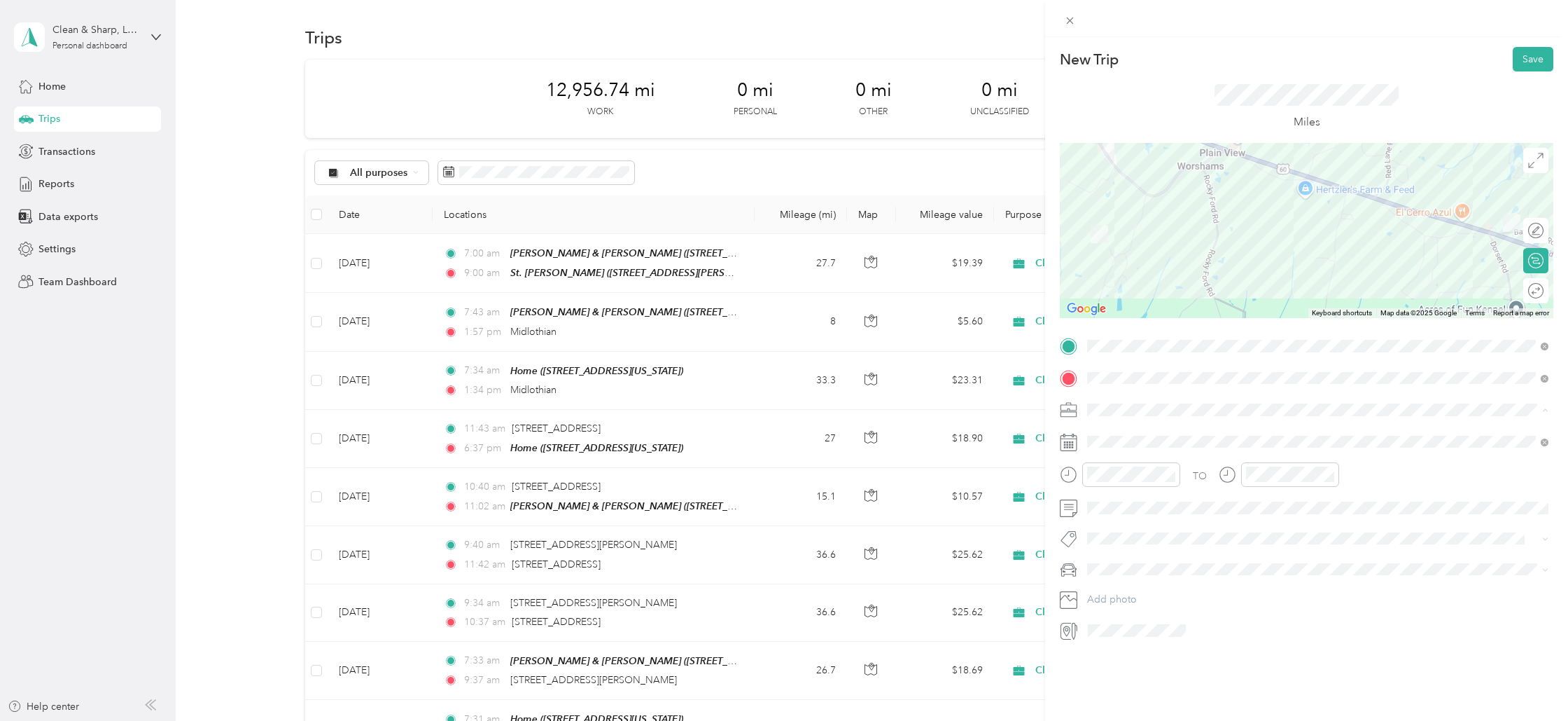
click at [1130, 484] on span "Cleaning Company" at bounding box center [1135, 483] width 85 height 12
click at [1185, 499] on div "AM" at bounding box center [1180, 505] width 33 height 20
click at [1206, 565] on div "5" at bounding box center [1207, 569] width 18 height 18
click at [1270, 612] on div "10" at bounding box center [1261, 617] width 33 height 20
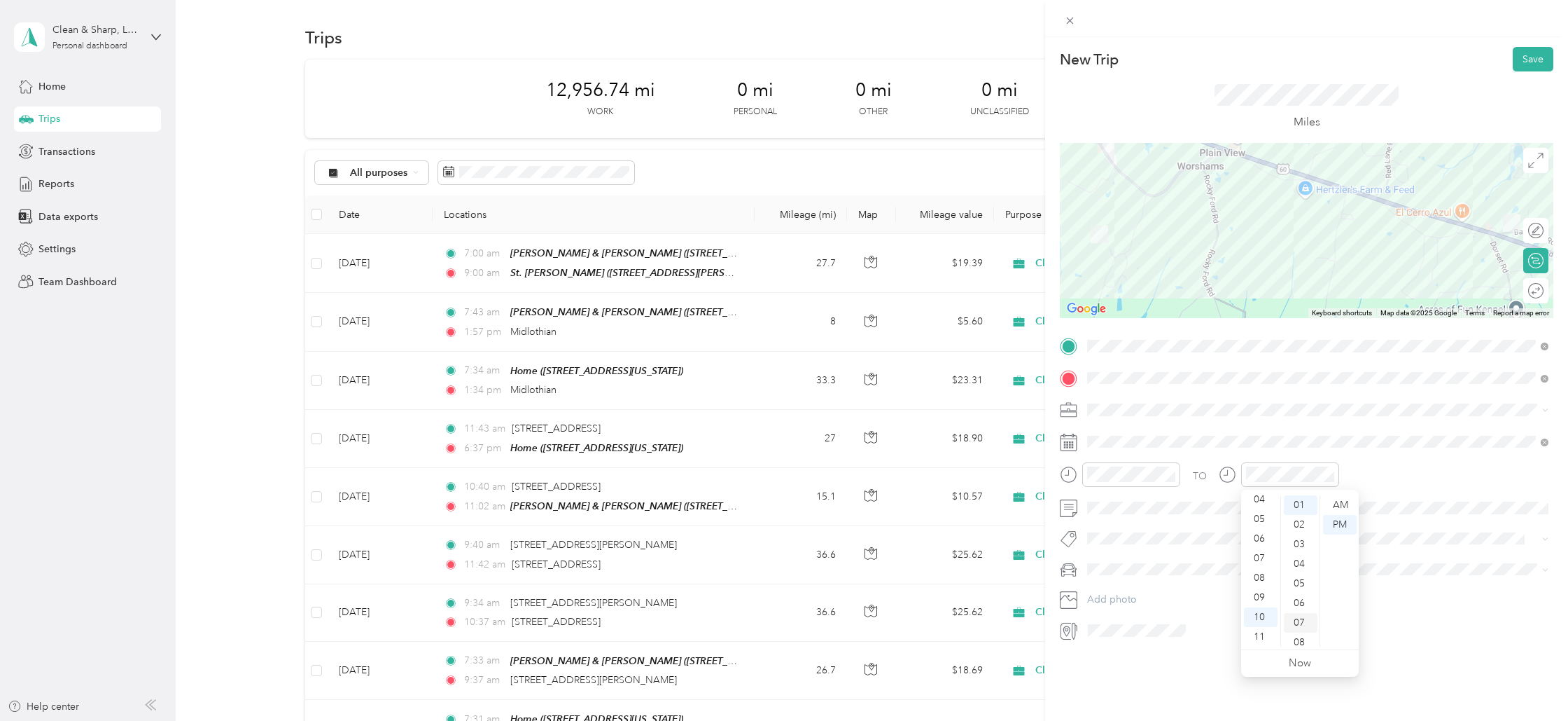
click at [1298, 621] on div "07" at bounding box center [1301, 623] width 33 height 20
click at [1343, 501] on div "AM" at bounding box center [1340, 505] width 33 height 20
click at [1540, 289] on div "Round trip" at bounding box center [1535, 290] width 25 height 25
drag, startPoint x: 1529, startPoint y: 285, endPoint x: 1520, endPoint y: 330, distance: 45.9
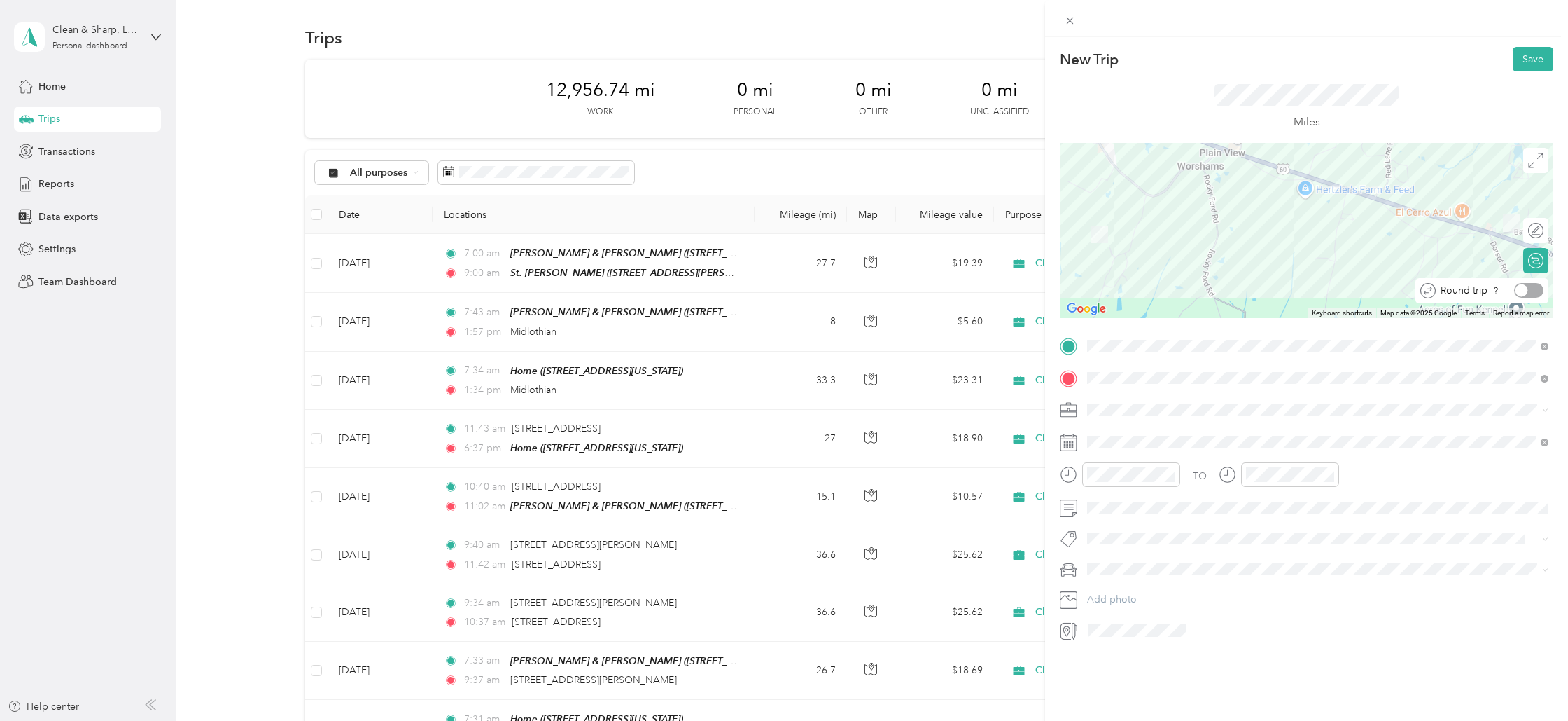
click at [1528, 290] on div at bounding box center [1528, 290] width 29 height 15
click at [1527, 60] on button "Save" at bounding box center [1533, 59] width 41 height 24
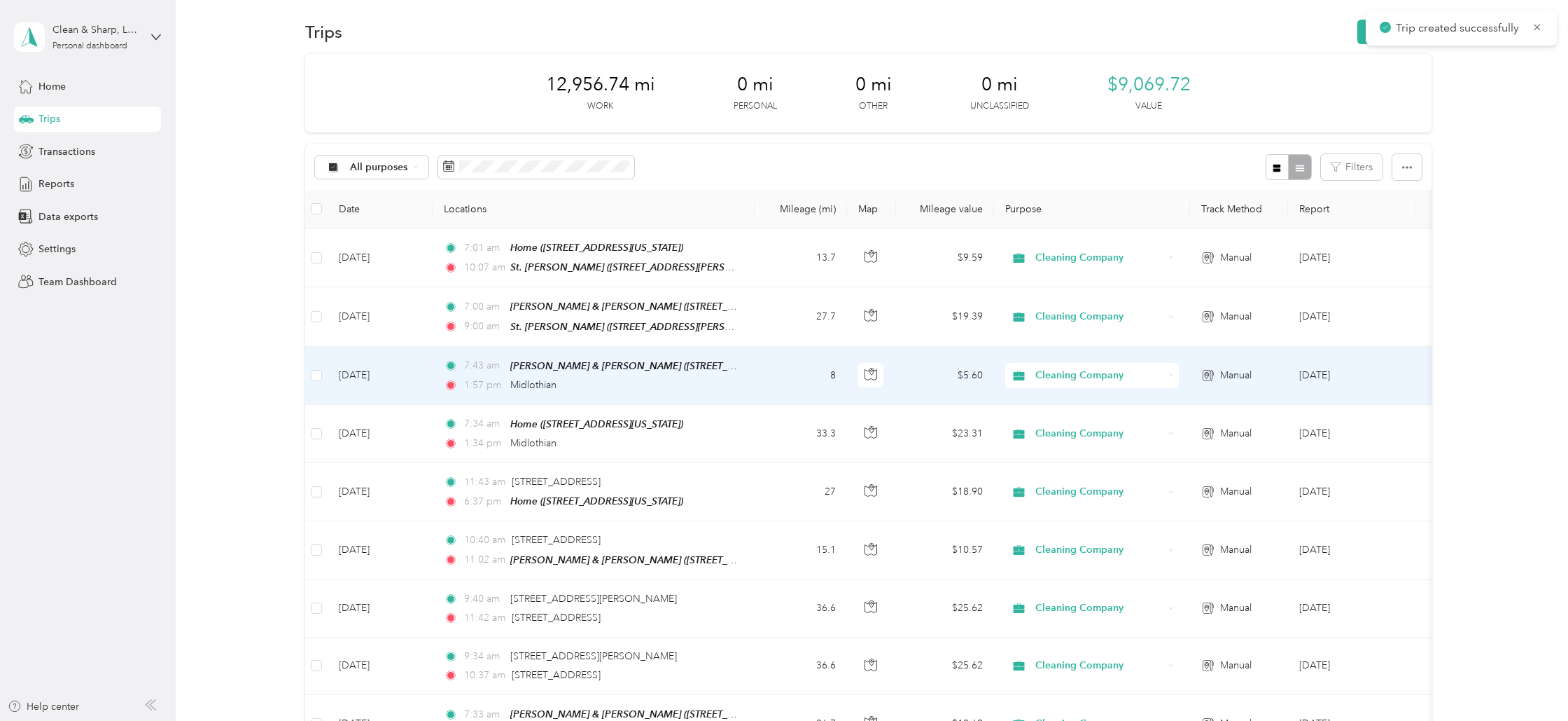
scroll to position [13, 0]
